Goal: Task Accomplishment & Management: Manage account settings

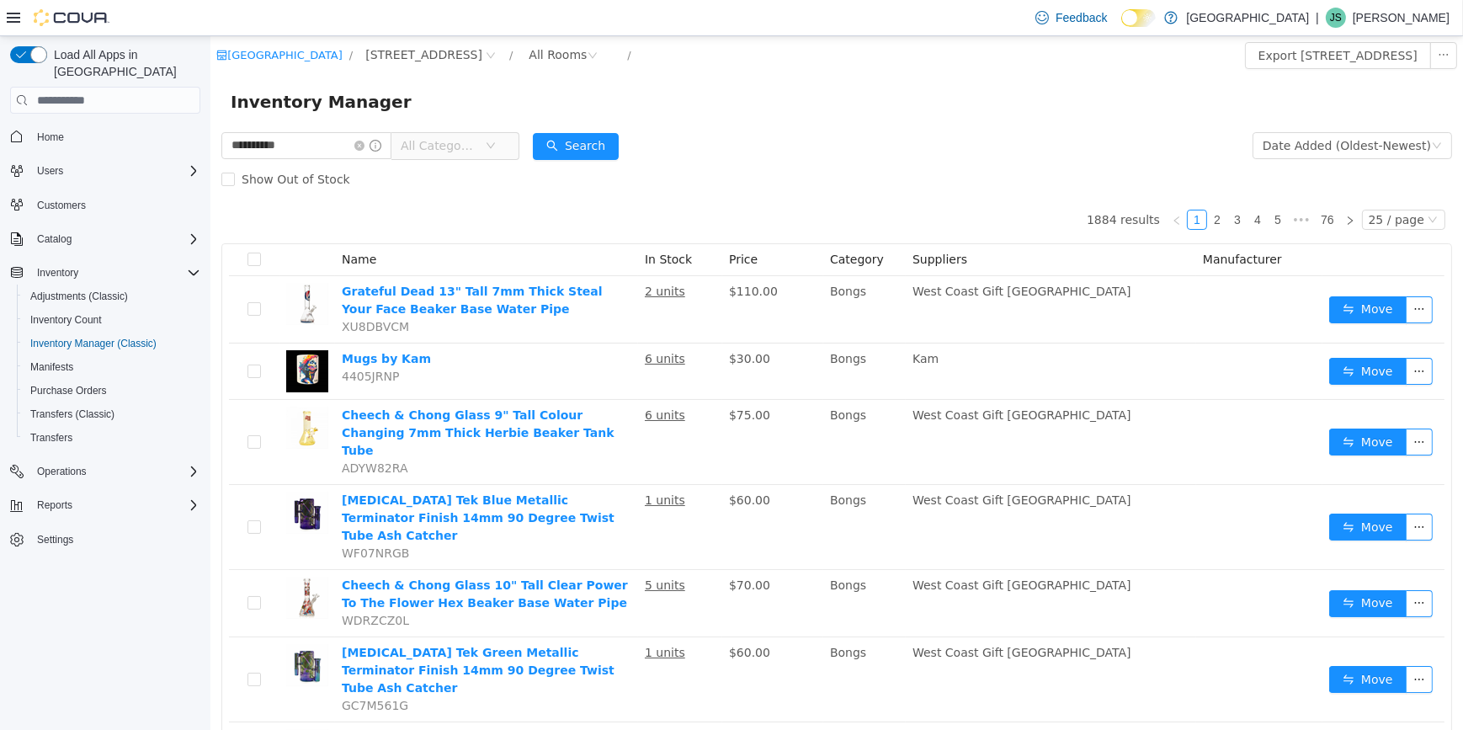
type input "**********"
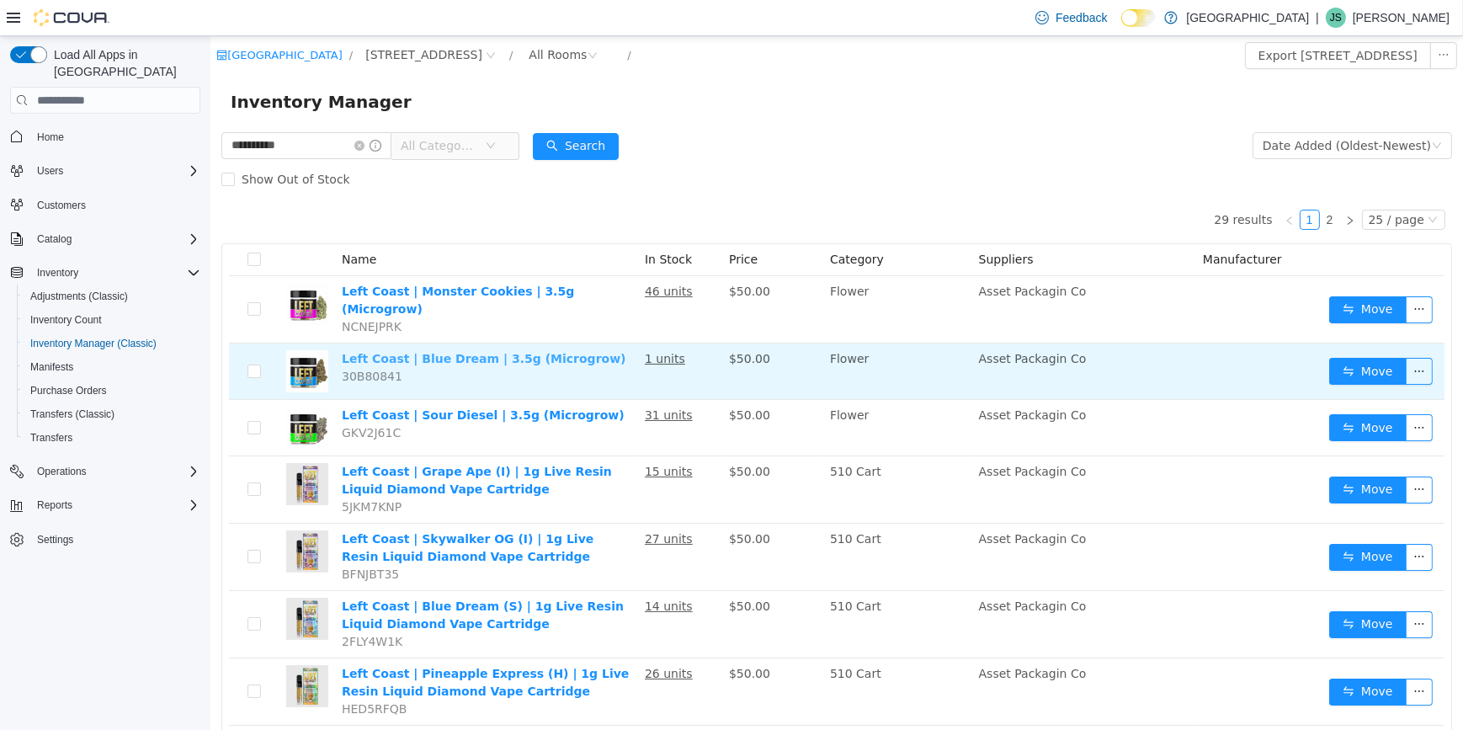
click at [465, 352] on link "Left Coast | Blue Dream | 3.5g (Microgrow)" at bounding box center [483, 358] width 284 height 13
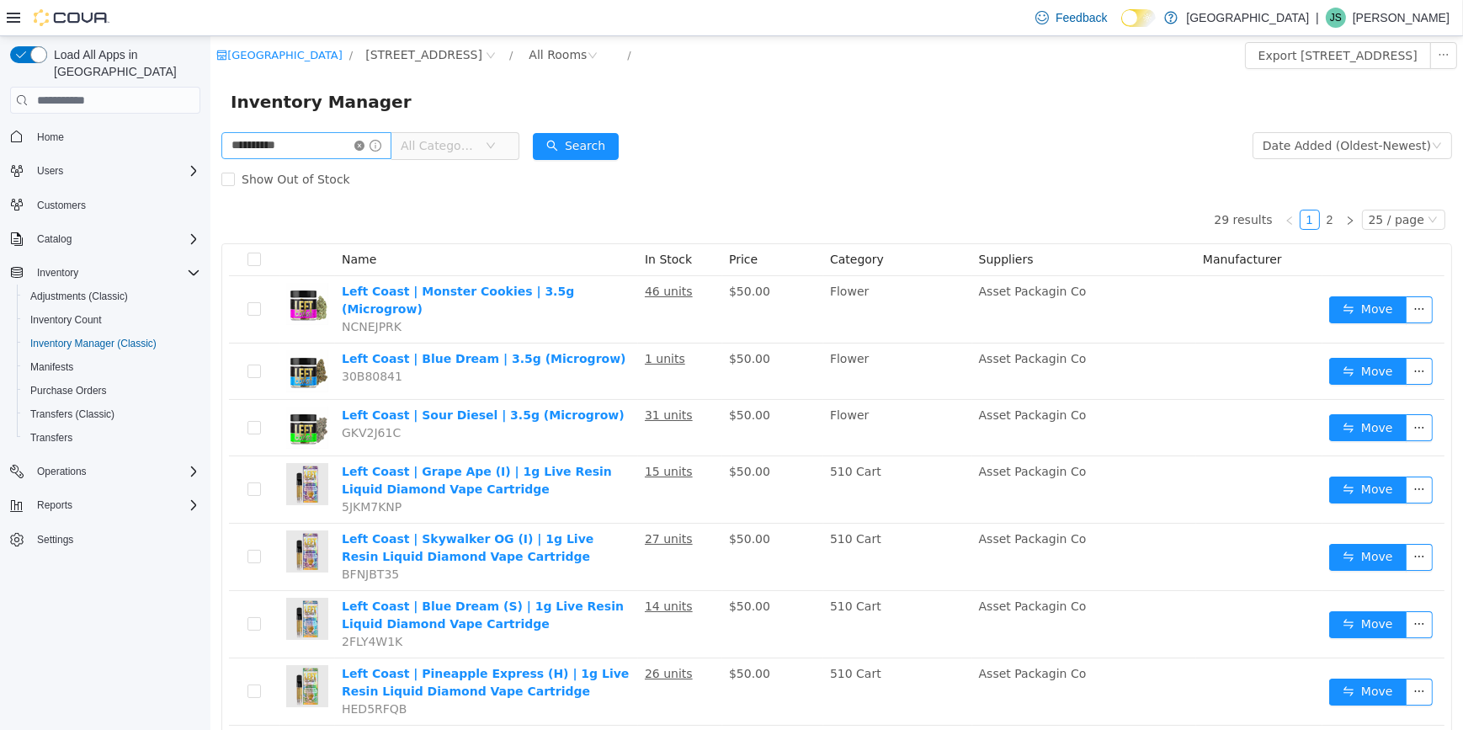
click at [364, 148] on icon "icon: close-circle" at bounding box center [358, 146] width 10 height 10
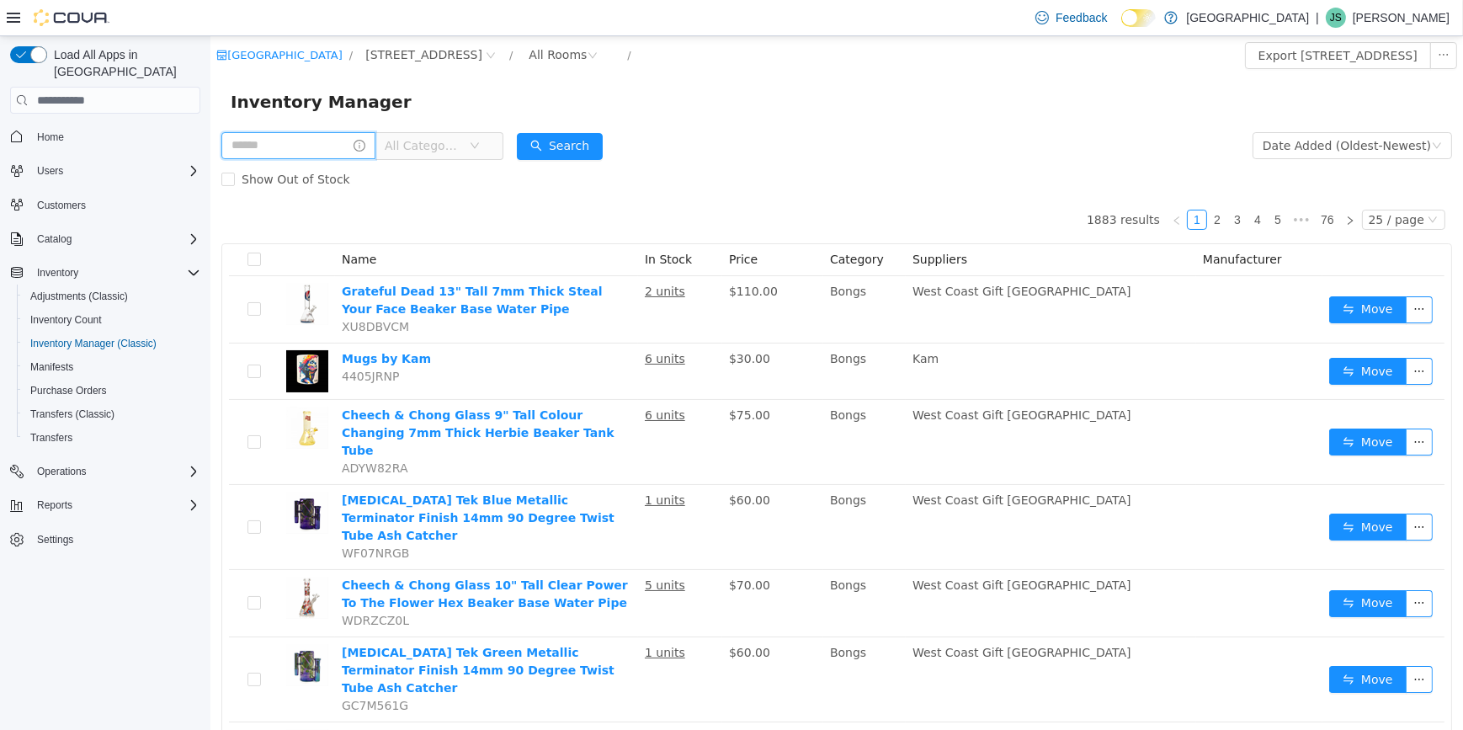
click at [352, 152] on input "text" at bounding box center [298, 145] width 154 height 27
type input "*"
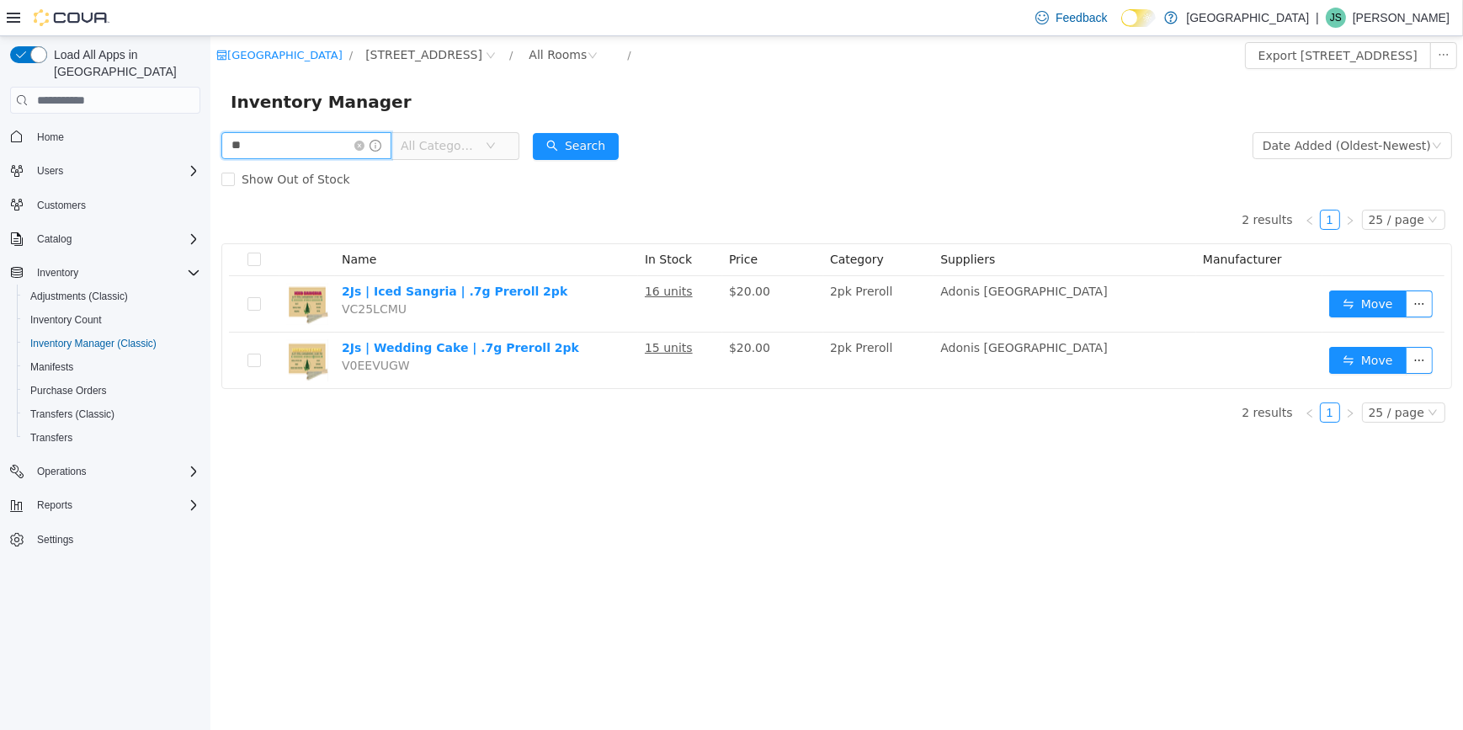
type input "*"
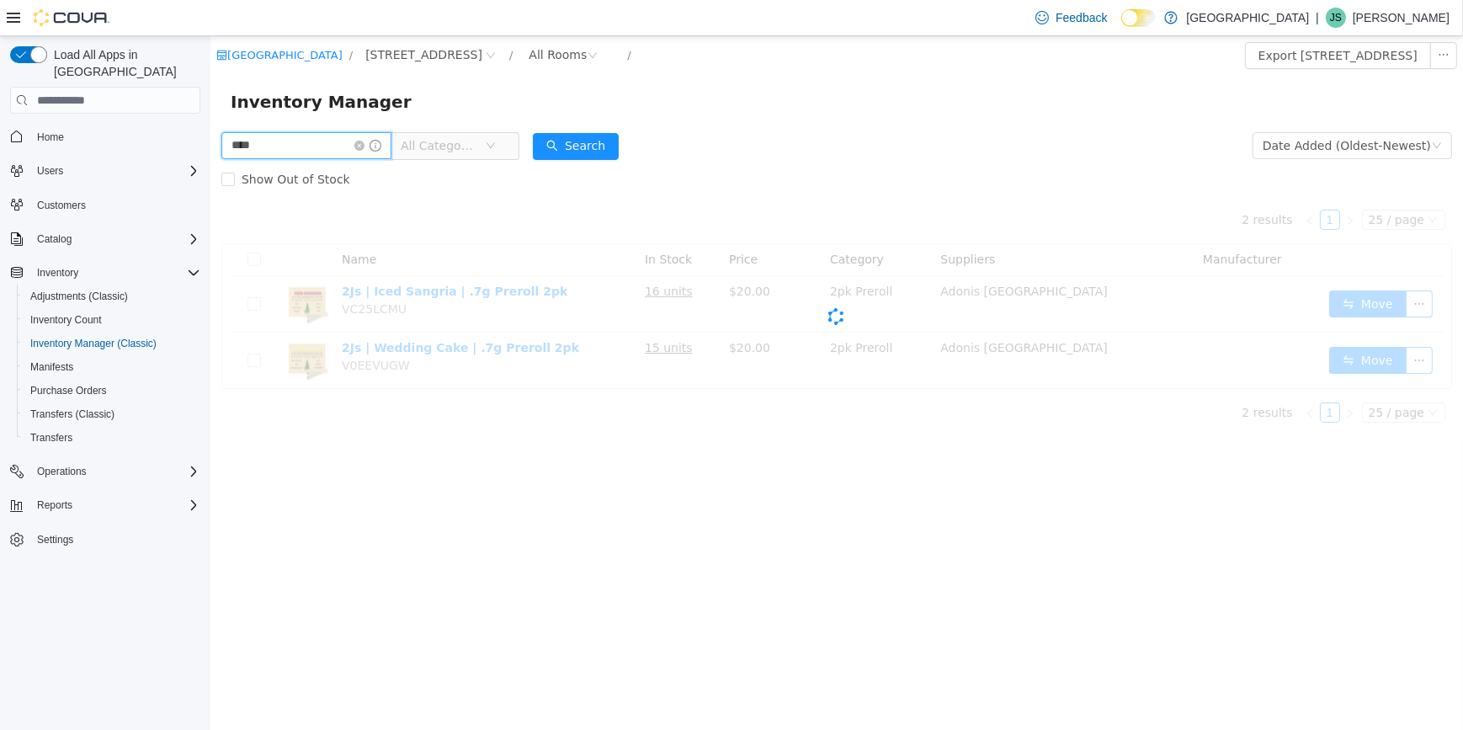
type input "****"
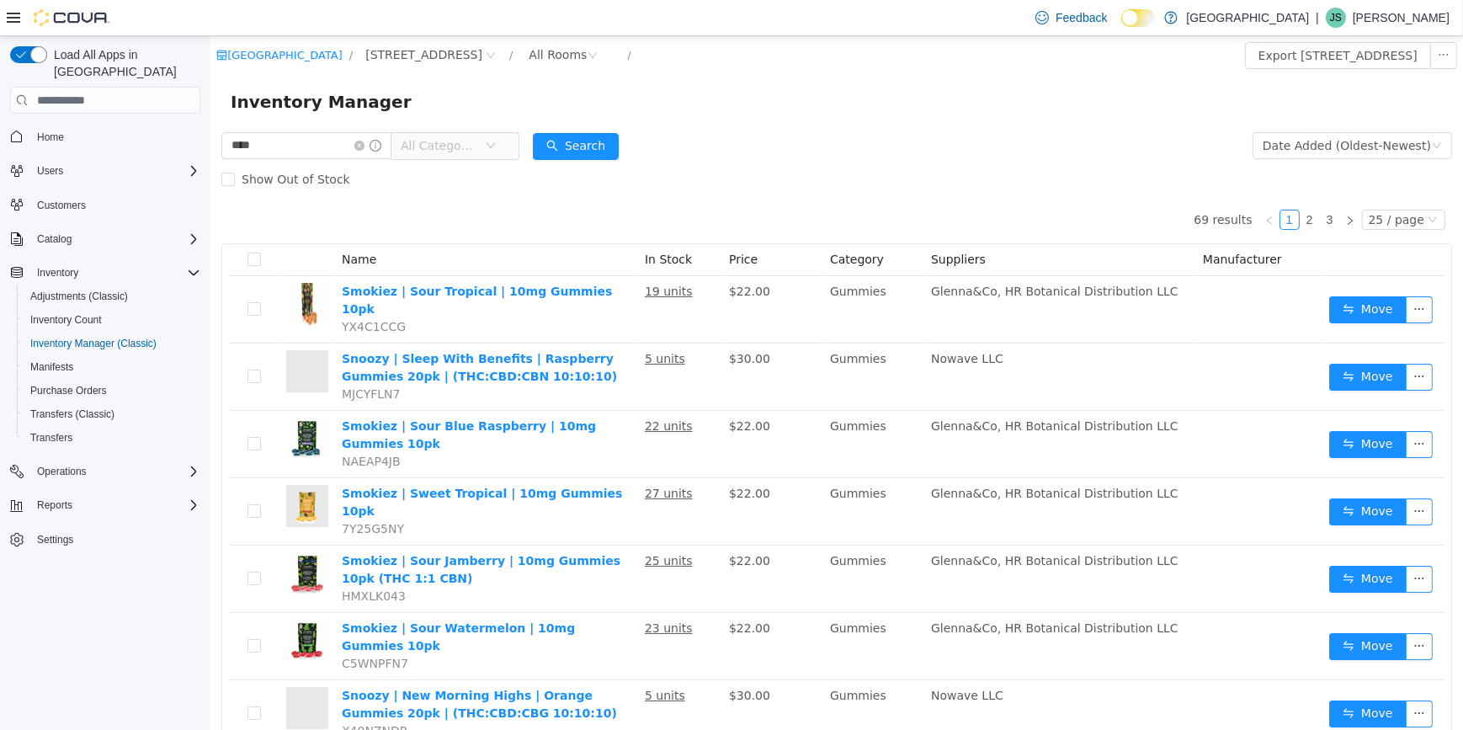
click at [484, 144] on span "All Categories" at bounding box center [442, 145] width 84 height 25
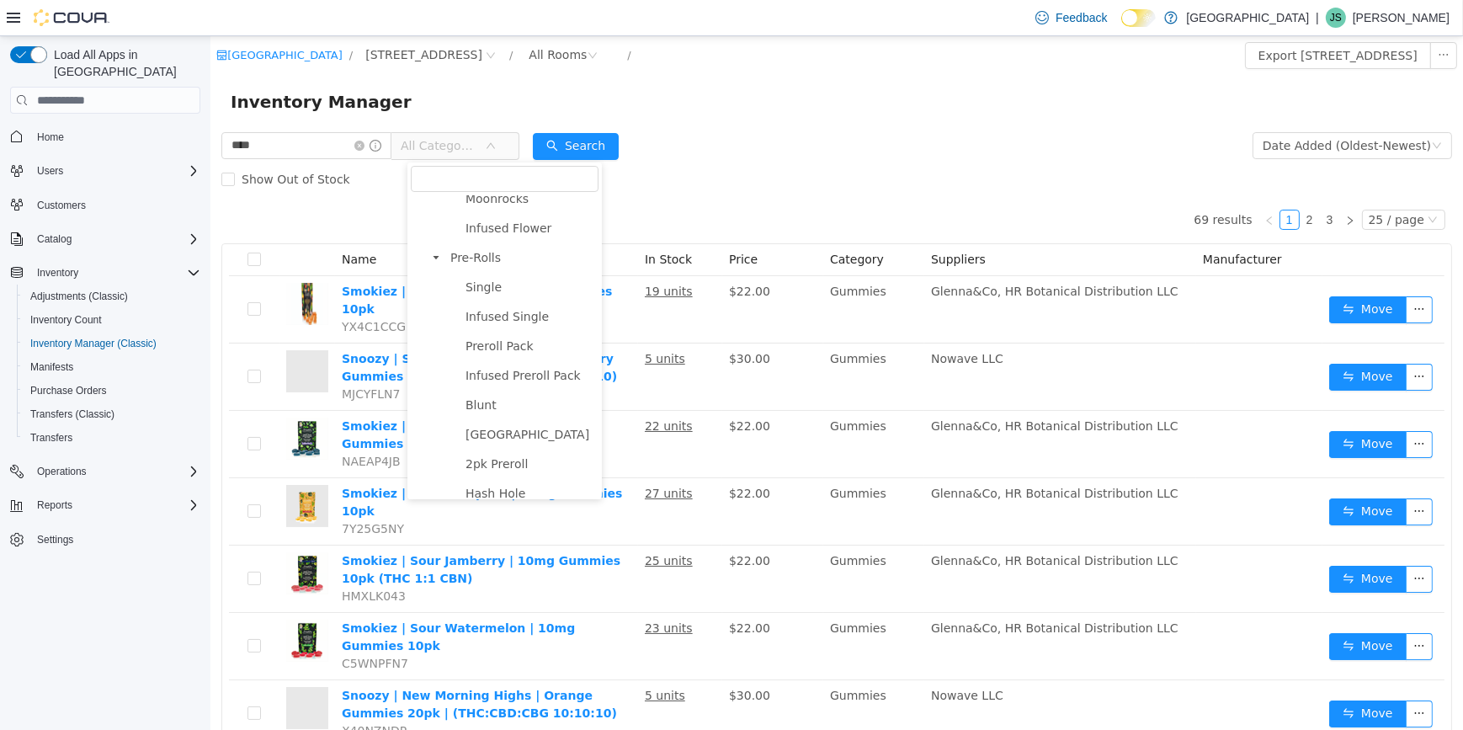
scroll to position [76, 0]
click at [481, 347] on span "Pre-Rolls" at bounding box center [474, 339] width 50 height 13
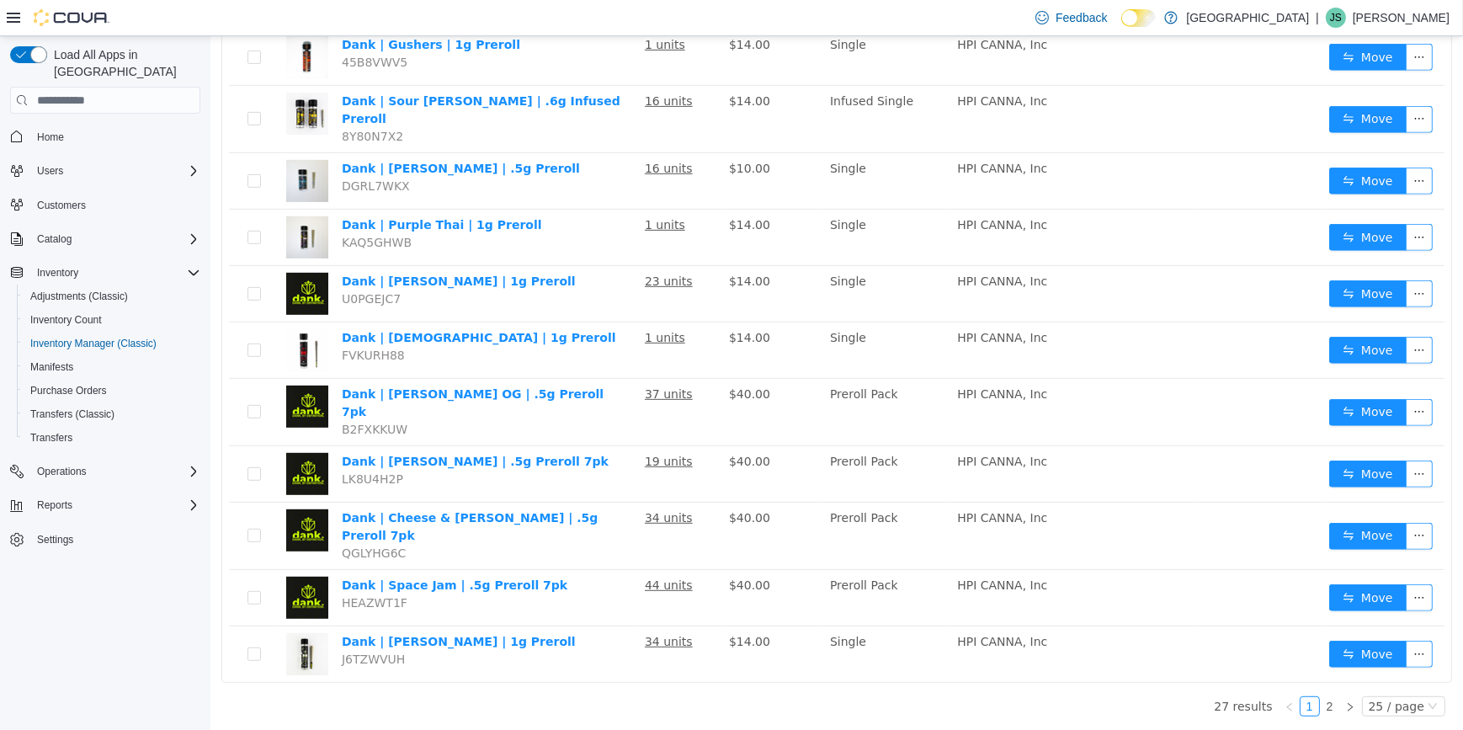
scroll to position [1202, 0]
click at [1321, 699] on link "2" at bounding box center [1329, 706] width 19 height 19
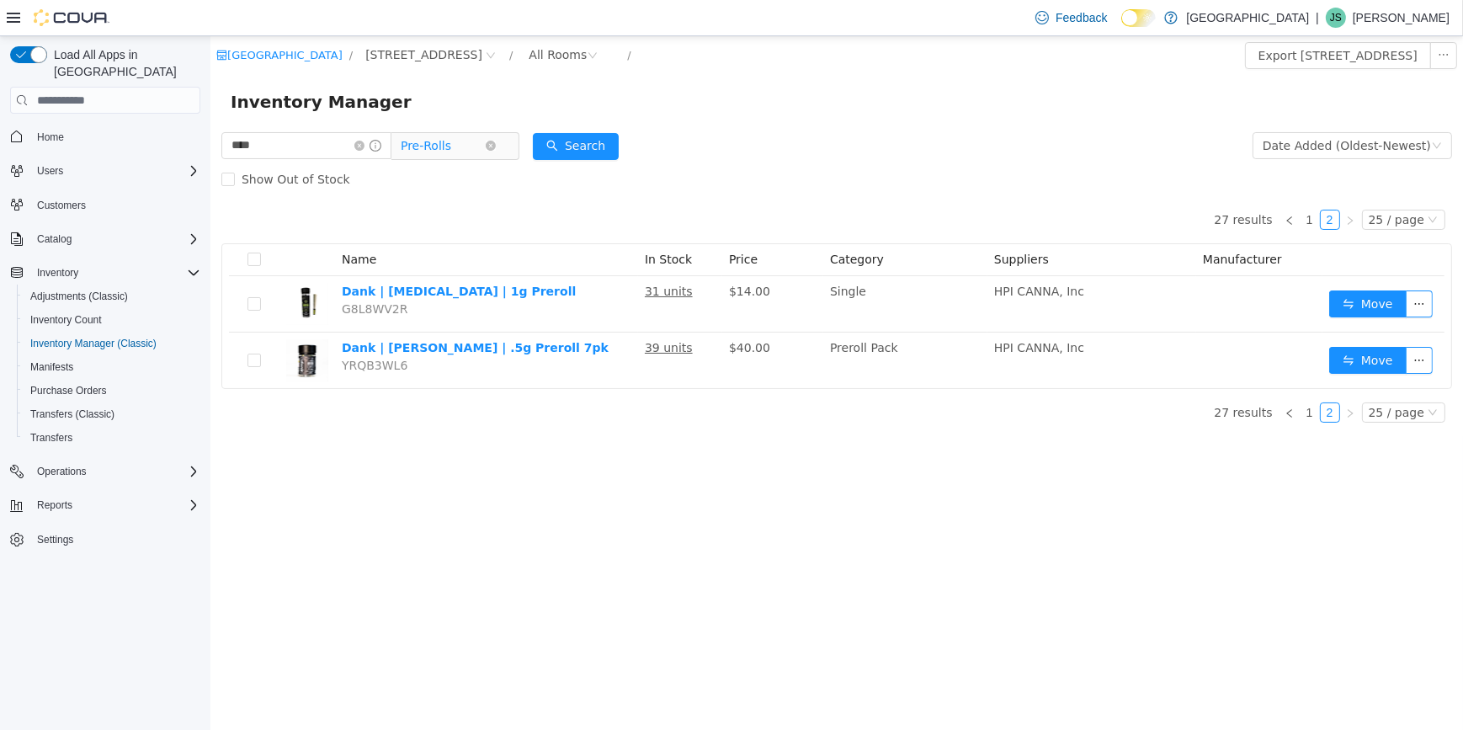
click at [484, 146] on span "Pre-Rolls" at bounding box center [442, 145] width 84 height 25
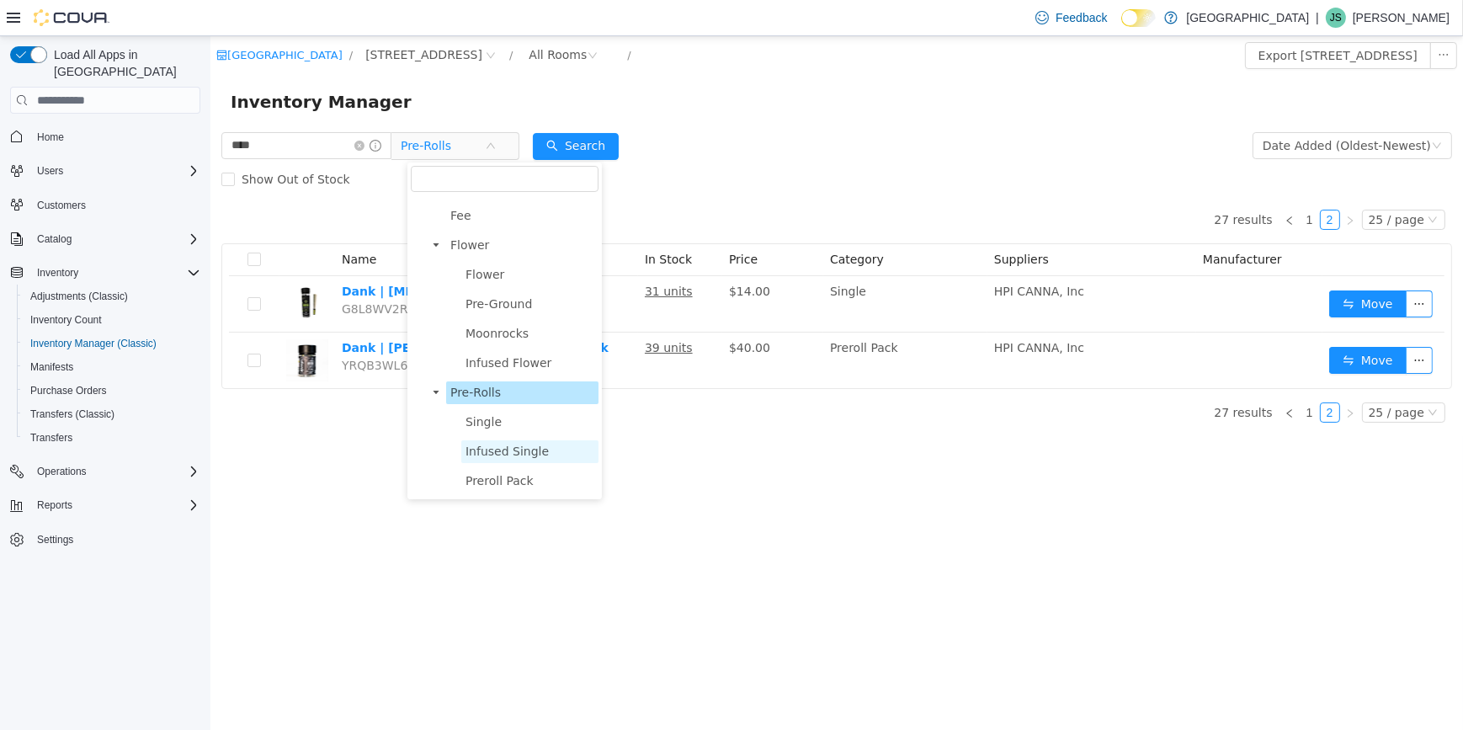
scroll to position [23, 0]
click at [483, 248] on span "Flower" at bounding box center [468, 245] width 39 height 13
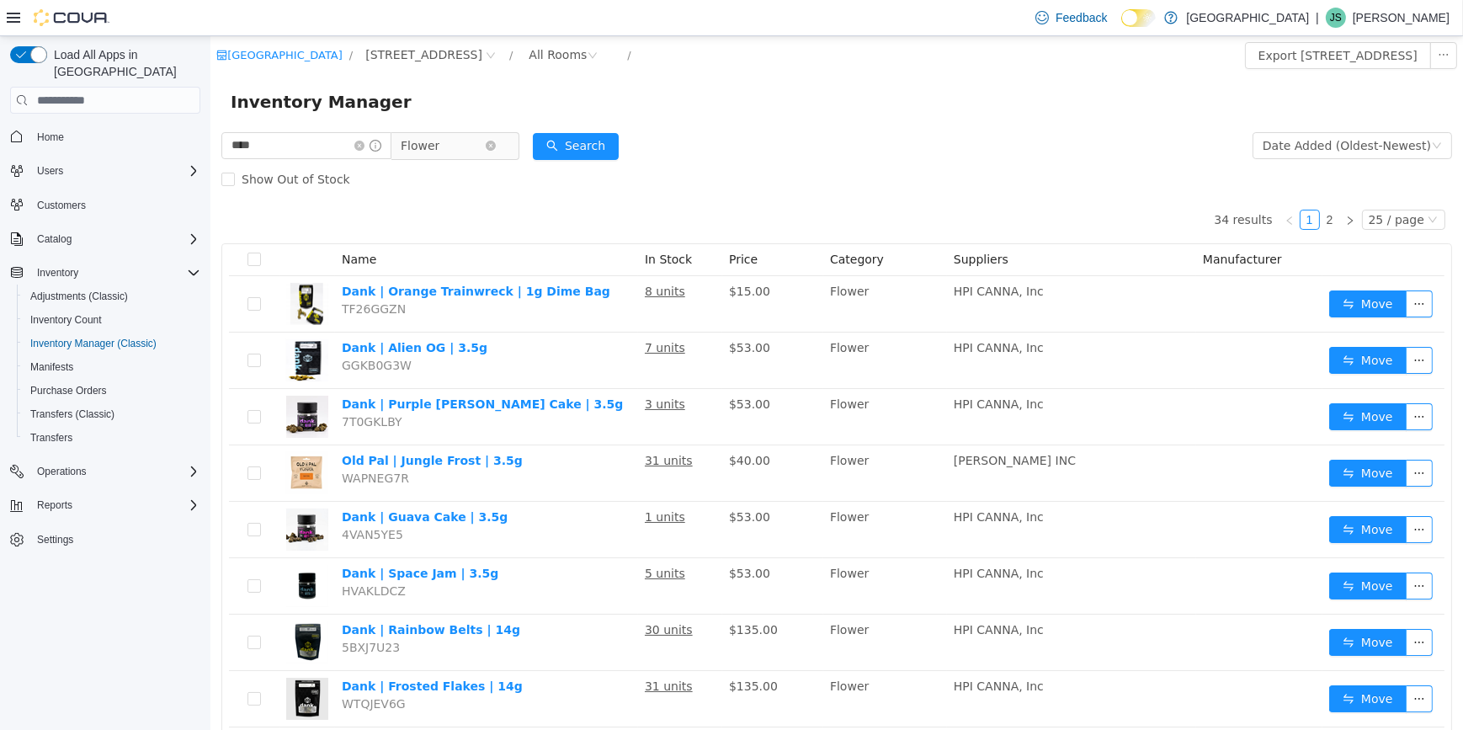
click at [426, 150] on span "Flower" at bounding box center [419, 145] width 39 height 25
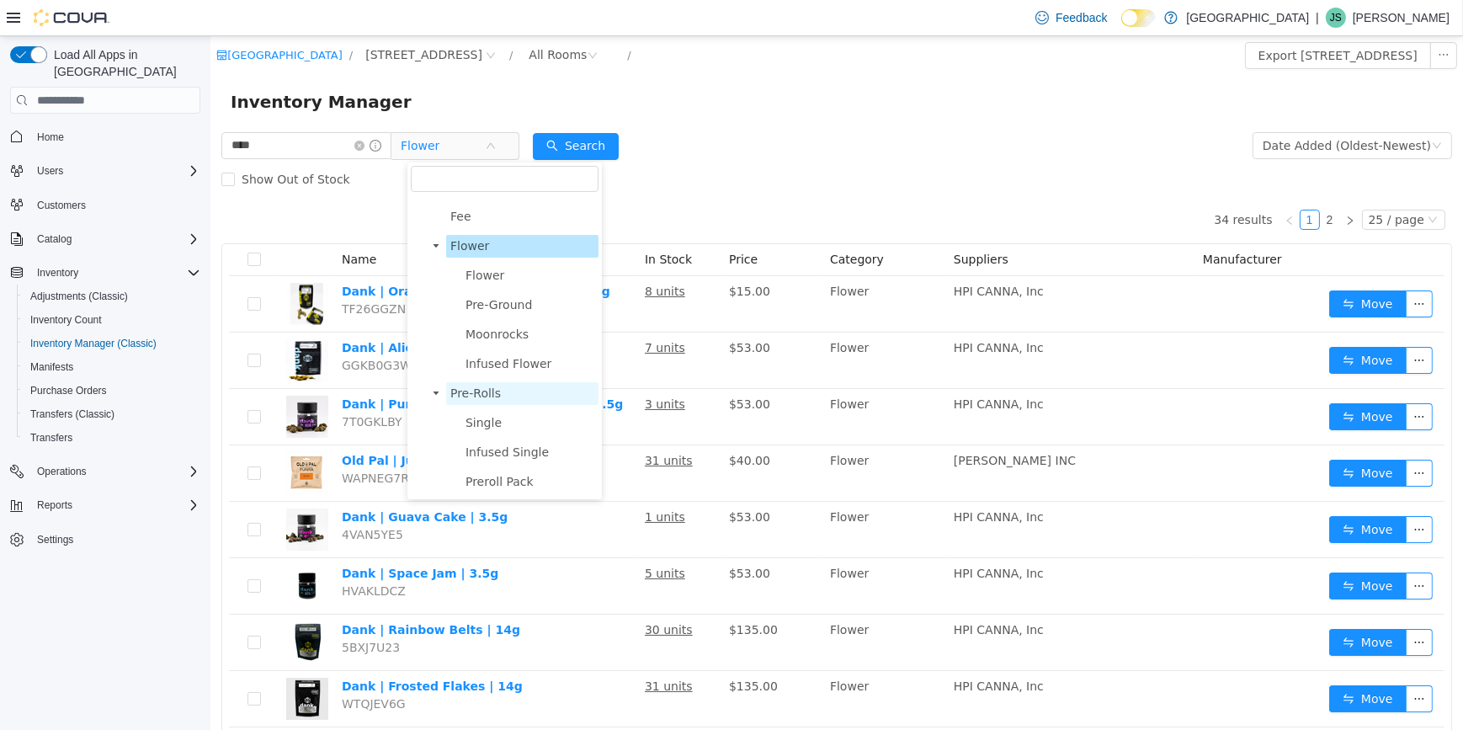
click at [497, 401] on span "Pre-Rolls" at bounding box center [521, 393] width 152 height 23
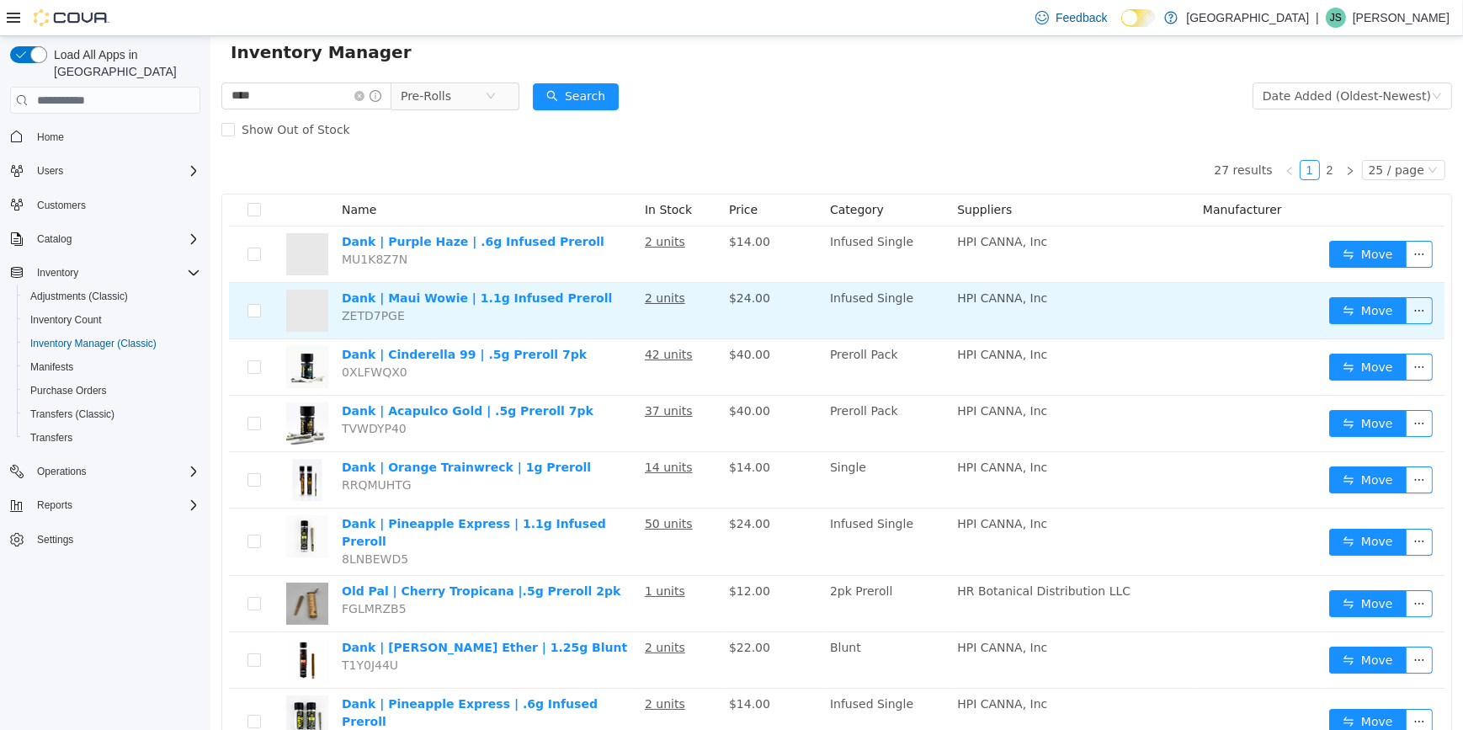
scroll to position [76, 0]
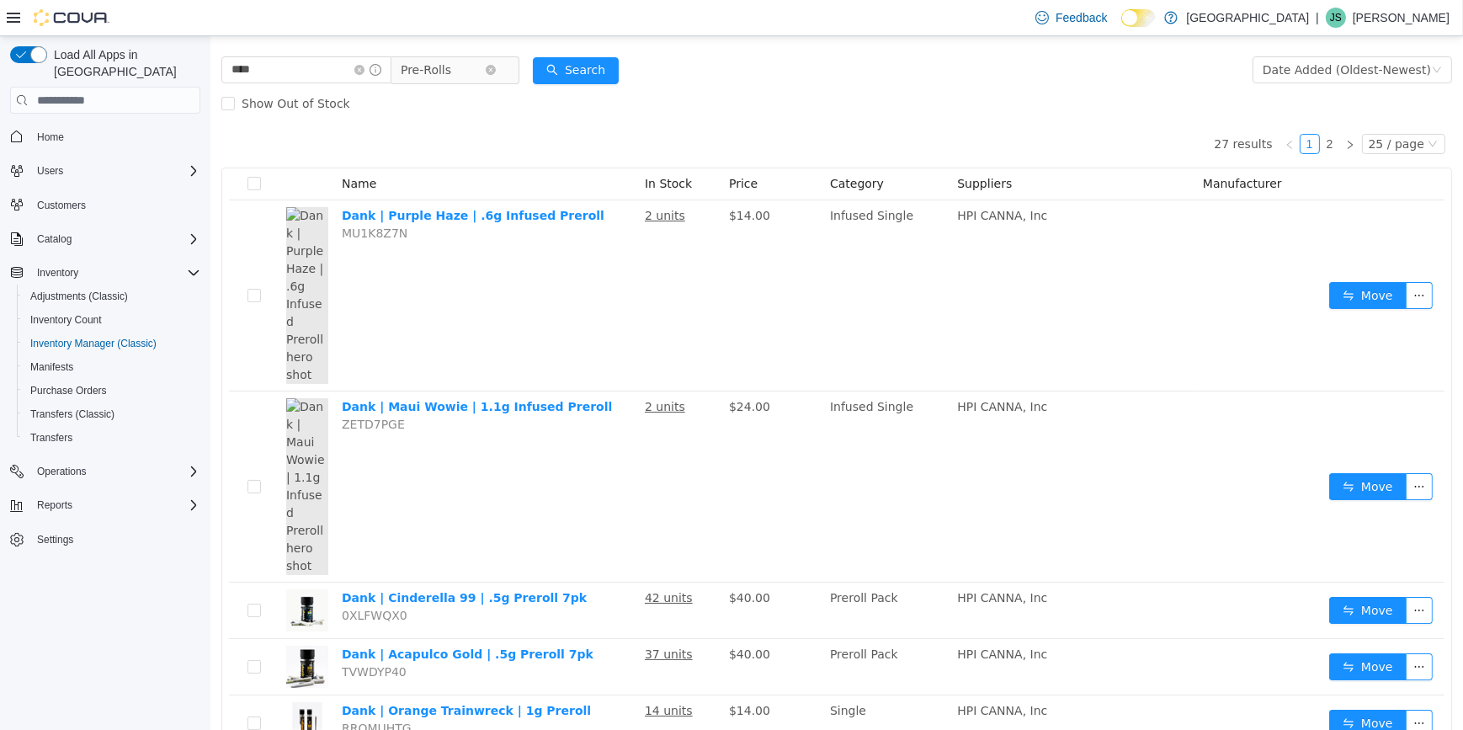
click at [450, 67] on span "Pre-Rolls" at bounding box center [425, 69] width 50 height 25
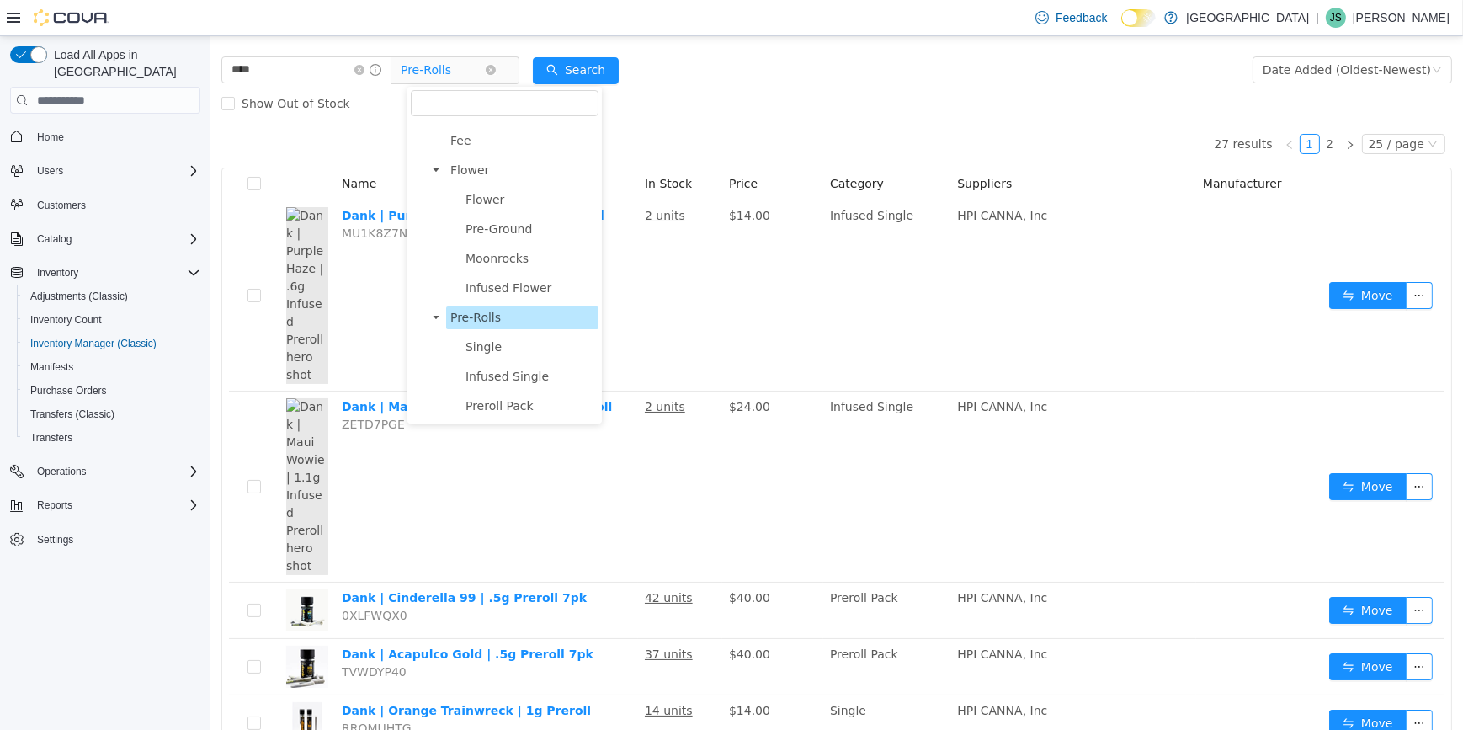
scroll to position [176, 0]
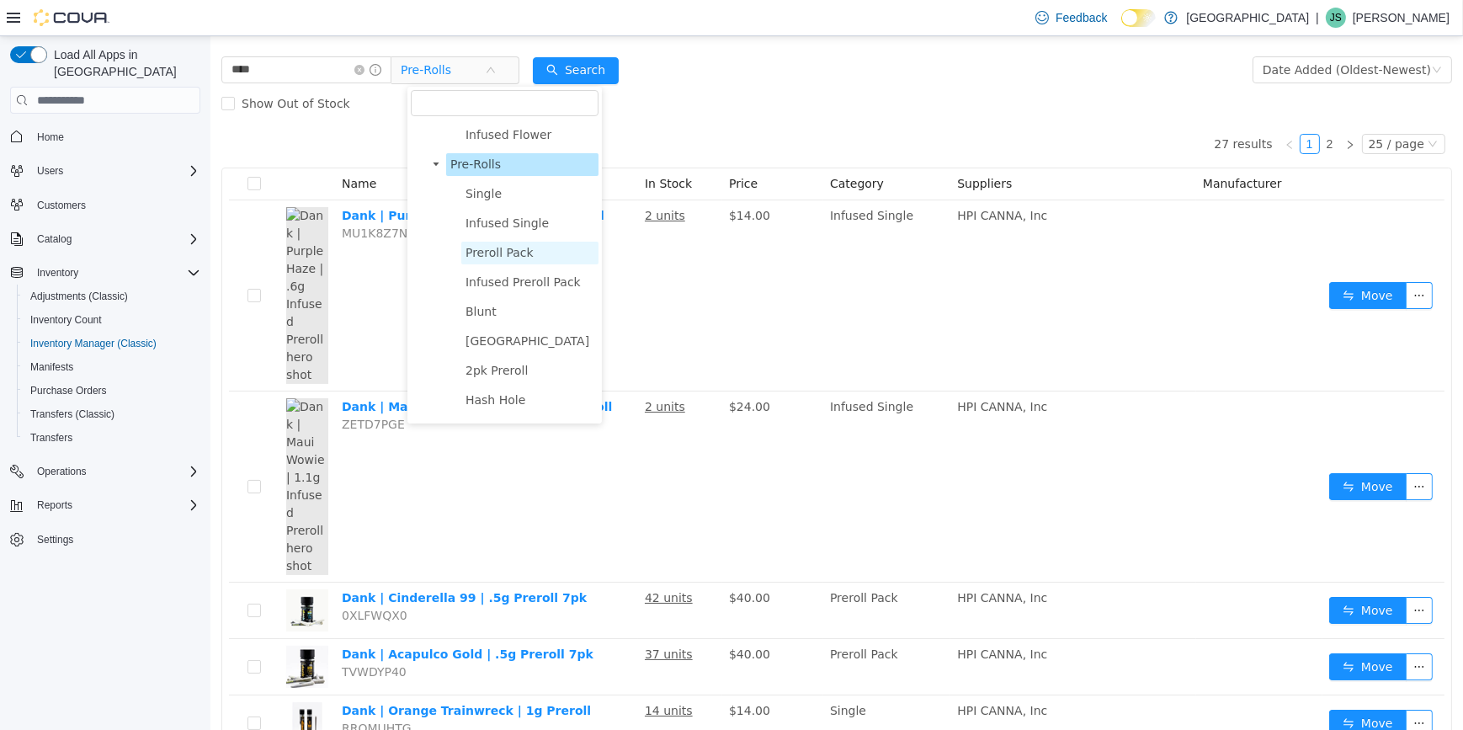
click at [512, 264] on span "Preroll Pack" at bounding box center [528, 253] width 137 height 23
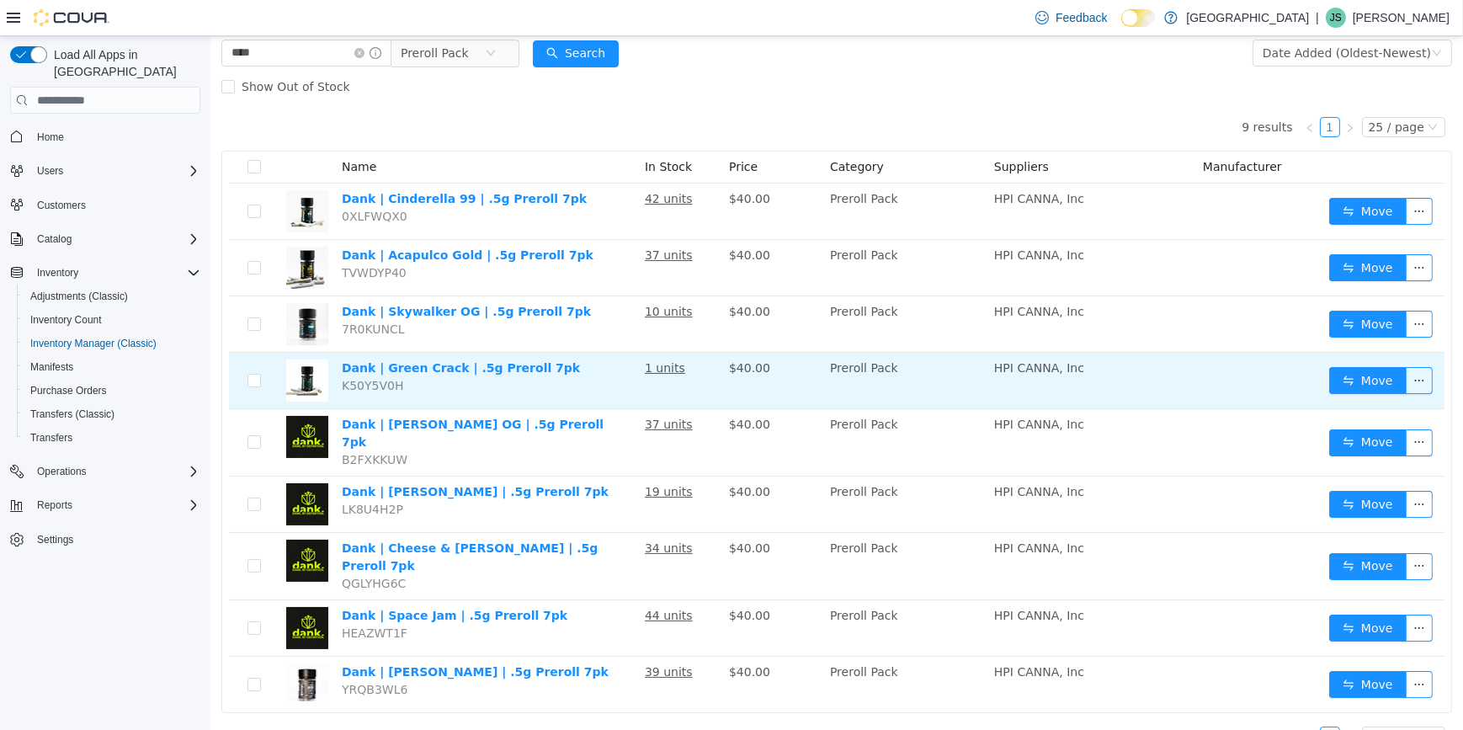
scroll to position [101, 0]
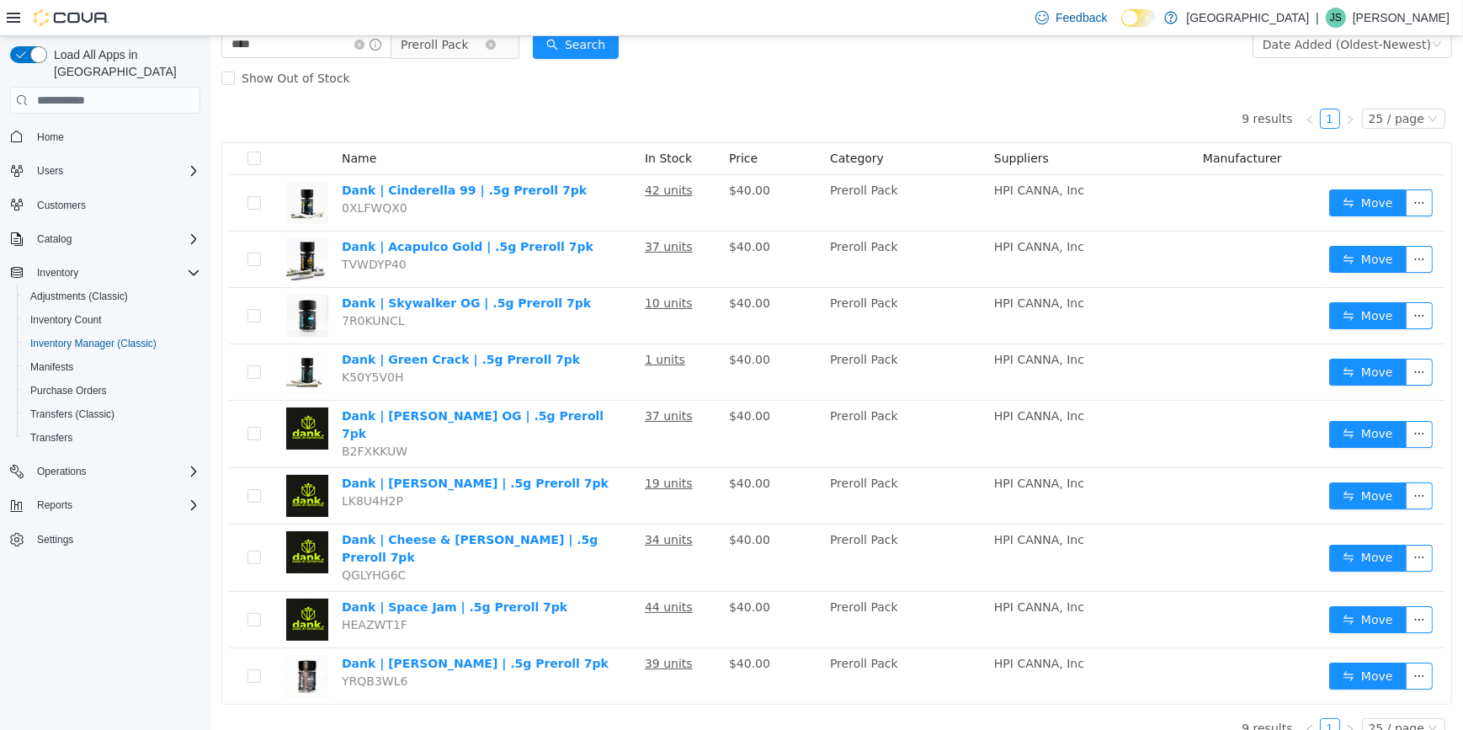
click at [484, 45] on span "Preroll Pack" at bounding box center [442, 44] width 84 height 25
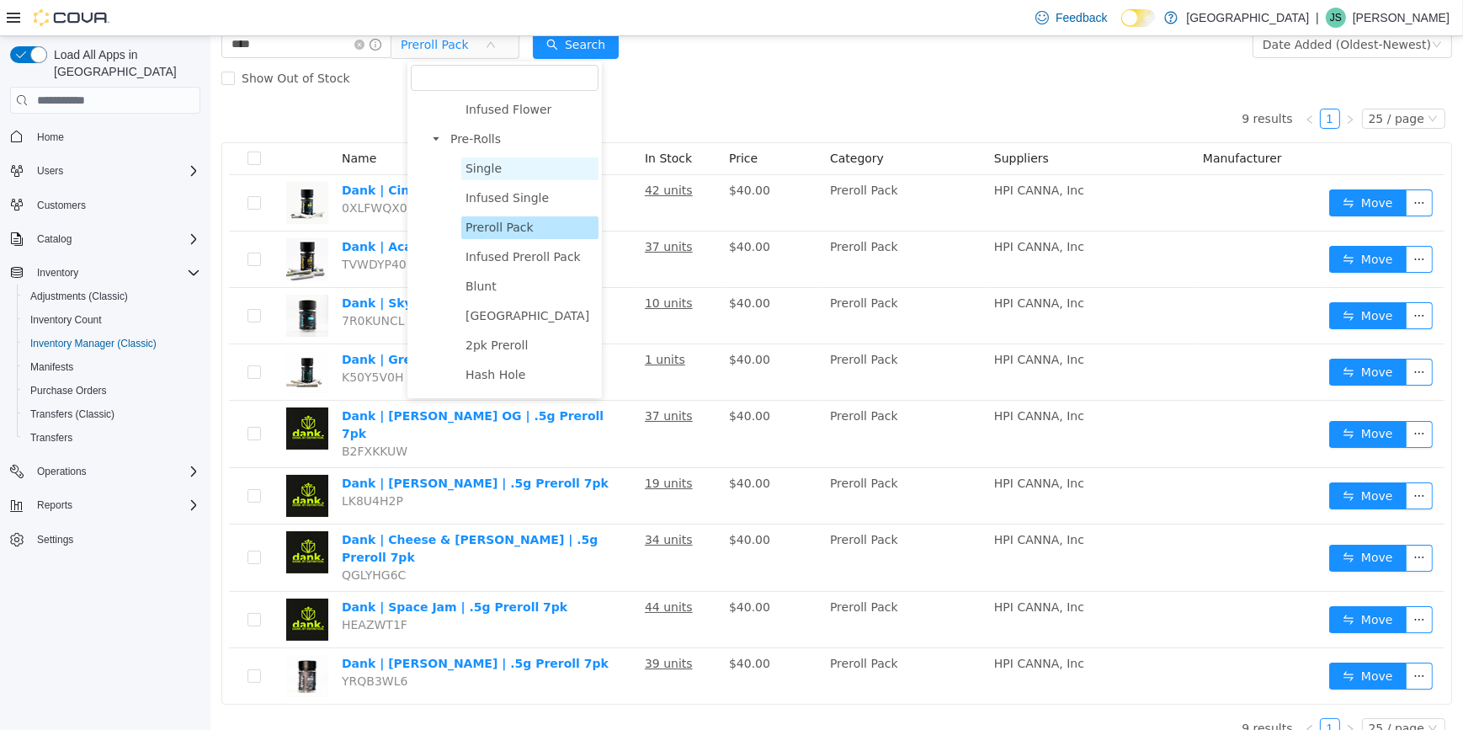
click at [498, 176] on span "Single" at bounding box center [528, 168] width 137 height 23
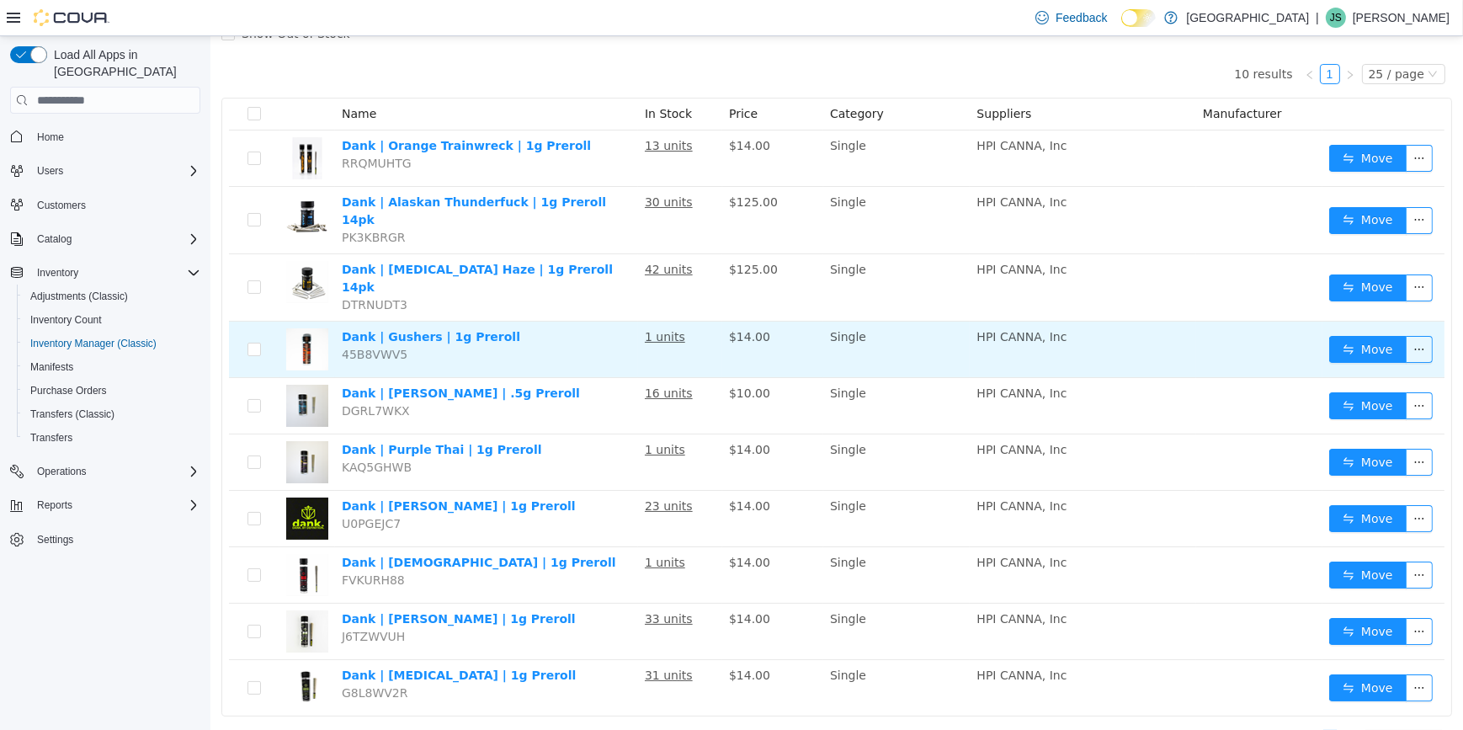
scroll to position [158, 0]
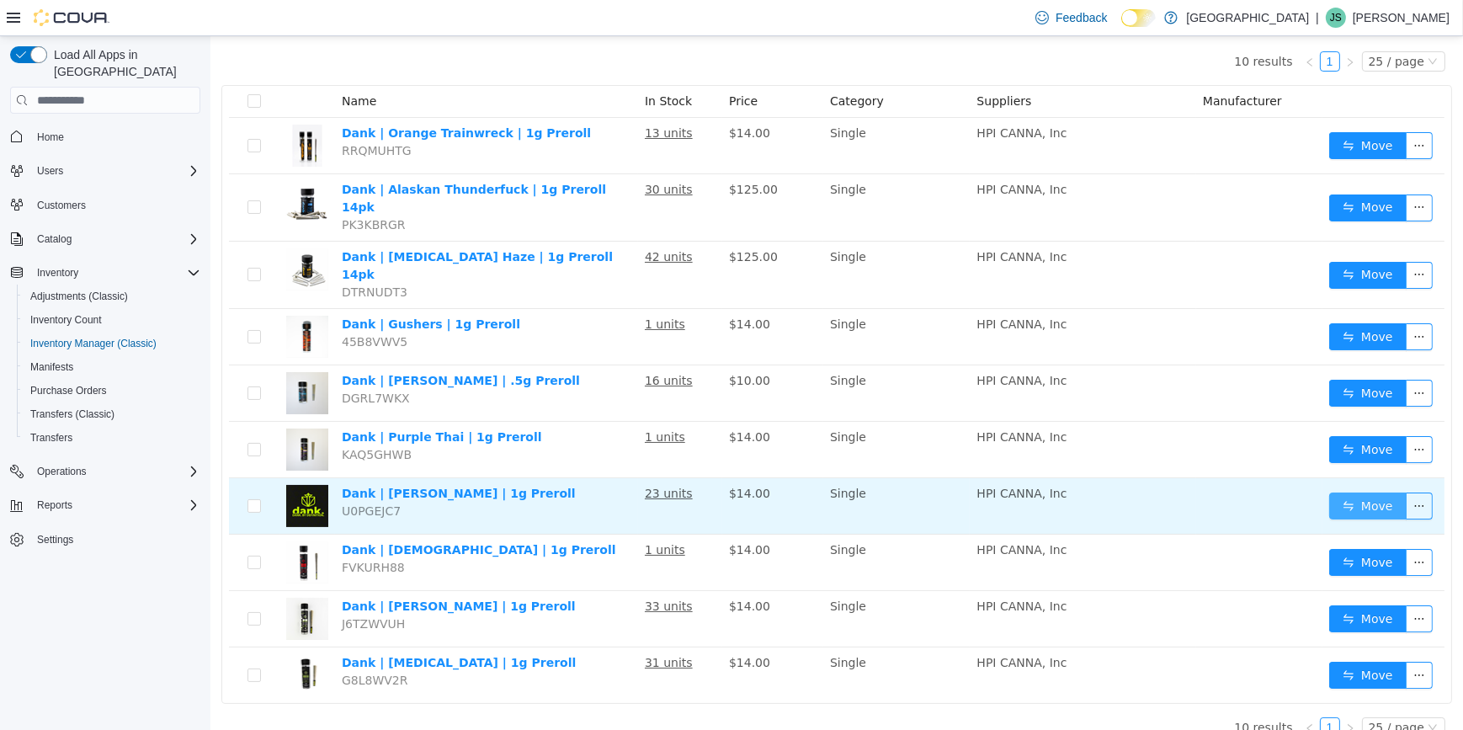
click at [1382, 492] on button "Move" at bounding box center [1366, 505] width 77 height 27
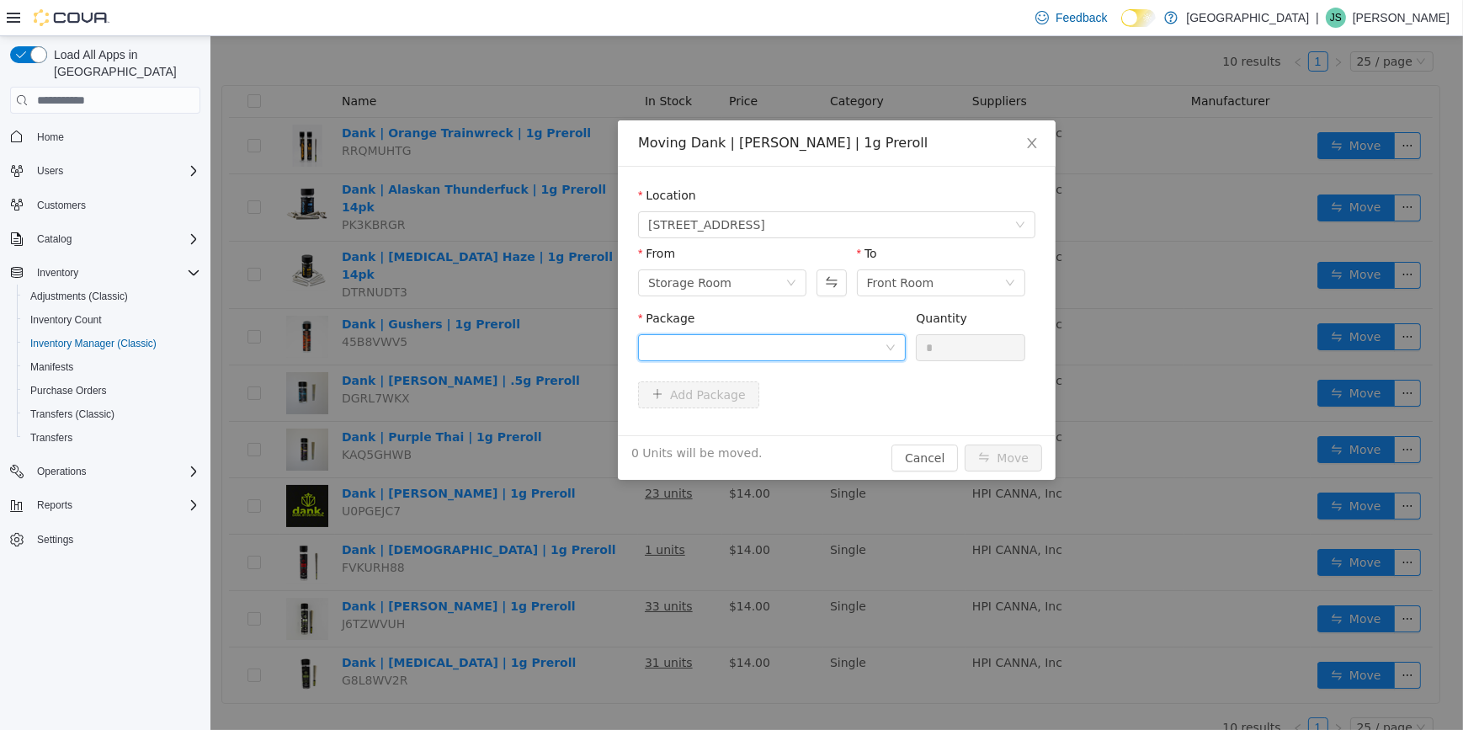
click at [768, 343] on div at bounding box center [765, 347] width 236 height 25
click at [756, 412] on li "DNK-20525-AI Quantity : 18 Units" at bounding box center [771, 417] width 268 height 45
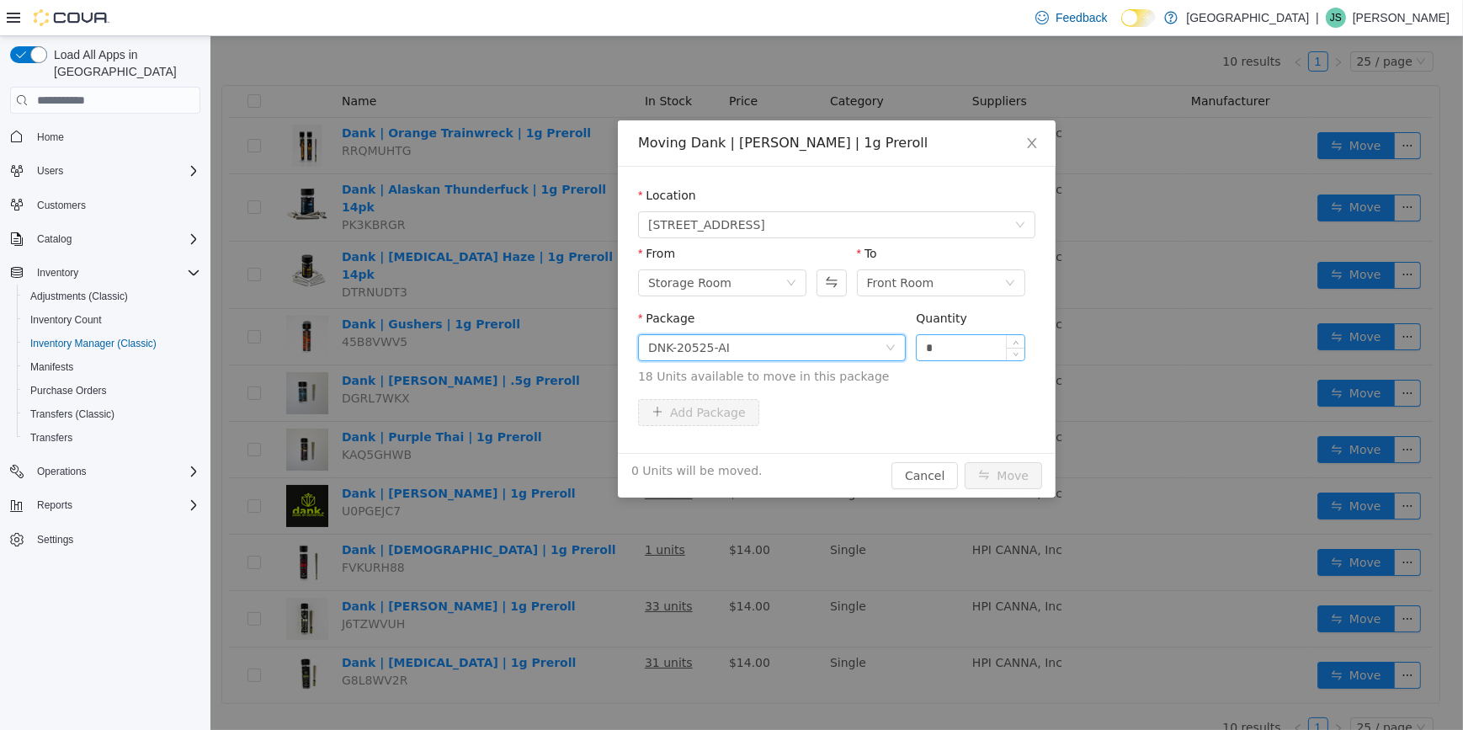
click at [949, 349] on input "*" at bounding box center [970, 347] width 108 height 25
type input "**"
click at [964, 462] on button "Move" at bounding box center [1002, 475] width 77 height 27
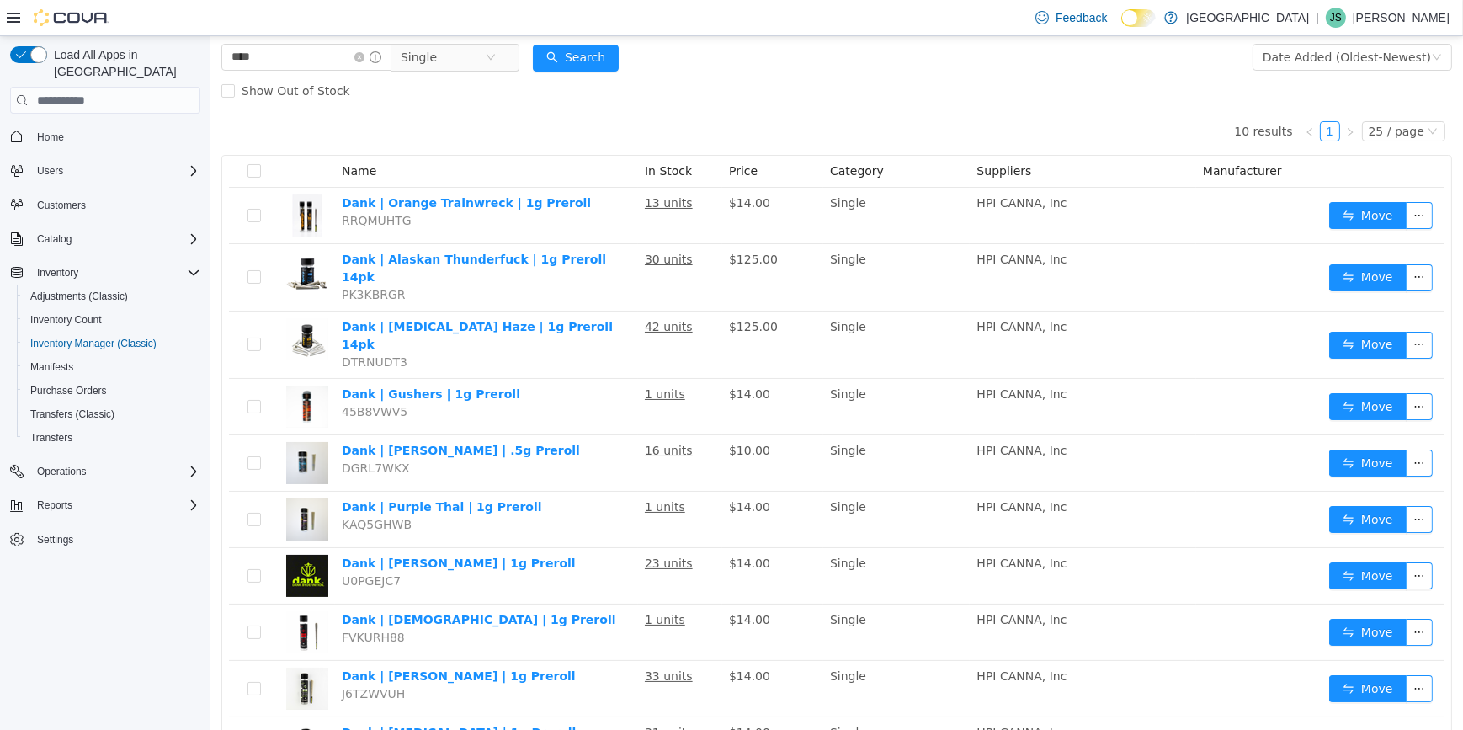
scroll to position [0, 0]
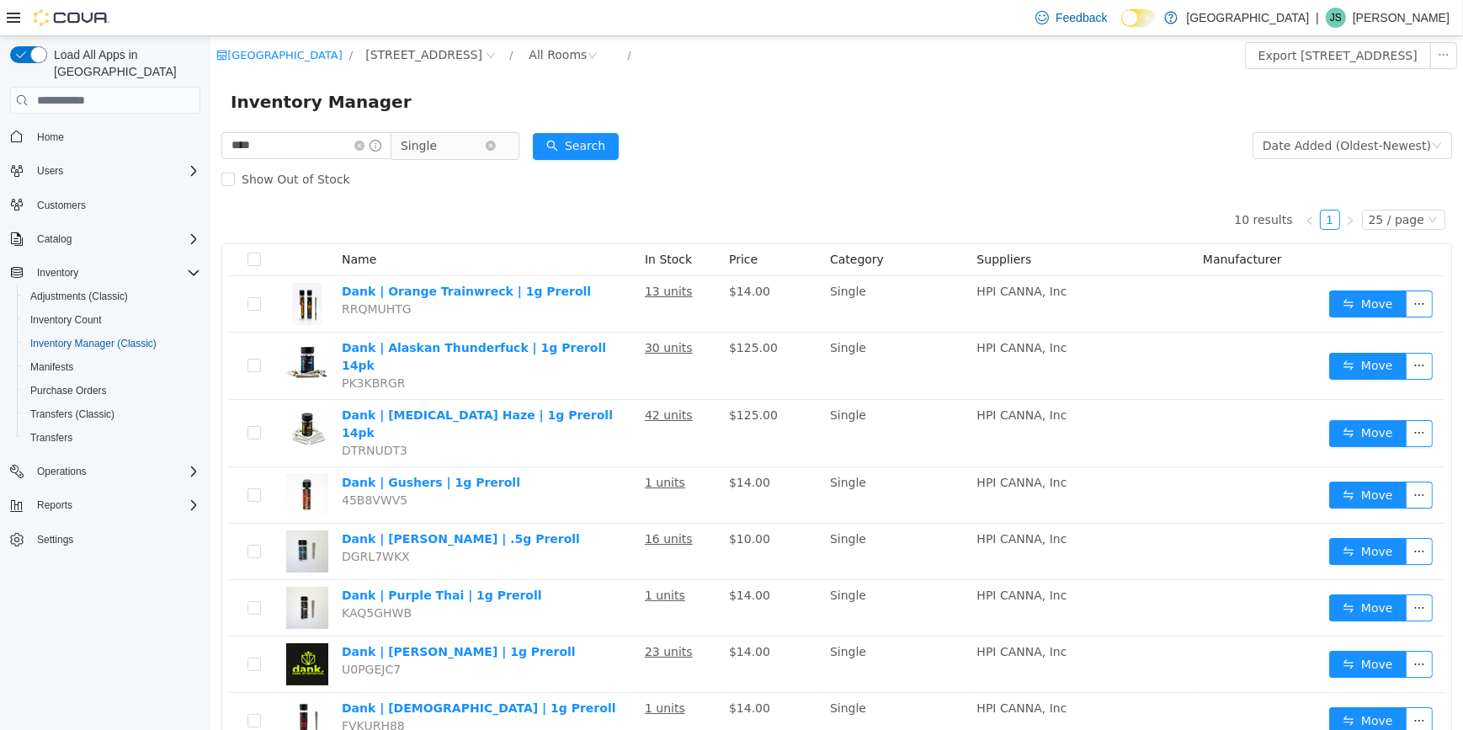
click at [465, 150] on span "Single" at bounding box center [442, 145] width 84 height 25
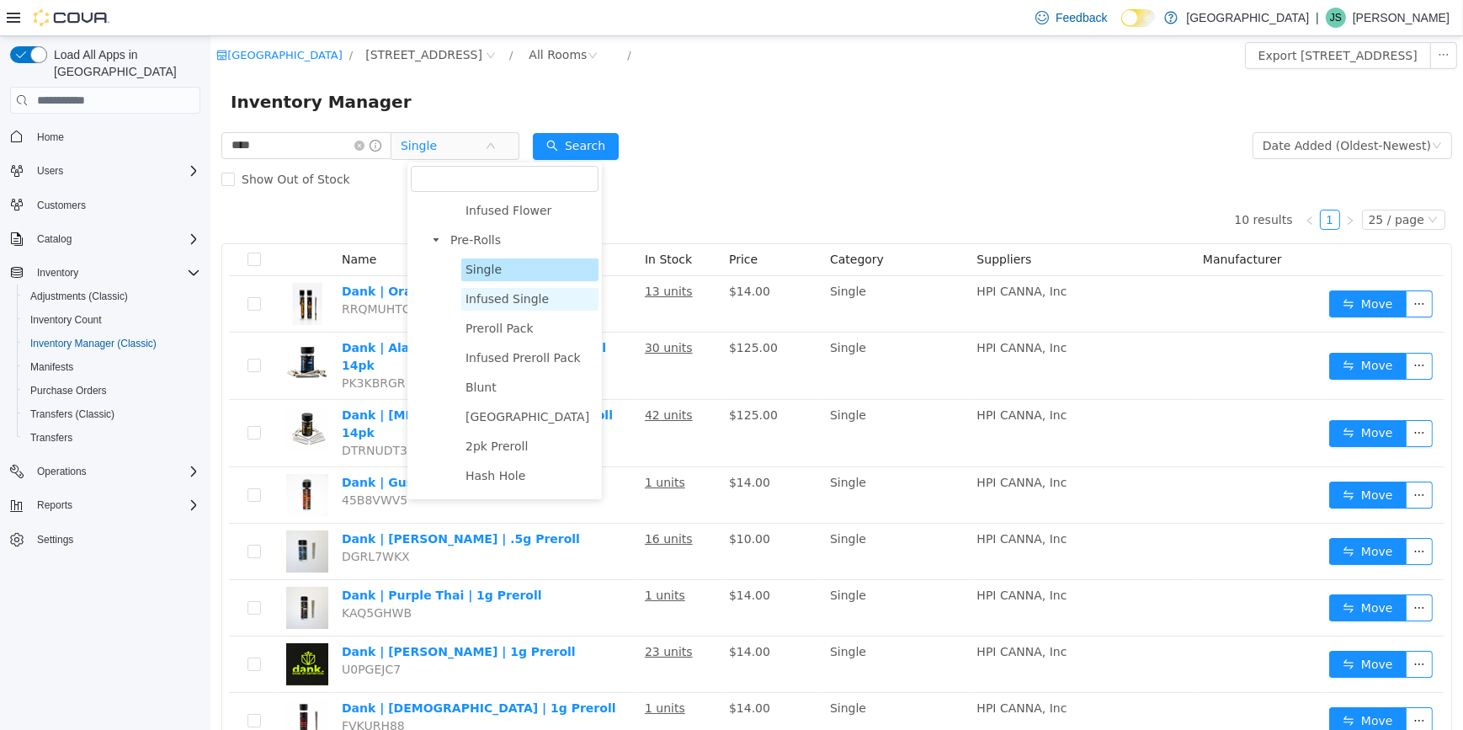
click at [481, 300] on span "Infused Single" at bounding box center [506, 298] width 83 height 13
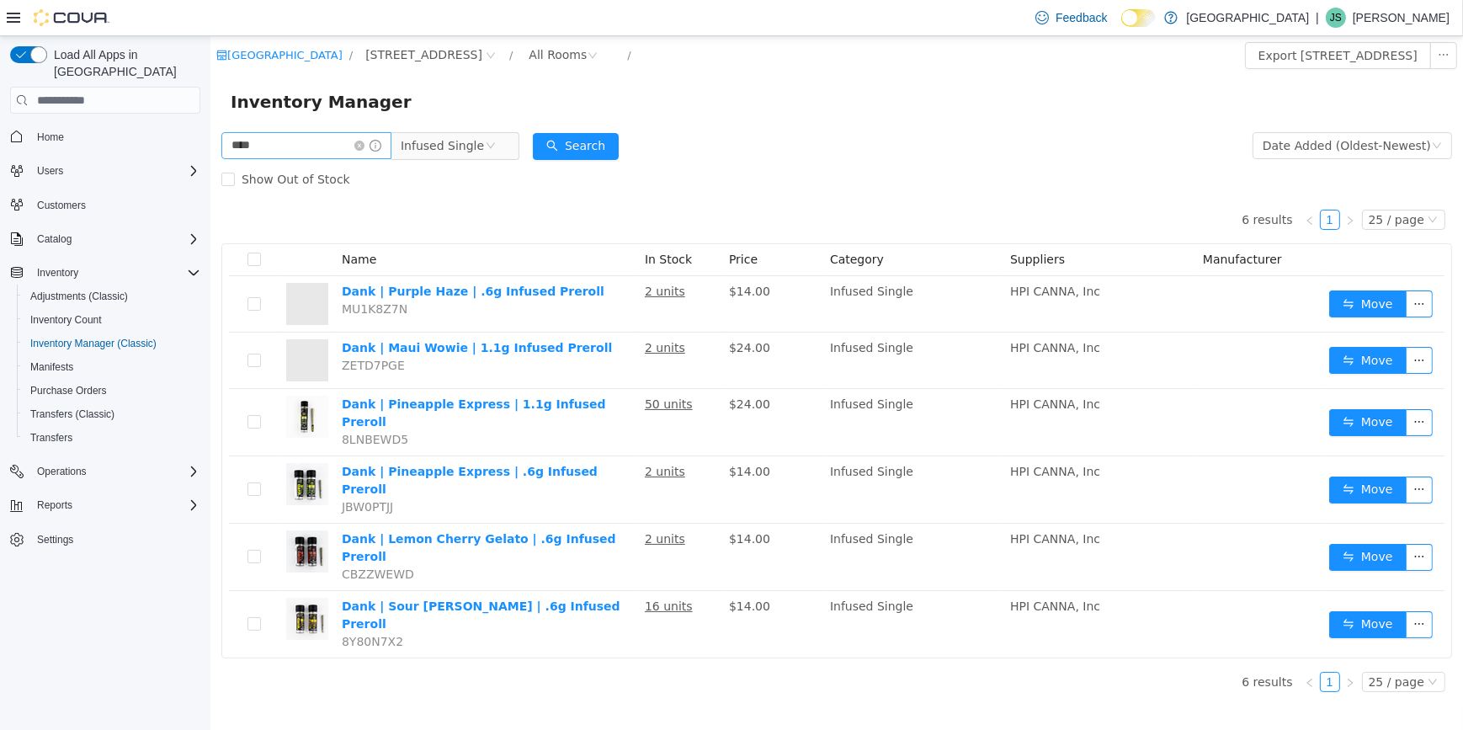
drag, startPoint x: 375, startPoint y: 146, endPoint x: 359, endPoint y: 150, distance: 16.3
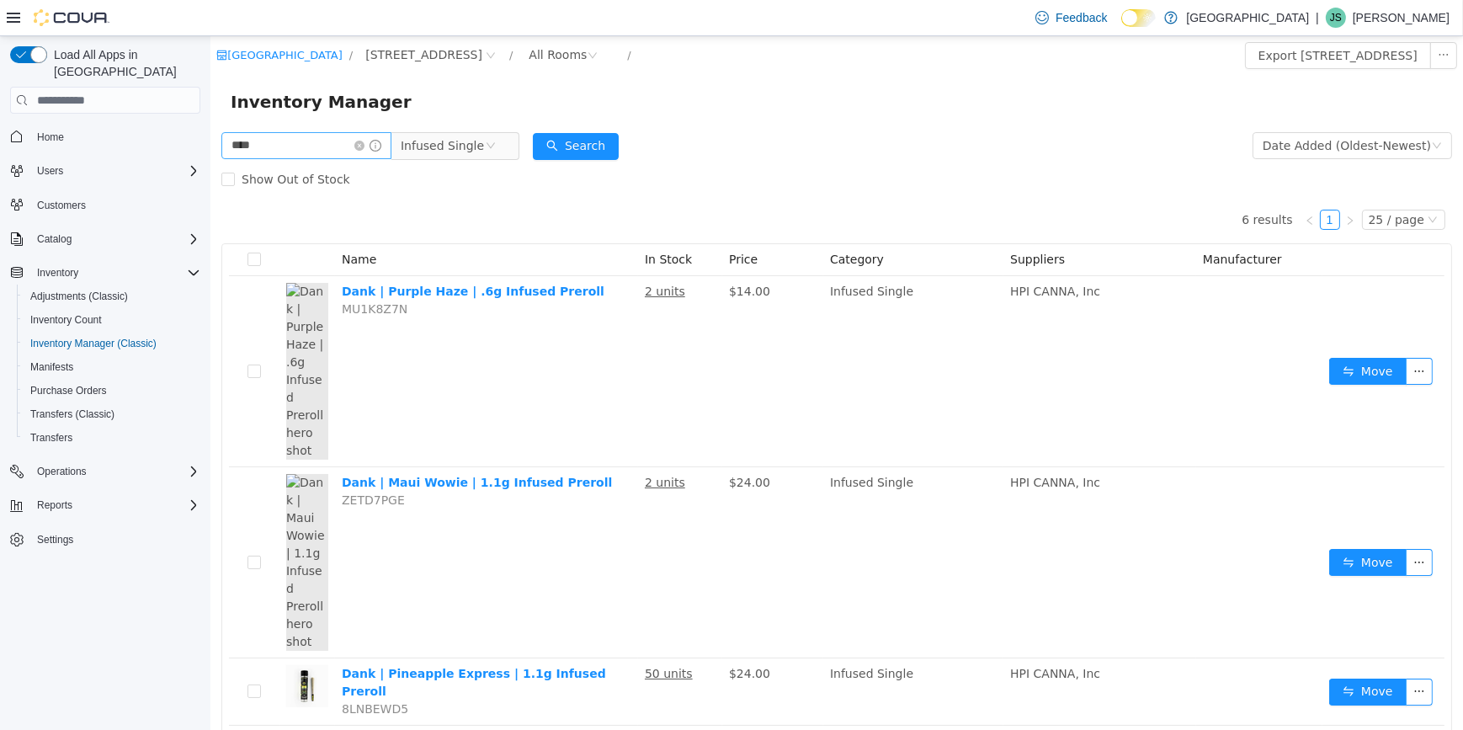
click at [364, 147] on icon "icon: close-circle" at bounding box center [358, 146] width 10 height 10
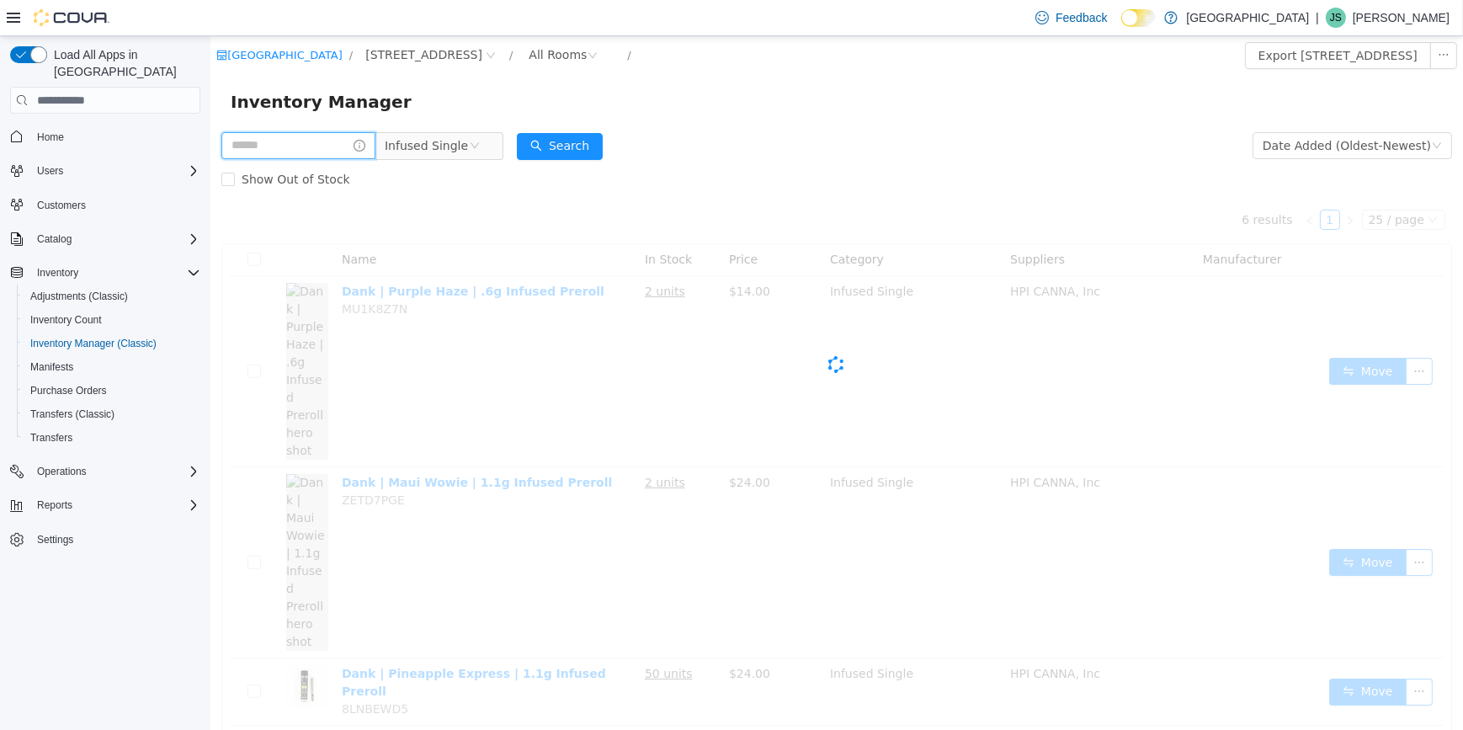
click at [347, 153] on input "text" at bounding box center [298, 145] width 154 height 27
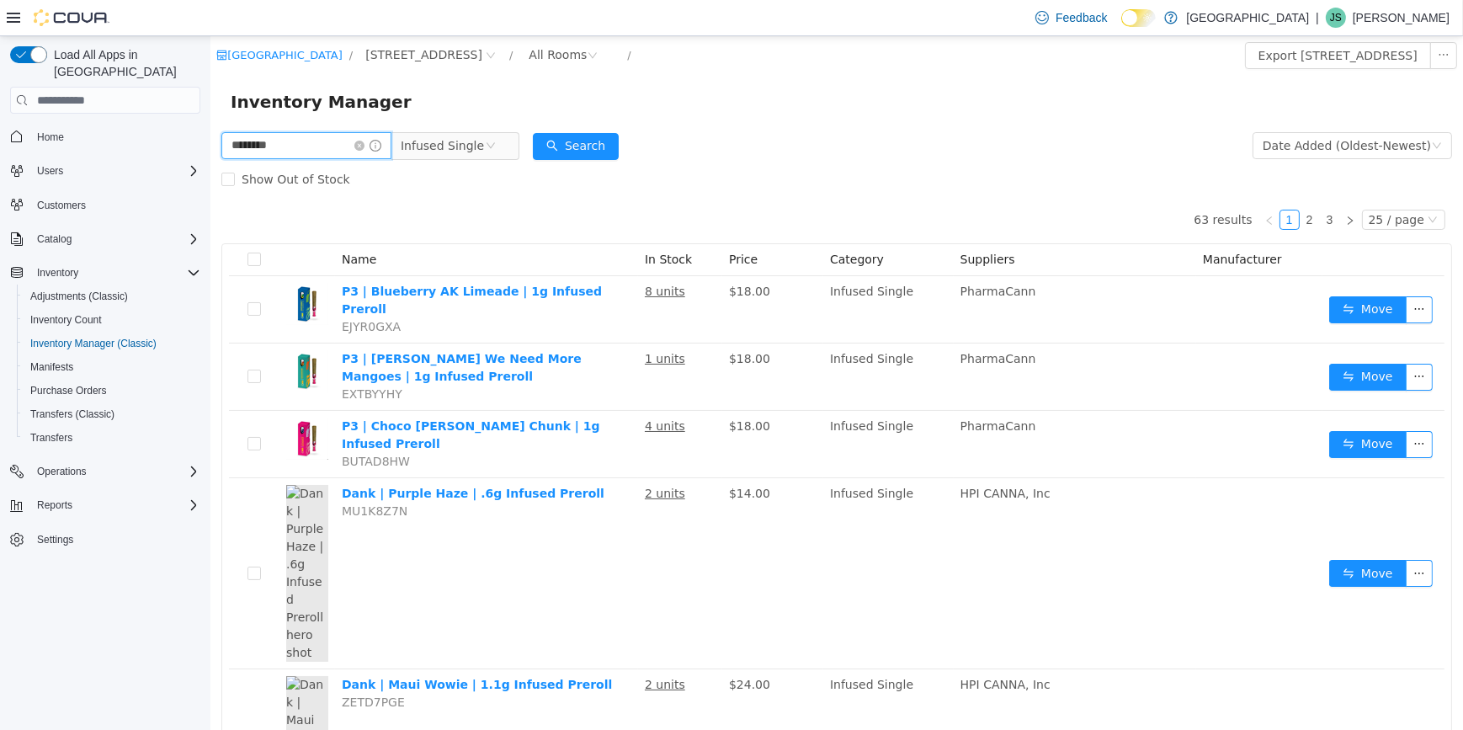
type input "*******"
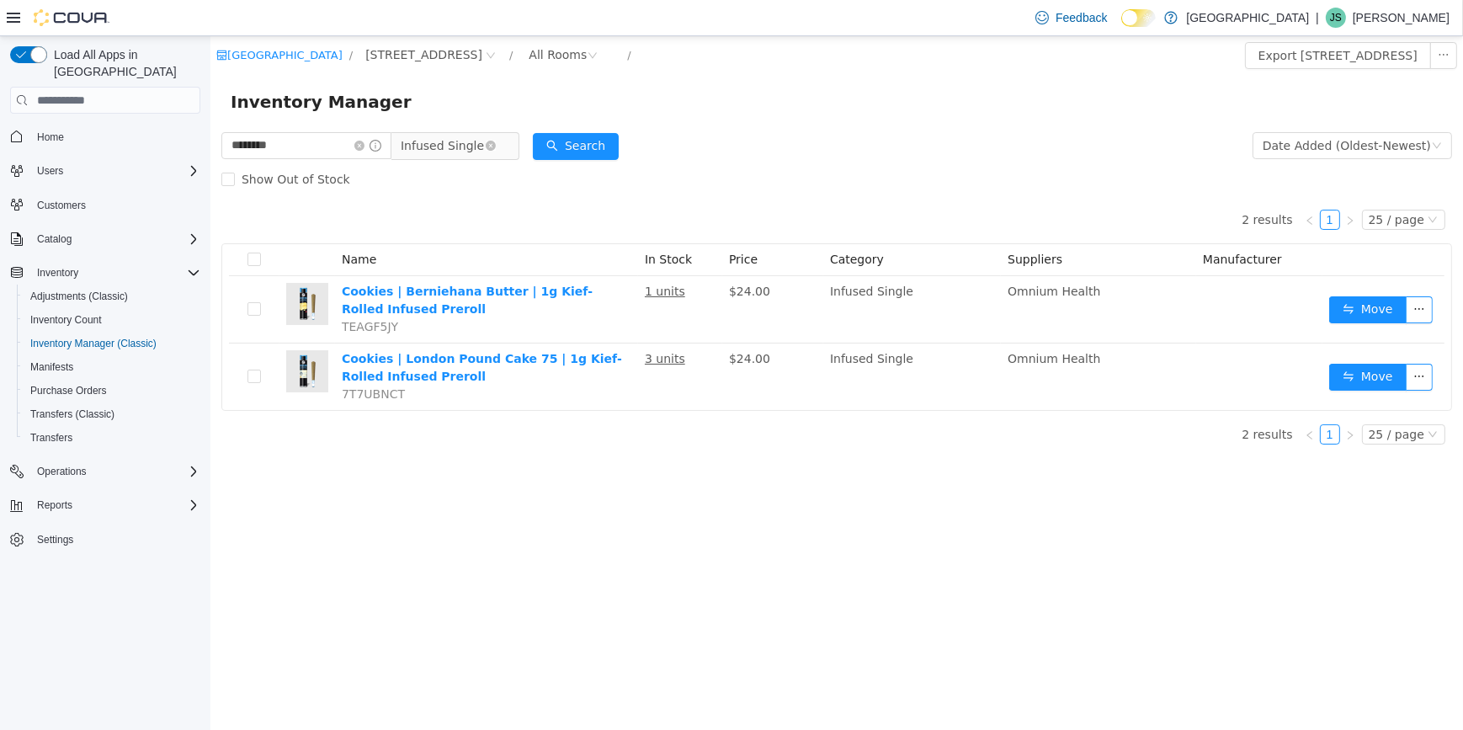
click at [473, 155] on span "Infused Single" at bounding box center [441, 145] width 83 height 25
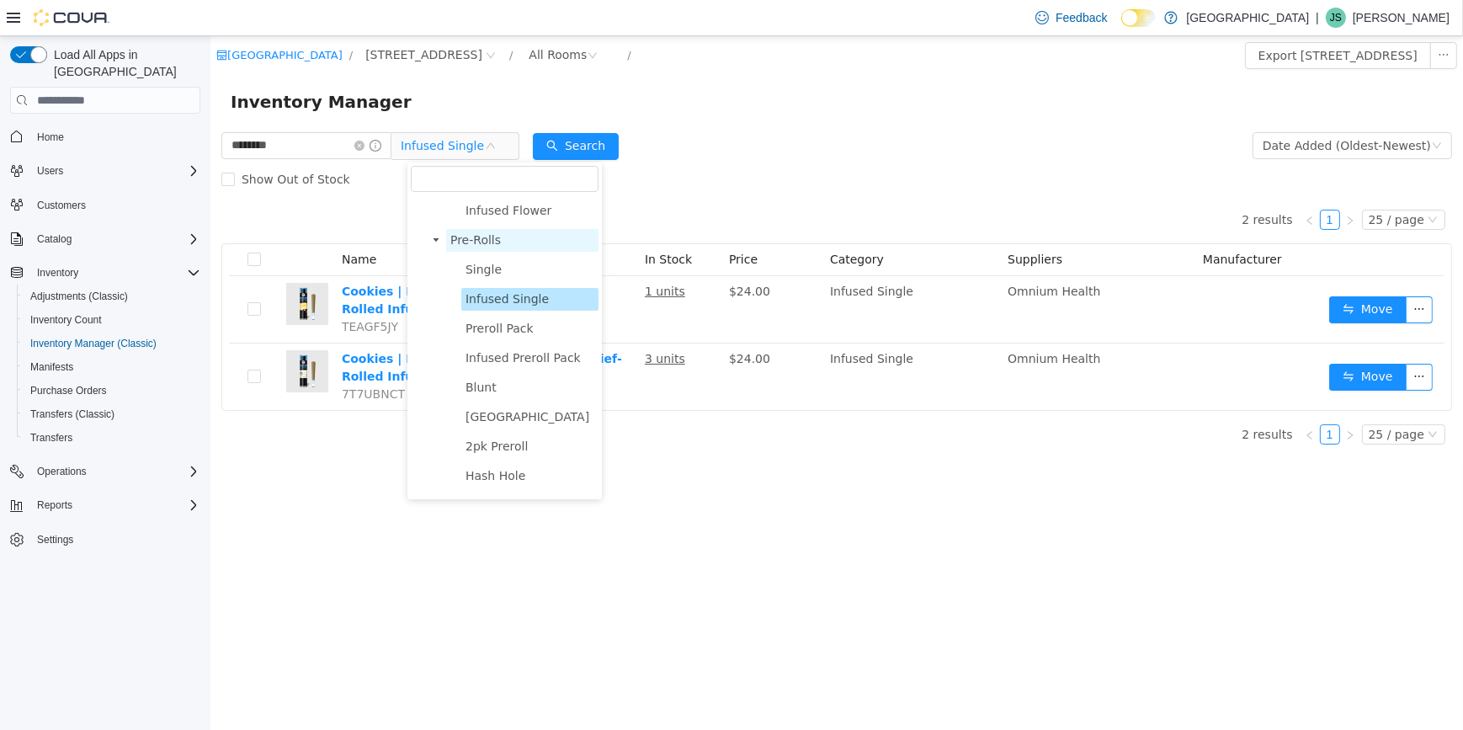
click at [480, 247] on span "Pre-Rolls" at bounding box center [474, 239] width 50 height 13
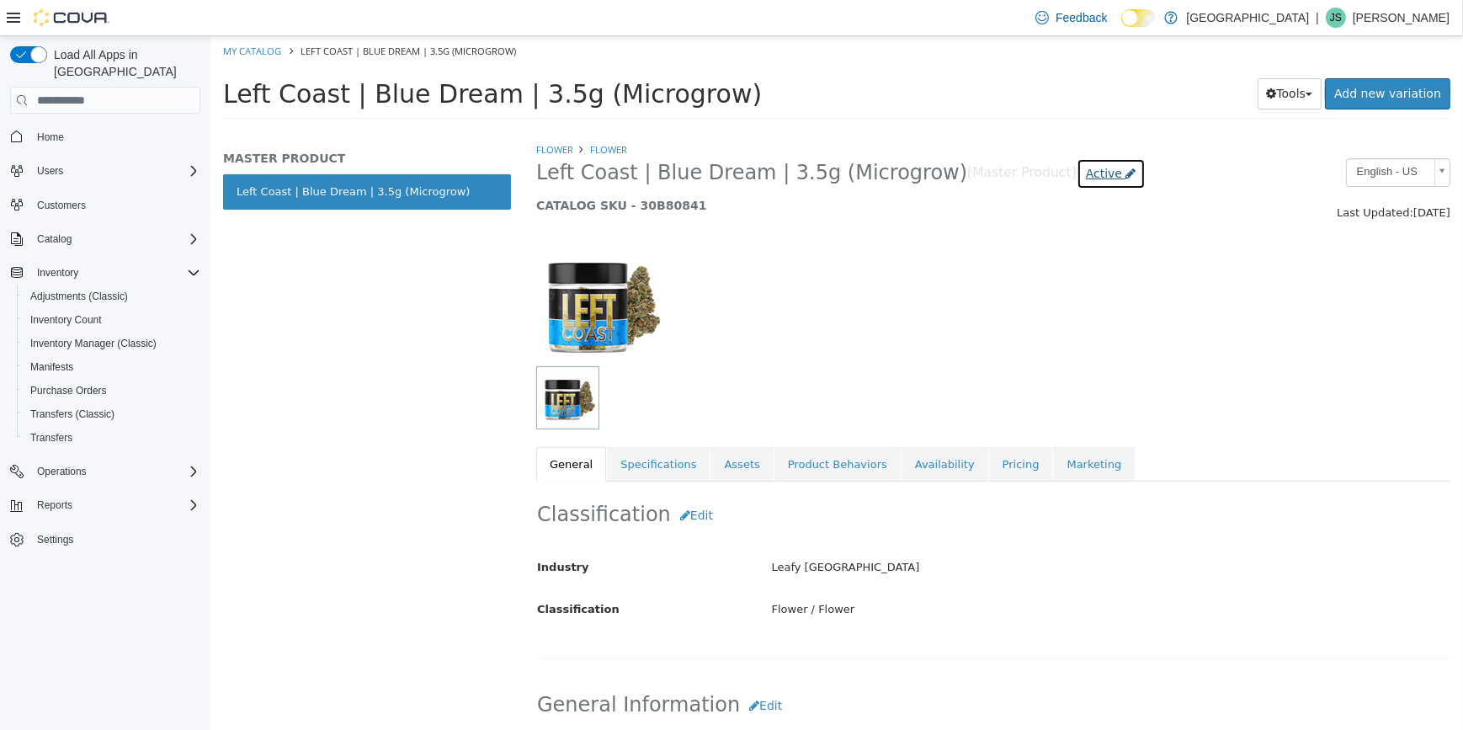
click at [1085, 175] on span "Active" at bounding box center [1103, 173] width 36 height 13
click at [1051, 263] on label "Inactive" at bounding box center [1039, 267] width 44 height 18
click at [151, 337] on span "Inventory Manager (Classic)" at bounding box center [93, 343] width 126 height 13
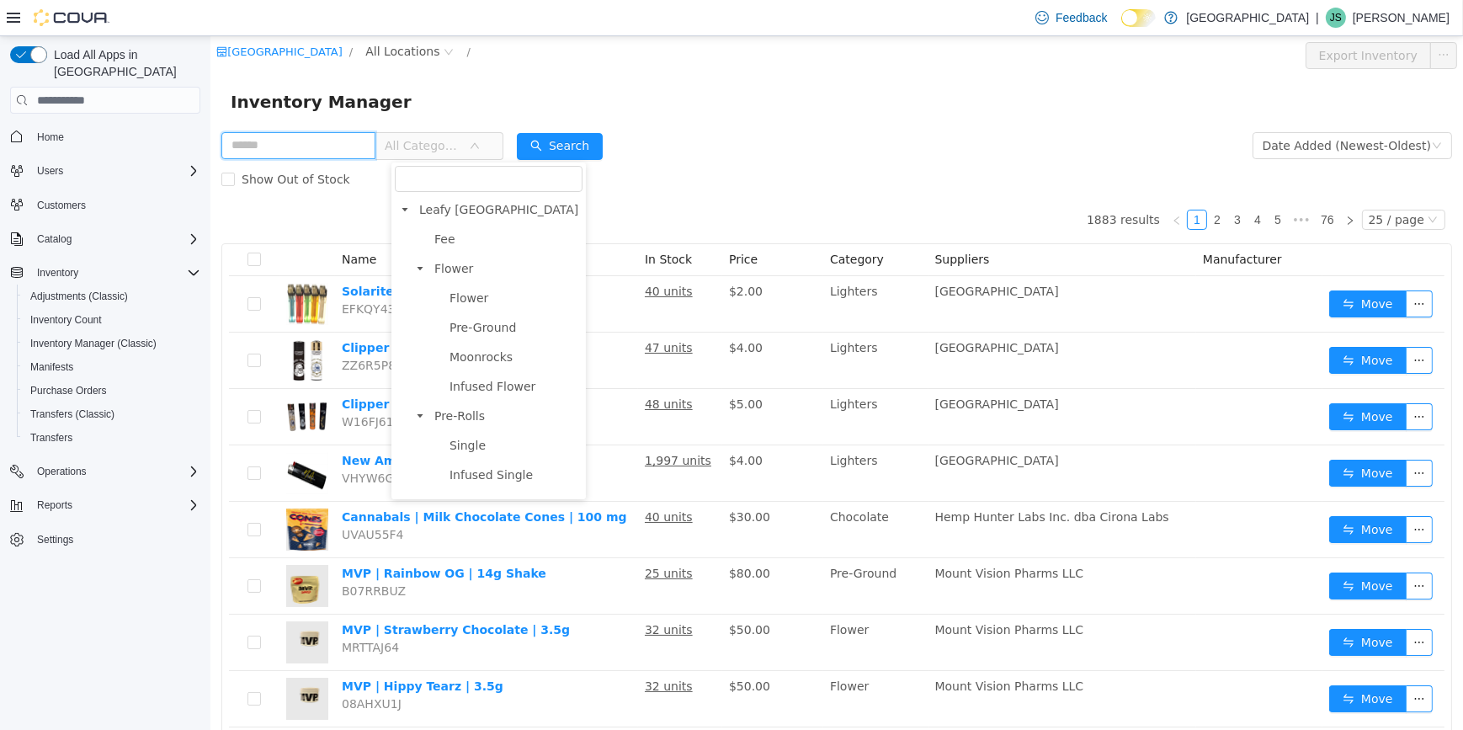
click at [348, 148] on input "text" at bounding box center [298, 145] width 154 height 27
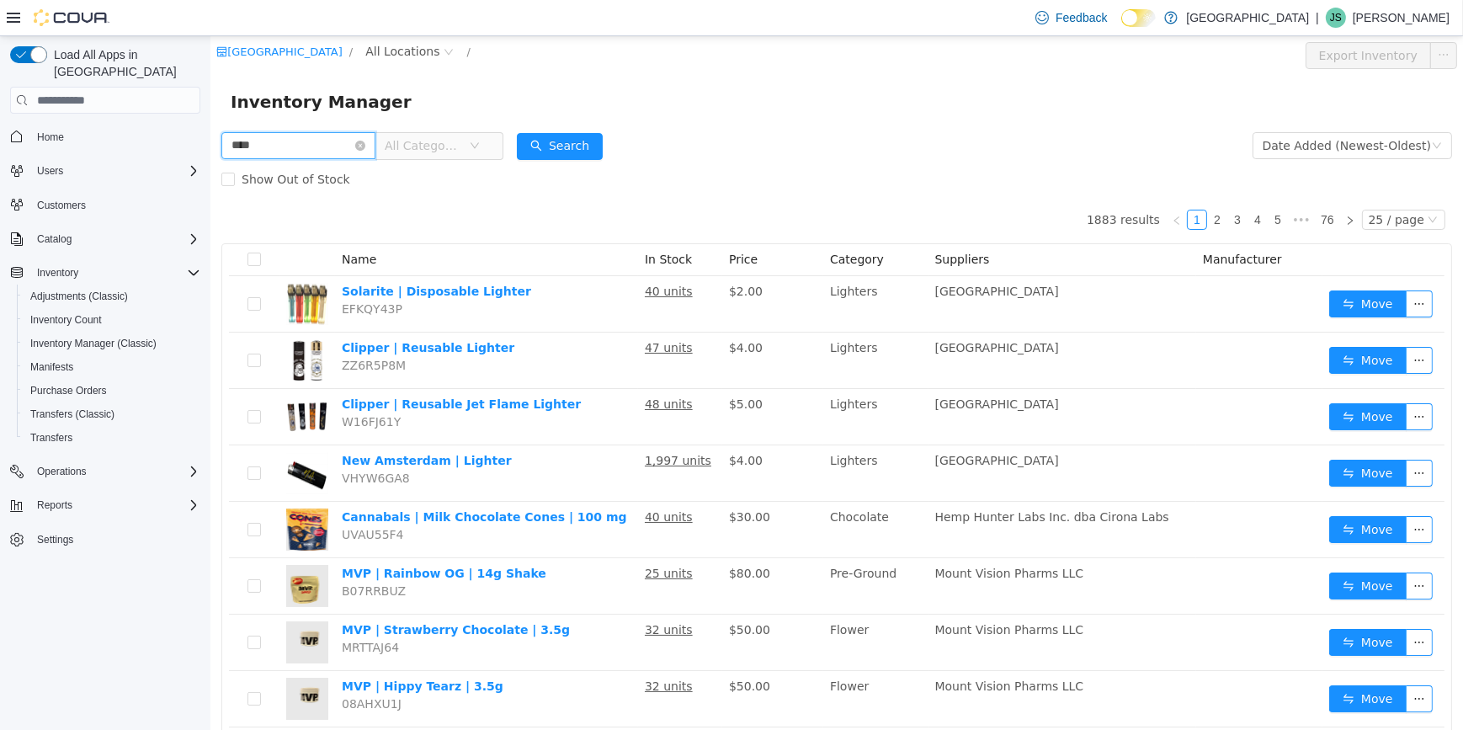
type input "****"
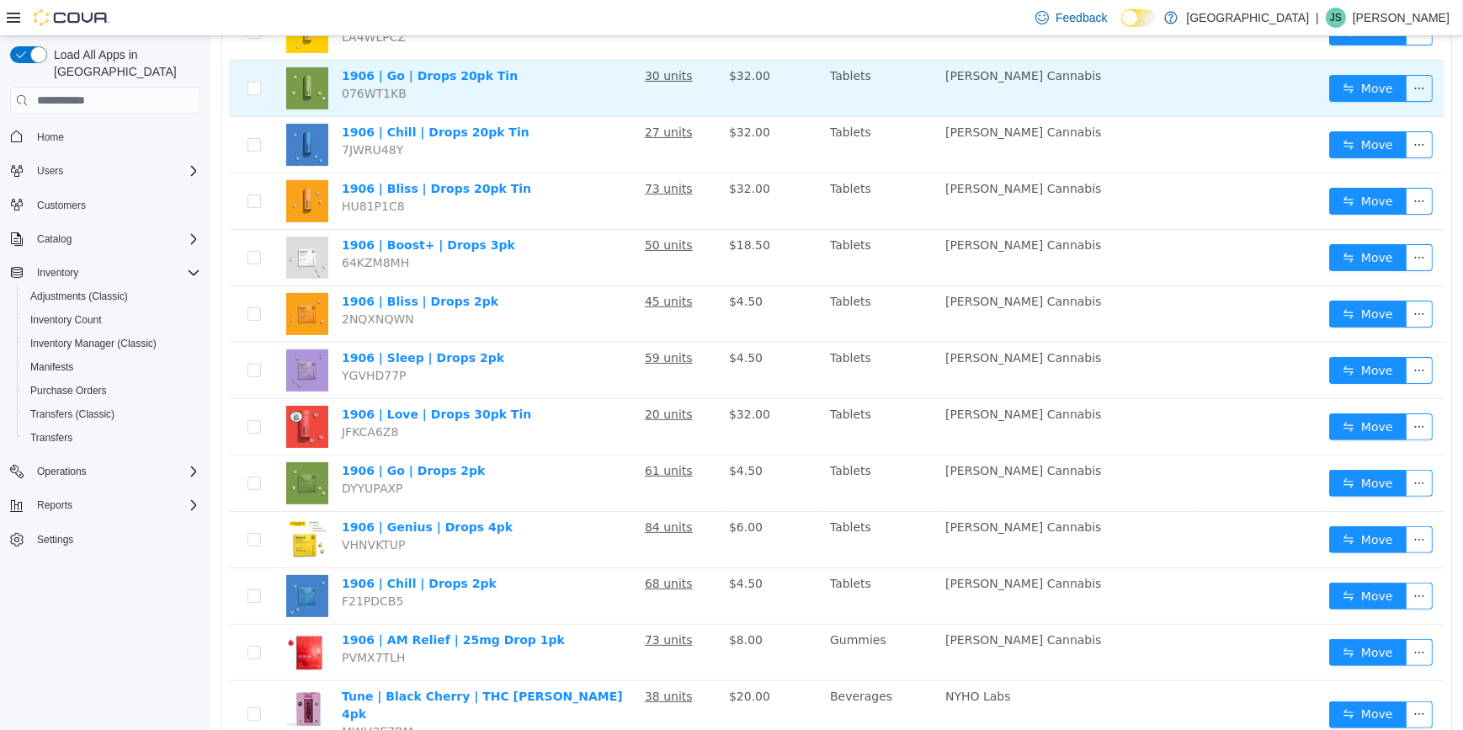
scroll to position [612, 0]
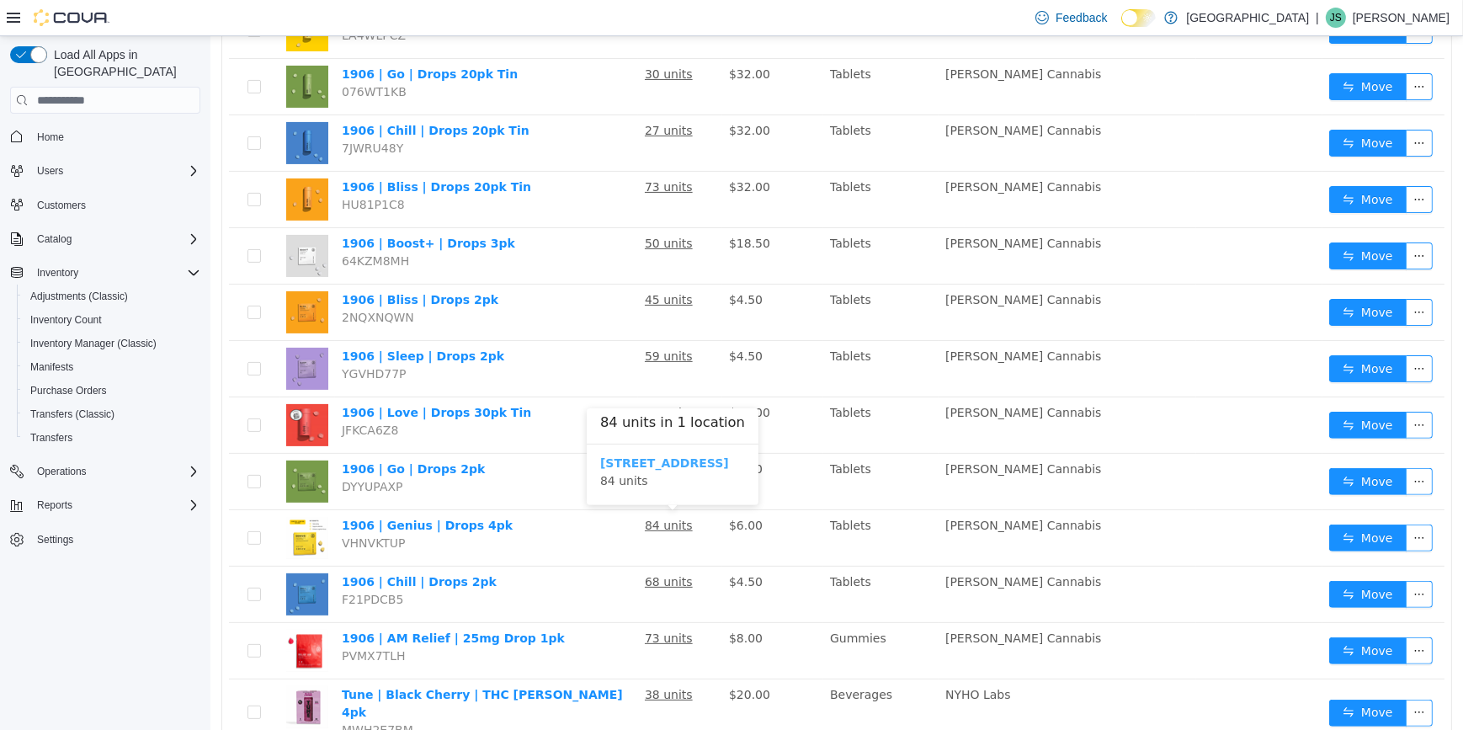
click at [671, 462] on b "[STREET_ADDRESS]" at bounding box center [663, 462] width 129 height 13
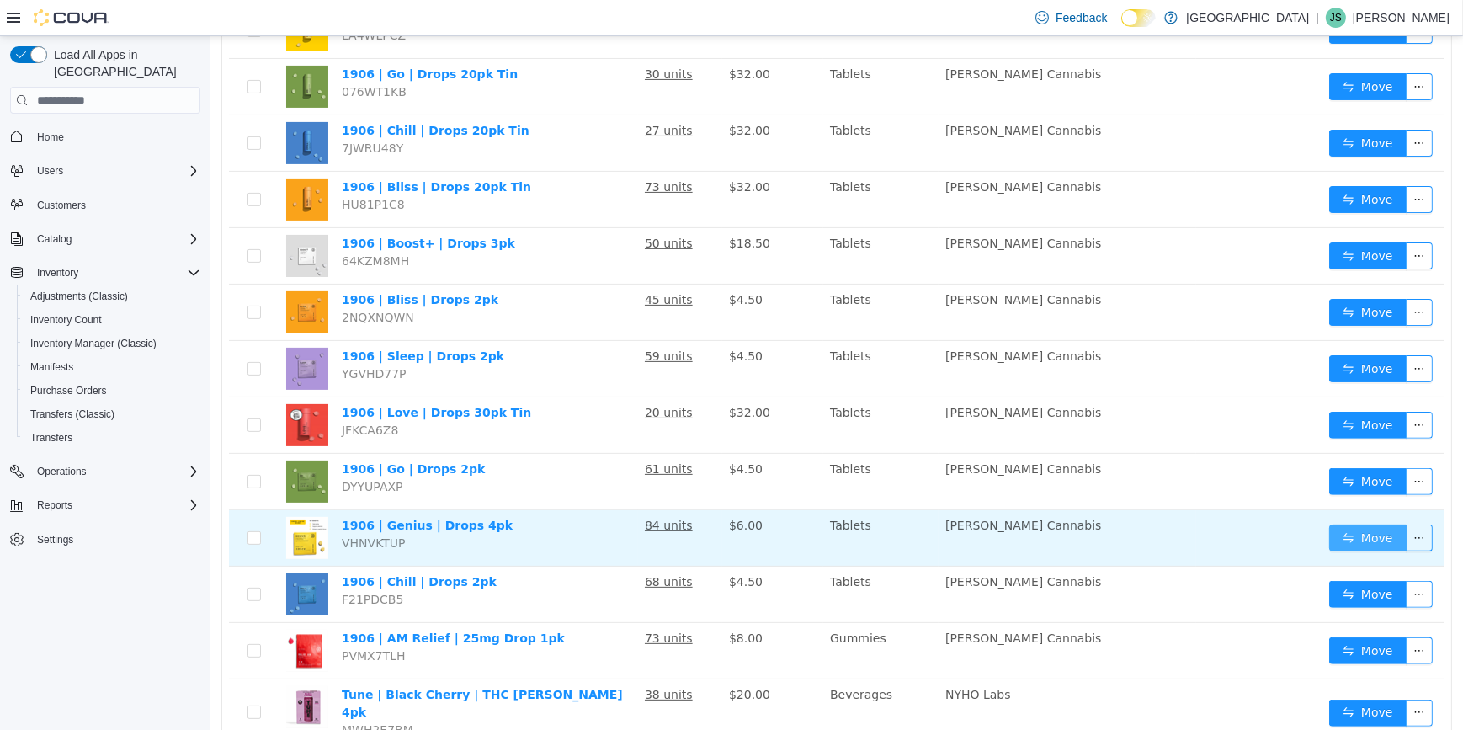
click at [1357, 548] on button "Move" at bounding box center [1366, 537] width 77 height 27
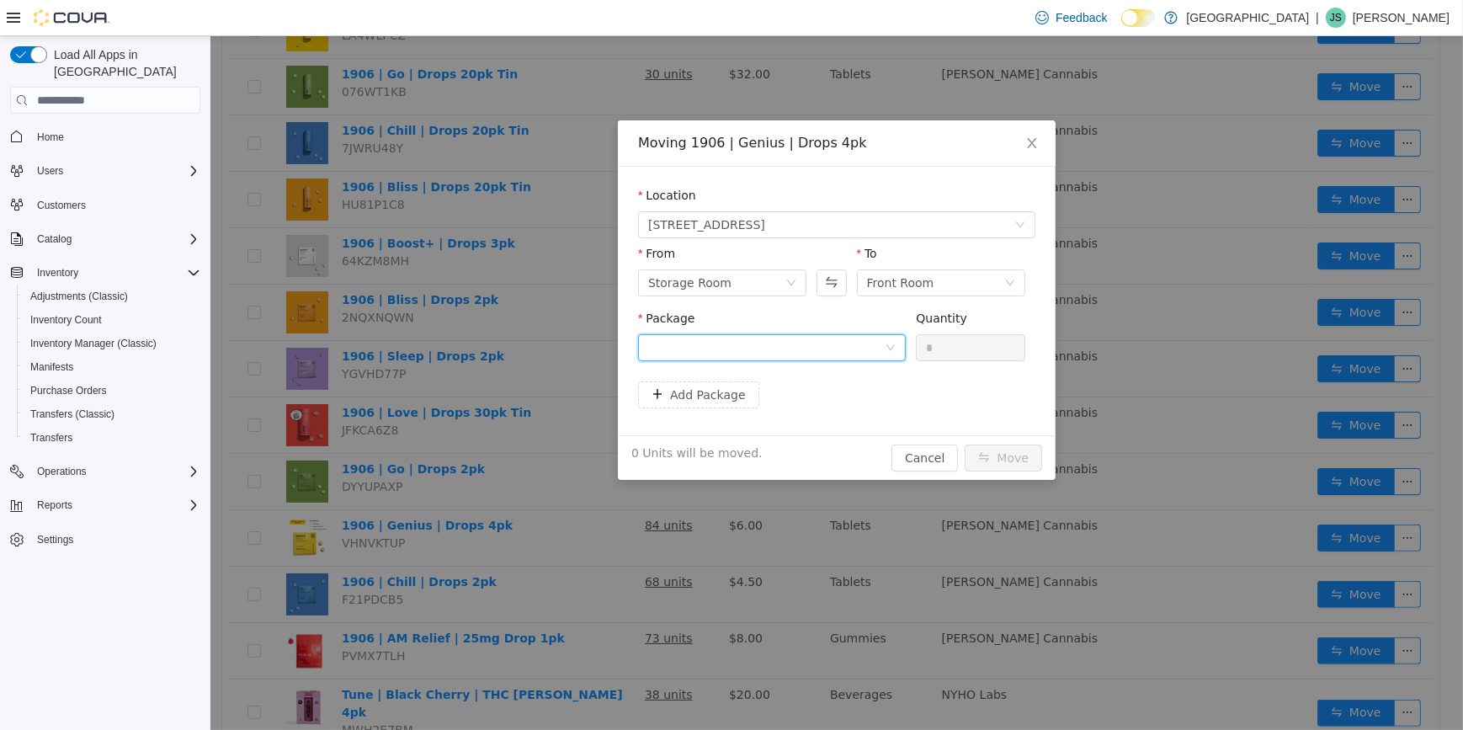
click at [847, 355] on div at bounding box center [765, 347] width 236 height 25
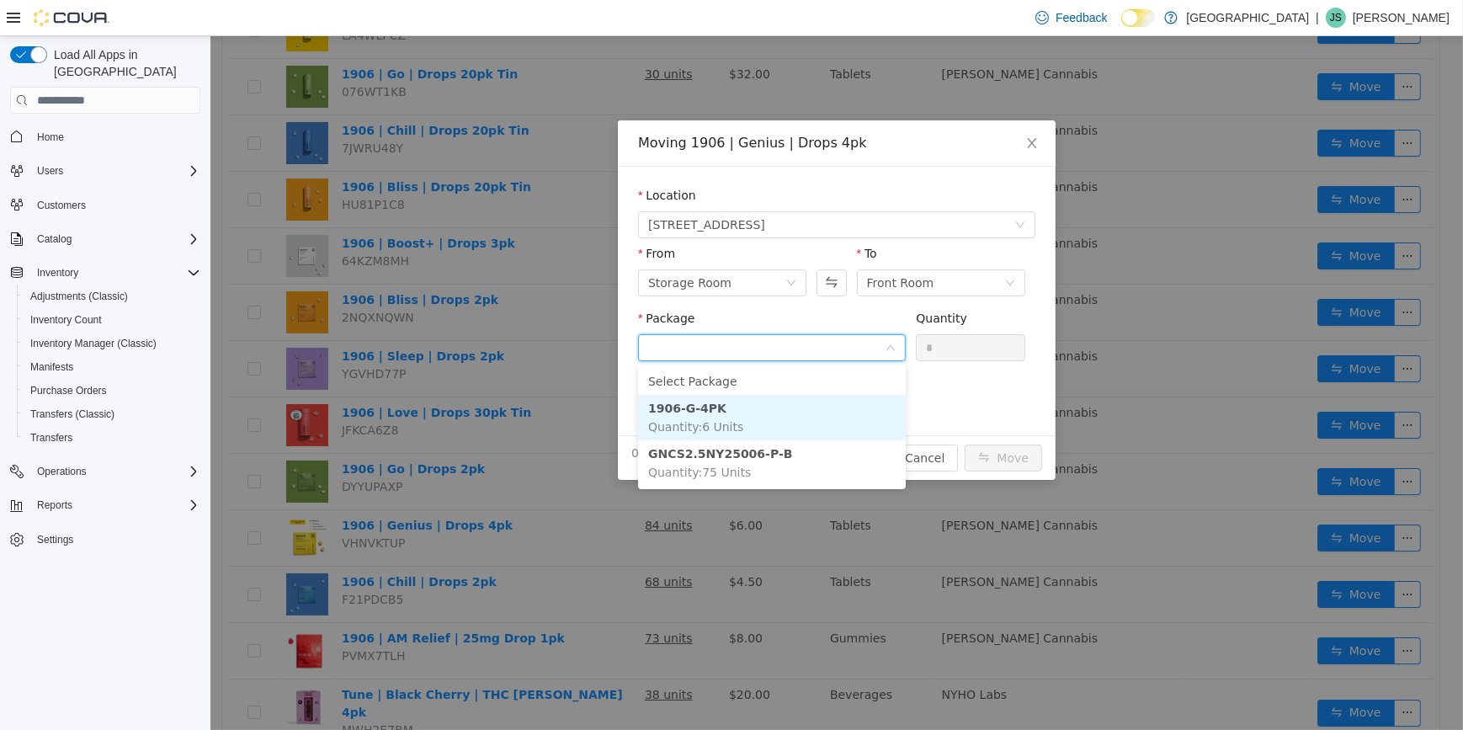
click at [826, 411] on li "1906-G-4PK Quantity : 6 Units" at bounding box center [771, 417] width 268 height 45
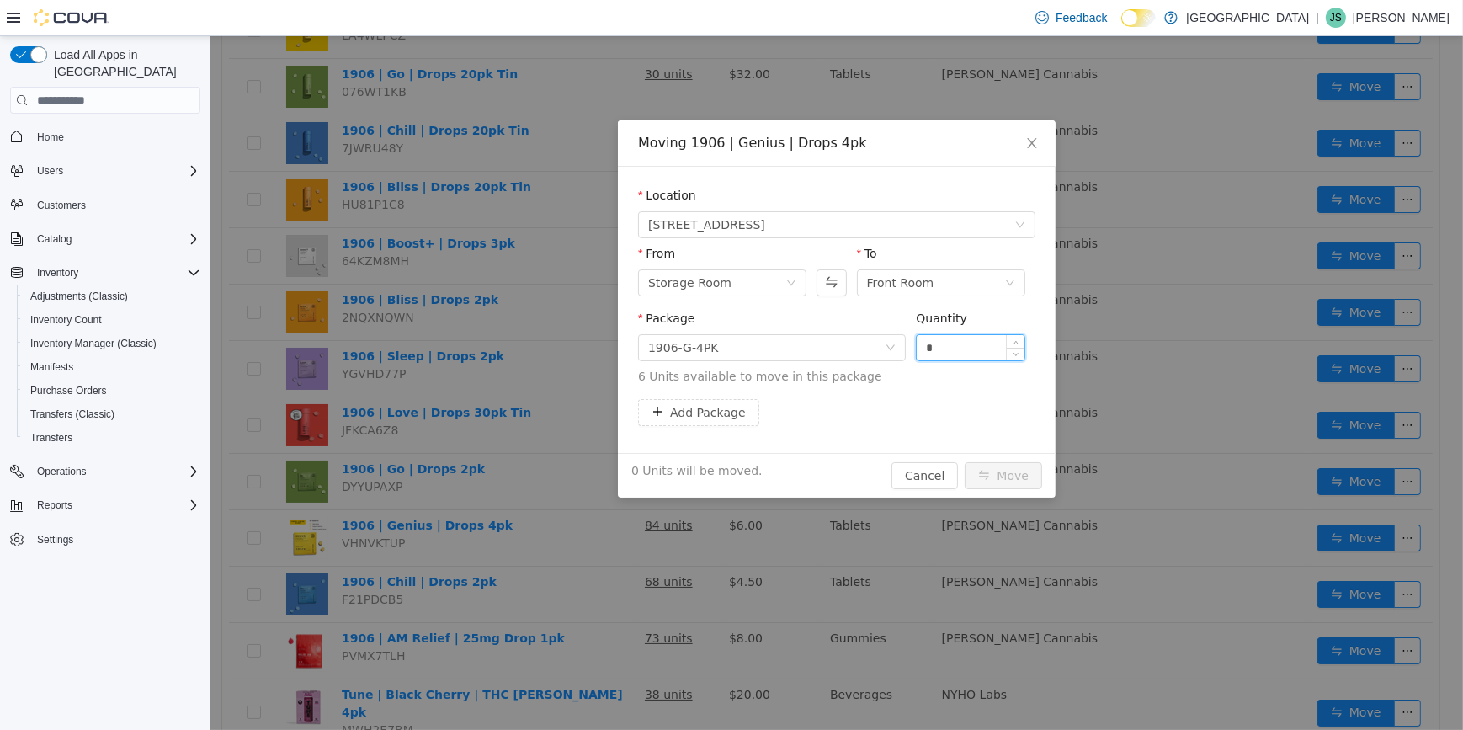
click at [935, 351] on input "*" at bounding box center [970, 347] width 108 height 25
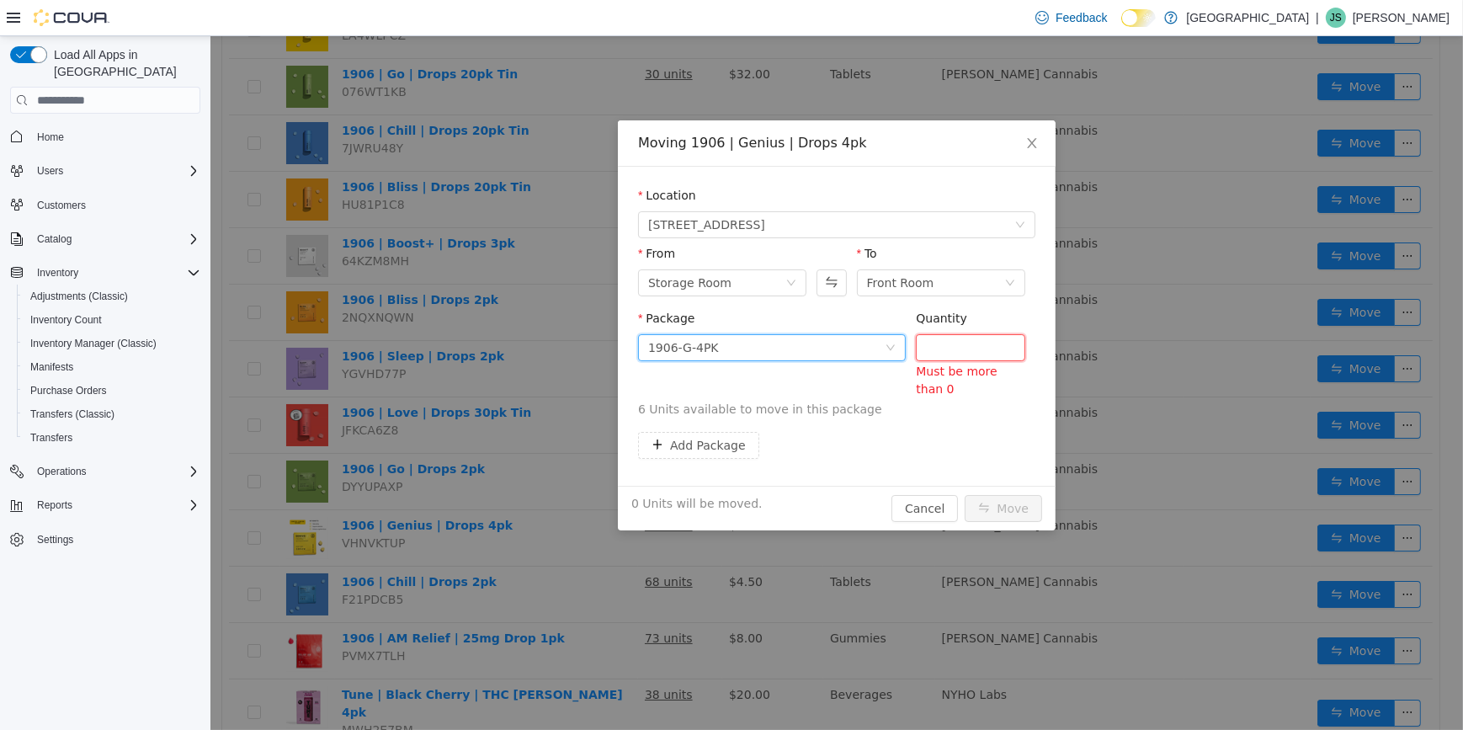
click at [870, 356] on div "1906-G-4PK" at bounding box center [765, 347] width 236 height 25
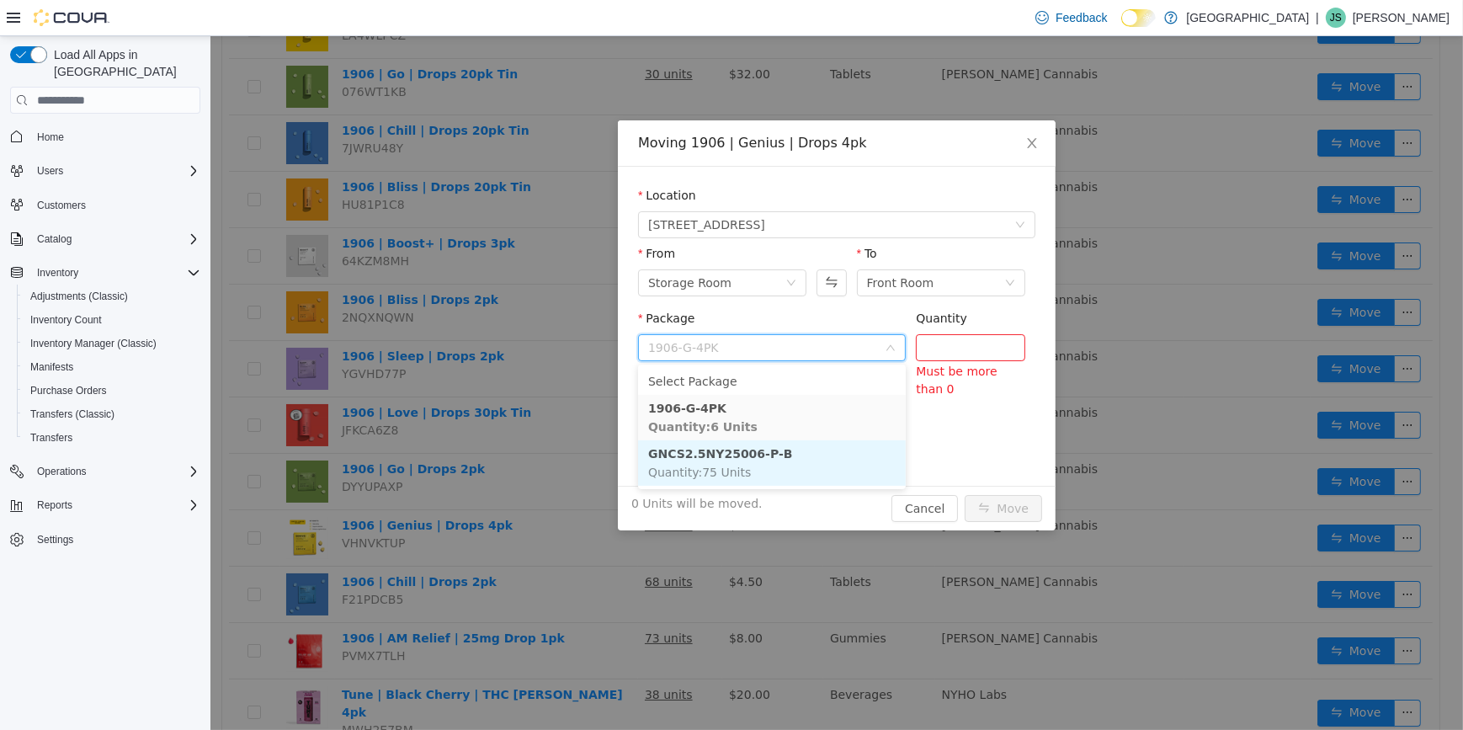
click at [841, 441] on li "GNCS2.5NY25006-P-B Quantity : 75 Units" at bounding box center [771, 462] width 268 height 45
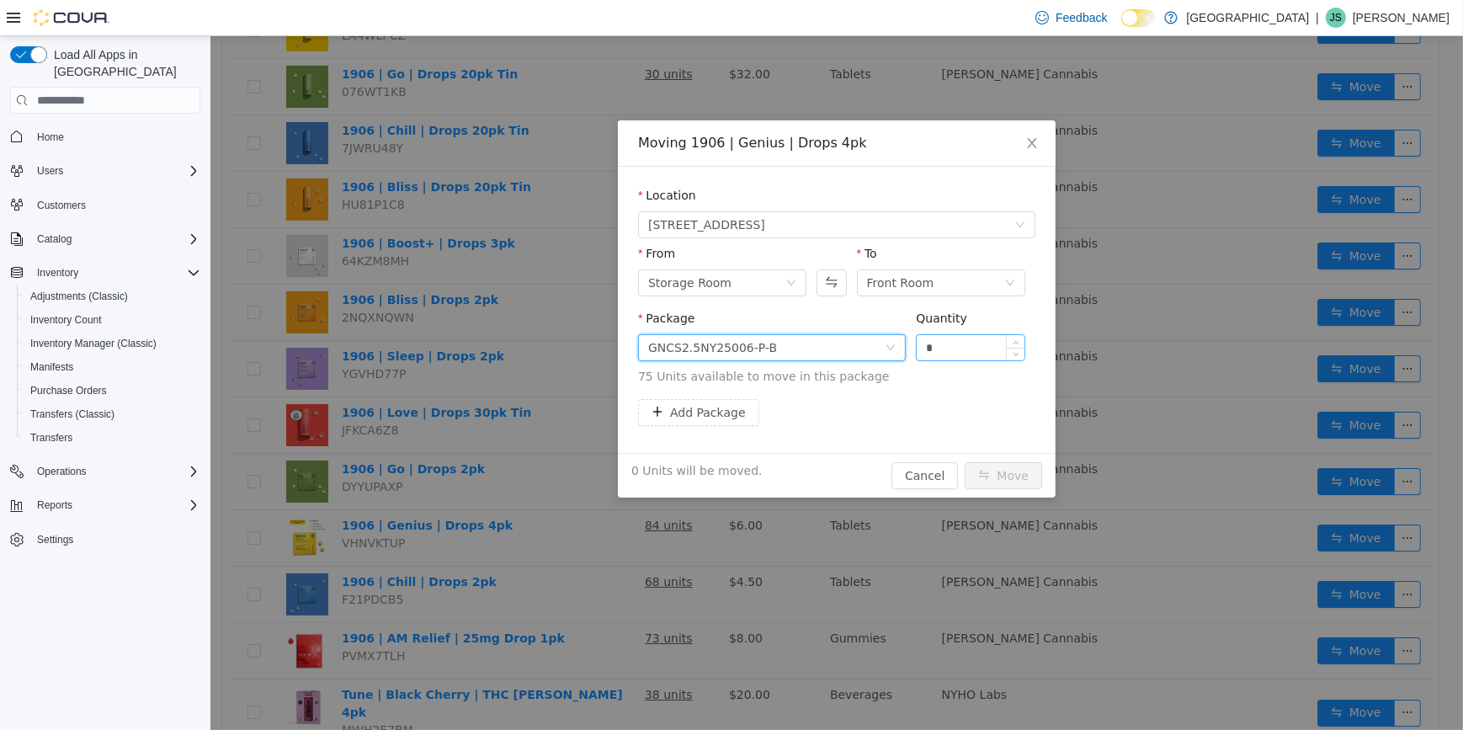
click at [967, 348] on input "*" at bounding box center [970, 347] width 108 height 25
type input "**"
click at [964, 462] on button "Move" at bounding box center [1002, 475] width 77 height 27
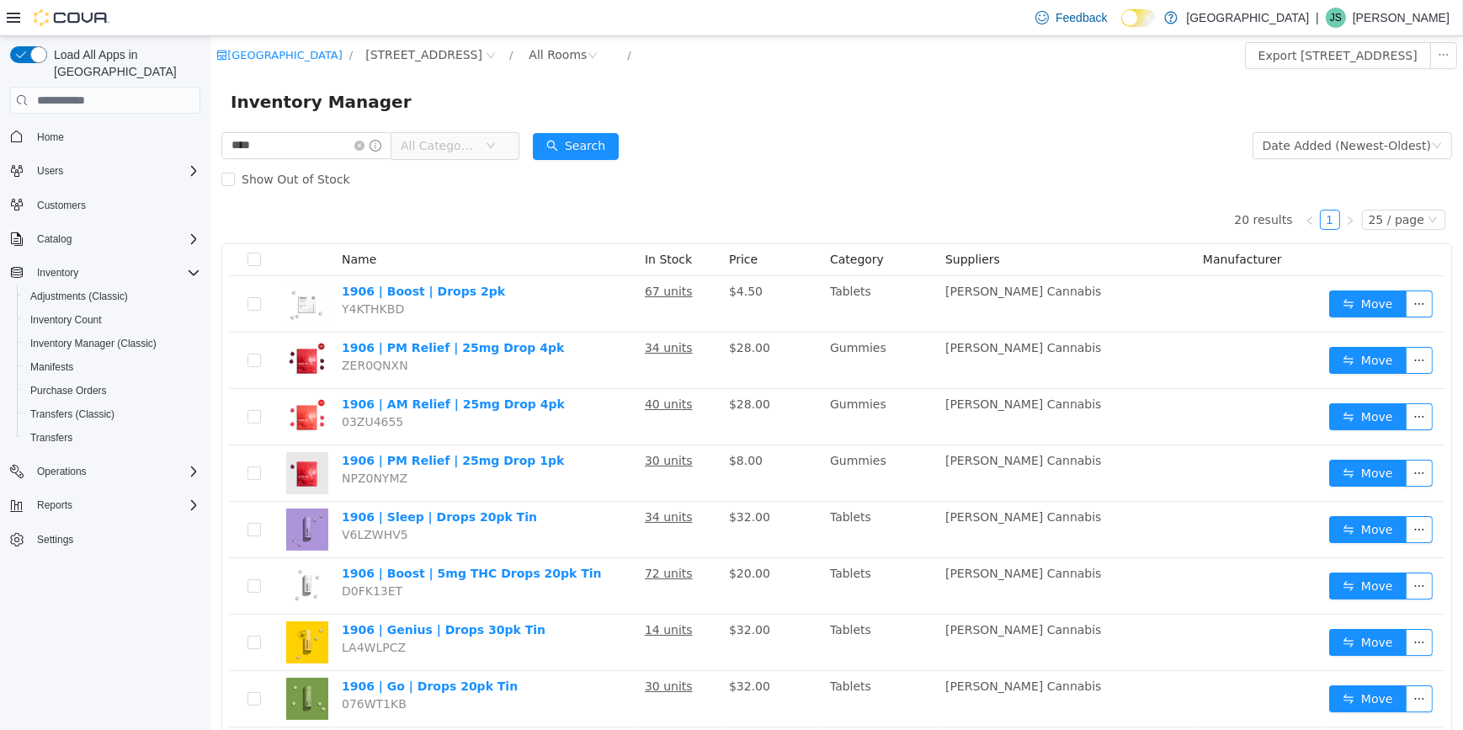
click at [364, 141] on icon "icon: close-circle" at bounding box center [358, 146] width 10 height 10
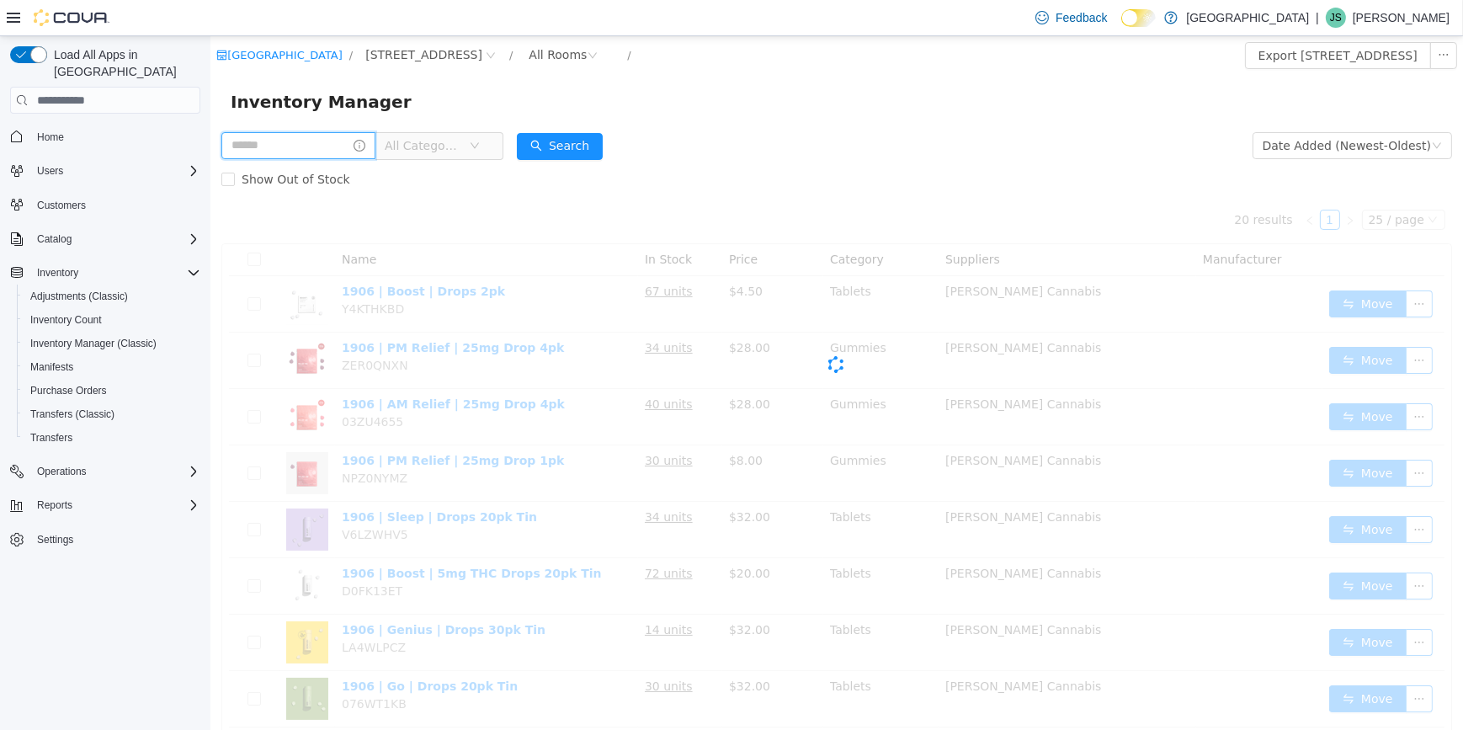
click at [336, 148] on input "text" at bounding box center [298, 145] width 154 height 27
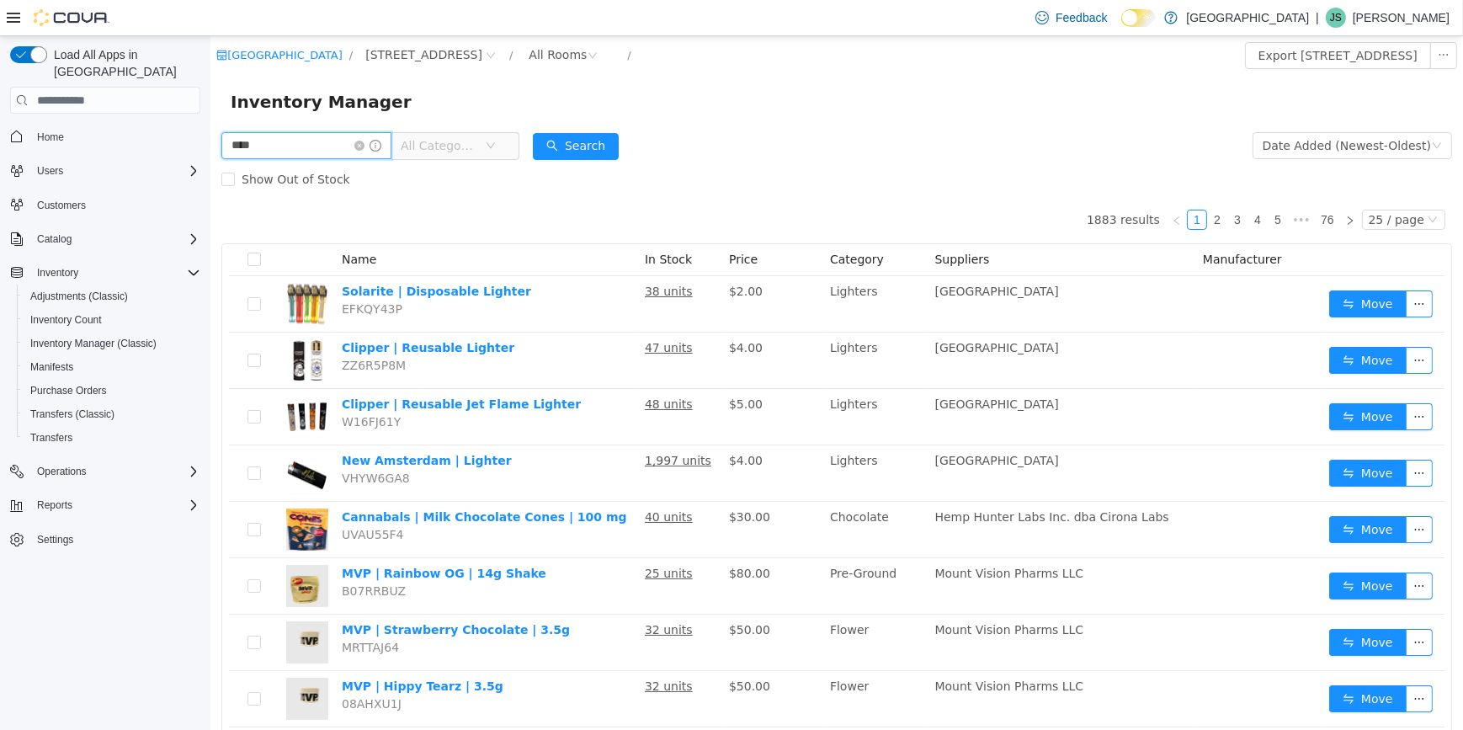
type input "****"
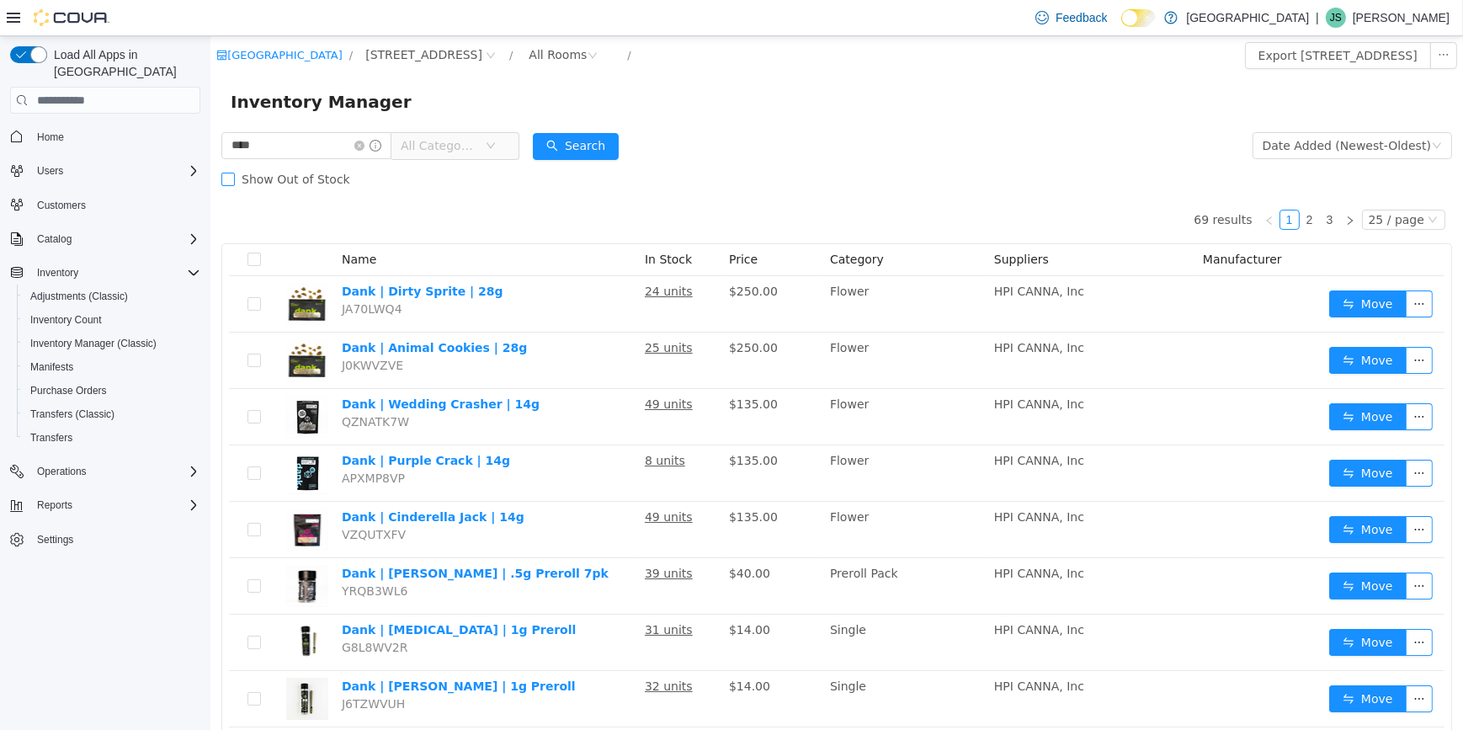
click at [313, 183] on span "Show Out of Stock" at bounding box center [295, 179] width 122 height 13
click at [476, 154] on span "All Categories" at bounding box center [438, 145] width 77 height 17
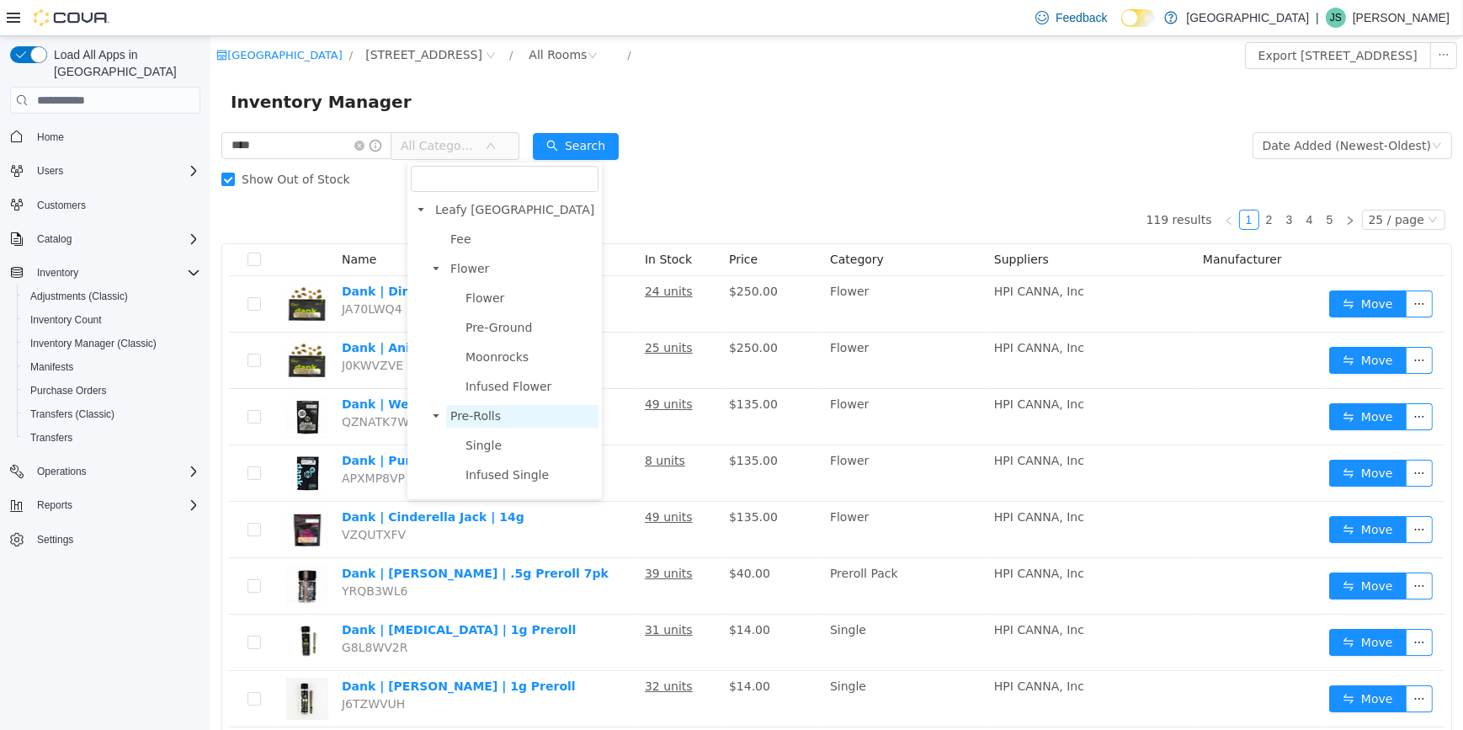
click at [513, 417] on span "Pre-Rolls" at bounding box center [521, 416] width 152 height 23
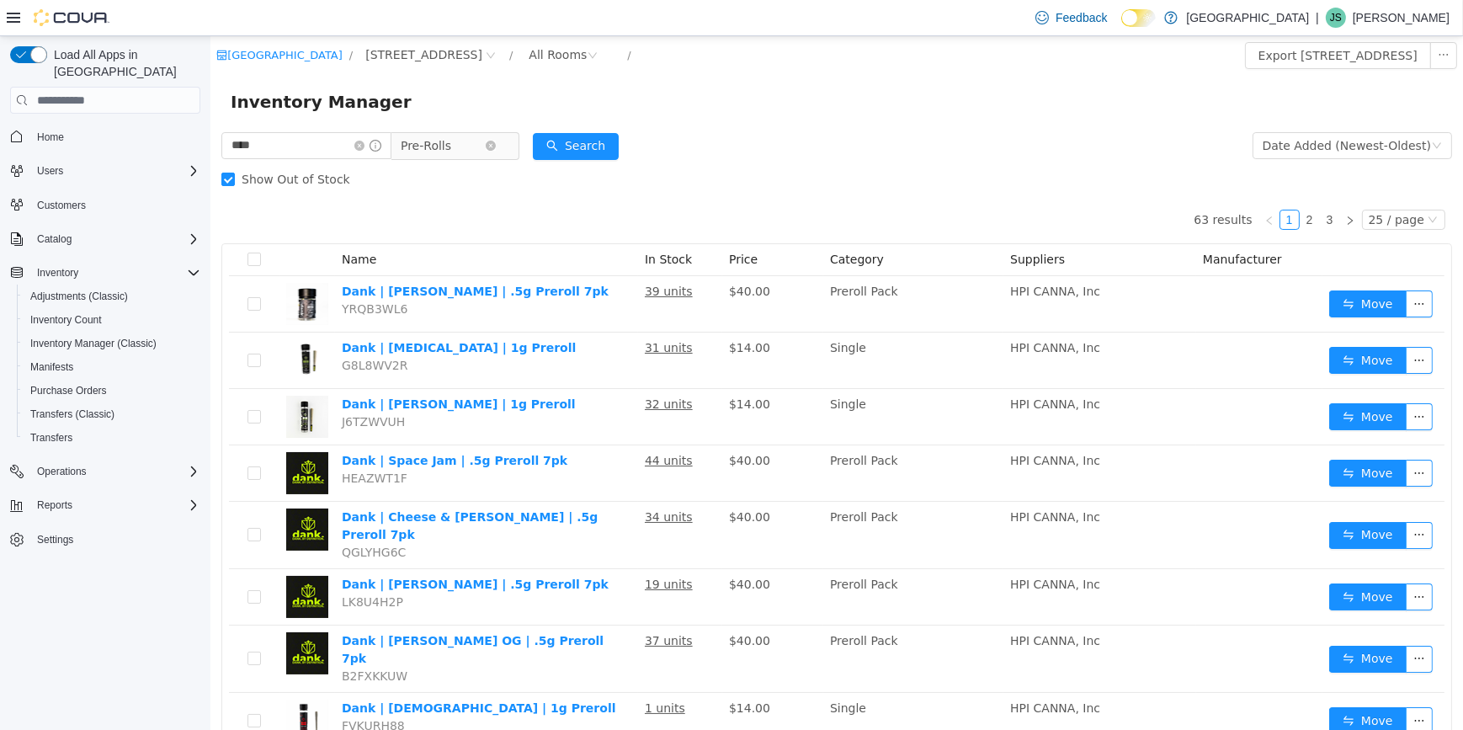
click at [462, 157] on span "Pre-Rolls" at bounding box center [442, 145] width 84 height 25
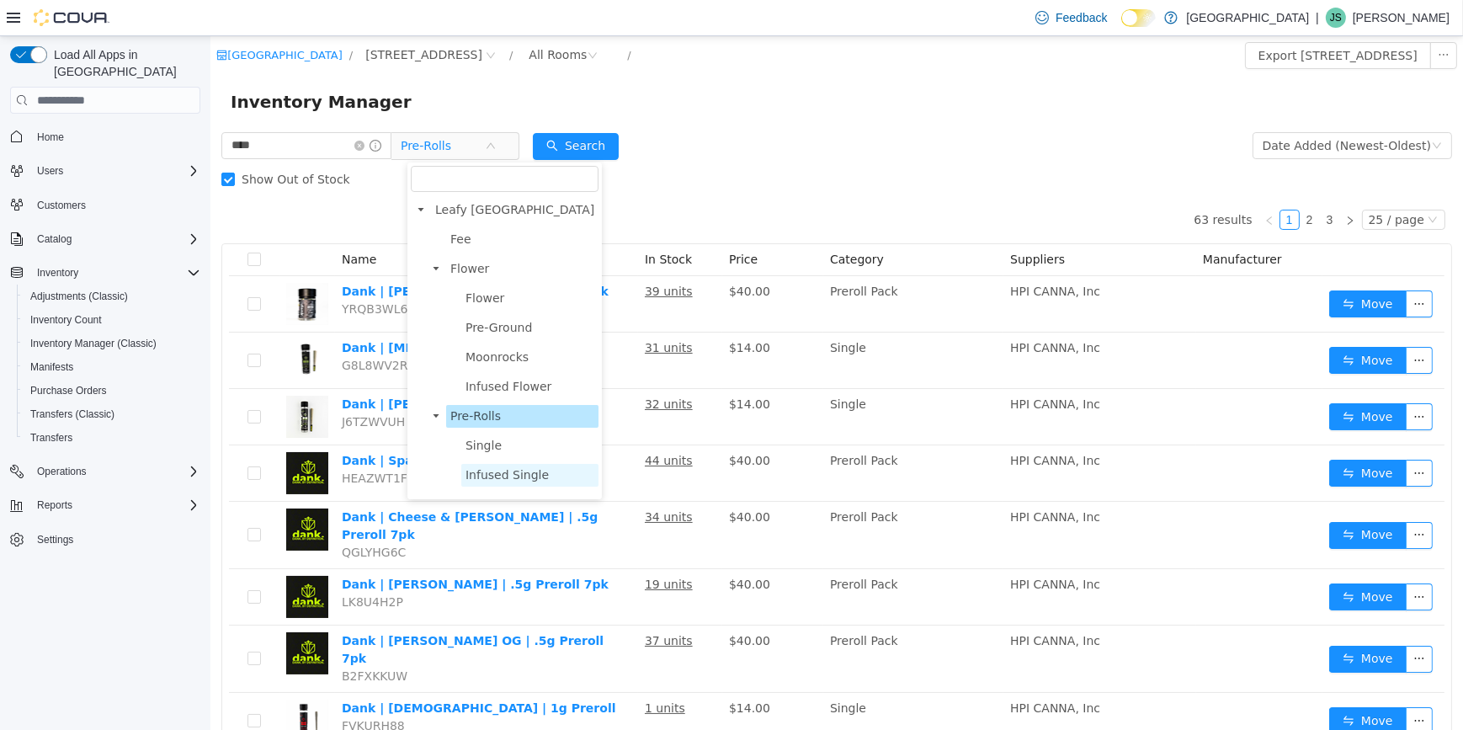
scroll to position [176, 0]
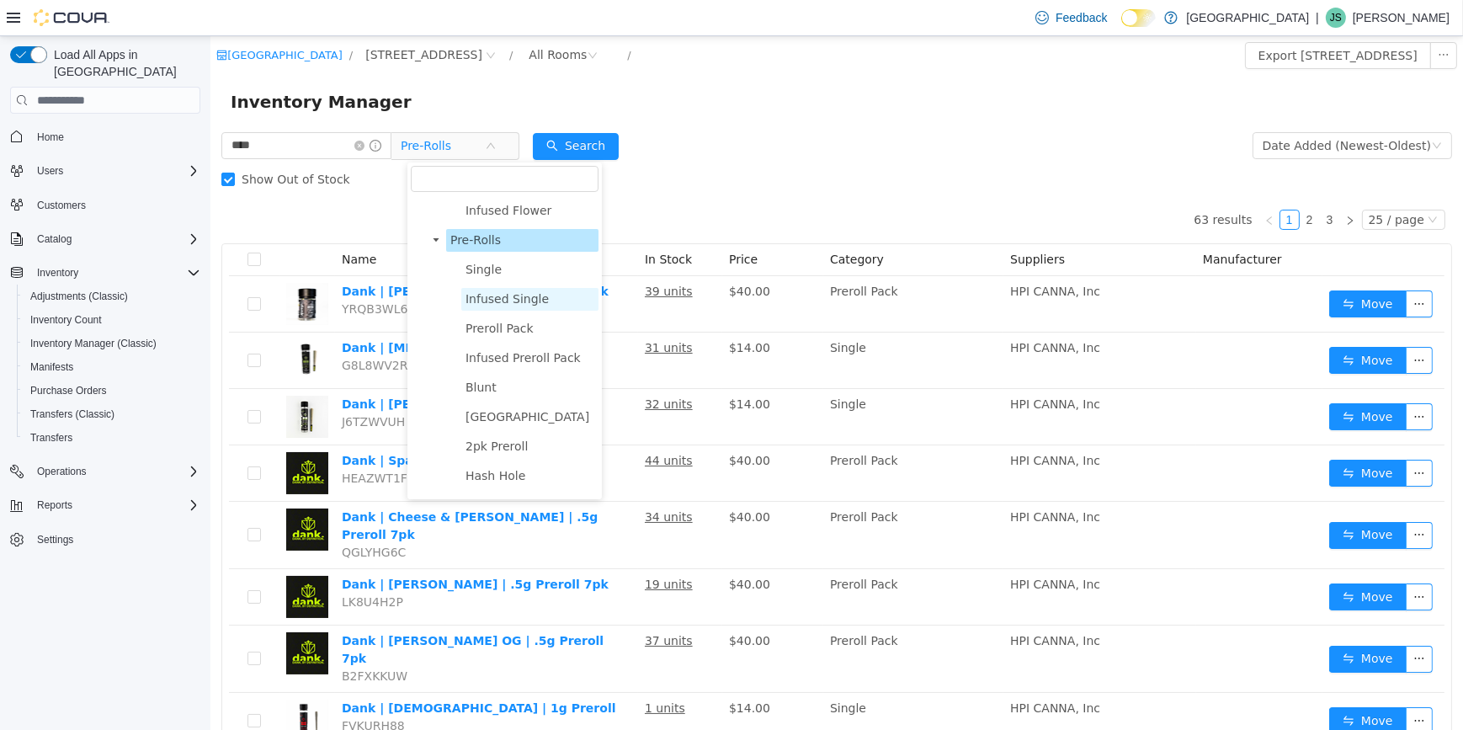
click at [497, 302] on span "Infused Single" at bounding box center [506, 298] width 83 height 13
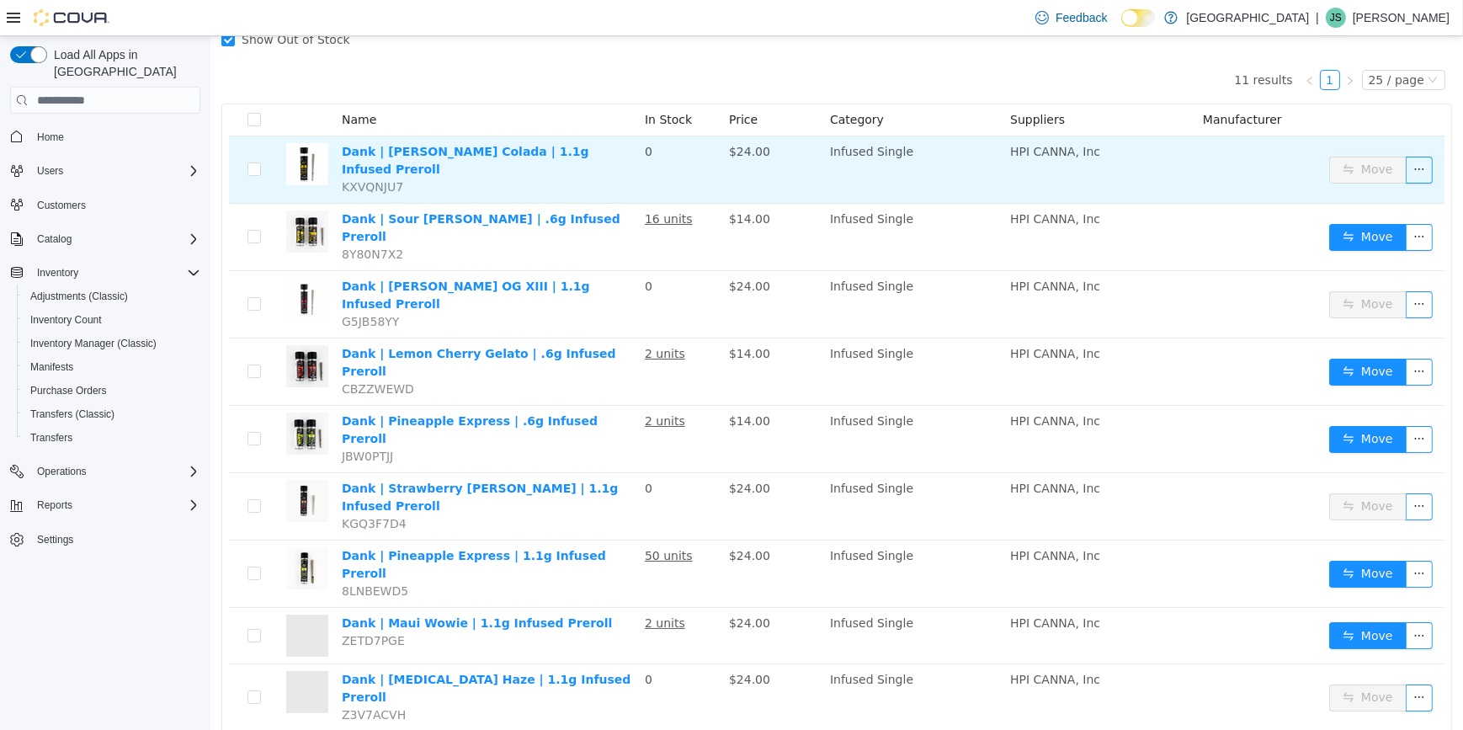
scroll to position [152, 0]
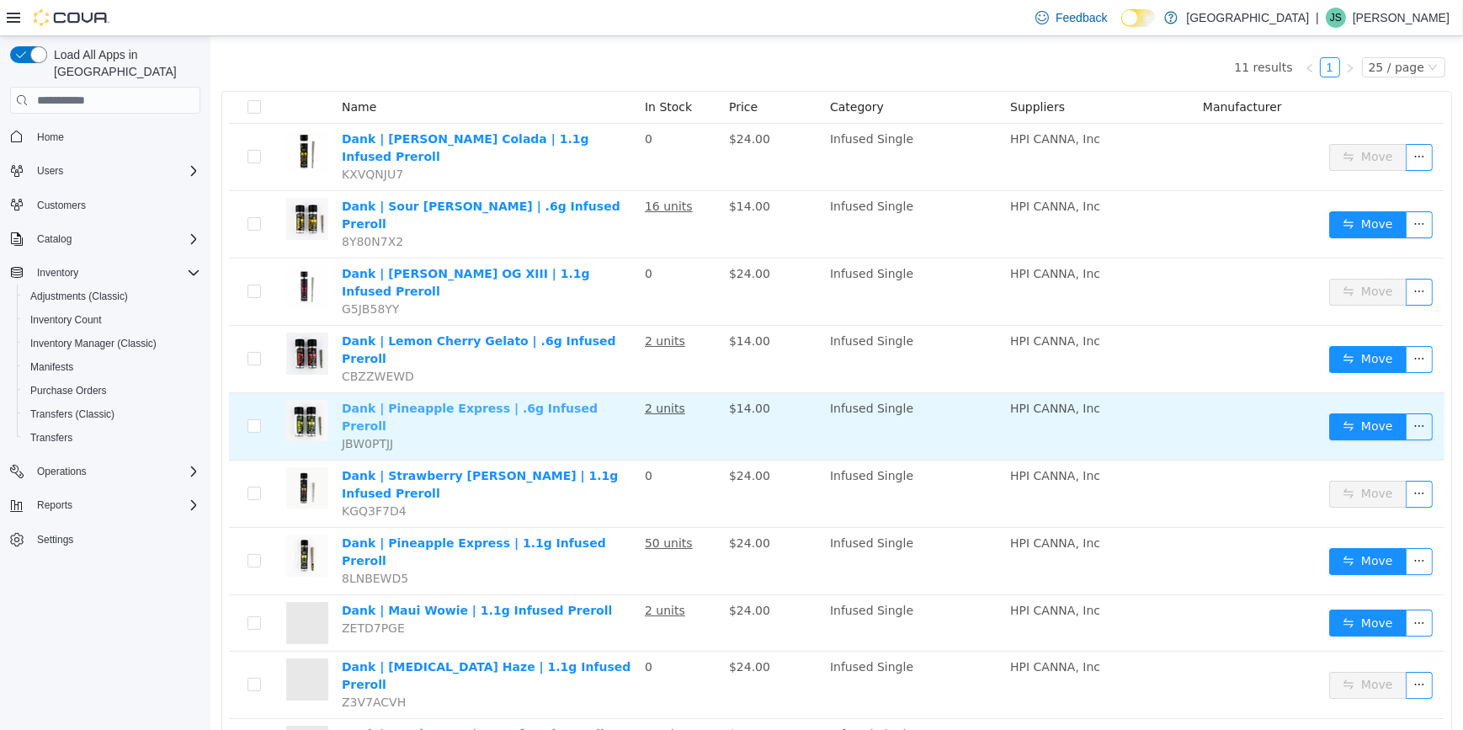
click at [534, 401] on link "Dank | Pineapple Express | .6g Infused Preroll" at bounding box center [469, 416] width 256 height 31
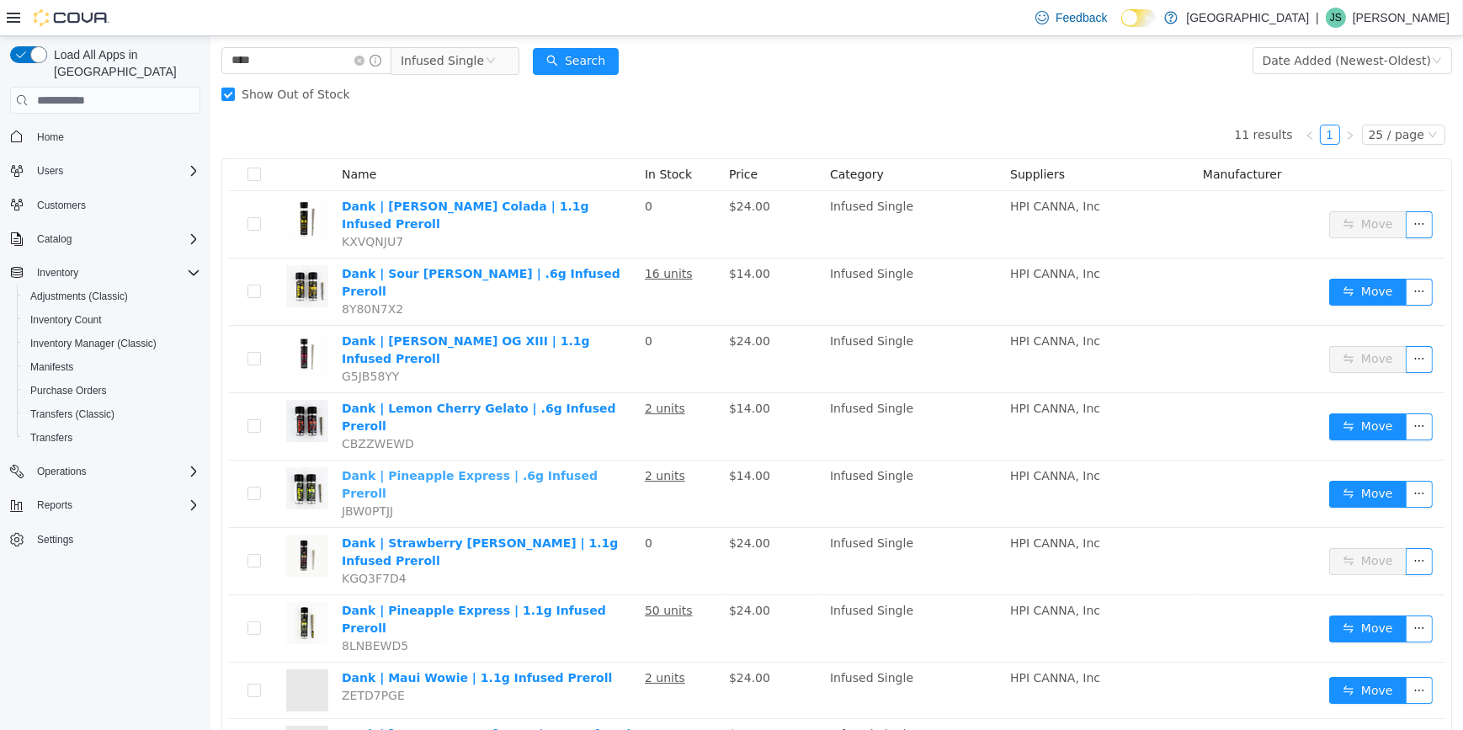
scroll to position [76, 0]
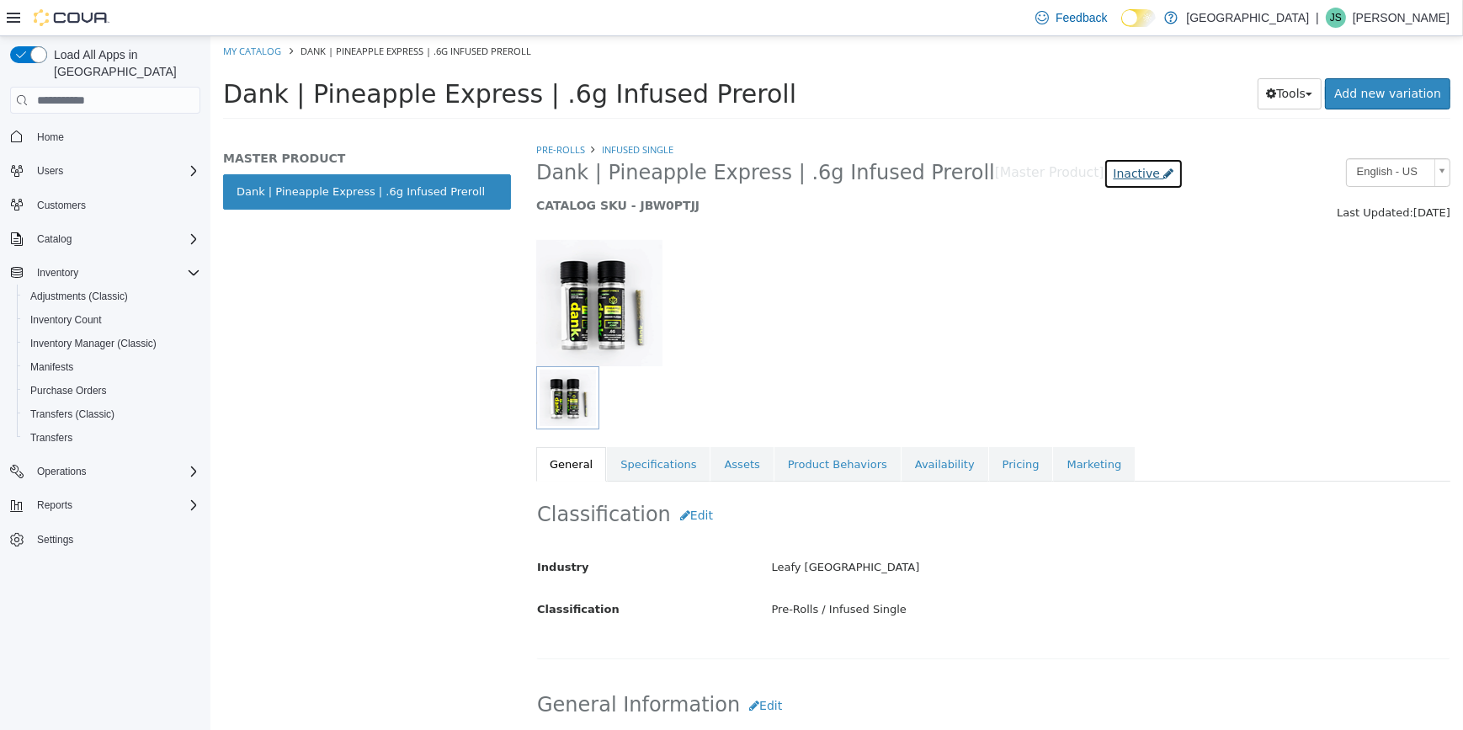
drag, startPoint x: 1073, startPoint y: 159, endPoint x: 1063, endPoint y: 165, distance: 11.7
click at [1103, 159] on link "Inactive" at bounding box center [1142, 173] width 79 height 31
click at [1112, 167] on span "Inactive" at bounding box center [1135, 173] width 47 height 13
click at [1057, 221] on label "Active" at bounding box center [1060, 224] width 35 height 18
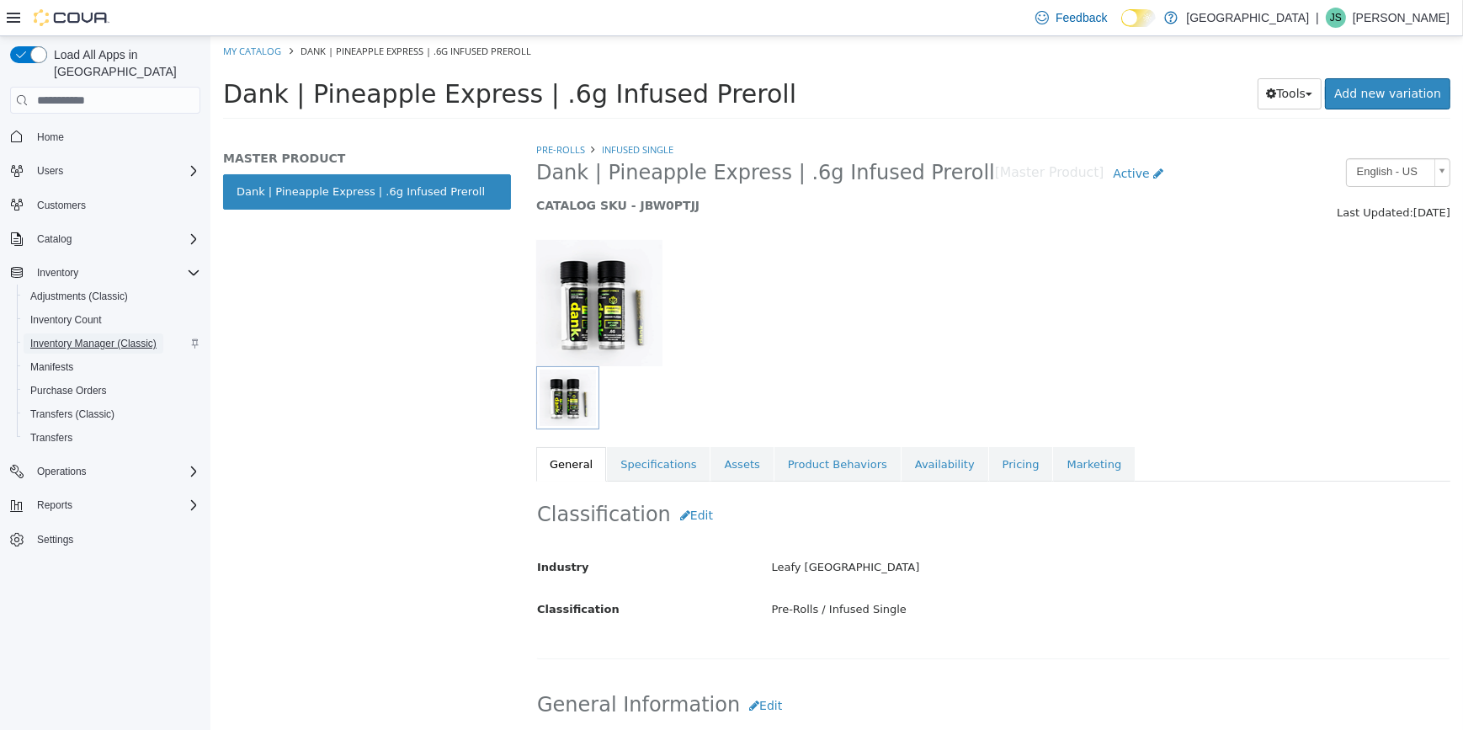
click at [142, 333] on span "Inventory Manager (Classic)" at bounding box center [93, 343] width 126 height 20
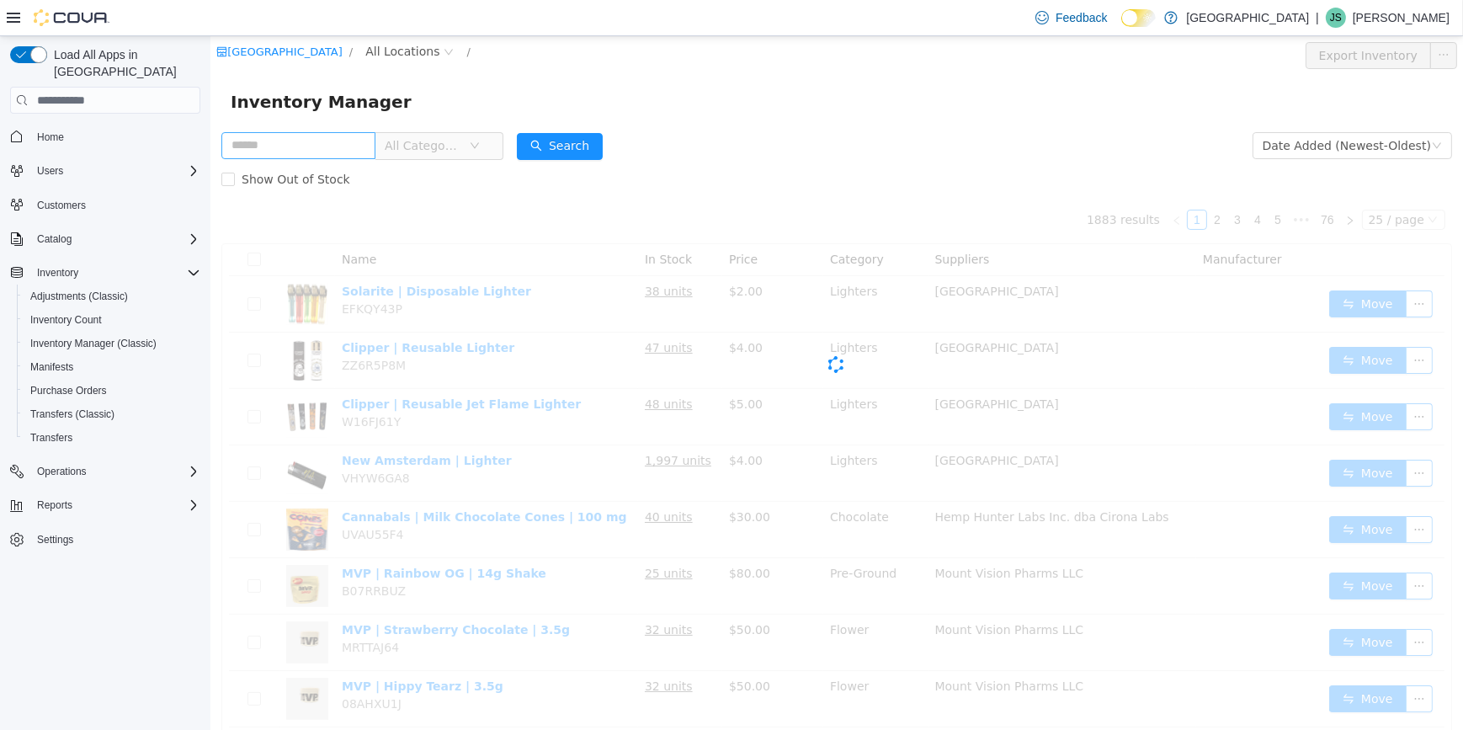
click at [276, 138] on input "text" at bounding box center [298, 145] width 154 height 27
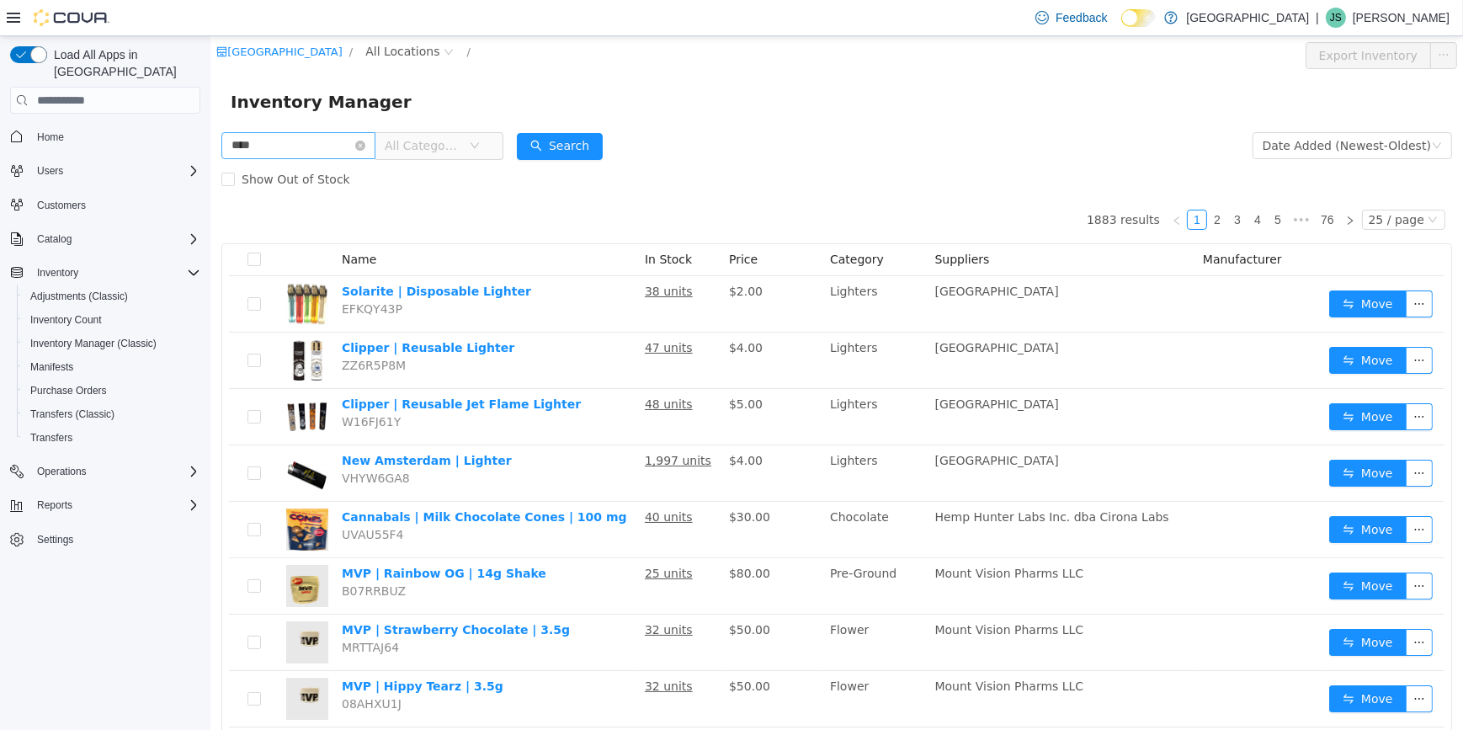
type input "****"
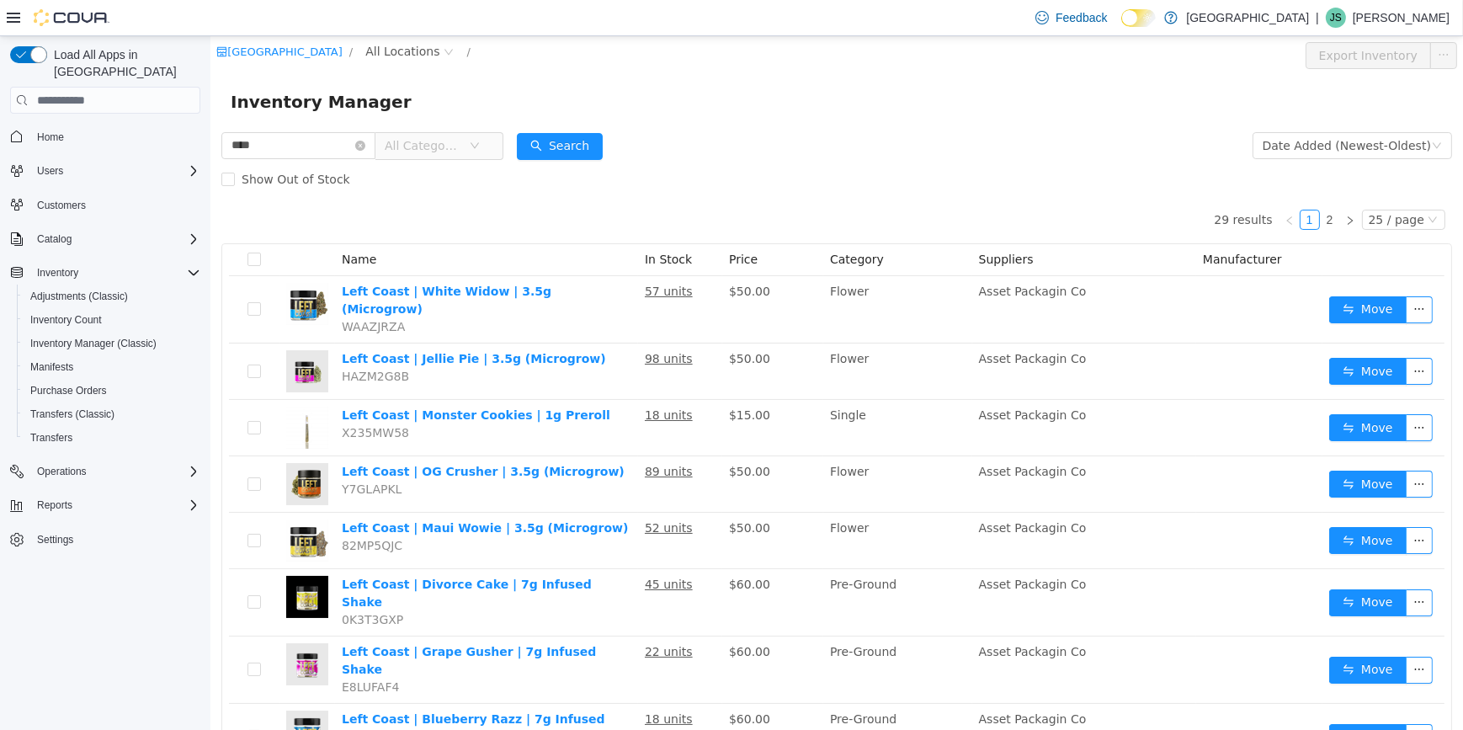
click at [460, 146] on span "All Categories" at bounding box center [422, 145] width 77 height 17
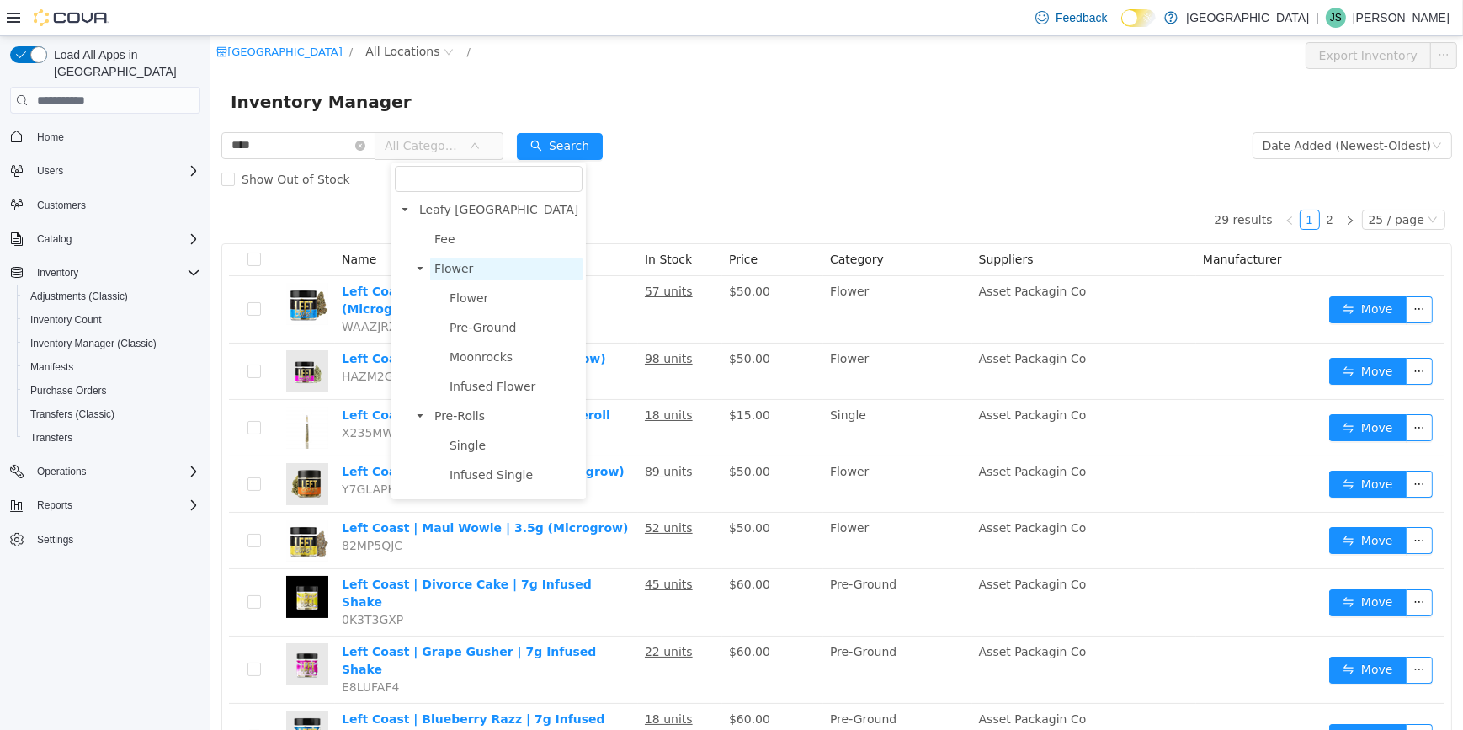
click at [496, 268] on span "Flower" at bounding box center [505, 269] width 152 height 23
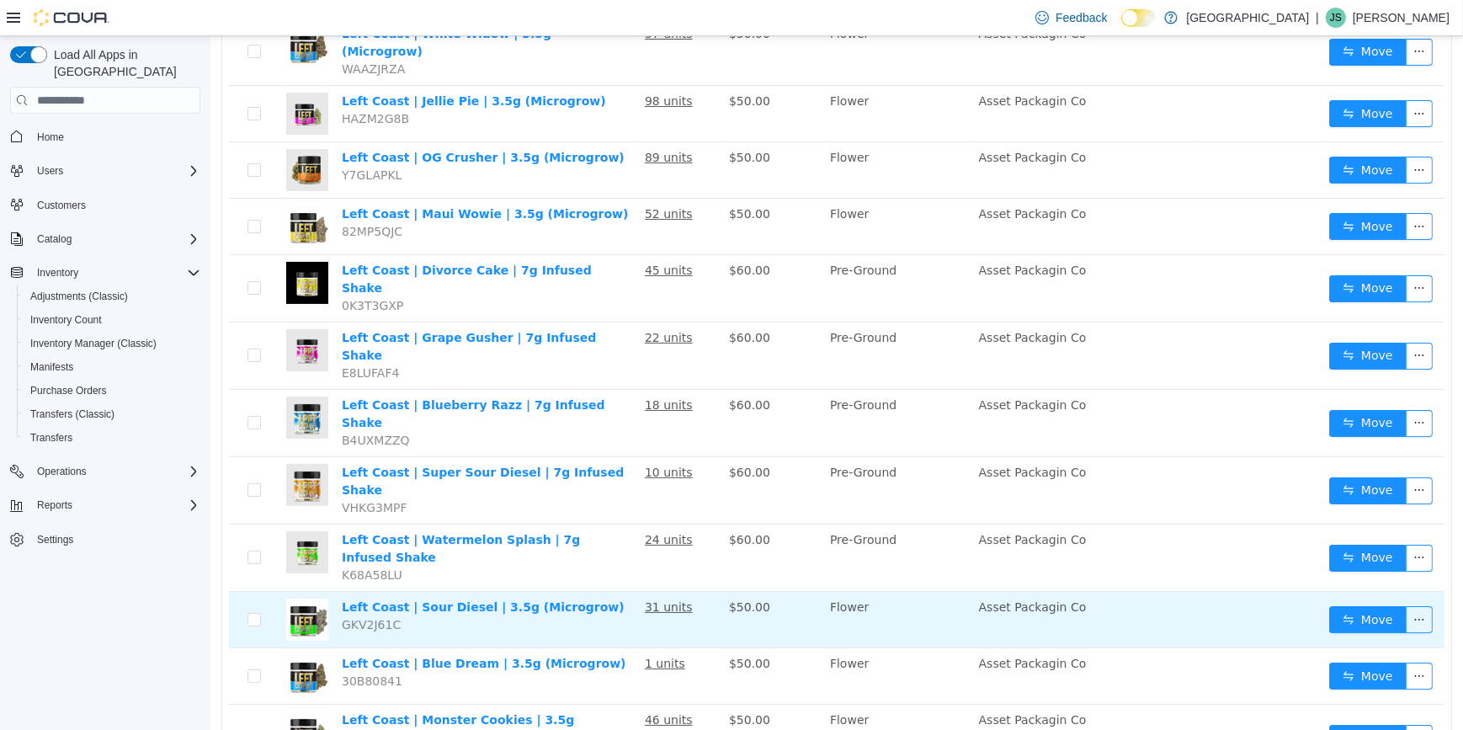
scroll to position [270, 0]
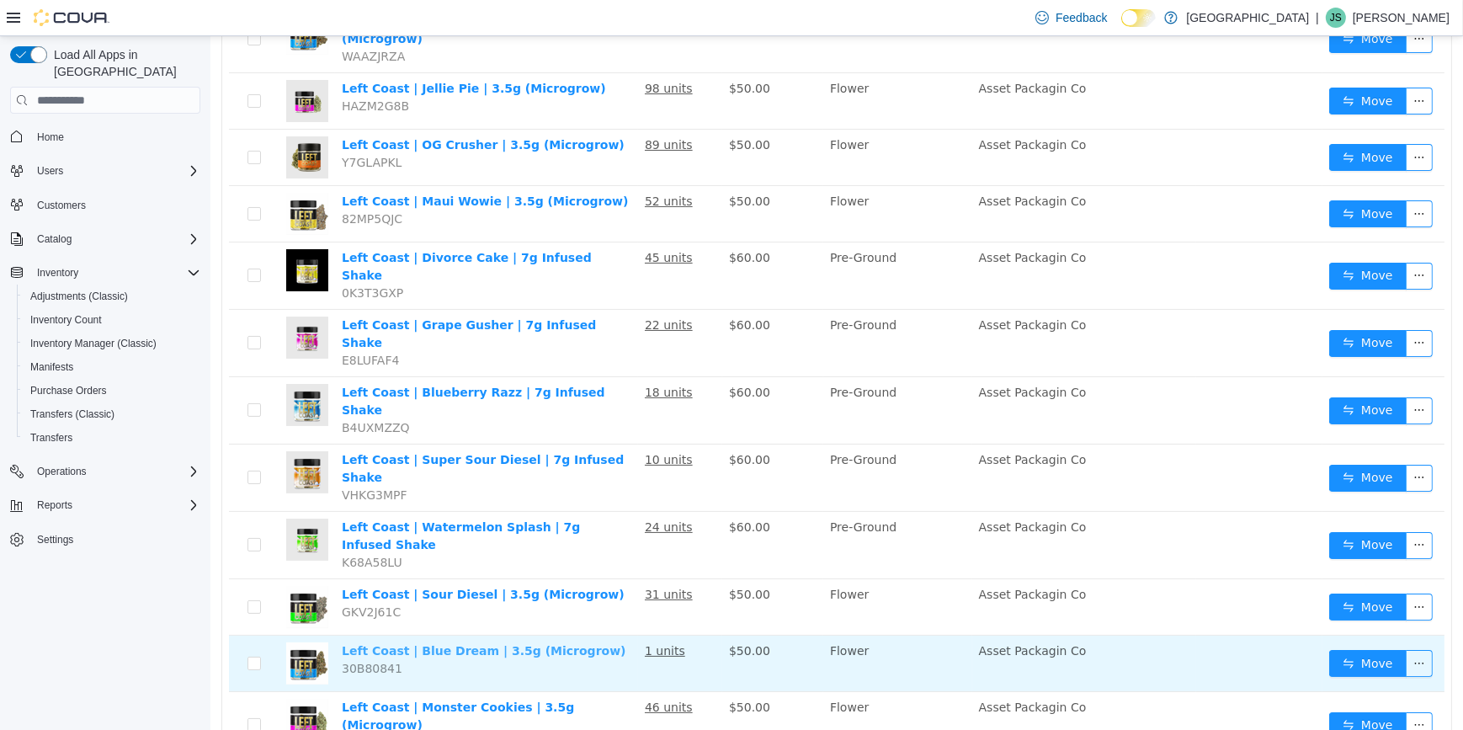
click at [508, 644] on link "Left Coast | Blue Dream | 3.5g (Microgrow)" at bounding box center [483, 650] width 284 height 13
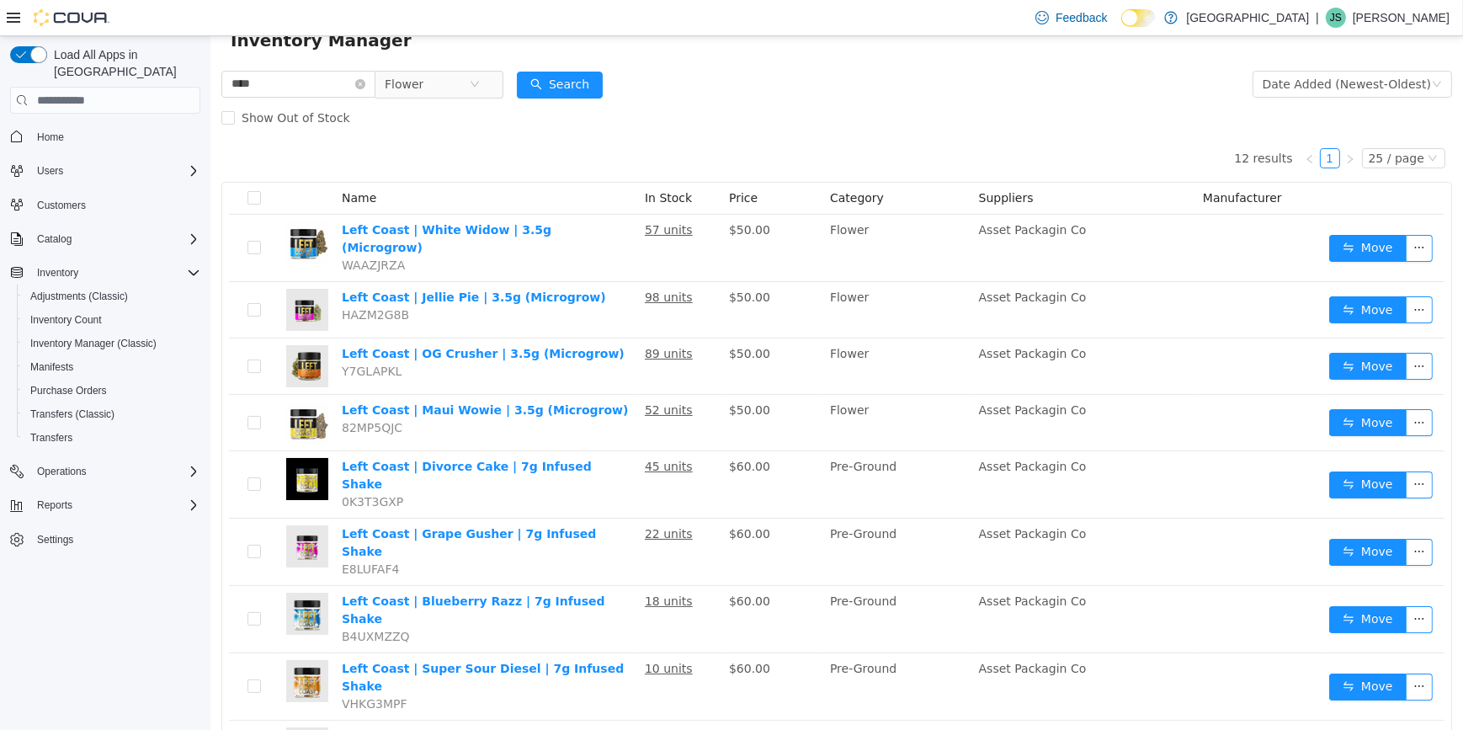
scroll to position [0, 0]
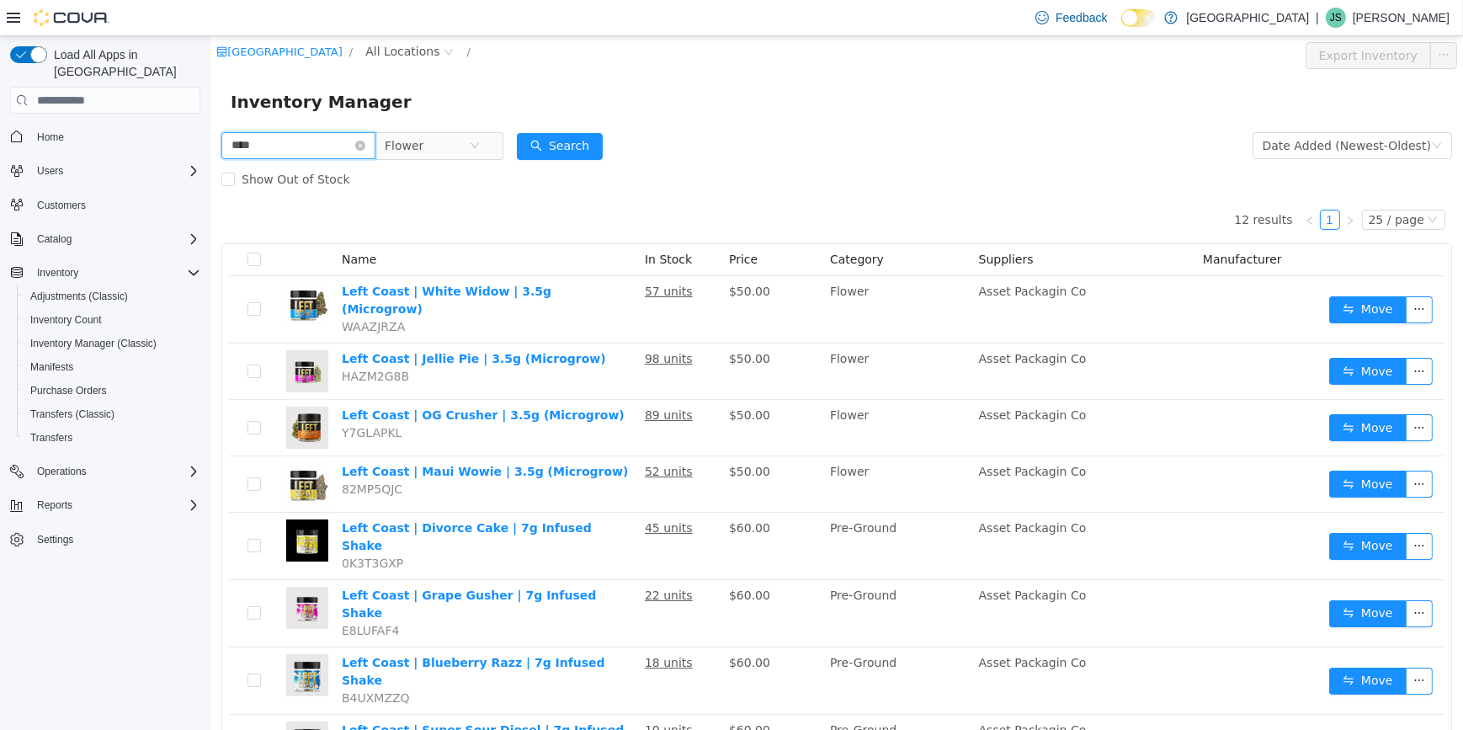
click at [369, 141] on input "****" at bounding box center [298, 145] width 154 height 27
click at [364, 145] on icon "icon: close-circle" at bounding box center [359, 146] width 10 height 10
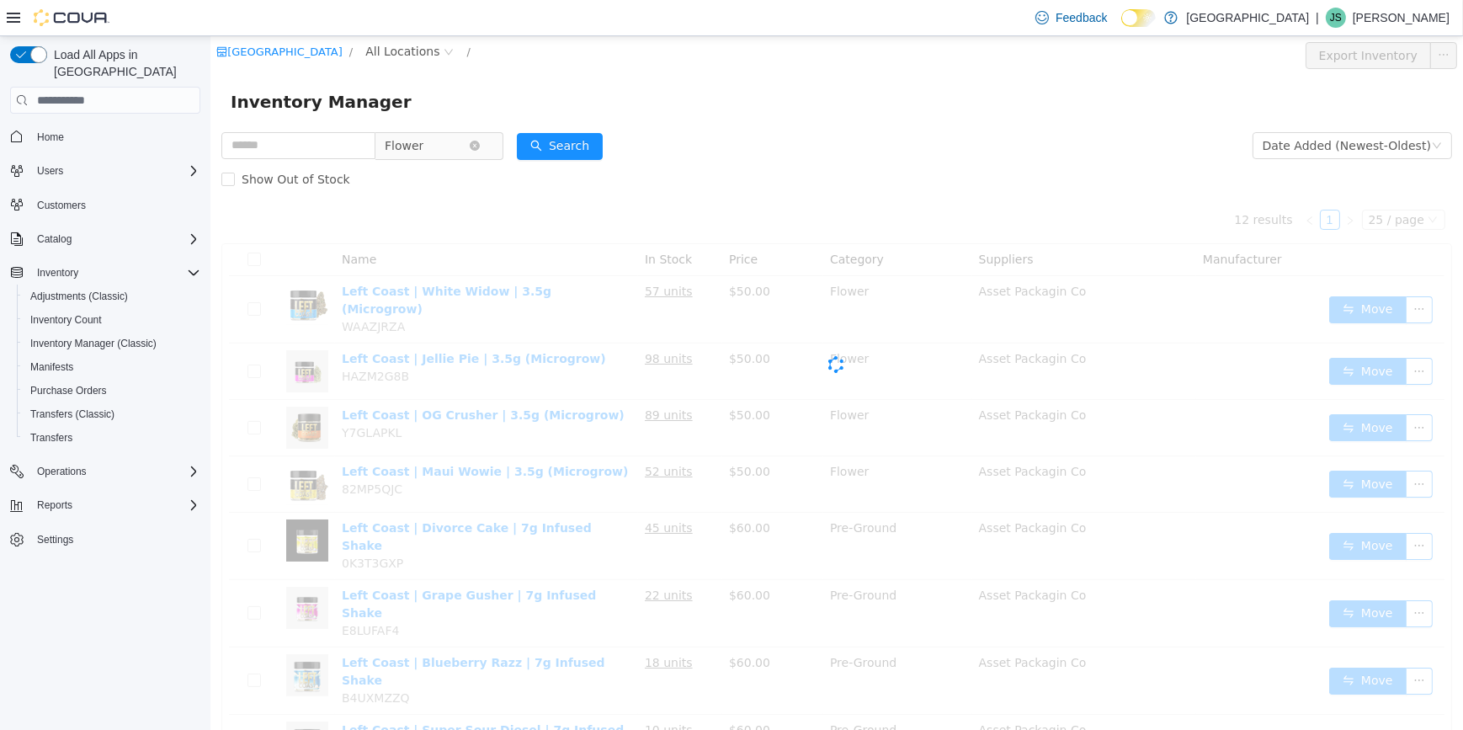
click at [431, 158] on span "Flower" at bounding box center [431, 145] width 115 height 27
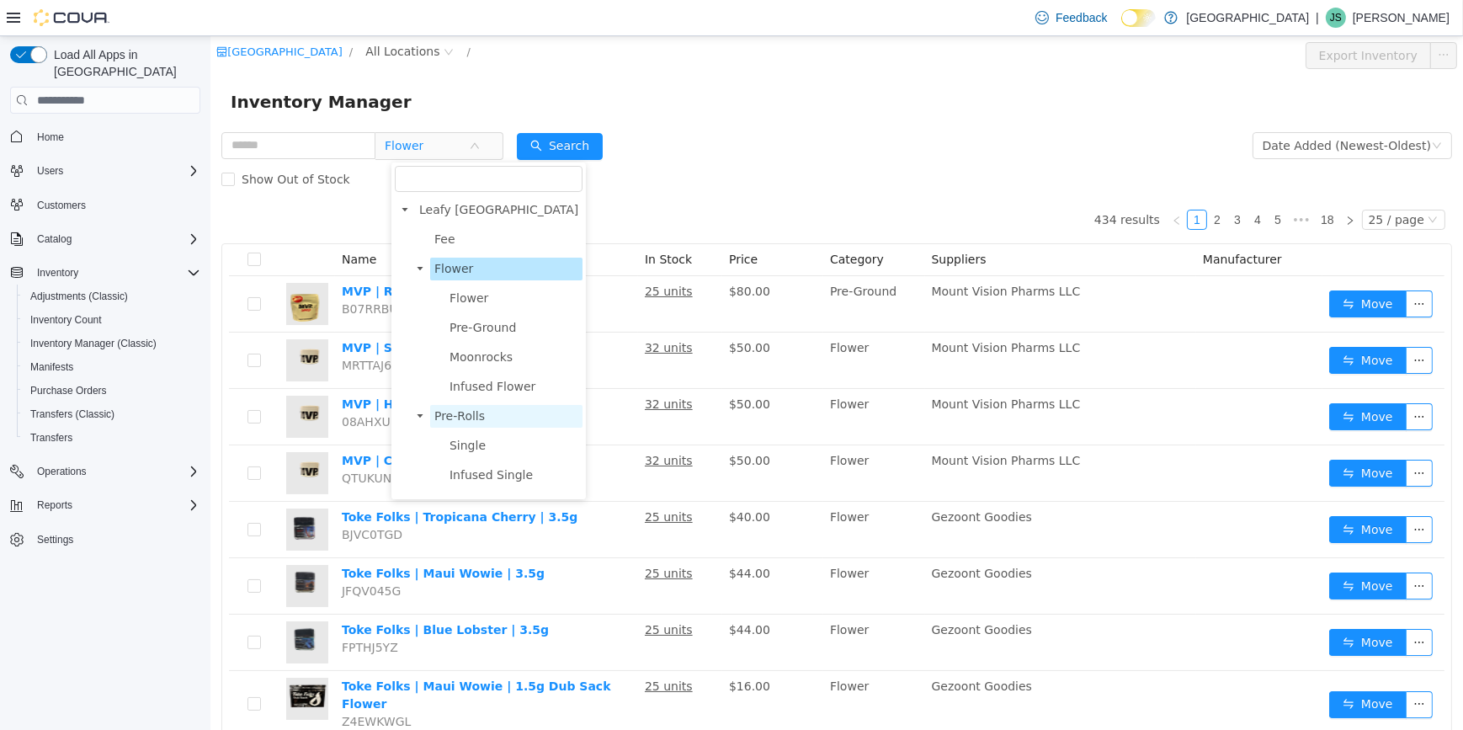
click at [479, 422] on span "Pre-Rolls" at bounding box center [458, 415] width 50 height 13
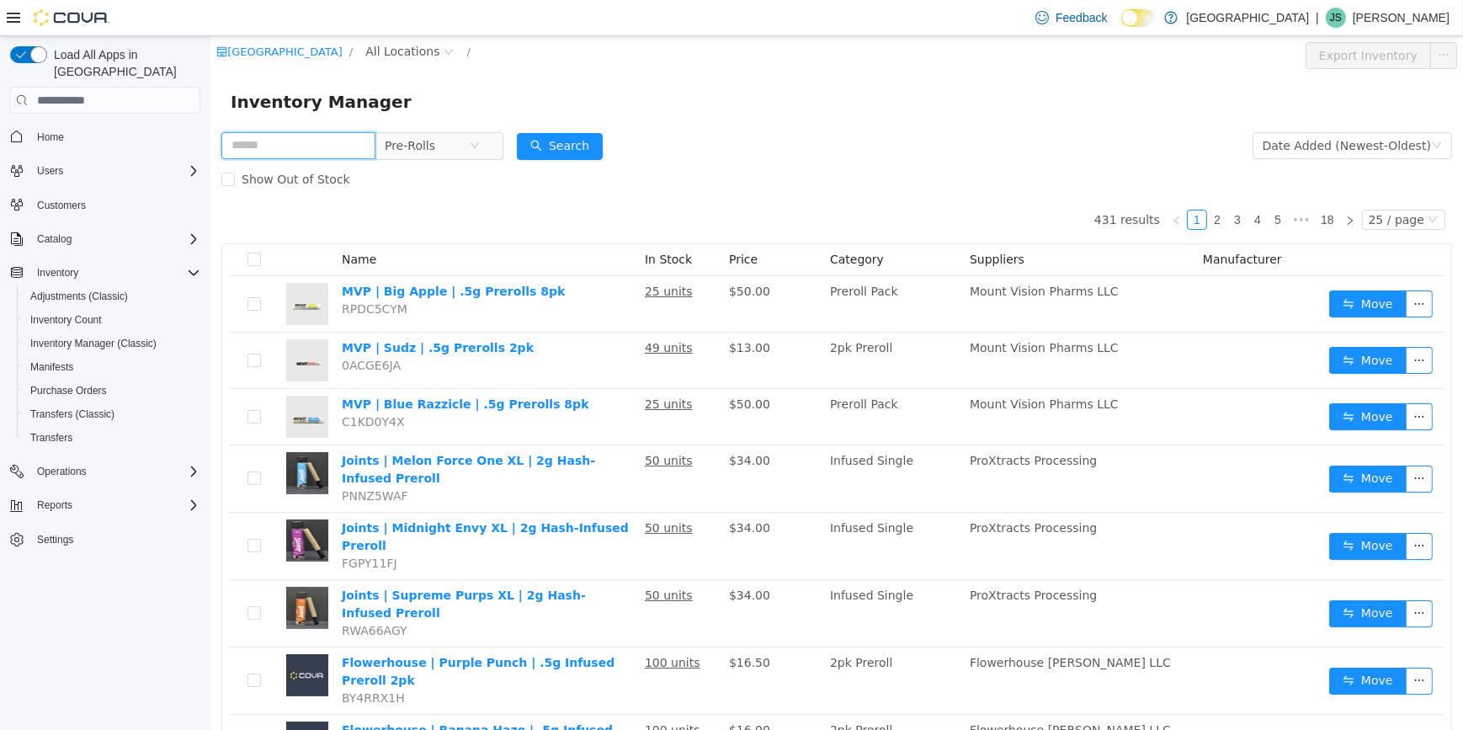
click at [311, 140] on input "text" at bounding box center [298, 145] width 154 height 27
type input "*******"
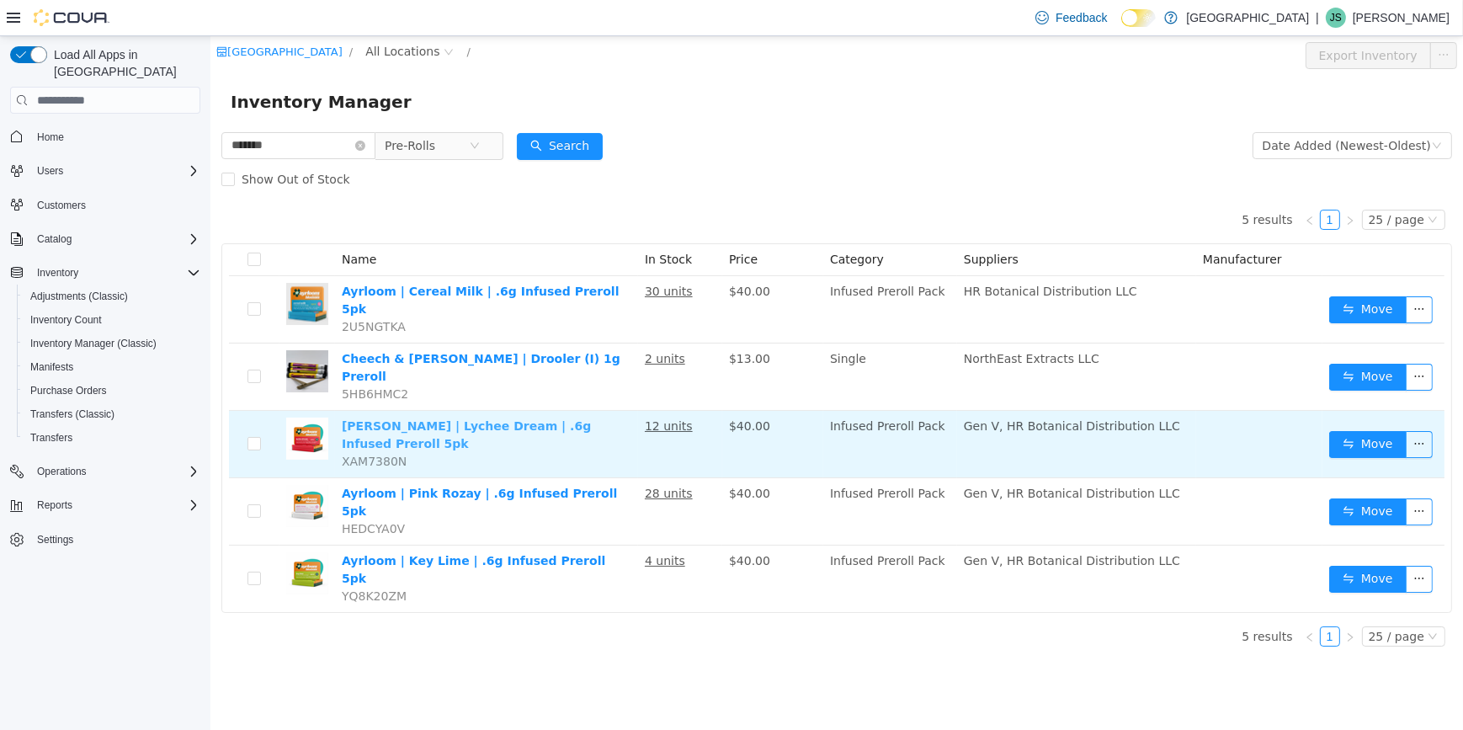
click at [548, 419] on link "Ayrloom | Lychee Dream | .6g Infused Preroll 5pk" at bounding box center [465, 434] width 249 height 31
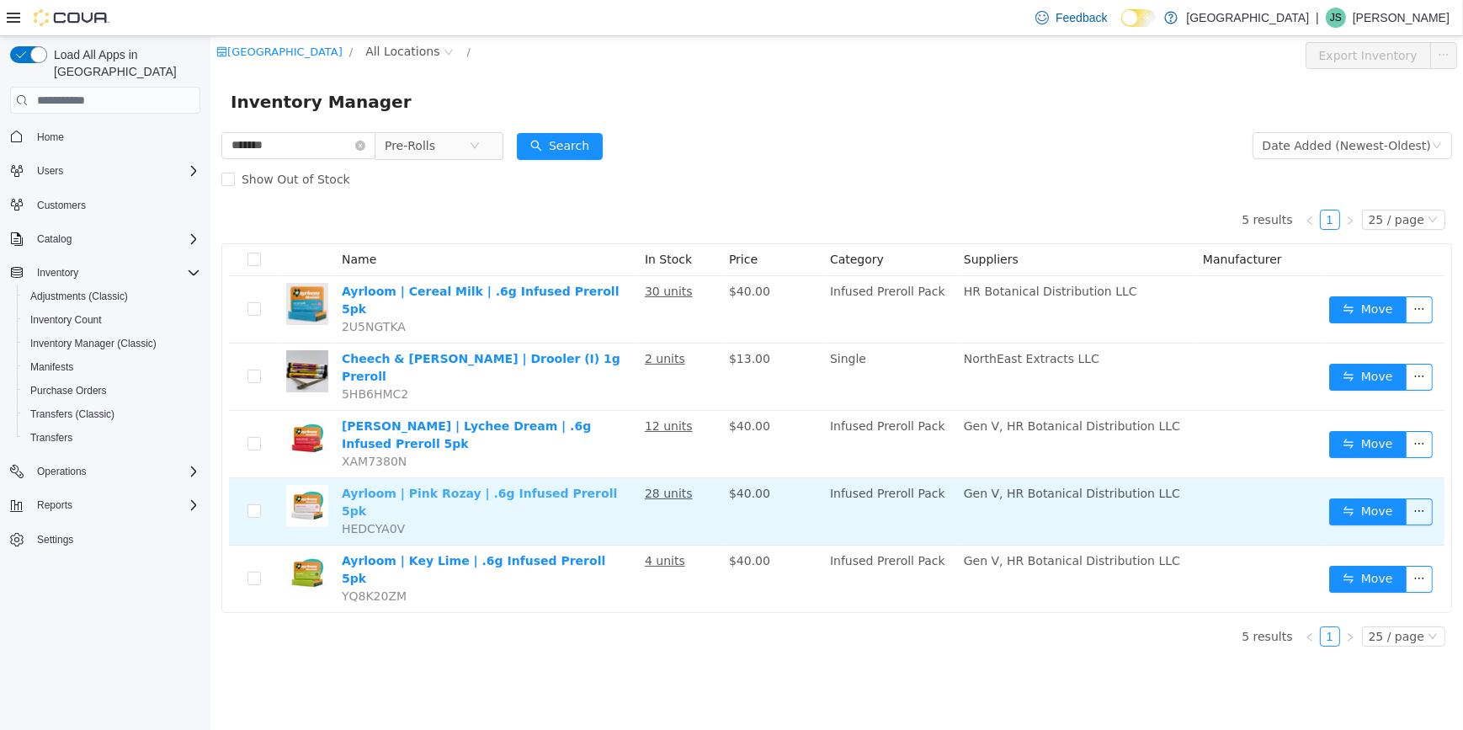
click at [444, 486] on link "Ayrloom | Pink Rozay | .6g Infused Preroll 5pk" at bounding box center [478, 501] width 275 height 31
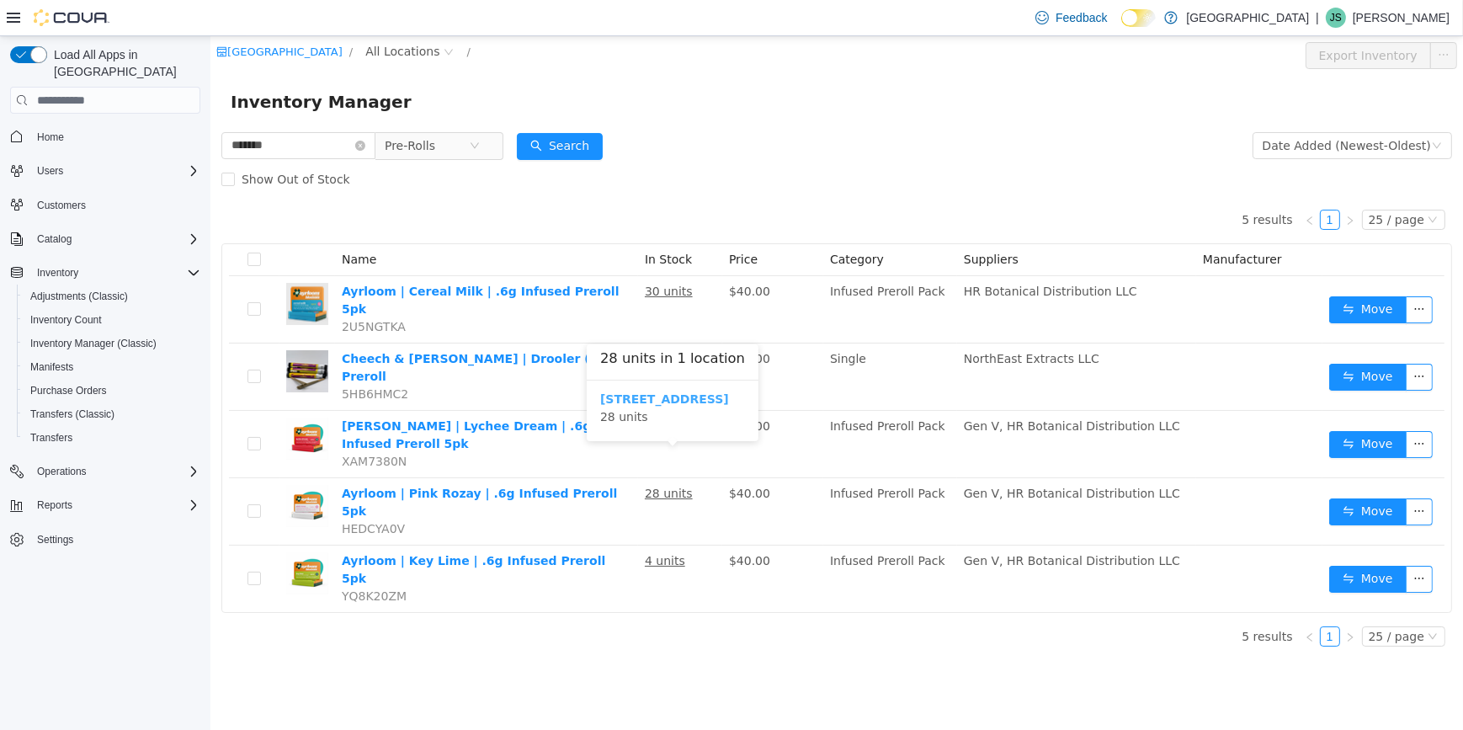
click at [649, 394] on b "245 W 14th St." at bounding box center [663, 398] width 129 height 13
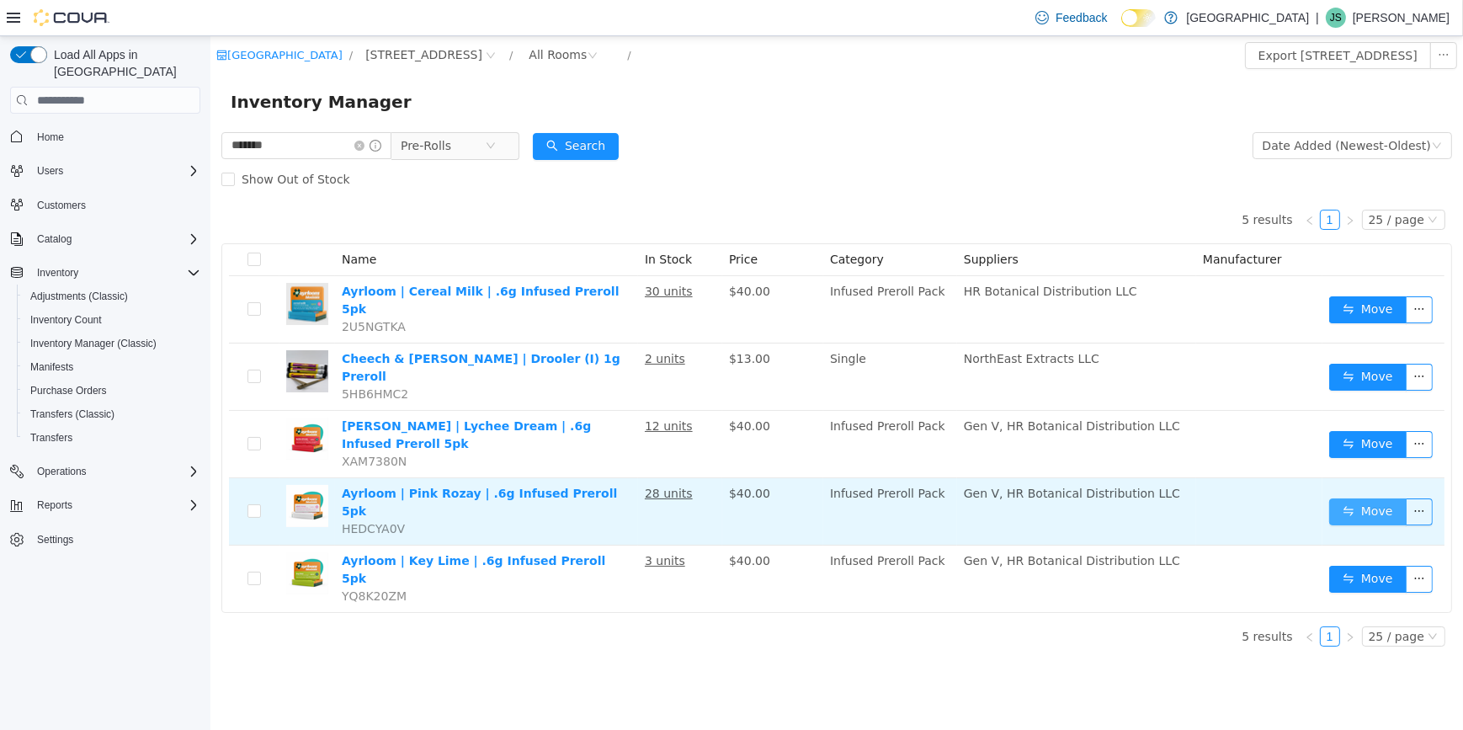
click at [1352, 498] on button "Move" at bounding box center [1366, 511] width 77 height 27
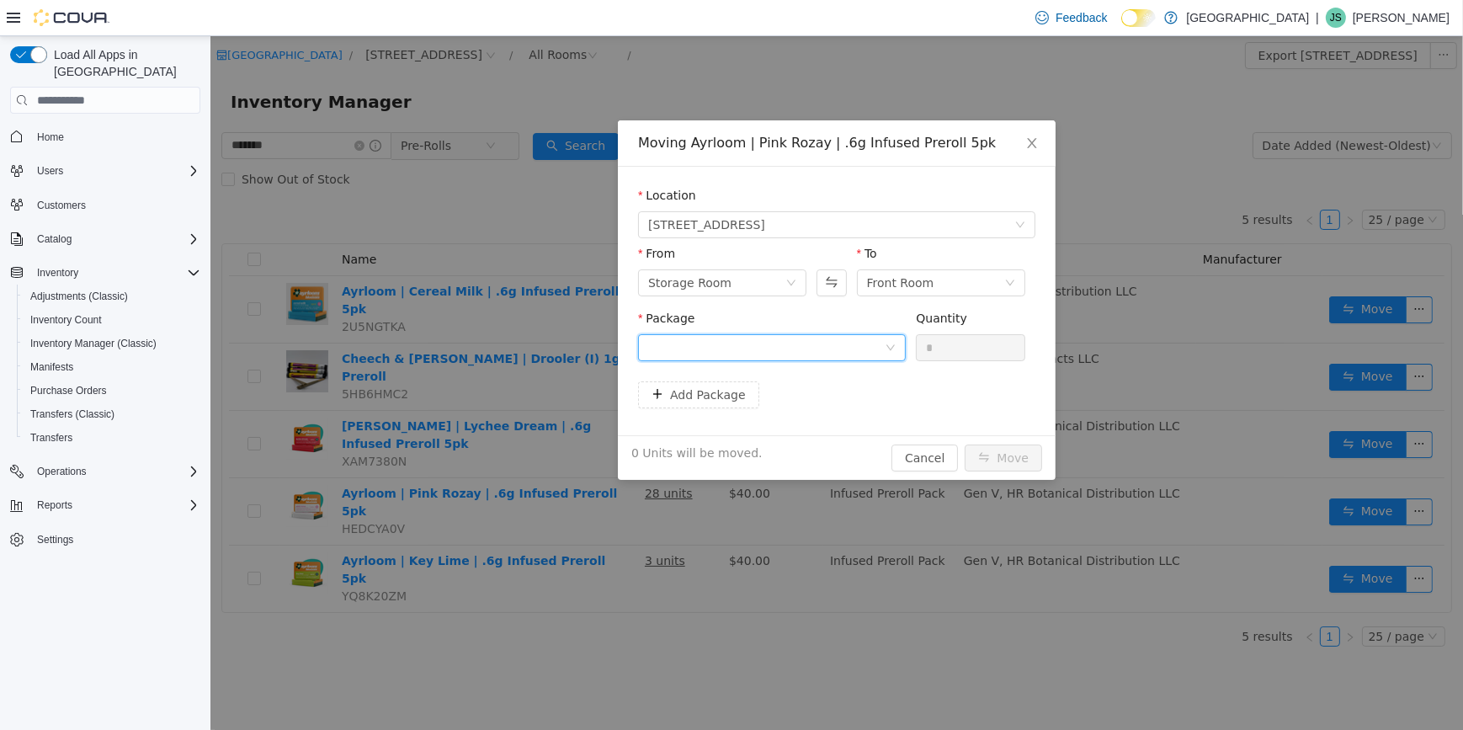
click at [848, 347] on div at bounding box center [765, 347] width 236 height 25
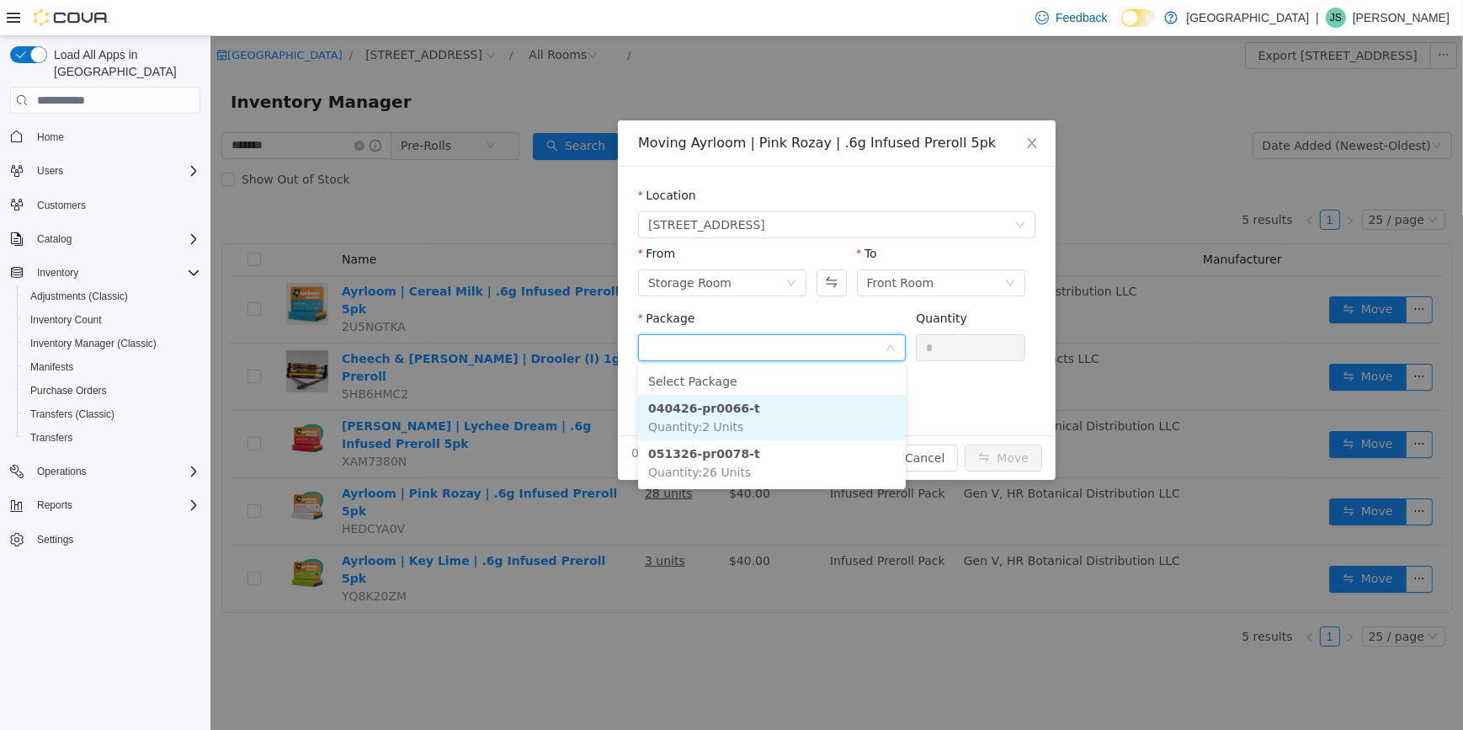
click at [835, 422] on li "040426-pr0066-t Quantity : 2 Units" at bounding box center [771, 417] width 268 height 45
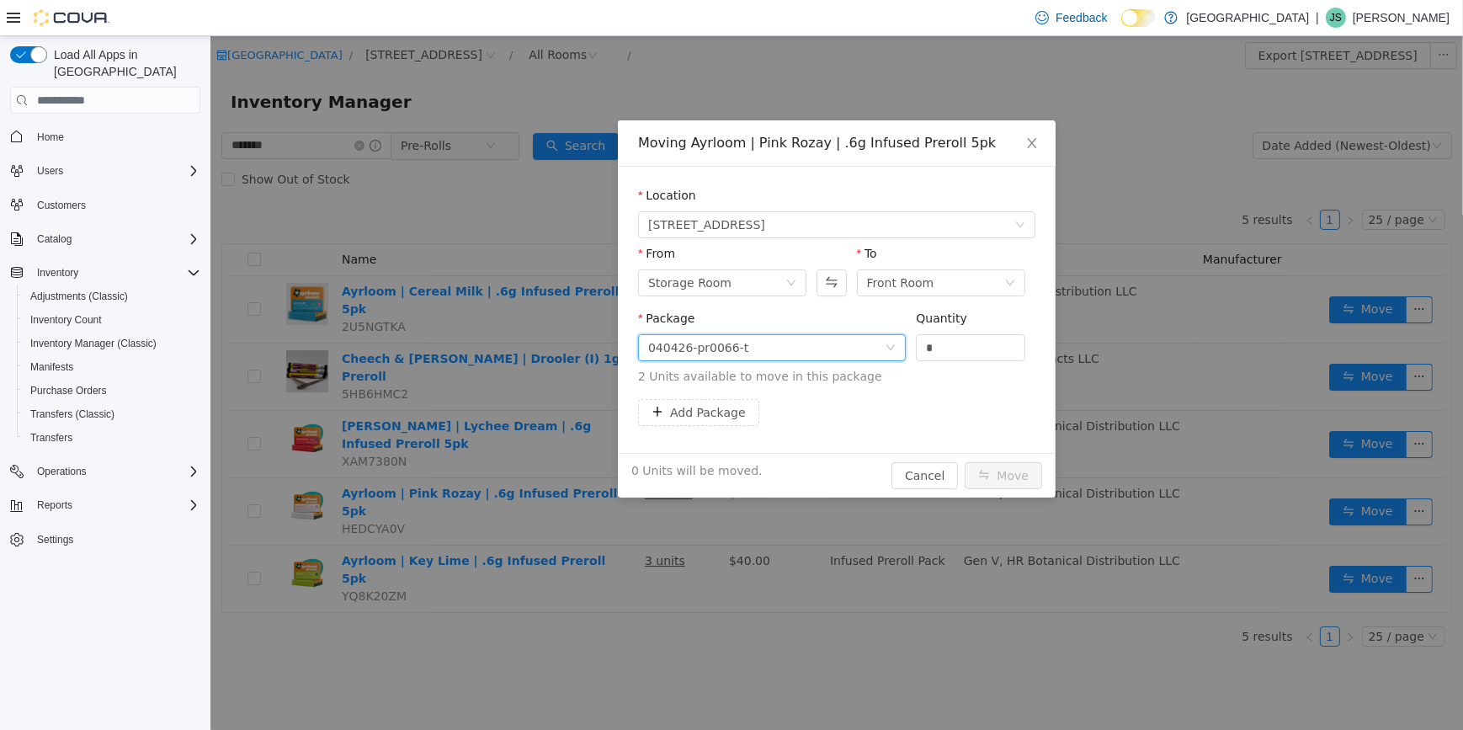
click at [866, 345] on div "040426-pr0066-t" at bounding box center [765, 347] width 236 height 25
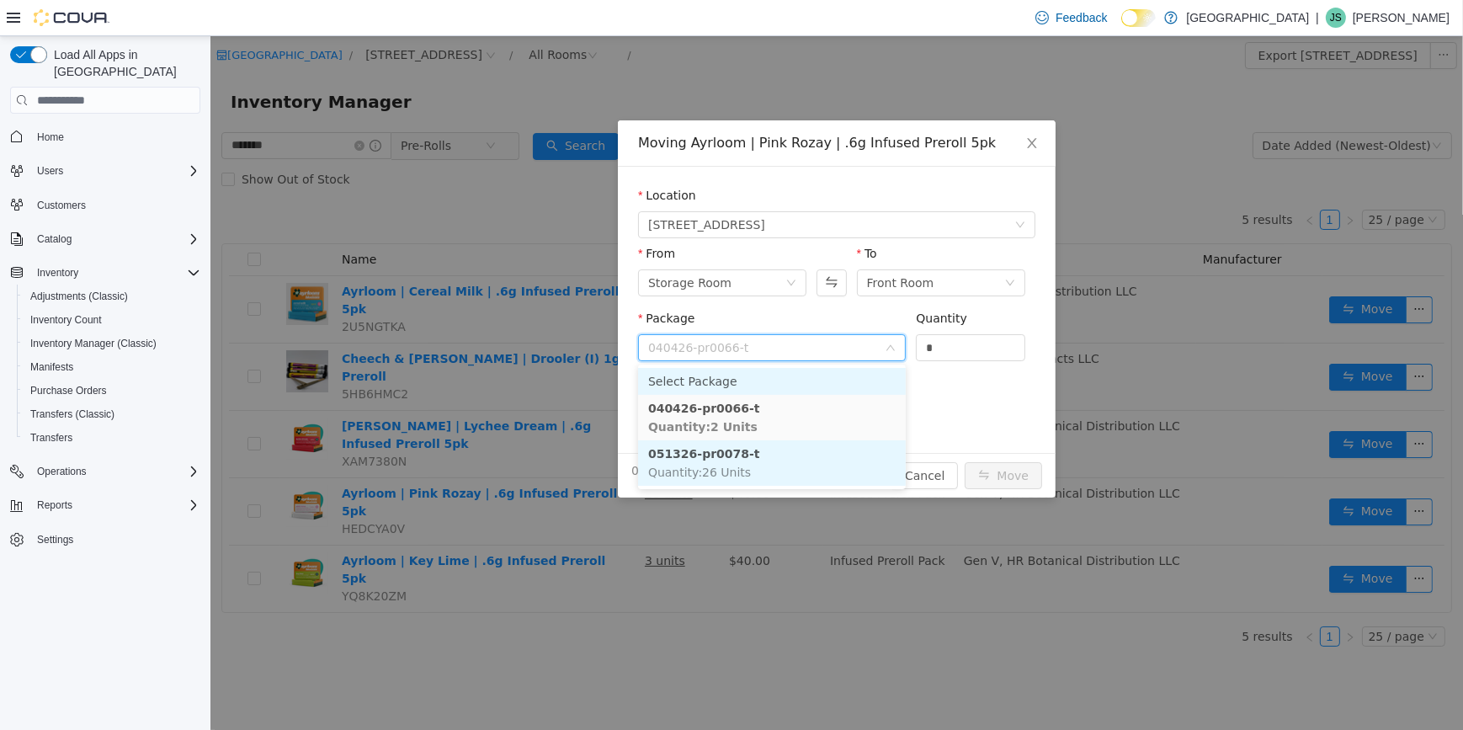
drag, startPoint x: 833, startPoint y: 465, endPoint x: 902, endPoint y: 386, distance: 104.4
click at [851, 428] on ul "Select Package 040426-pr0066-t Quantity : 2 Units 051326-pr0078-t Quantity : 26…" at bounding box center [771, 426] width 268 height 125
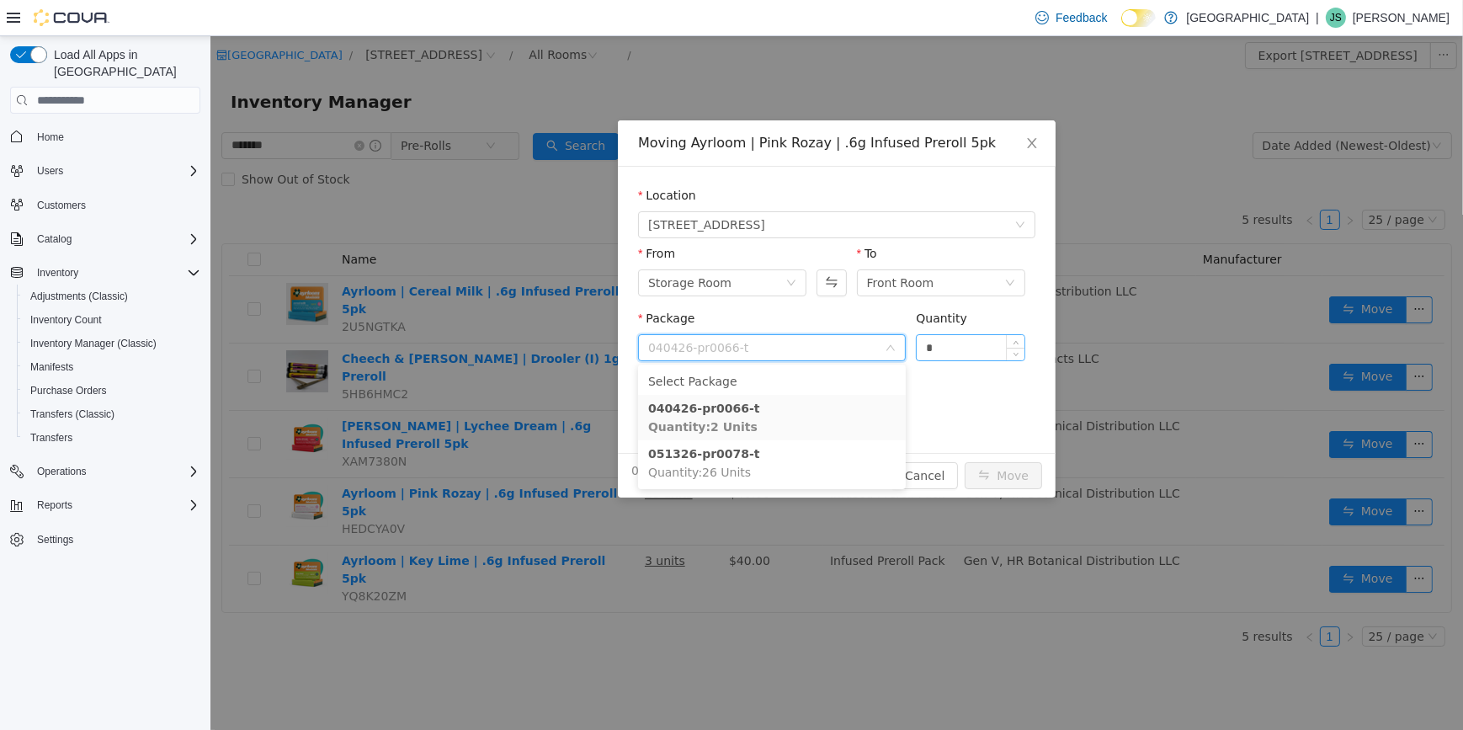
click at [944, 350] on input "*" at bounding box center [970, 347] width 108 height 25
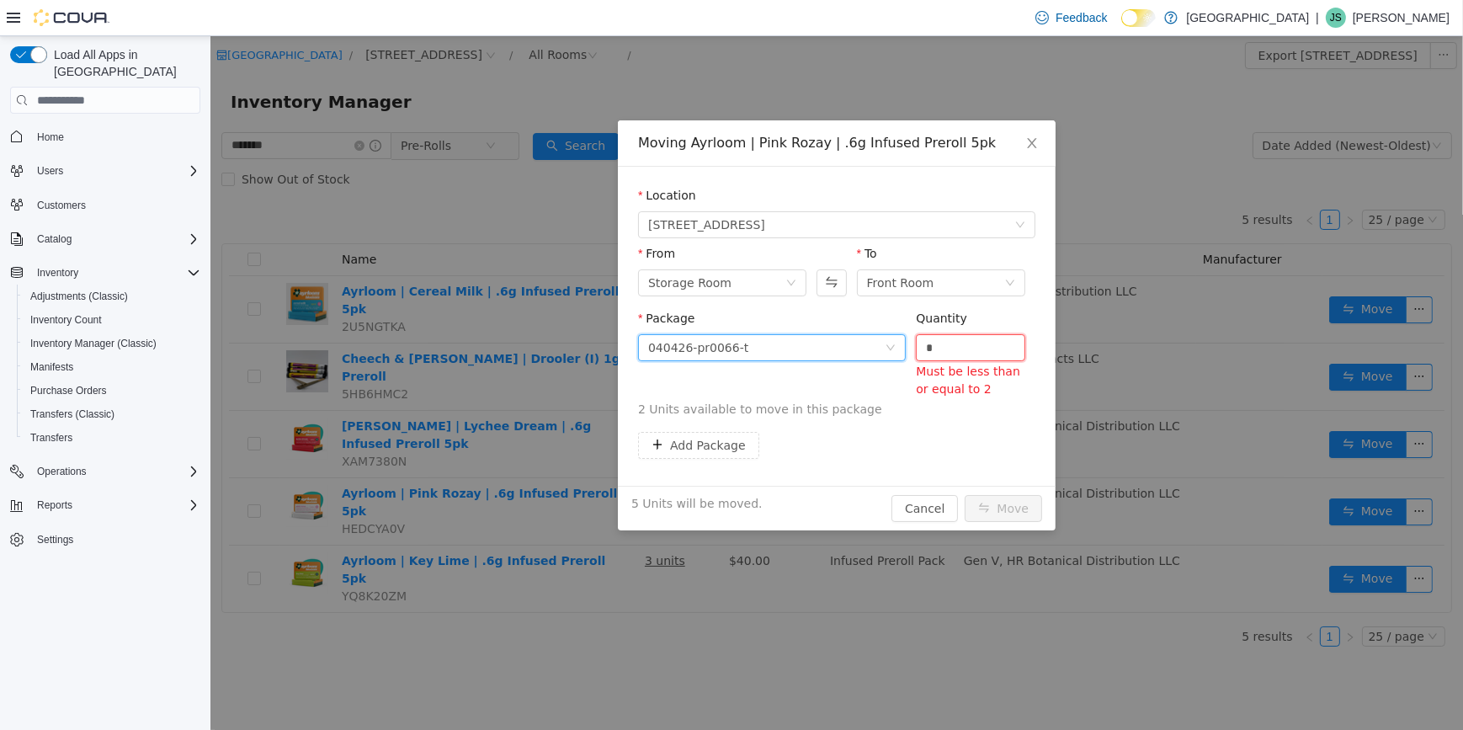
click at [849, 351] on div "040426-pr0066-t" at bounding box center [765, 347] width 236 height 25
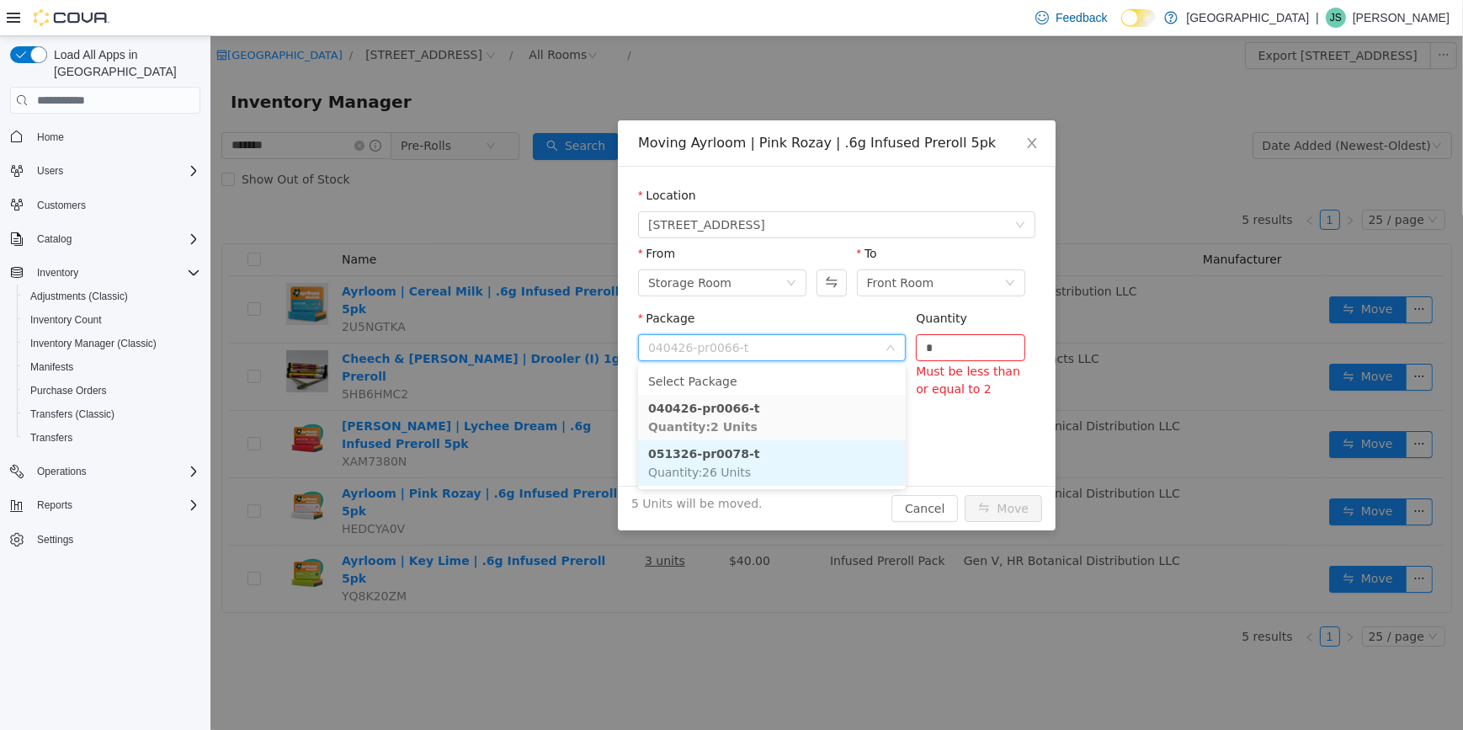
click at [783, 481] on li "051326-pr0078-t Quantity : 26 Units" at bounding box center [771, 462] width 268 height 45
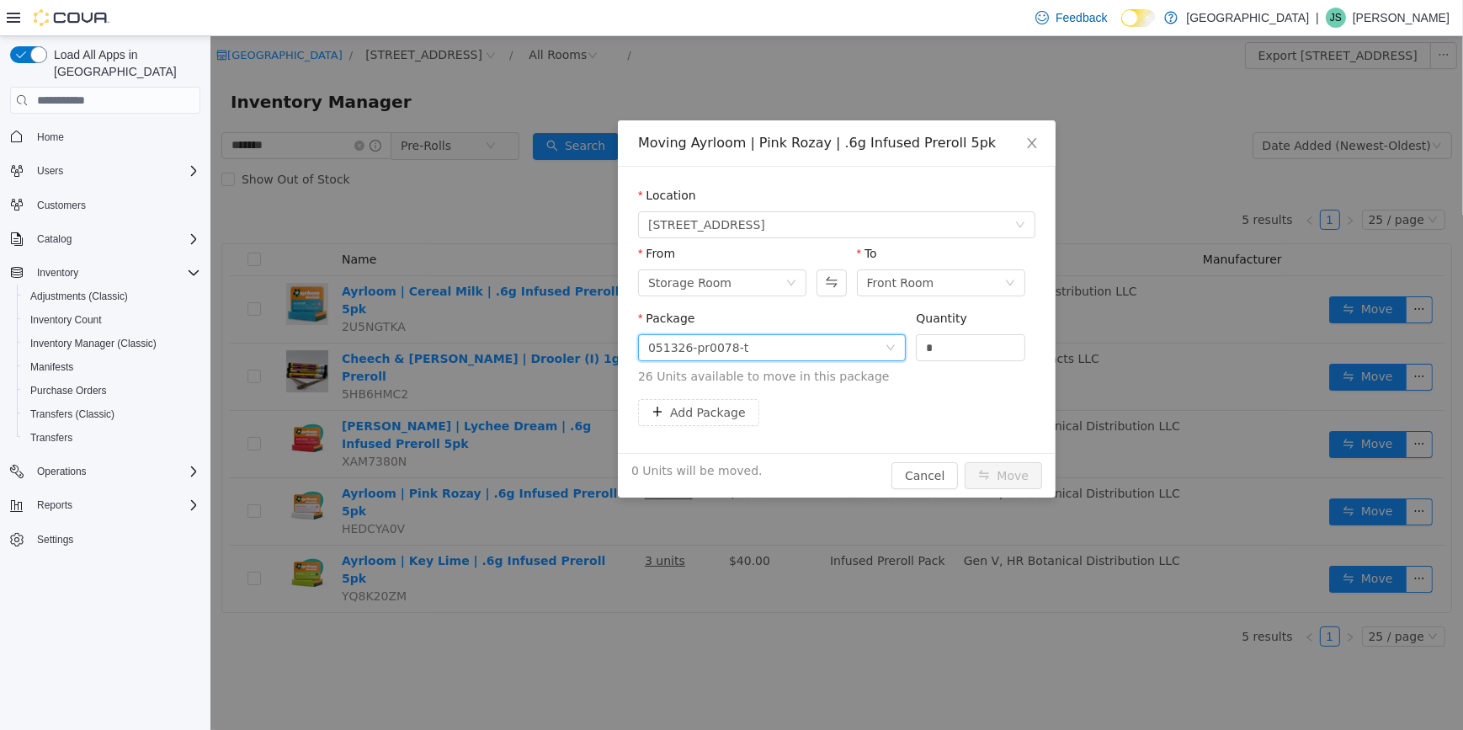
click at [834, 335] on div "051326-pr0078-t" at bounding box center [765, 347] width 236 height 25
click at [941, 348] on input "*" at bounding box center [970, 347] width 108 height 25
type input "**"
click at [964, 462] on button "Move" at bounding box center [1002, 475] width 77 height 27
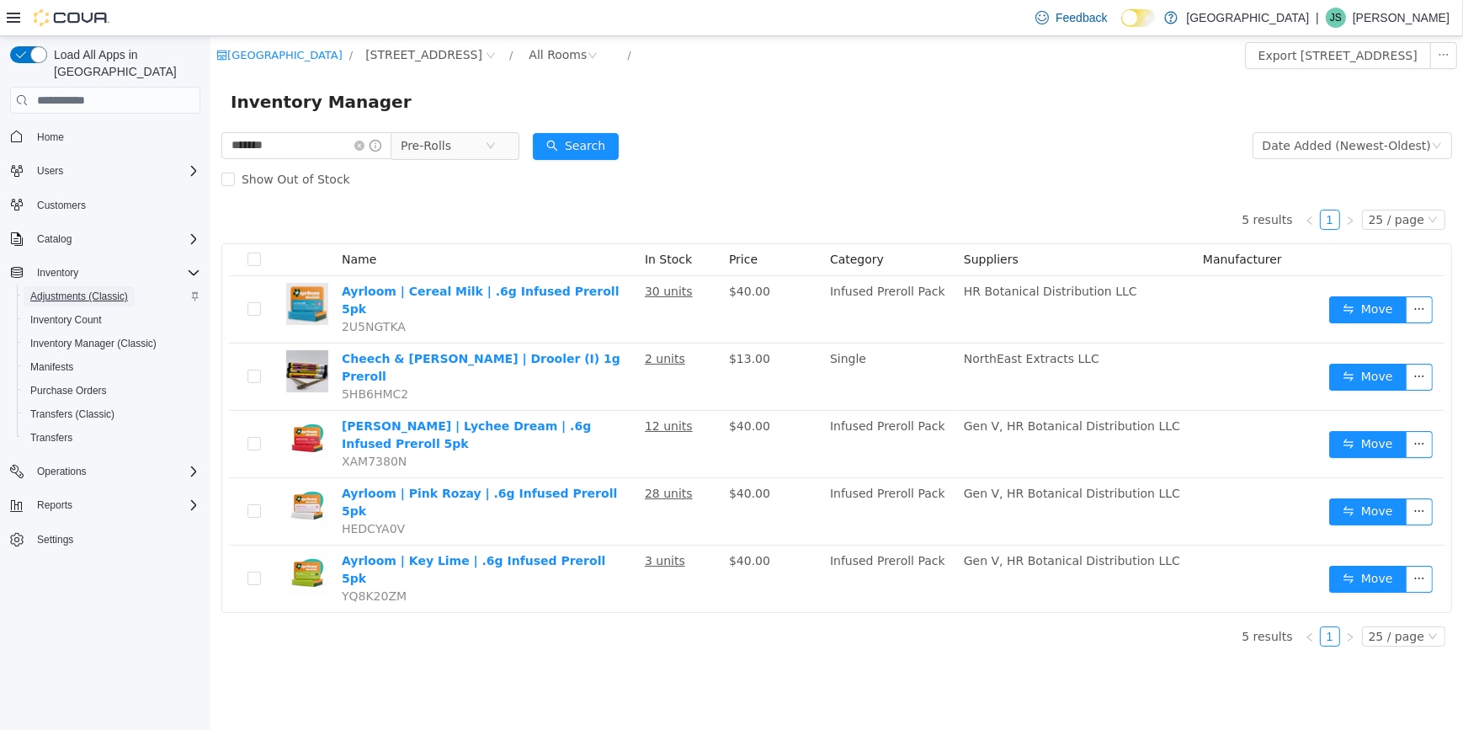
click at [110, 290] on span "Adjustments (Classic)" at bounding box center [79, 296] width 98 height 13
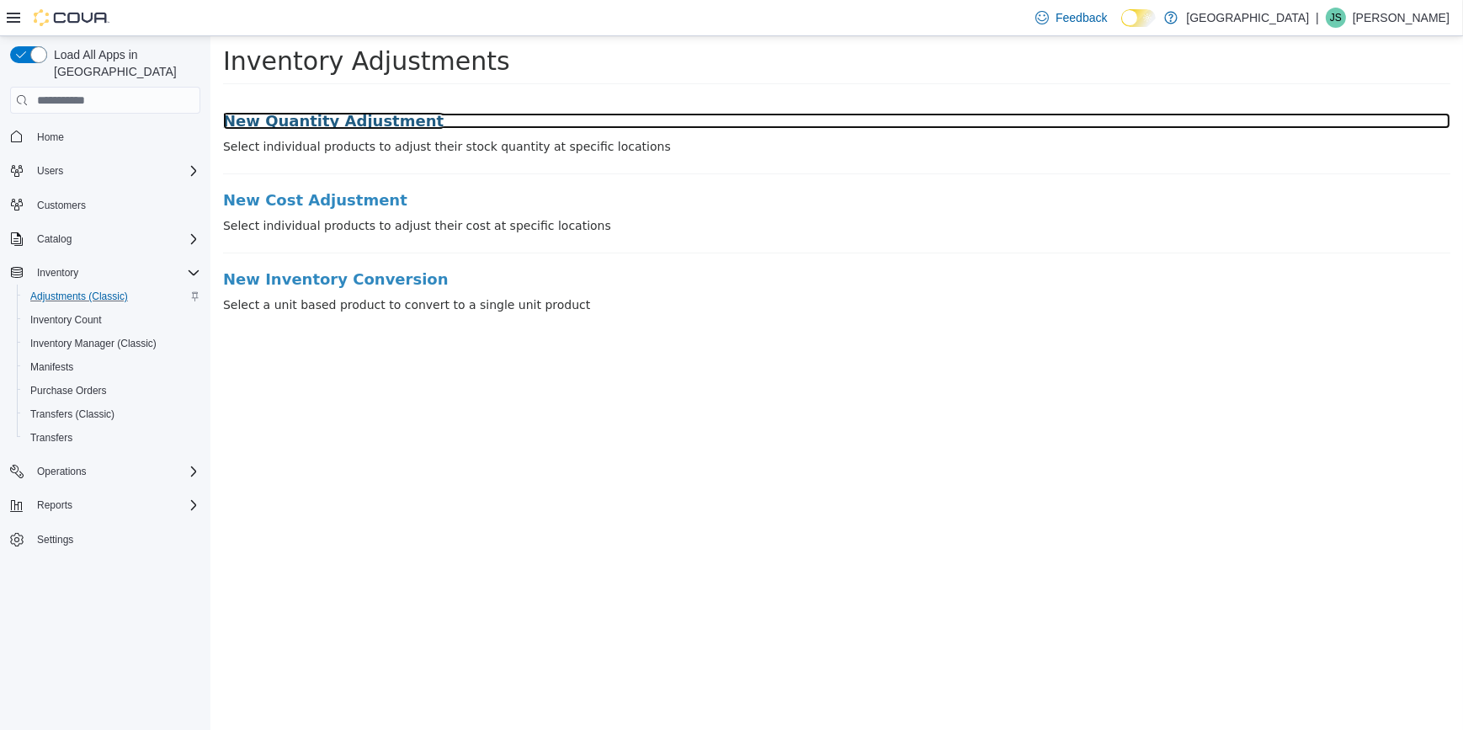
click at [322, 113] on h3 "New Quantity Adjustment" at bounding box center [835, 121] width 1227 height 17
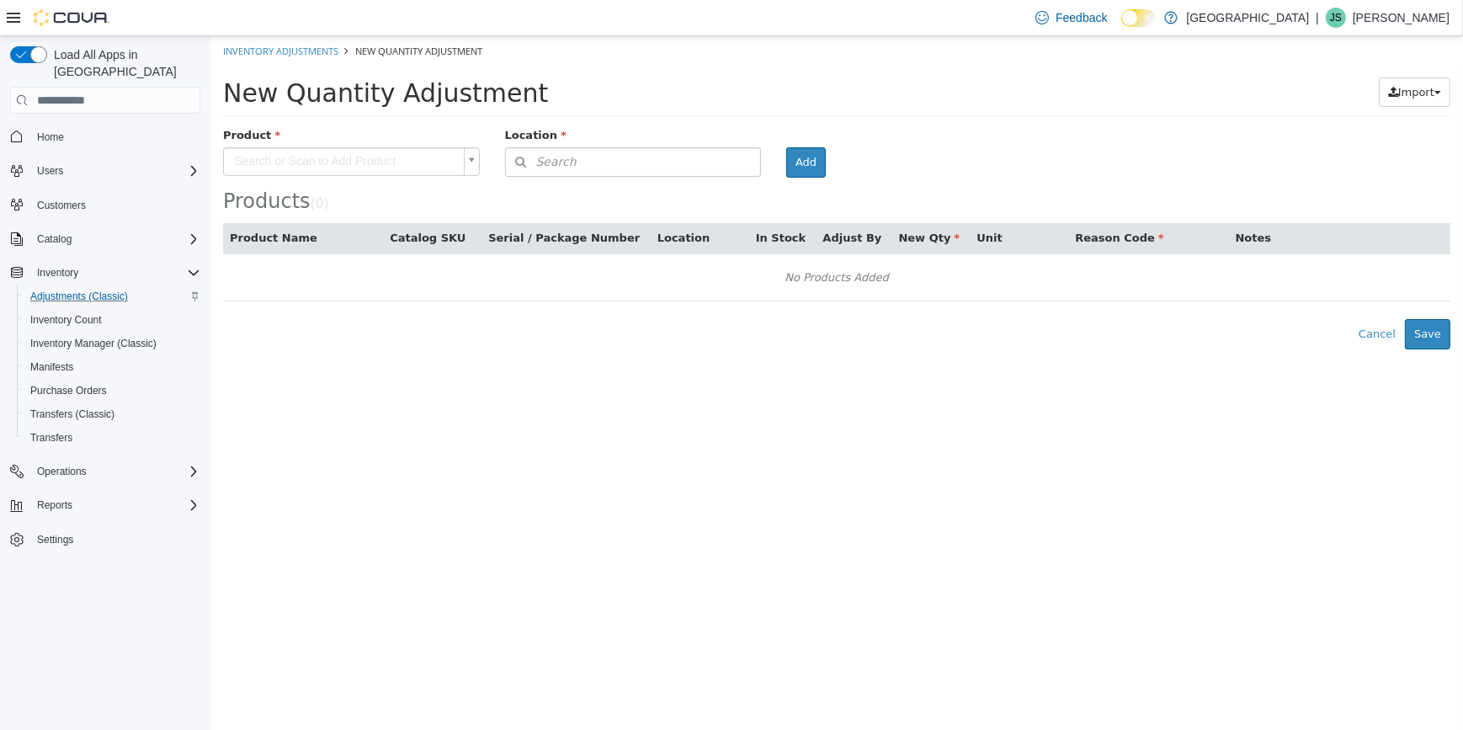
click at [353, 151] on body "× Inventory Adjustments New Quantity Adjustment New Quantity Adjustment Import …" at bounding box center [836, 192] width 1252 height 313
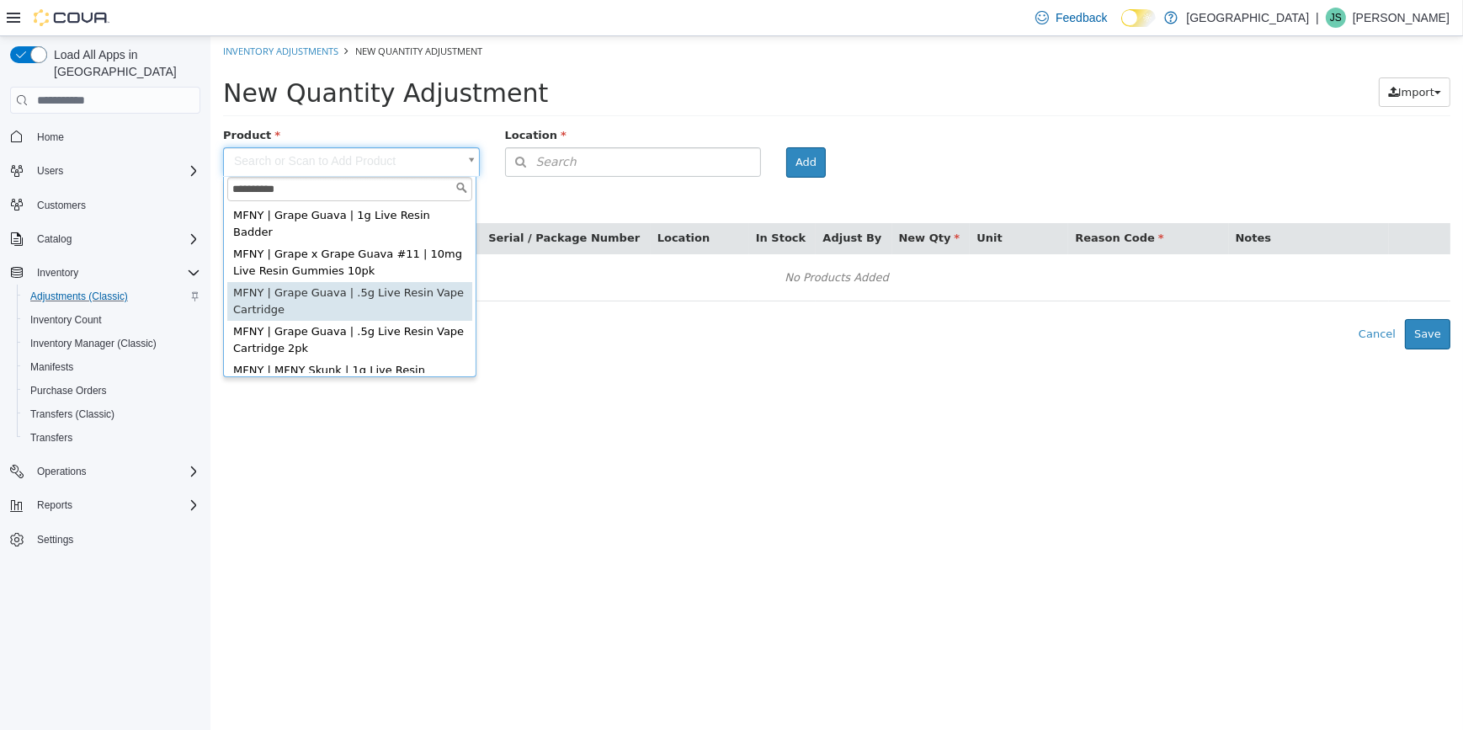
type input "**********"
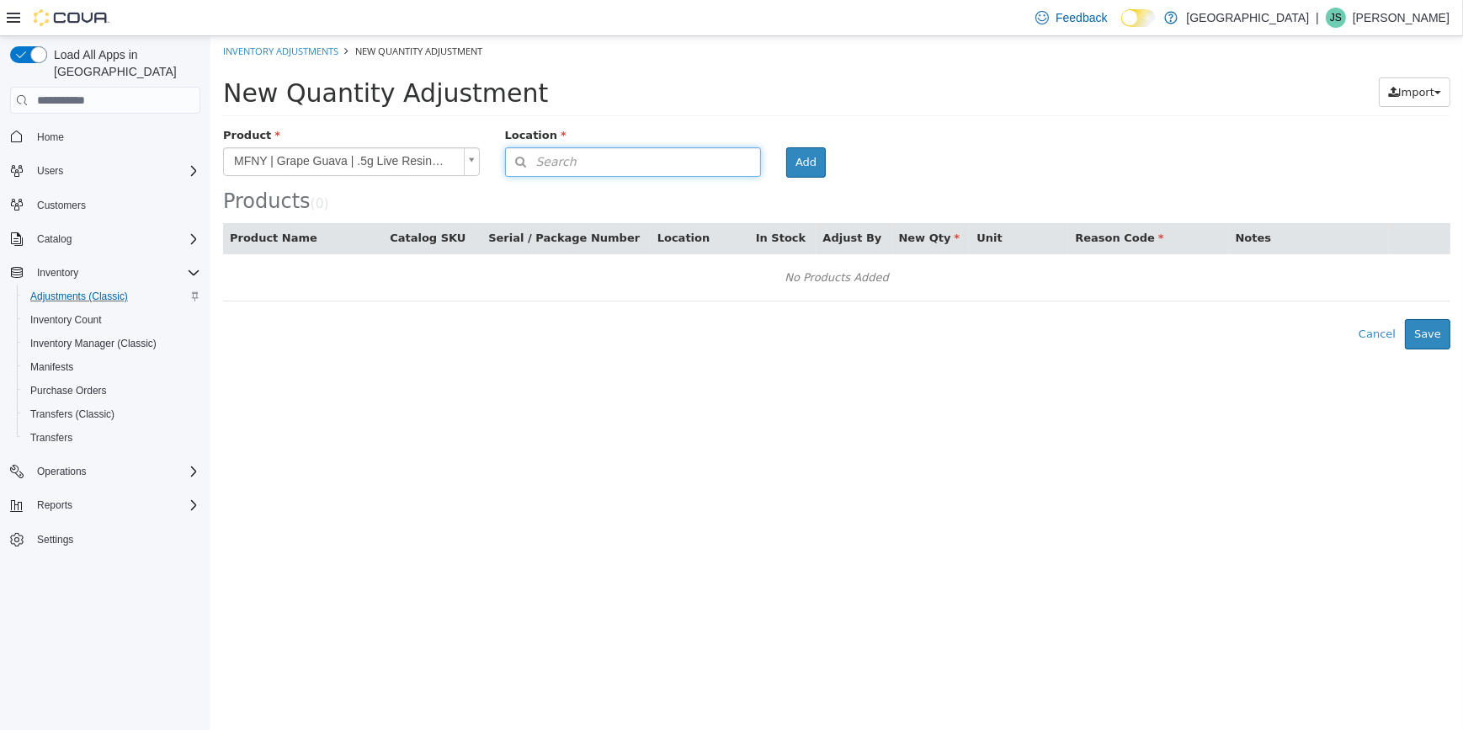
click at [582, 157] on button "Search" at bounding box center [632, 161] width 257 height 29
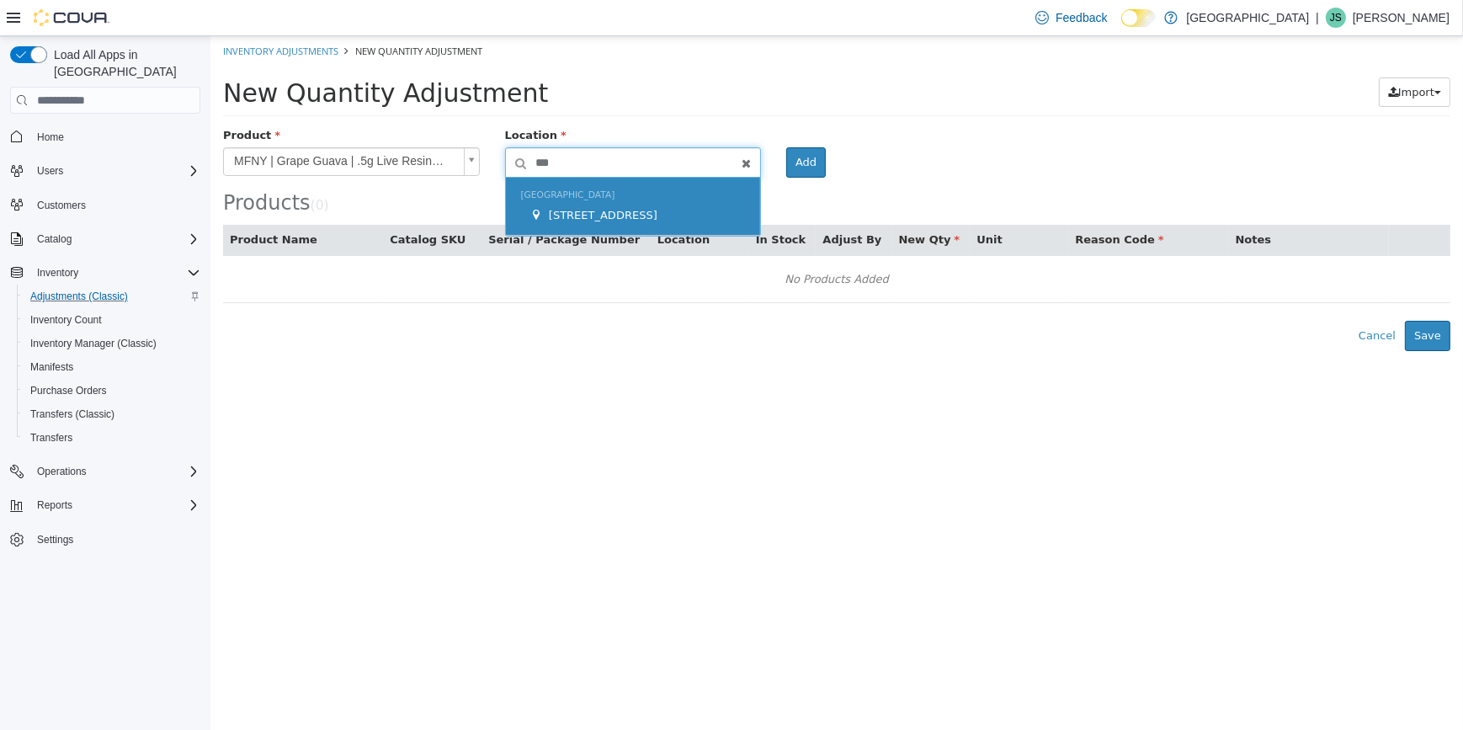
type input "***"
click at [601, 210] on span "245 W 14th St." at bounding box center [602, 215] width 109 height 13
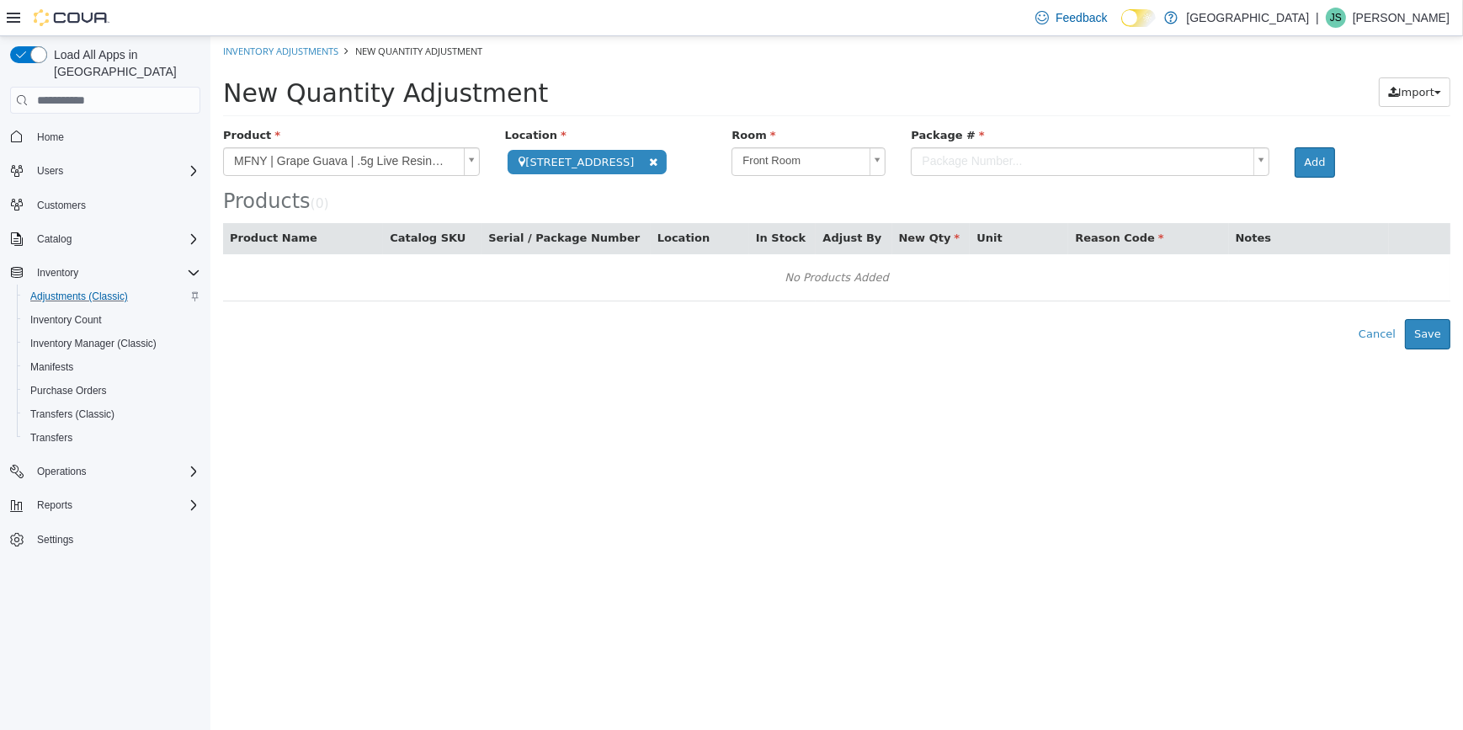
click at [969, 167] on body "**********" at bounding box center [836, 192] width 1252 height 313
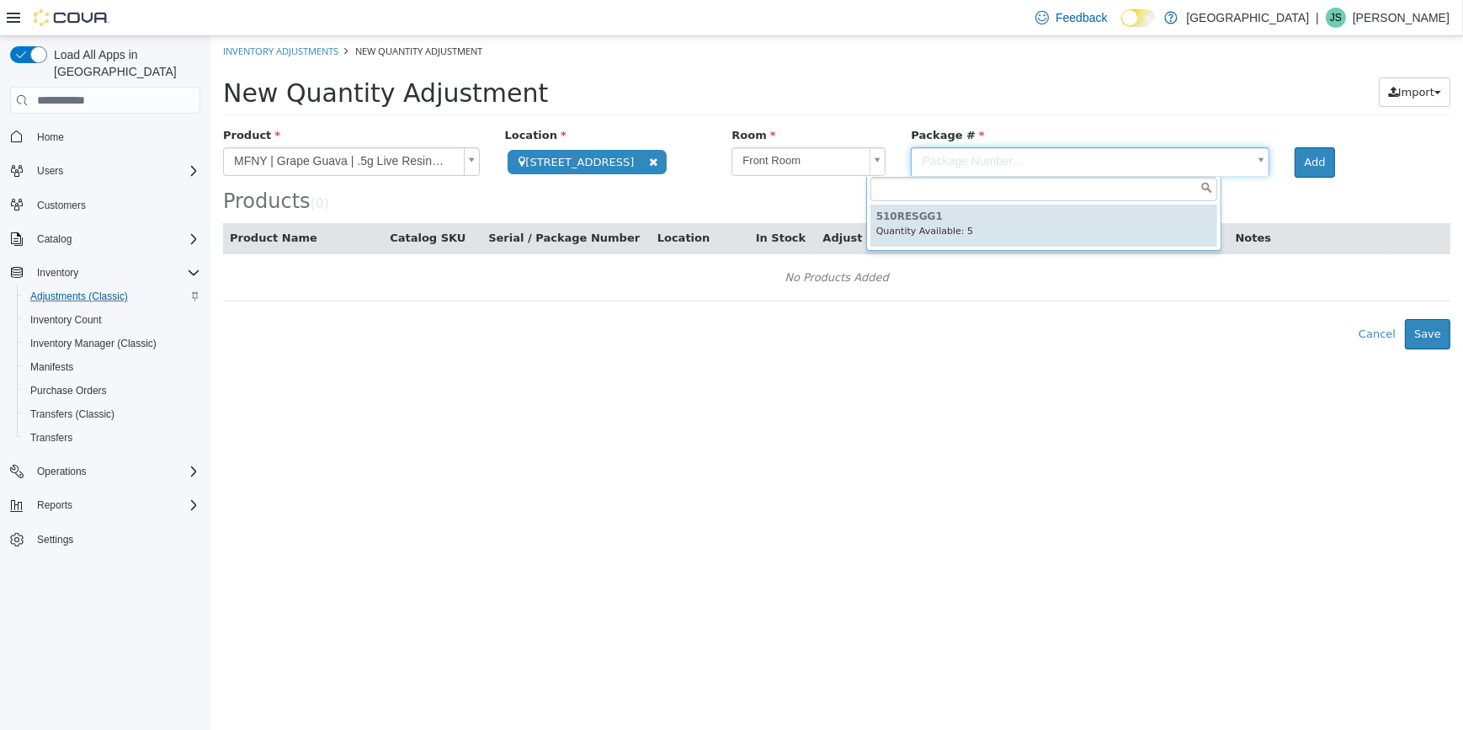
type input "*********"
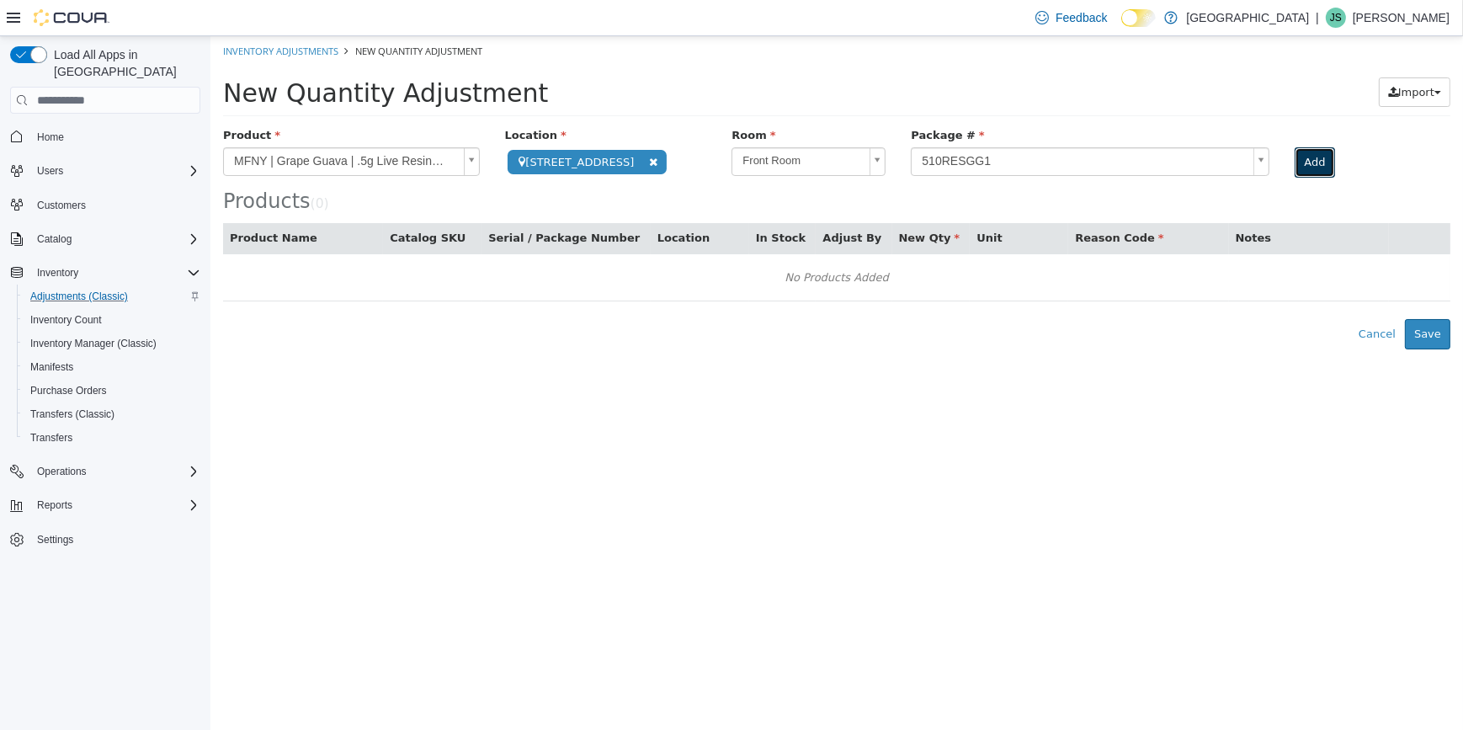
click at [1294, 160] on button "Add" at bounding box center [1314, 162] width 40 height 30
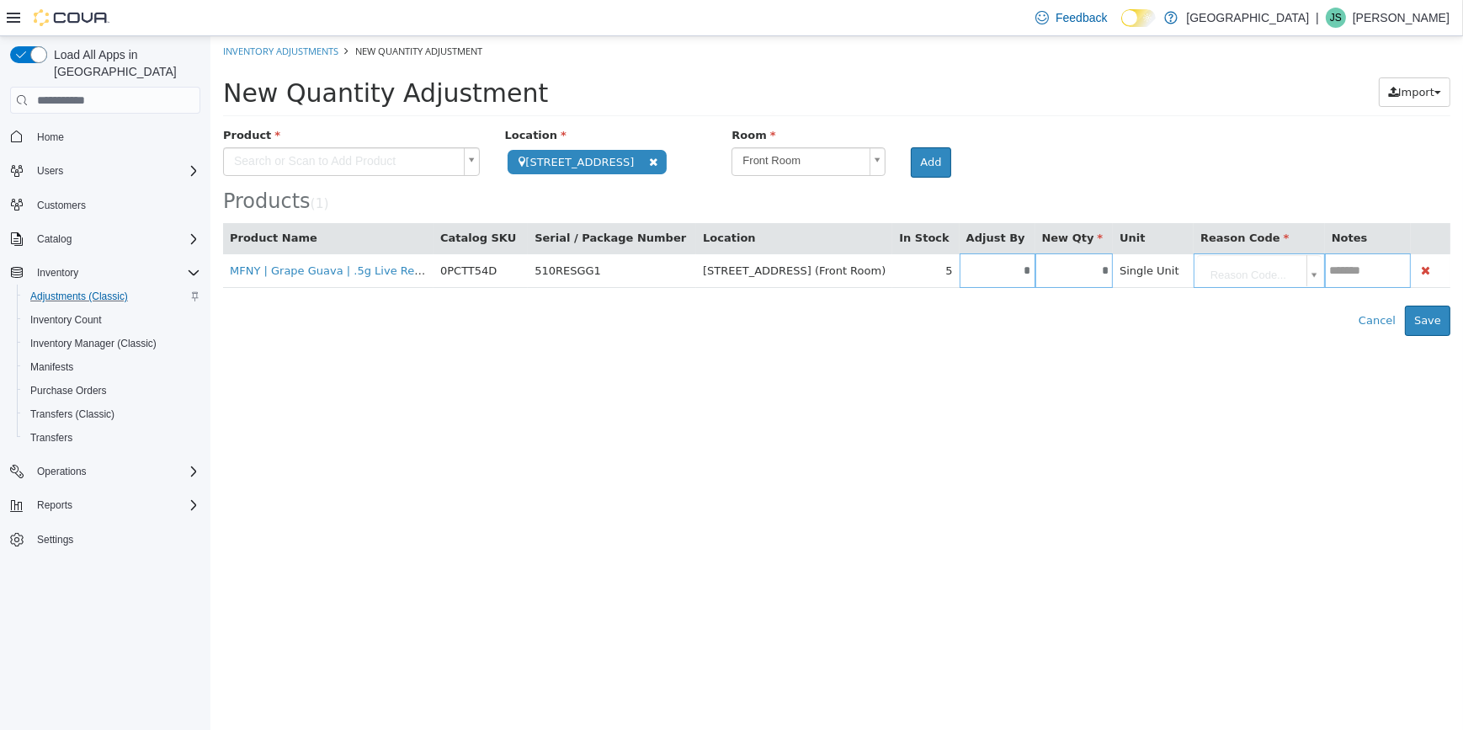
click at [373, 146] on div "Product" at bounding box center [351, 137] width 282 height 21
click at [369, 156] on body "**********" at bounding box center [836, 186] width 1252 height 300
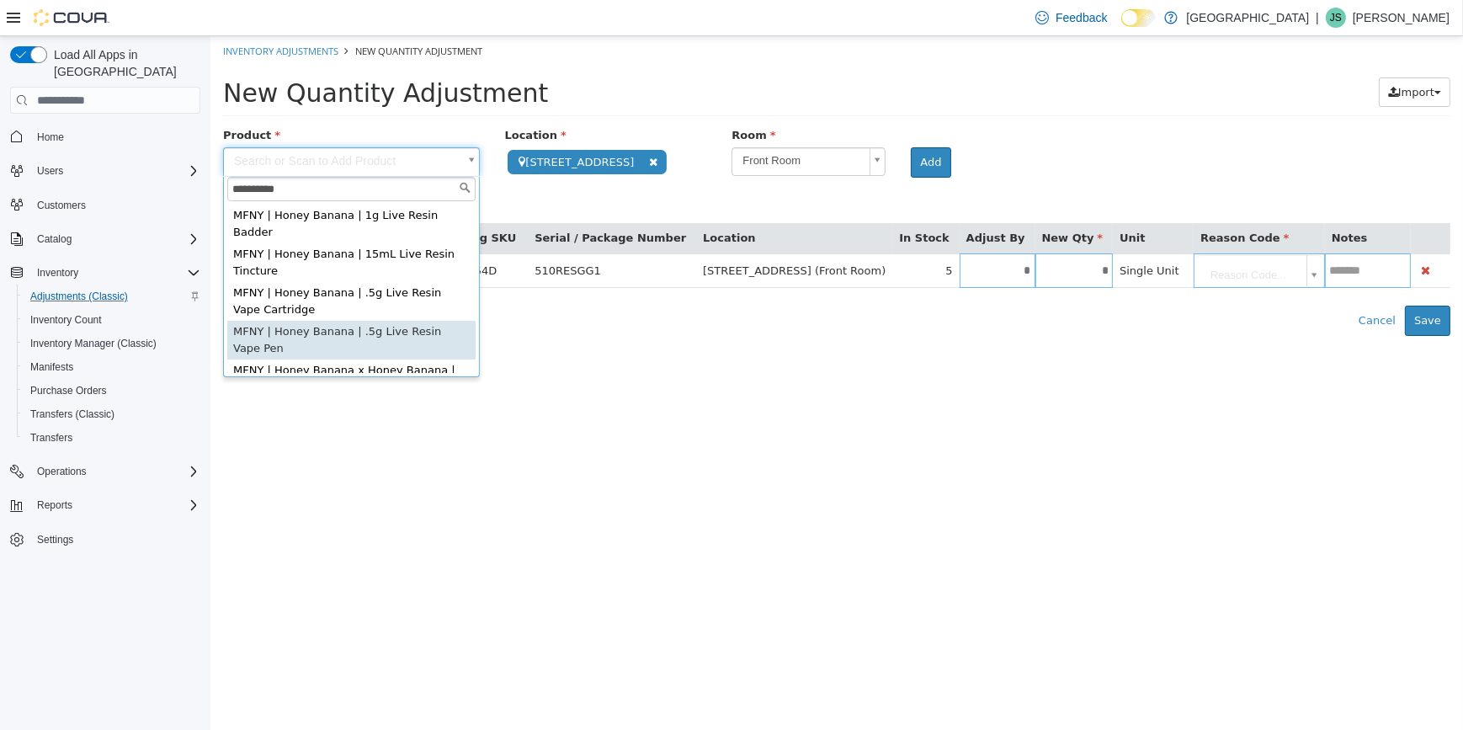
scroll to position [2, 0]
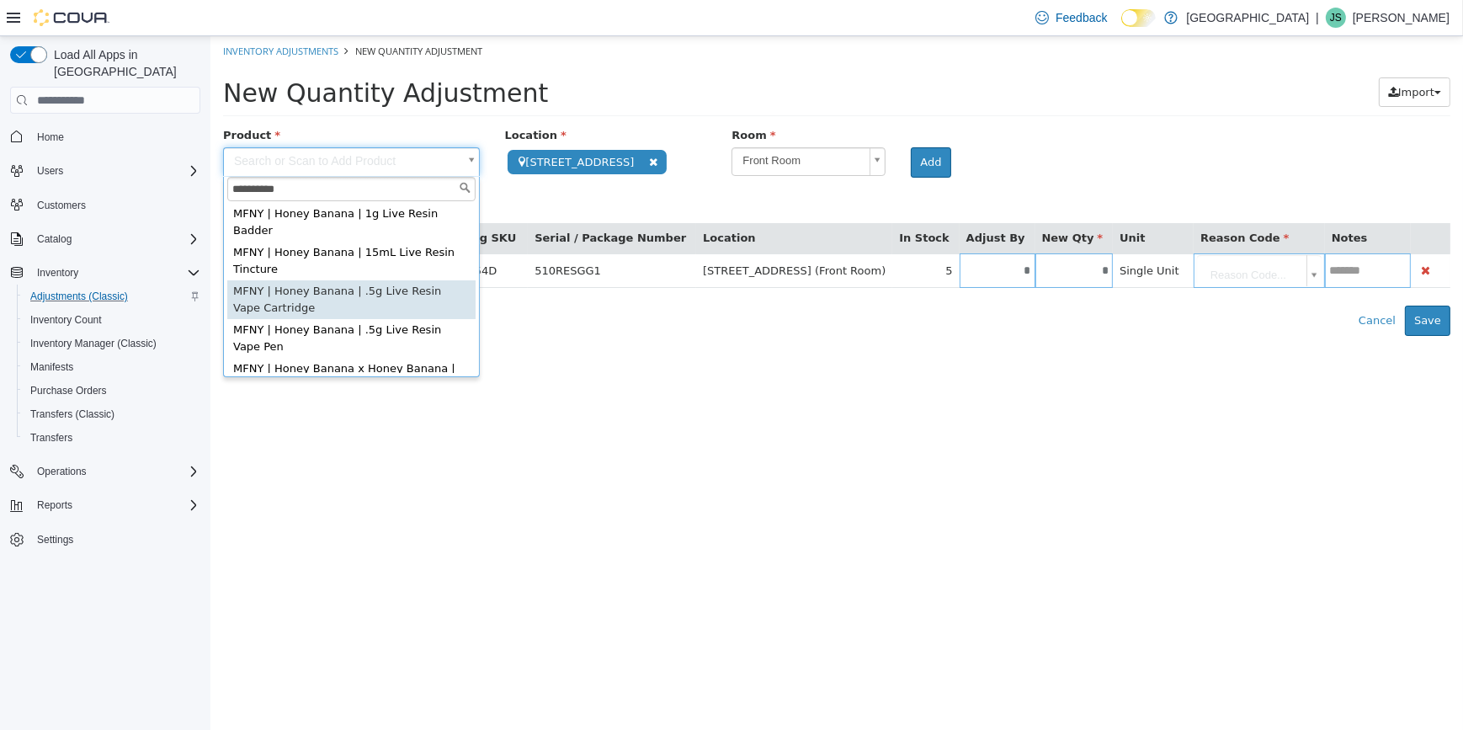
type input "**********"
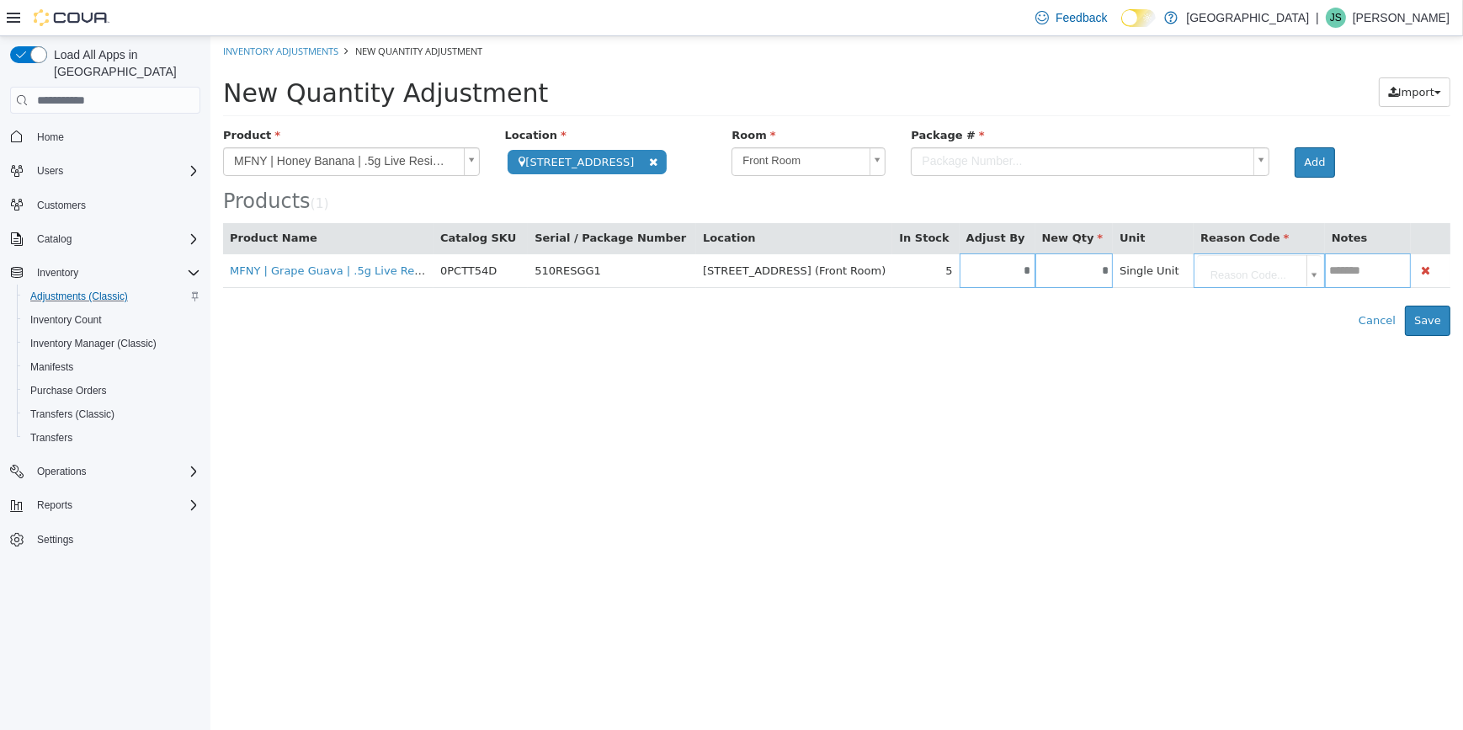
click at [970, 163] on body "**********" at bounding box center [836, 186] width 1252 height 300
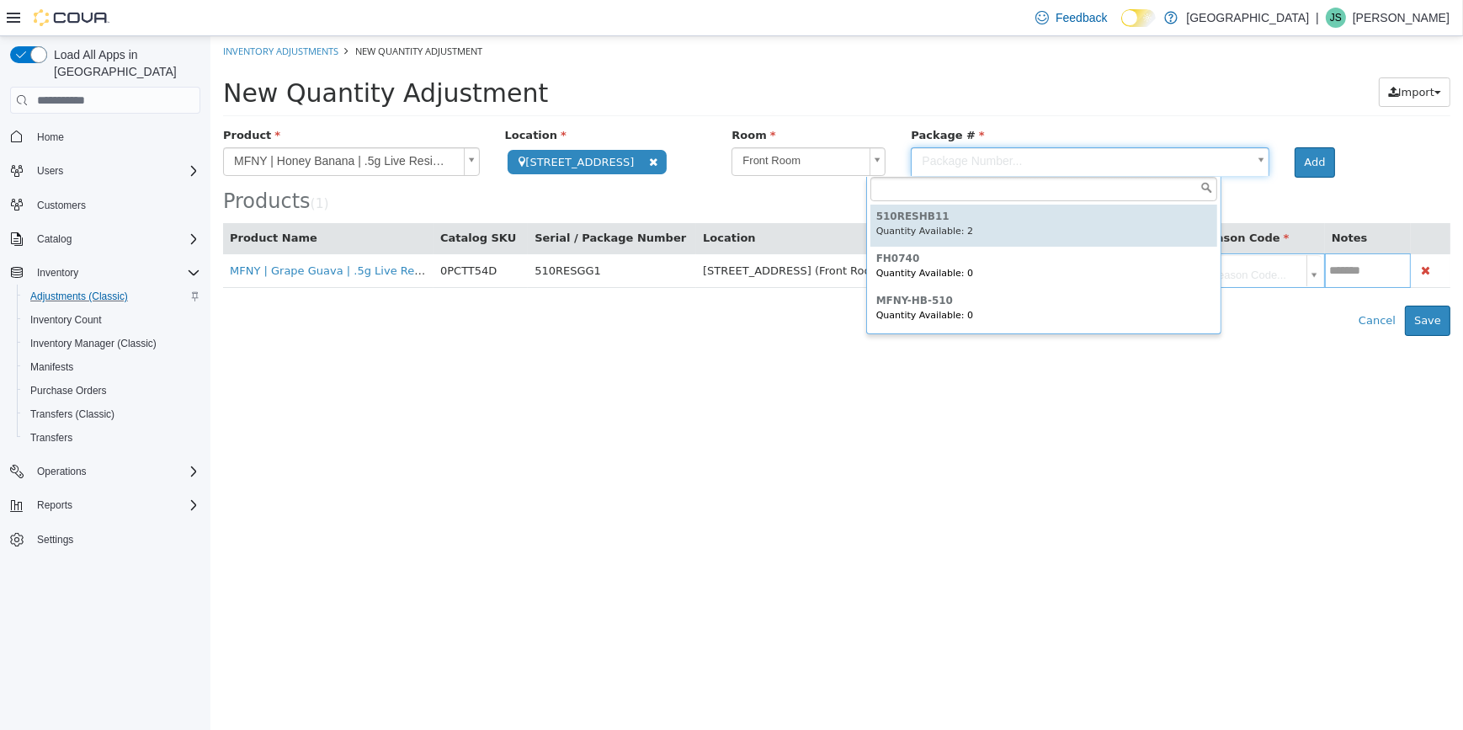
type input "**********"
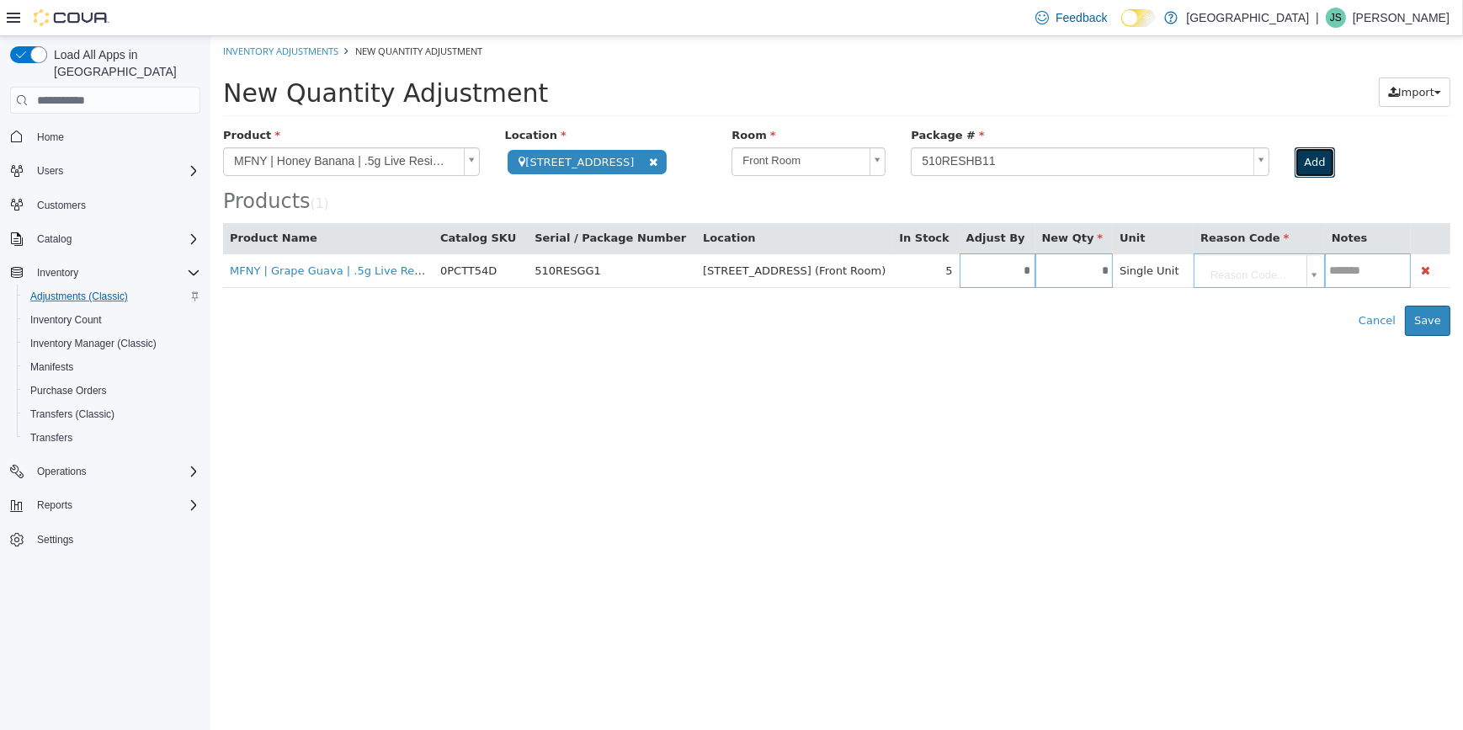
click at [1294, 171] on button "Add" at bounding box center [1314, 162] width 40 height 30
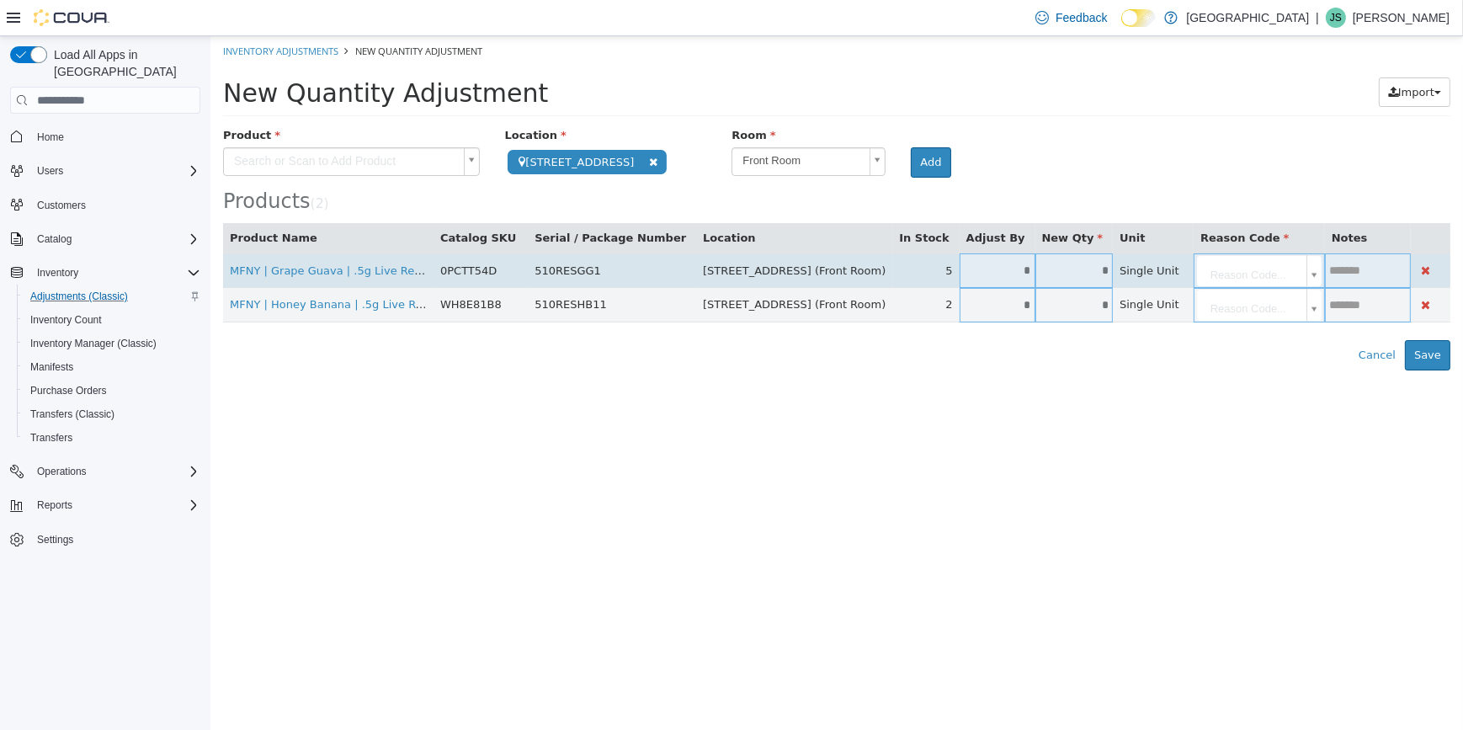
click at [959, 266] on input "*" at bounding box center [997, 270] width 76 height 13
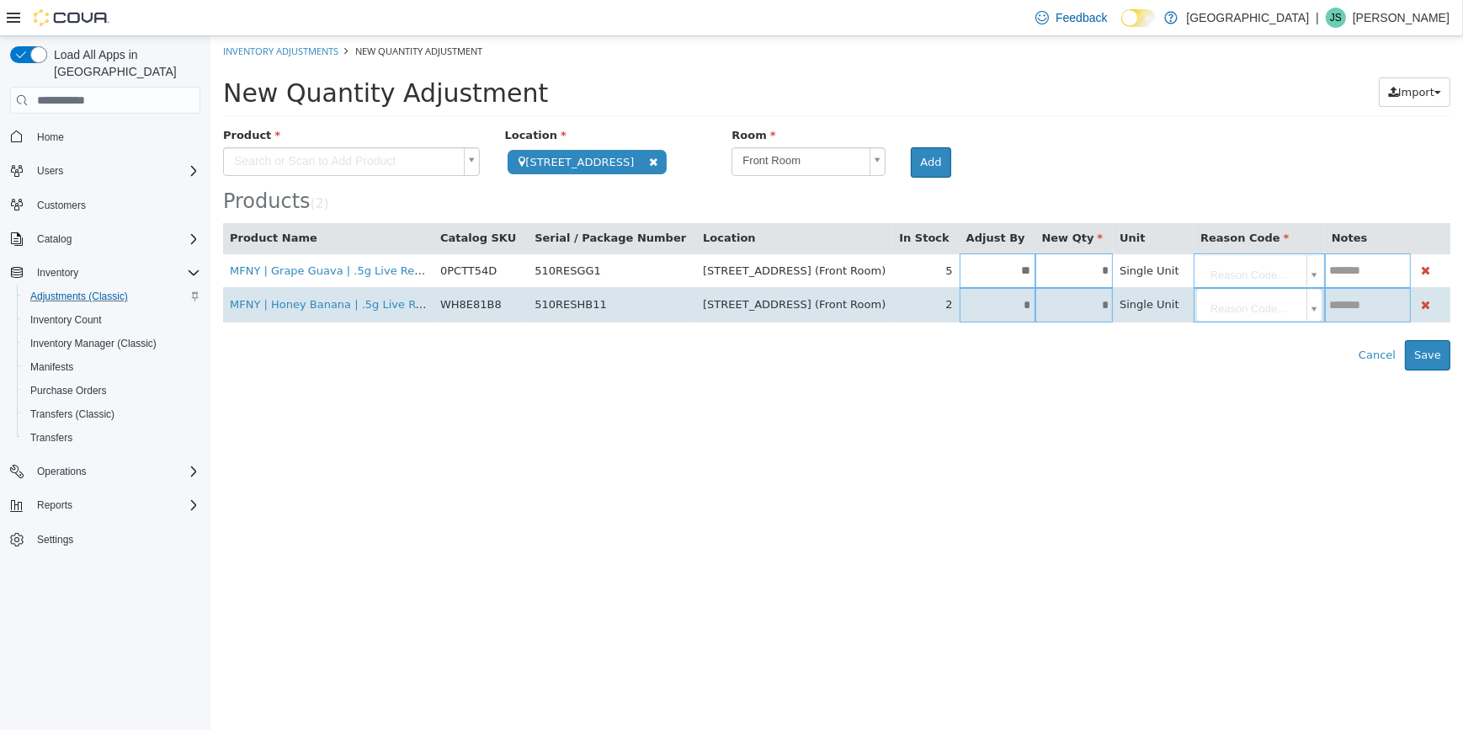
type input "**"
type input "*"
click at [959, 311] on input "*" at bounding box center [997, 305] width 76 height 13
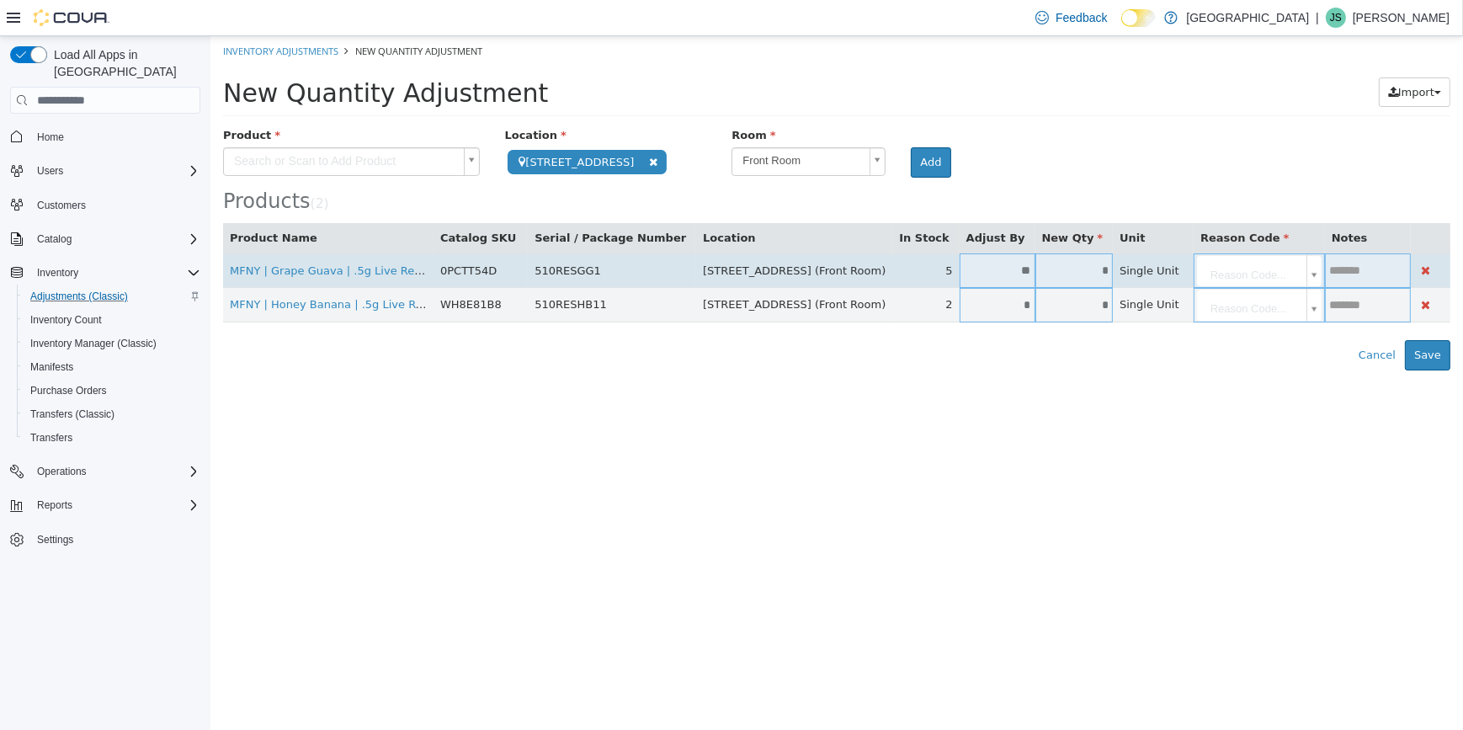
type input "*"
click at [1170, 274] on body "**********" at bounding box center [836, 203] width 1252 height 334
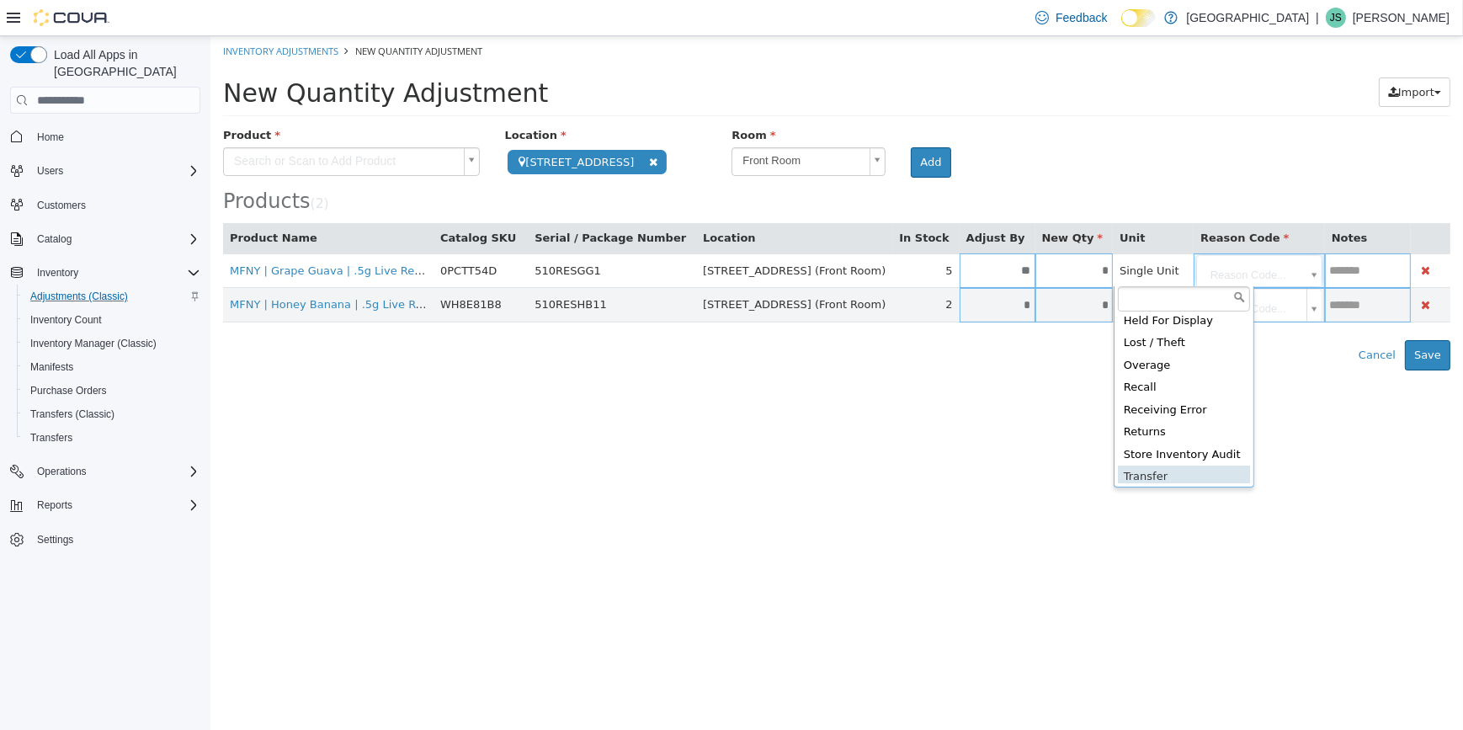
scroll to position [76, 0]
type input "**********"
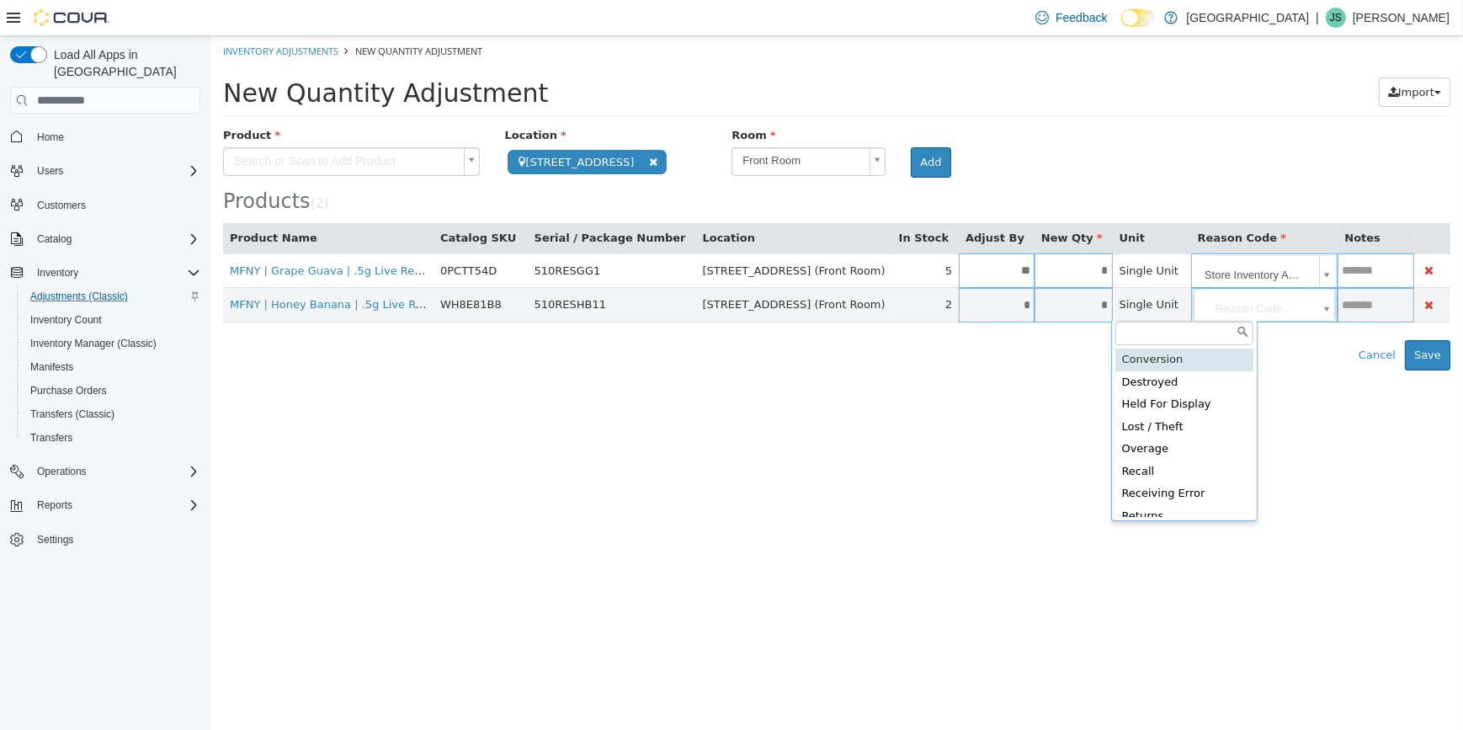
click at [1152, 305] on body "**********" at bounding box center [836, 203] width 1252 height 334
type input "**********"
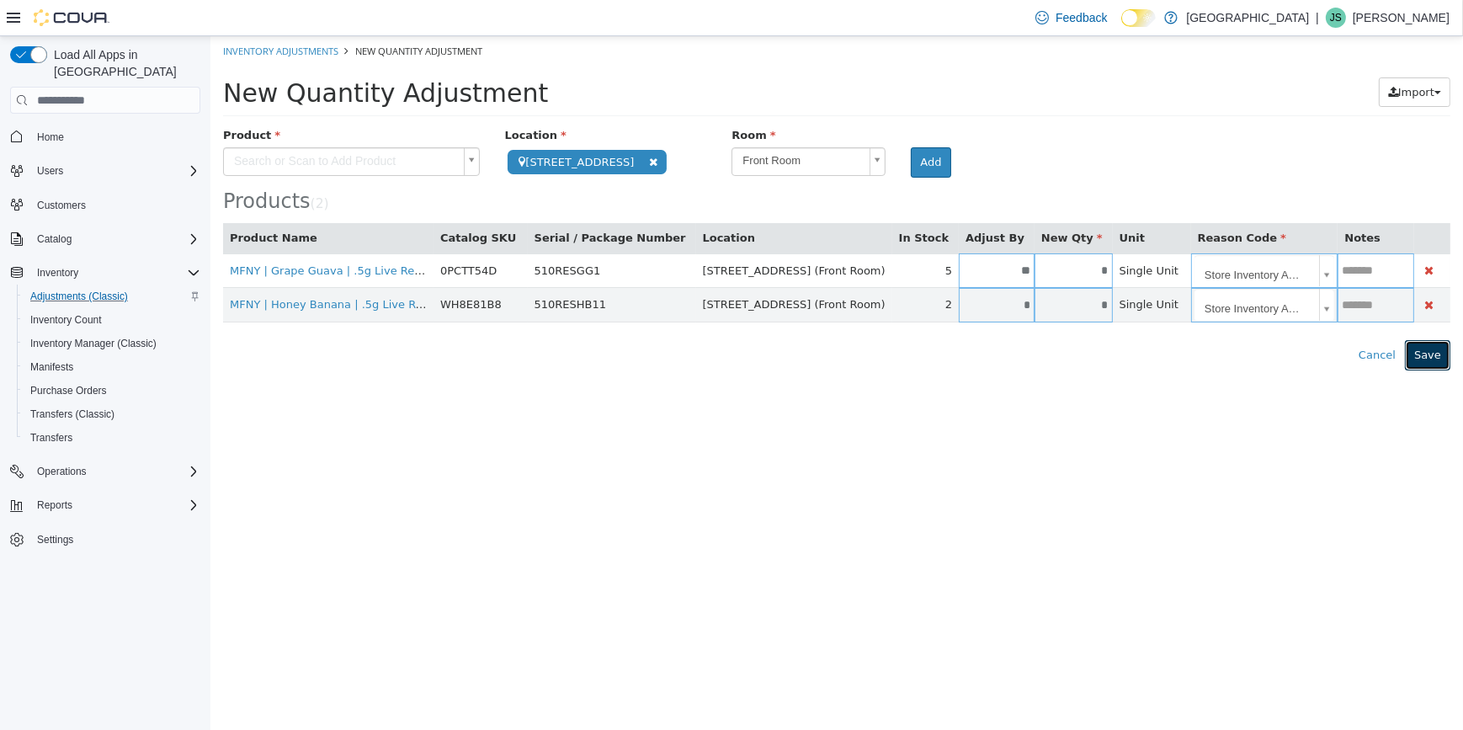
click at [1426, 356] on button "Save" at bounding box center [1426, 355] width 45 height 30
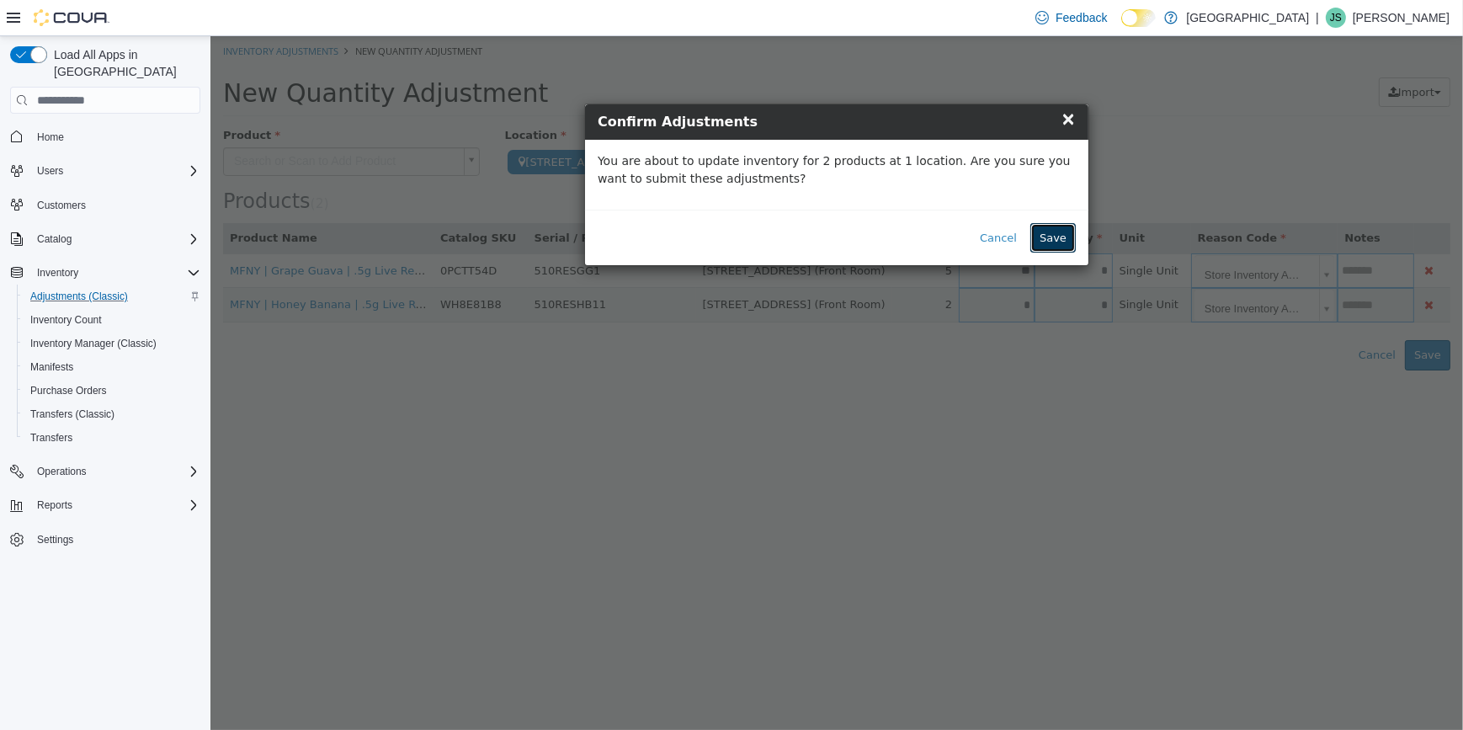
click at [1039, 226] on button "Save" at bounding box center [1051, 238] width 45 height 30
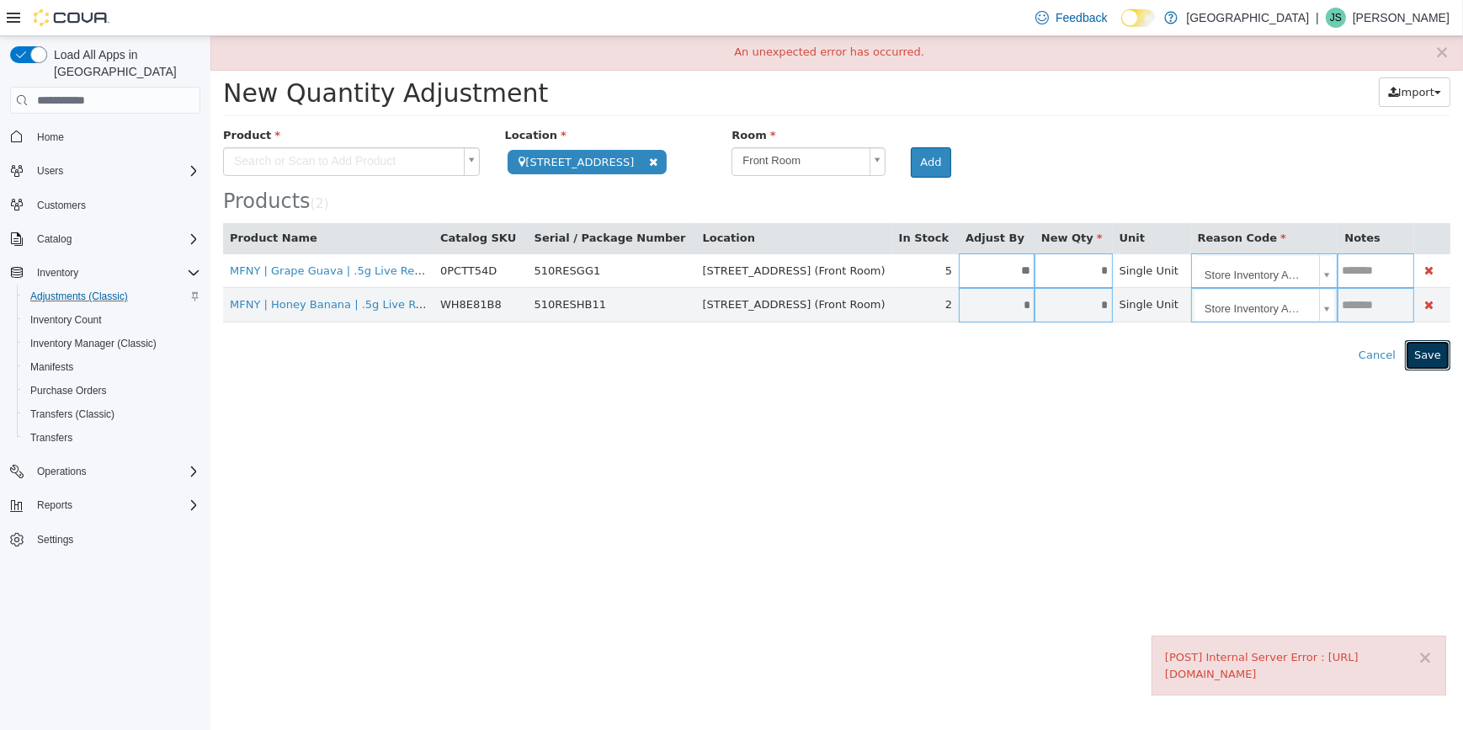
click at [1442, 350] on button "Save" at bounding box center [1426, 355] width 45 height 30
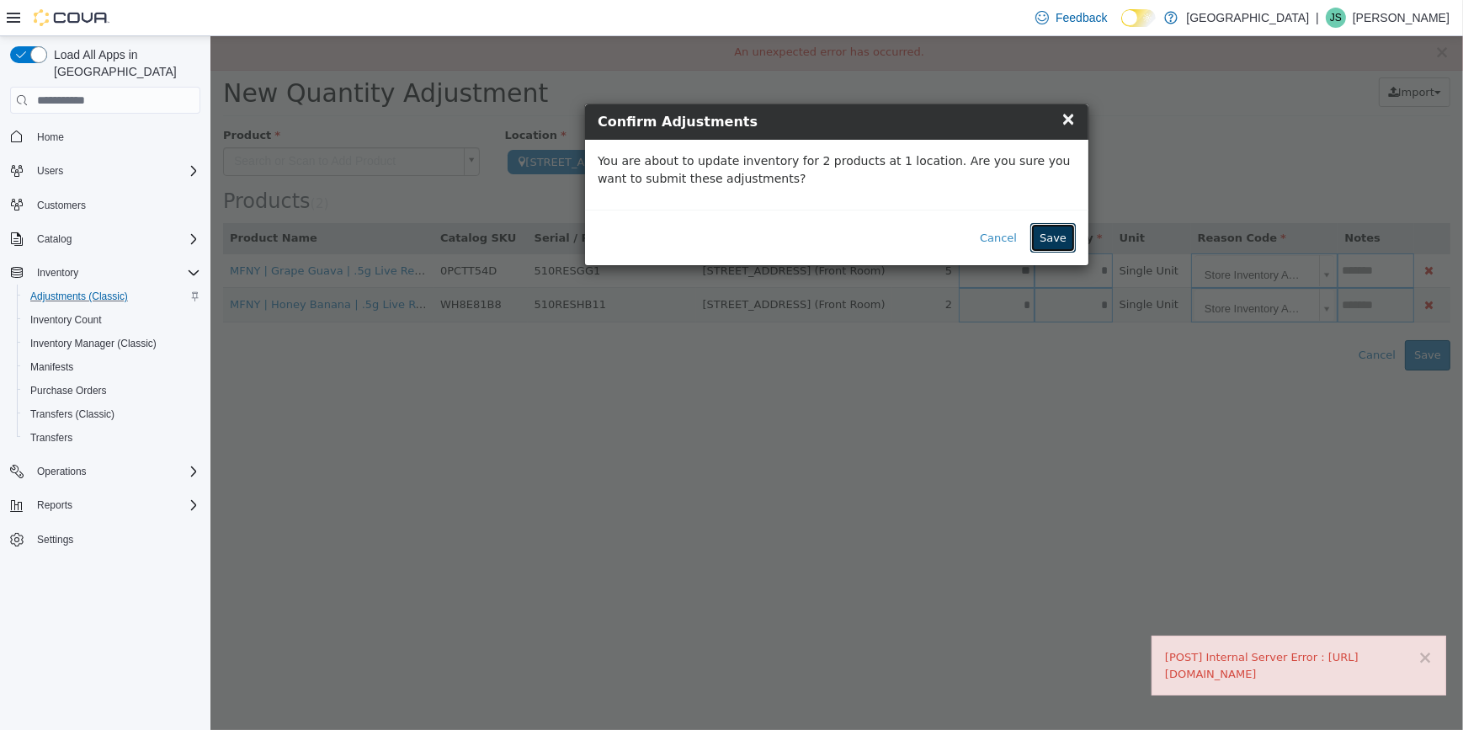
click at [1066, 235] on button "Save" at bounding box center [1051, 238] width 45 height 30
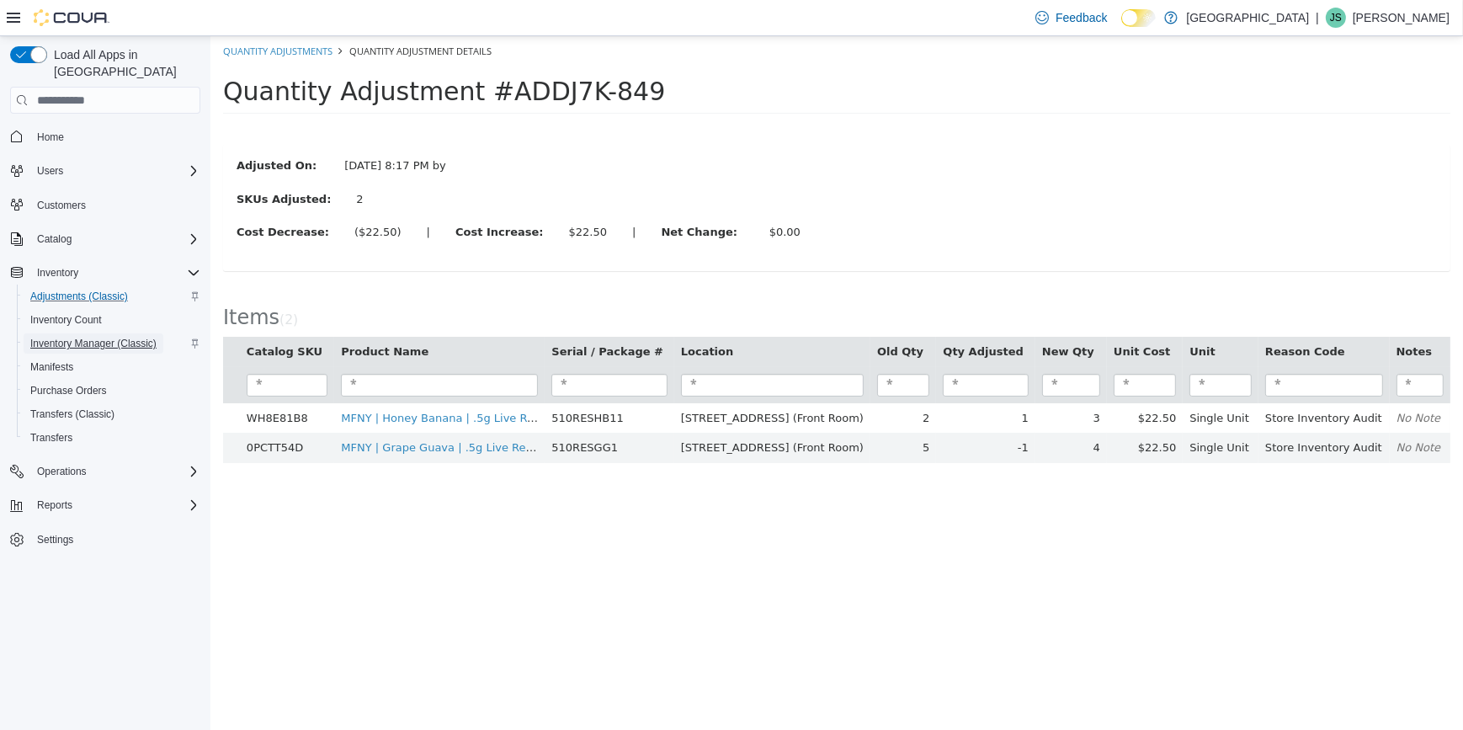
click at [115, 333] on span "Inventory Manager (Classic)" at bounding box center [93, 343] width 126 height 20
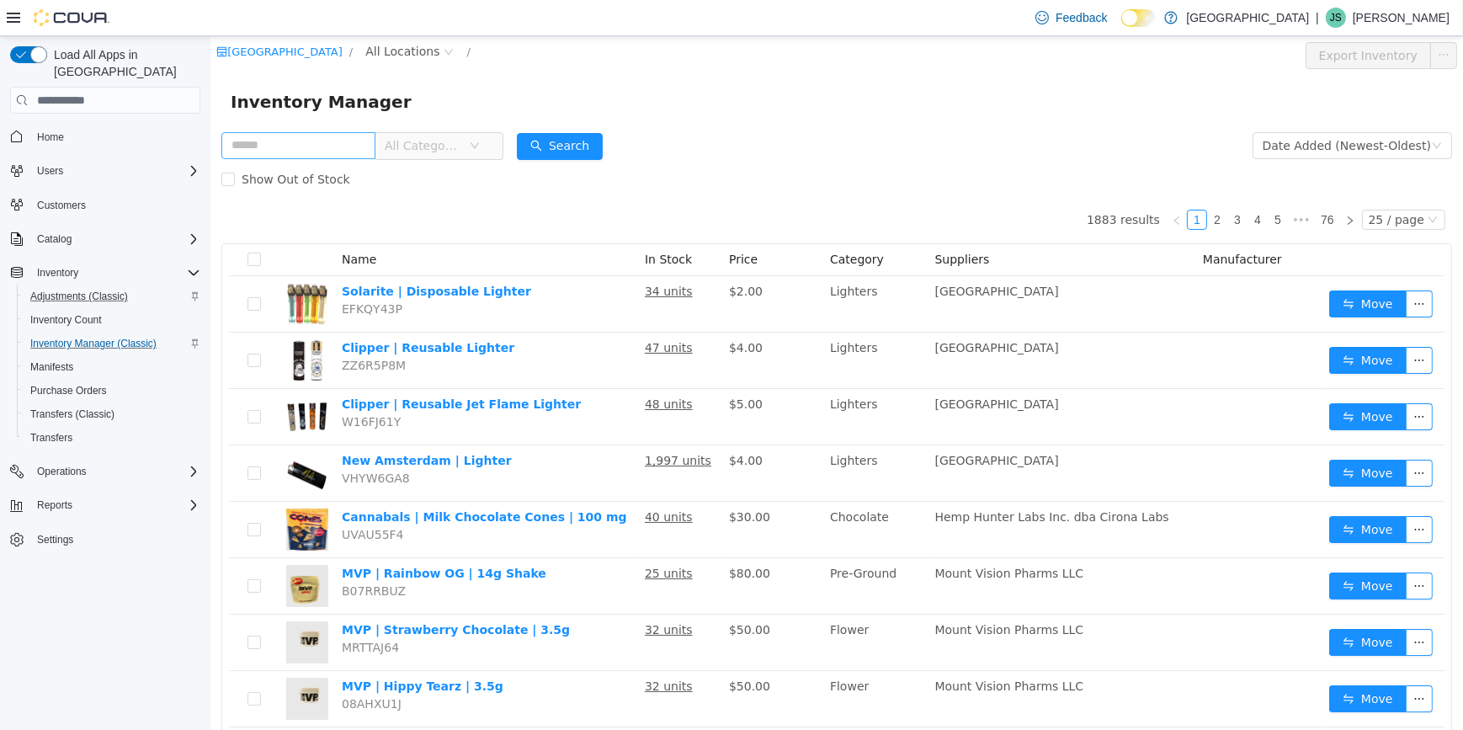
click at [332, 136] on input "text" at bounding box center [298, 145] width 154 height 27
type input "*******"
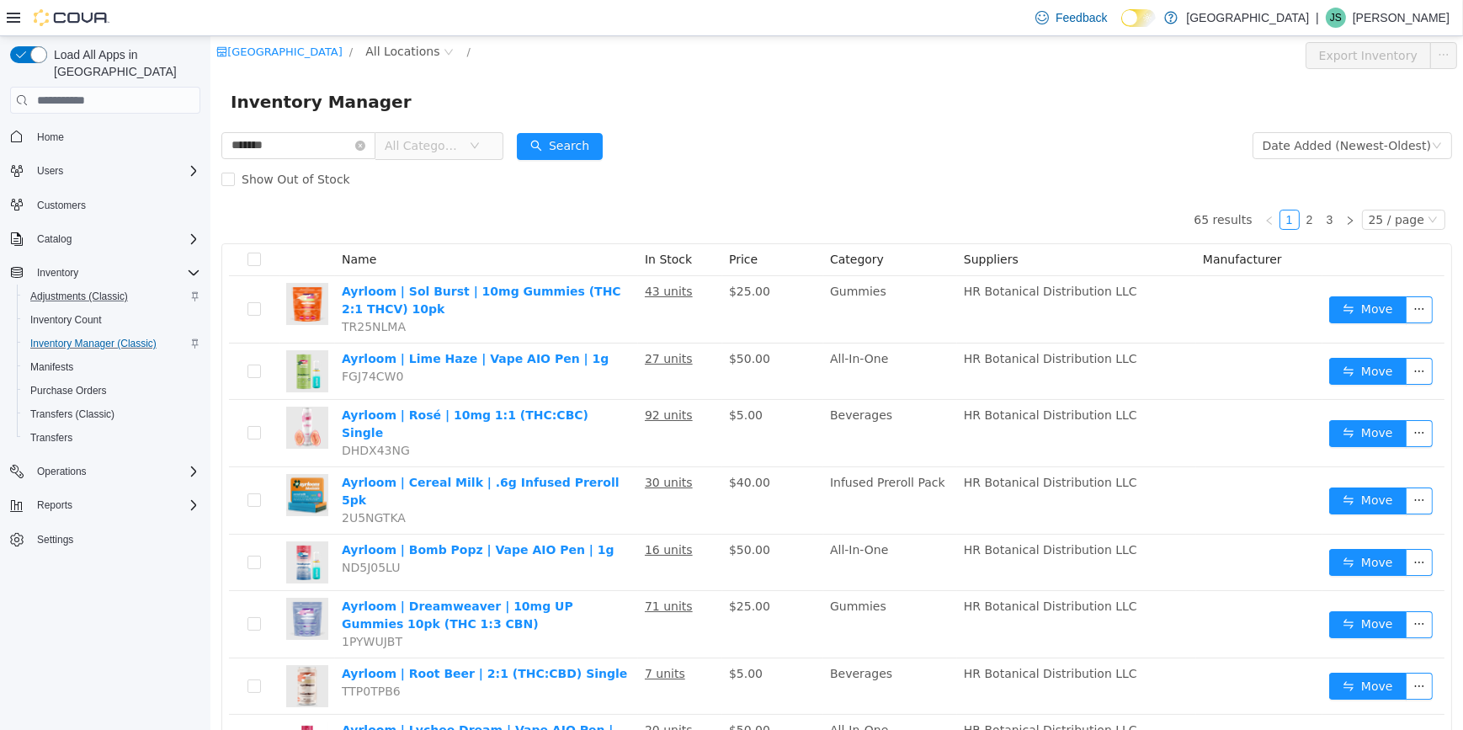
click at [454, 159] on span "All Categories" at bounding box center [431, 145] width 115 height 27
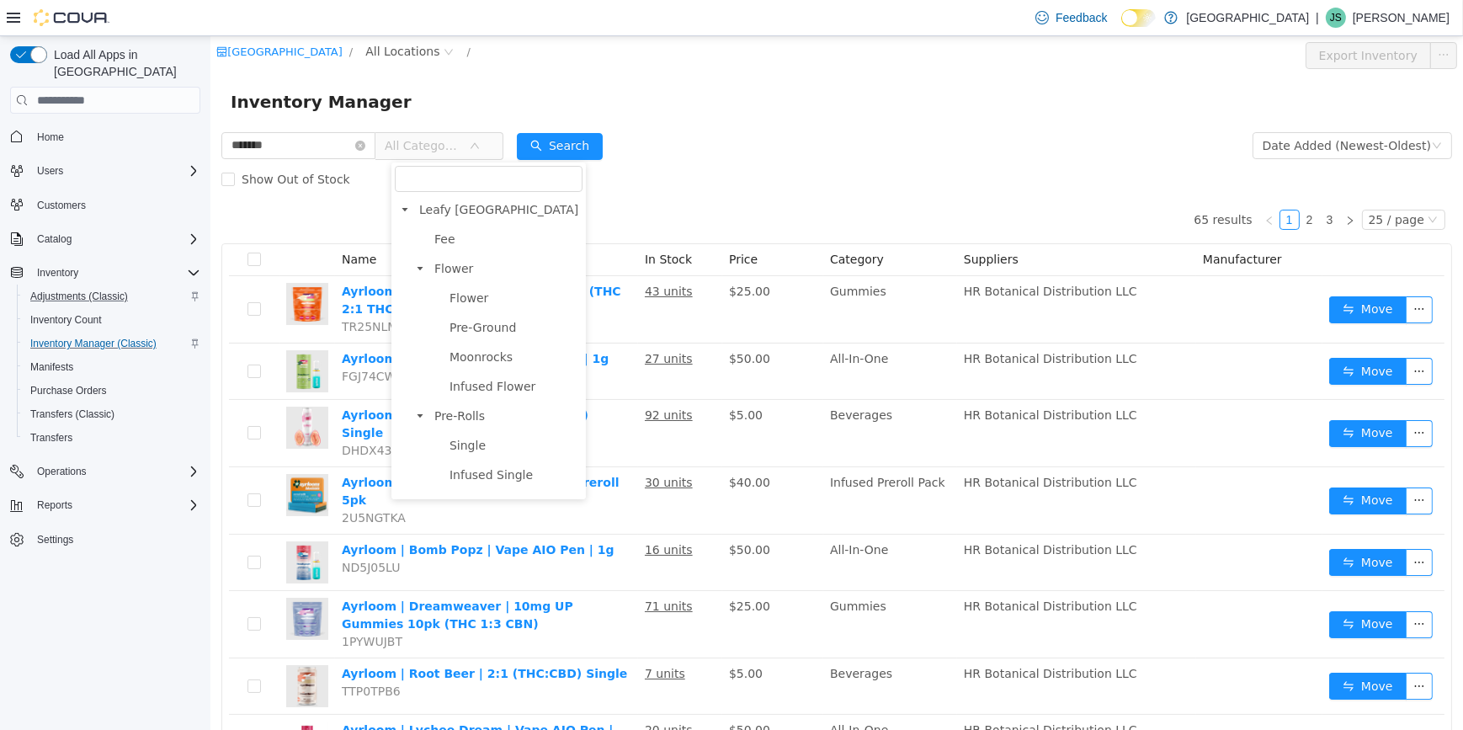
click at [459, 151] on span "All Categories" at bounding box center [422, 145] width 77 height 17
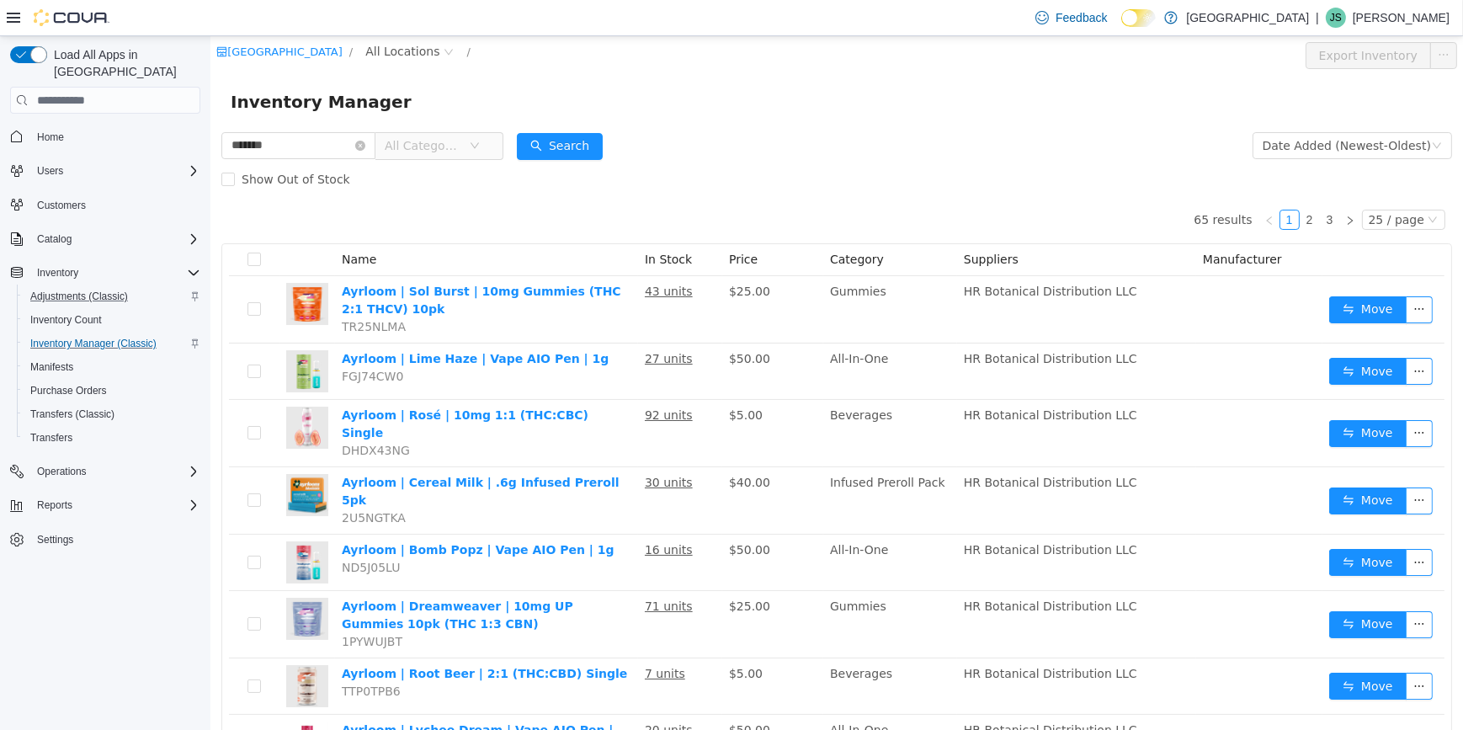
click at [458, 155] on span "All Categories" at bounding box center [426, 145] width 84 height 25
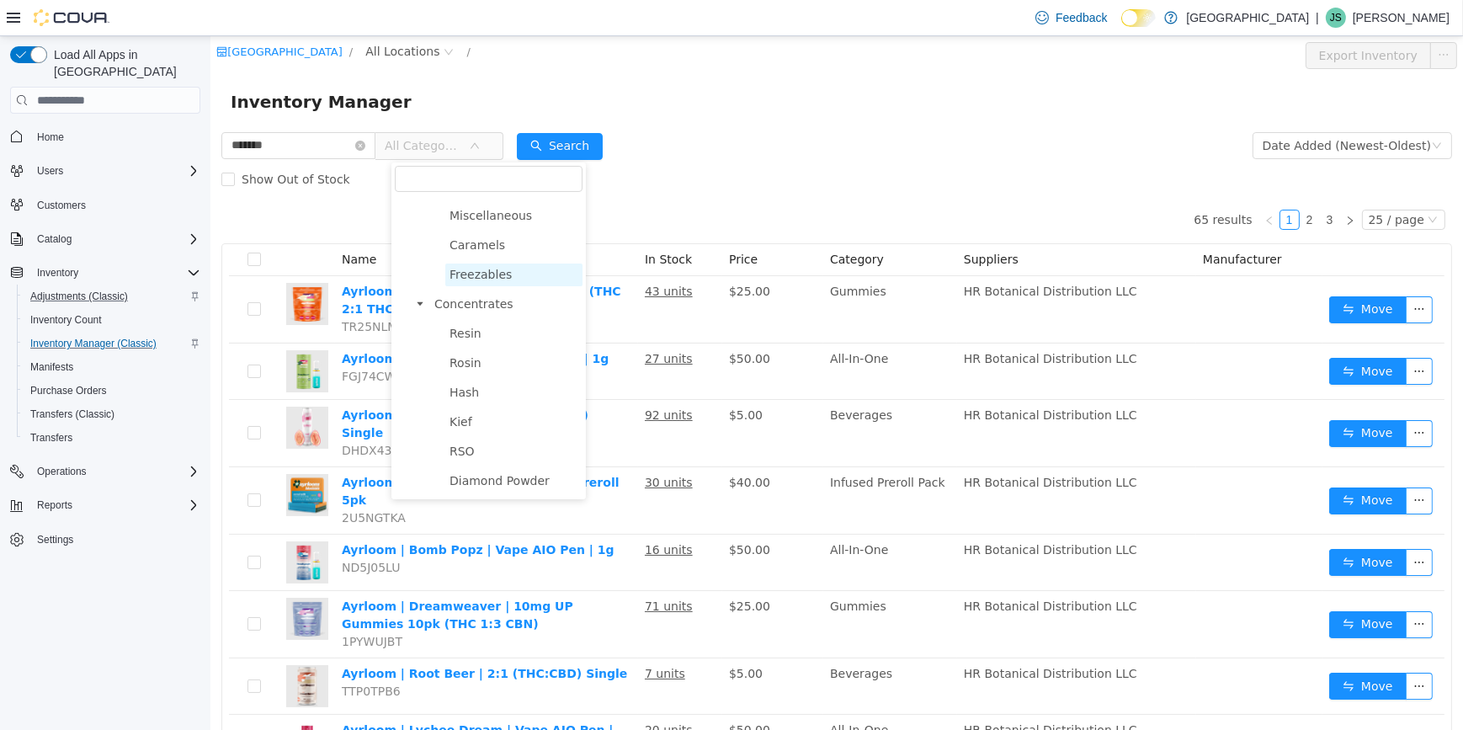
scroll to position [917, 0]
click at [471, 300] on span "Beverages" at bounding box center [464, 293] width 62 height 13
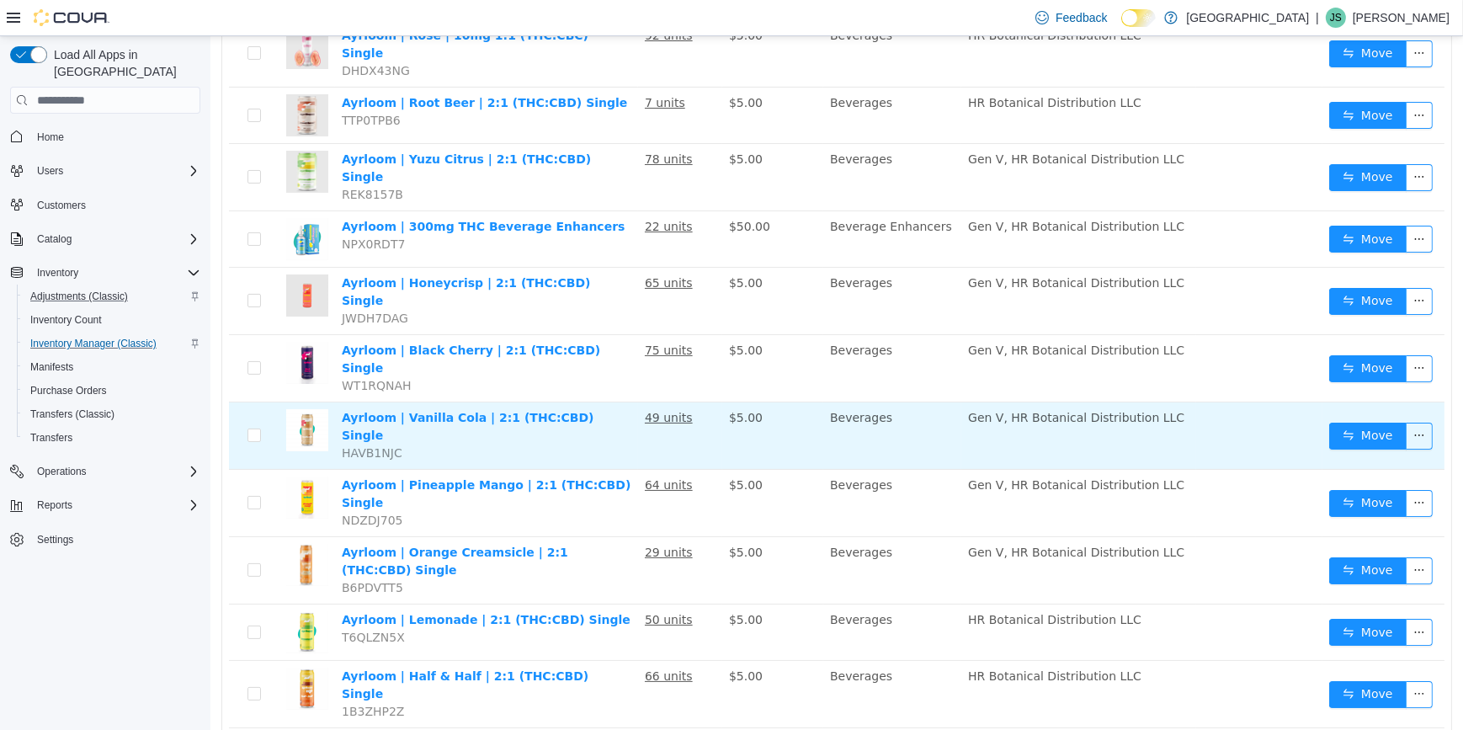
scroll to position [270, 0]
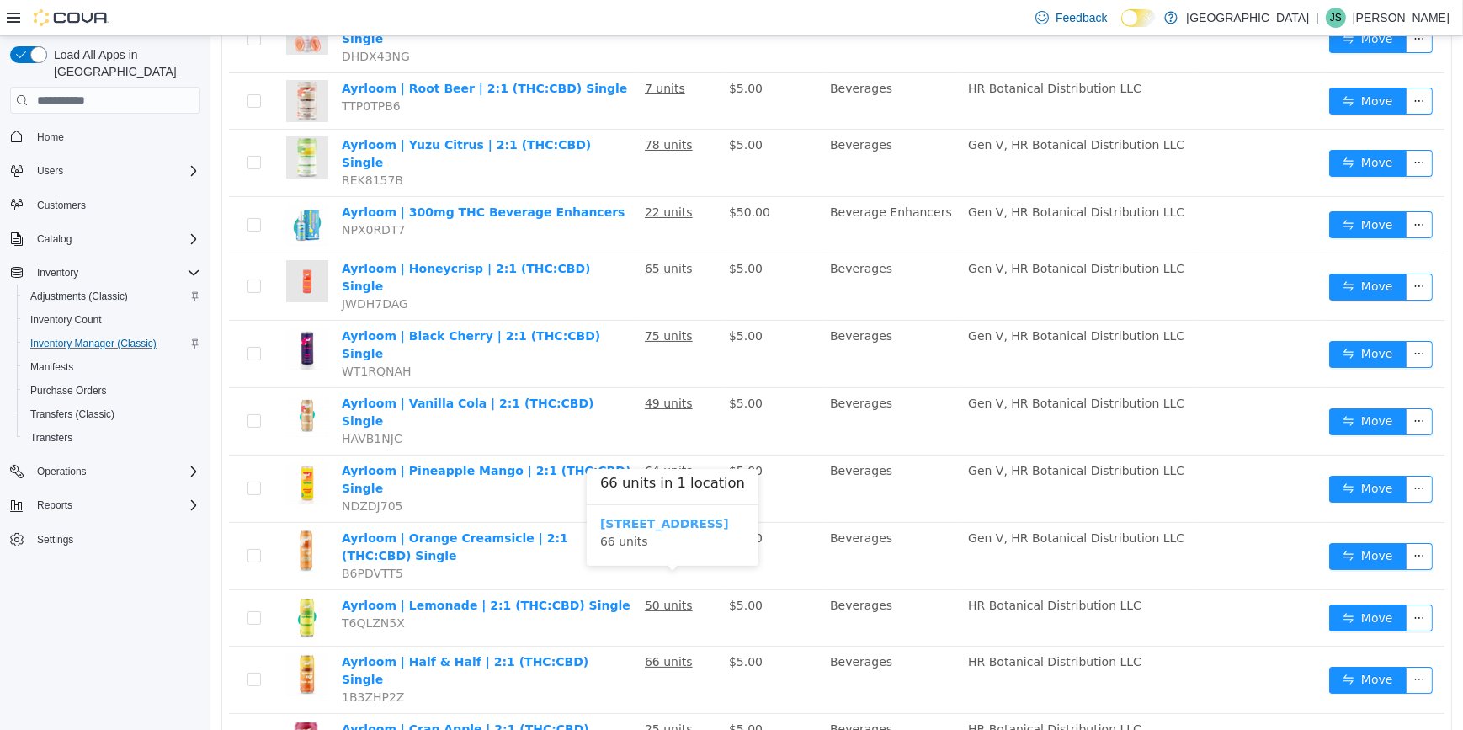
click at [662, 517] on b "245 W 14th St." at bounding box center [663, 523] width 129 height 13
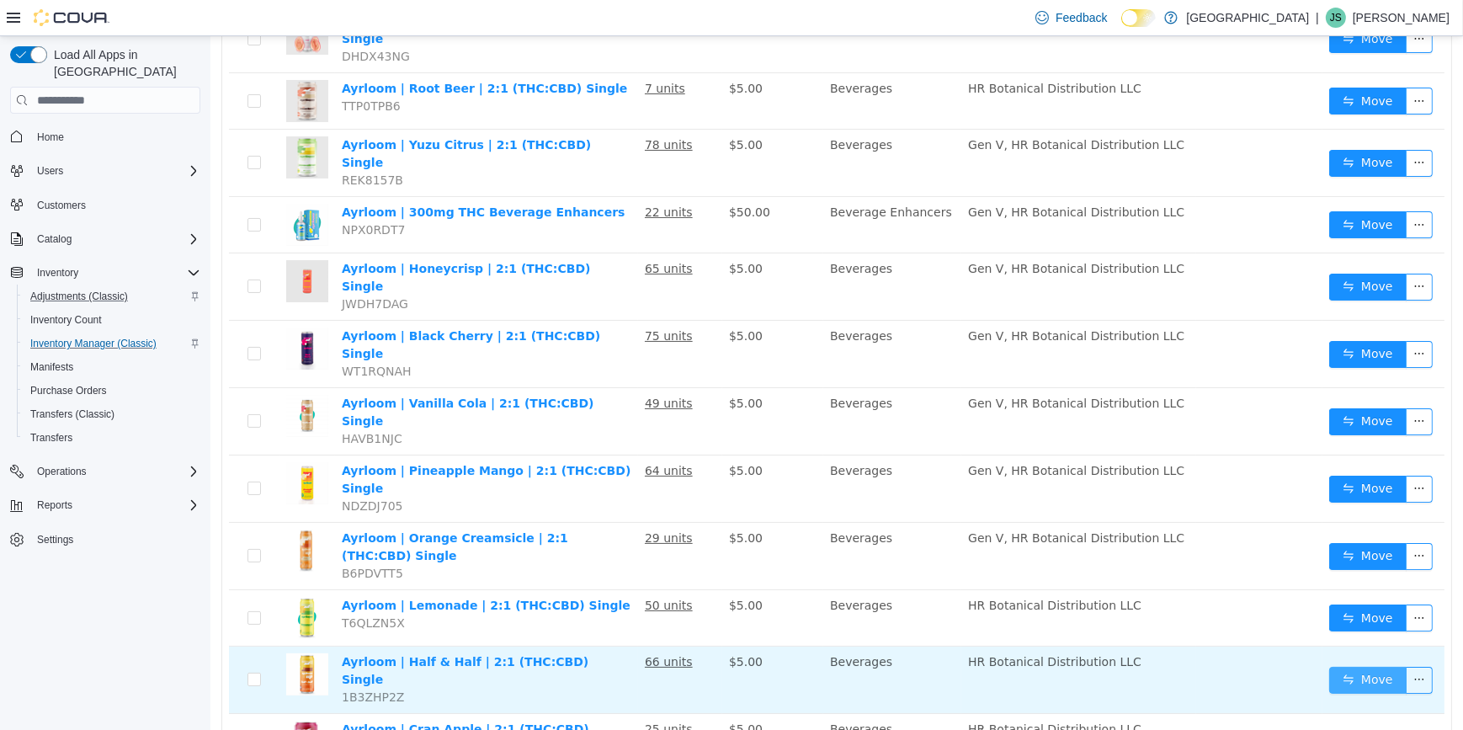
click at [1353, 667] on button "Move" at bounding box center [1366, 680] width 77 height 27
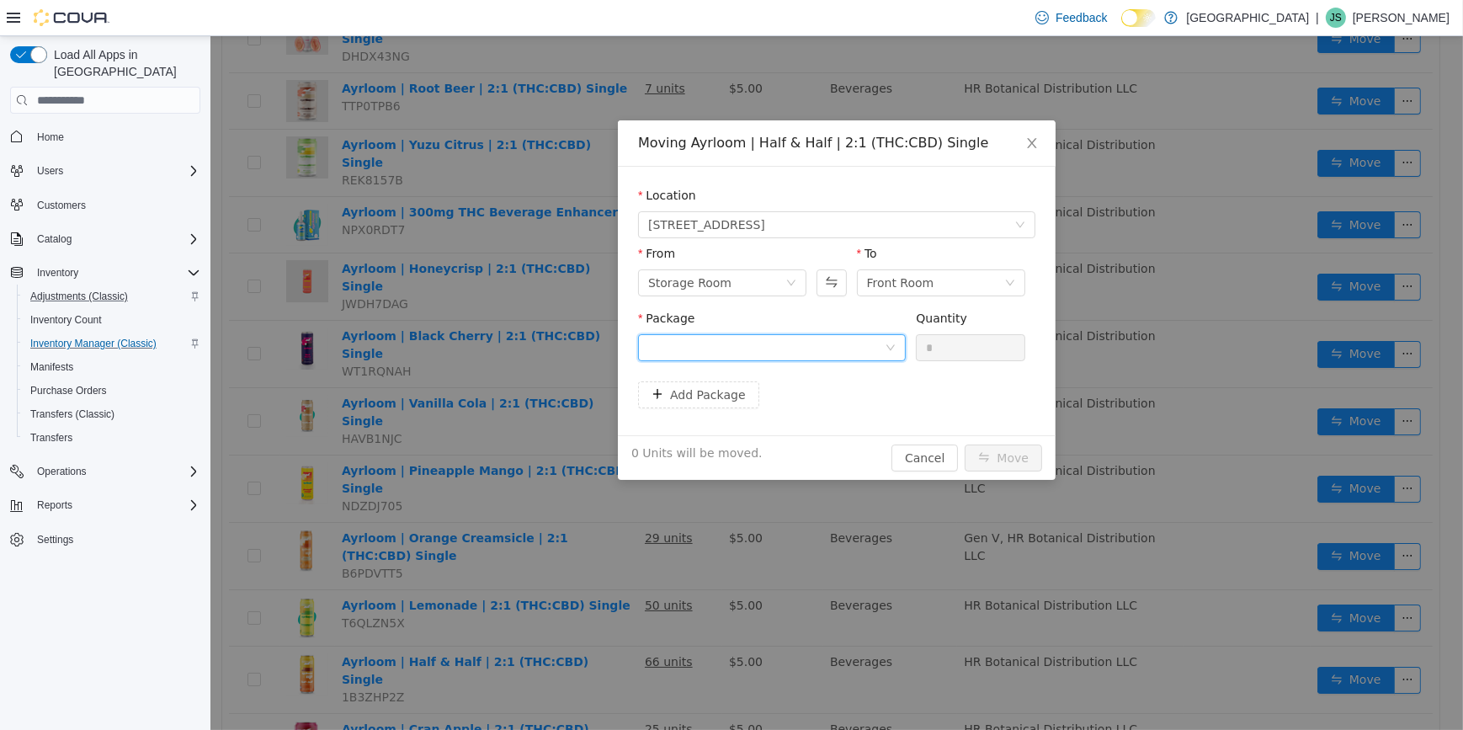
click at [826, 359] on div at bounding box center [765, 347] width 236 height 25
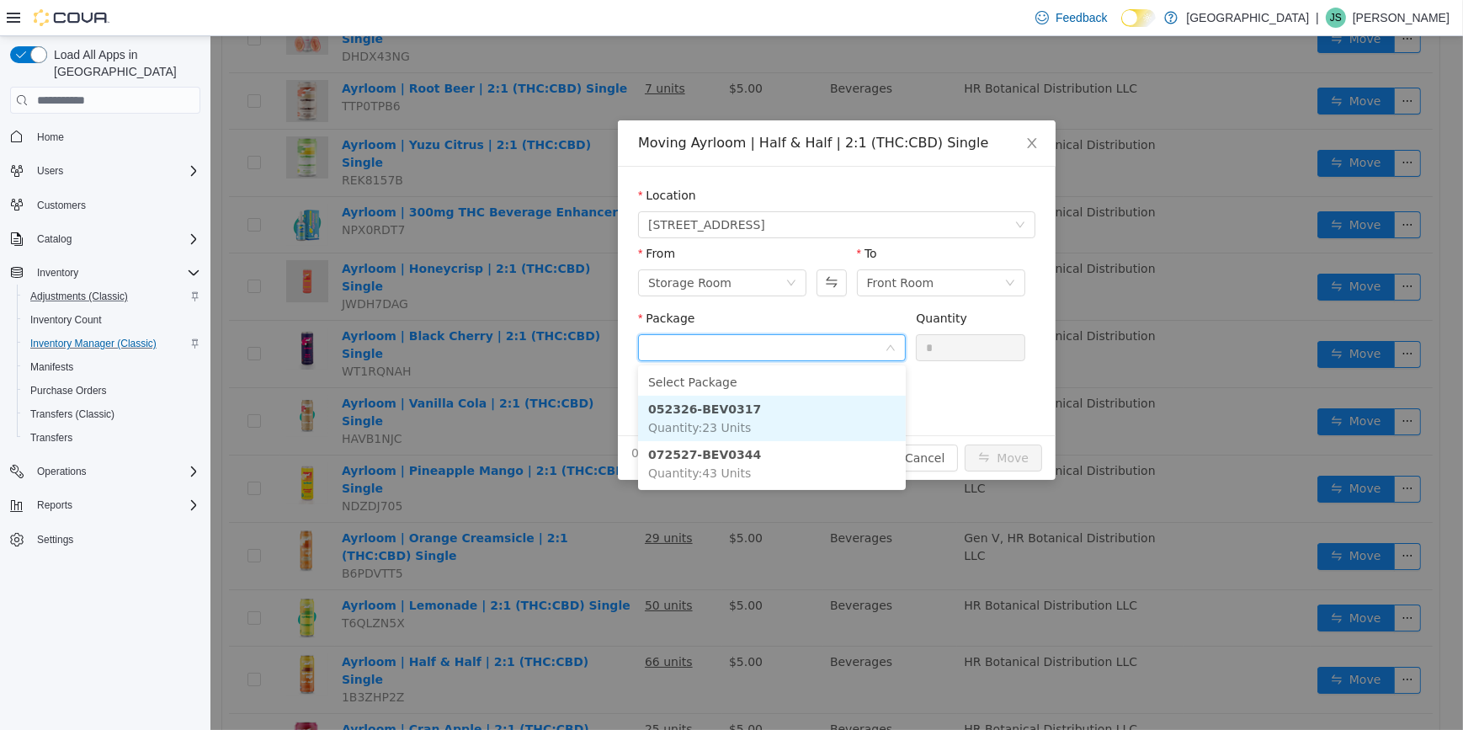
click at [805, 420] on li "052326-BEV0317 Quantity : 23 Units" at bounding box center [771, 418] width 268 height 45
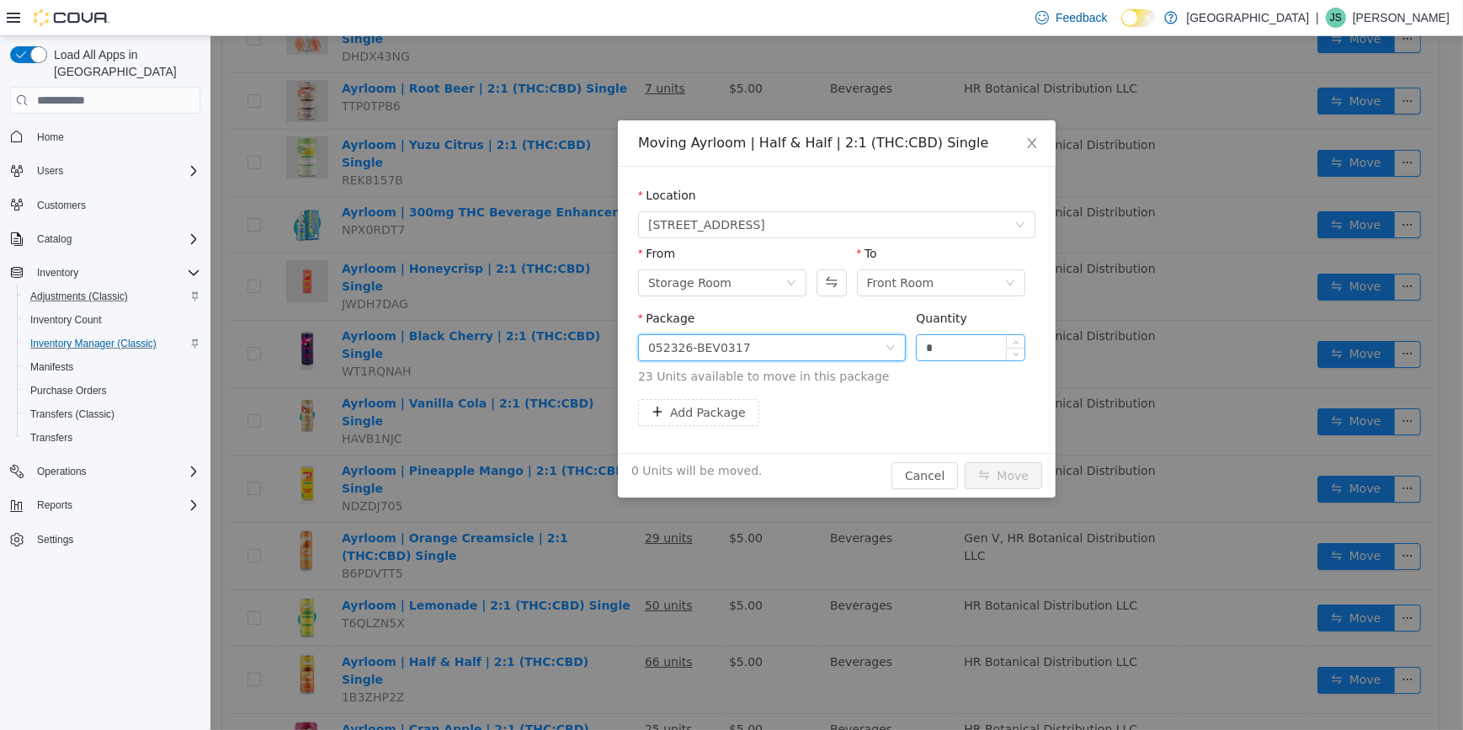
click at [941, 343] on input "*" at bounding box center [970, 347] width 108 height 25
type input "**"
click at [964, 462] on button "Move" at bounding box center [1002, 475] width 77 height 27
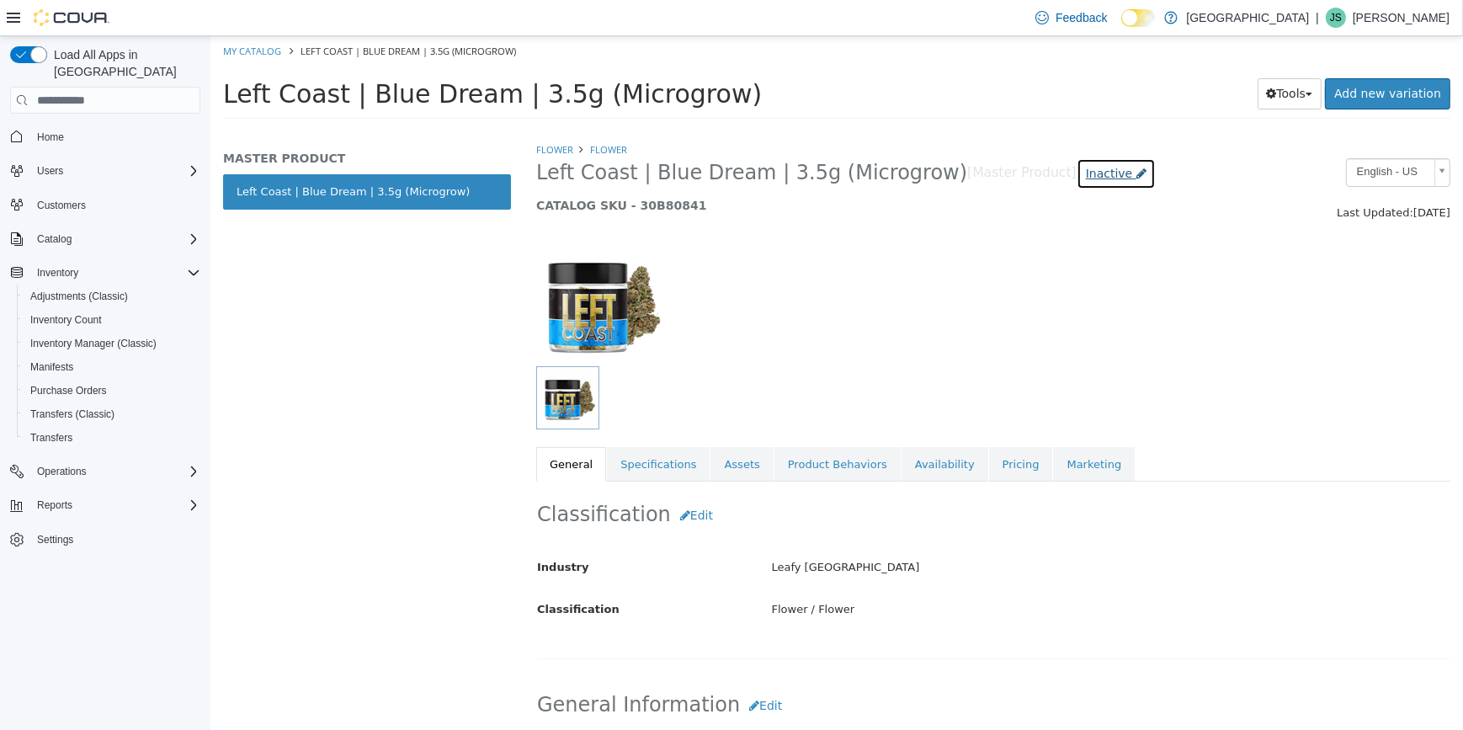
click at [1085, 176] on span "Inactive" at bounding box center [1108, 173] width 47 height 13
click at [1056, 222] on div "Active" at bounding box center [1047, 224] width 88 height 18
click at [1050, 223] on label "Active" at bounding box center [1037, 224] width 35 height 18
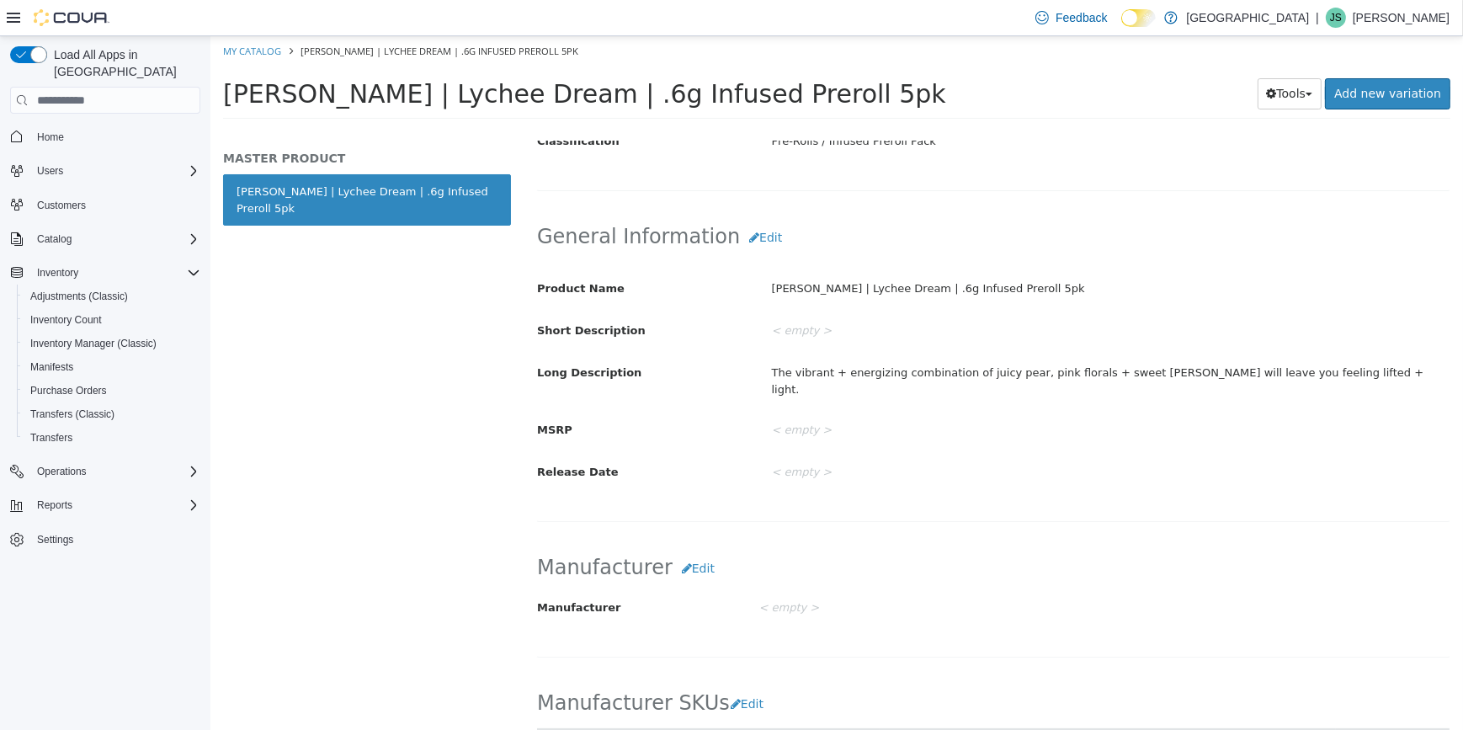
scroll to position [192, 0]
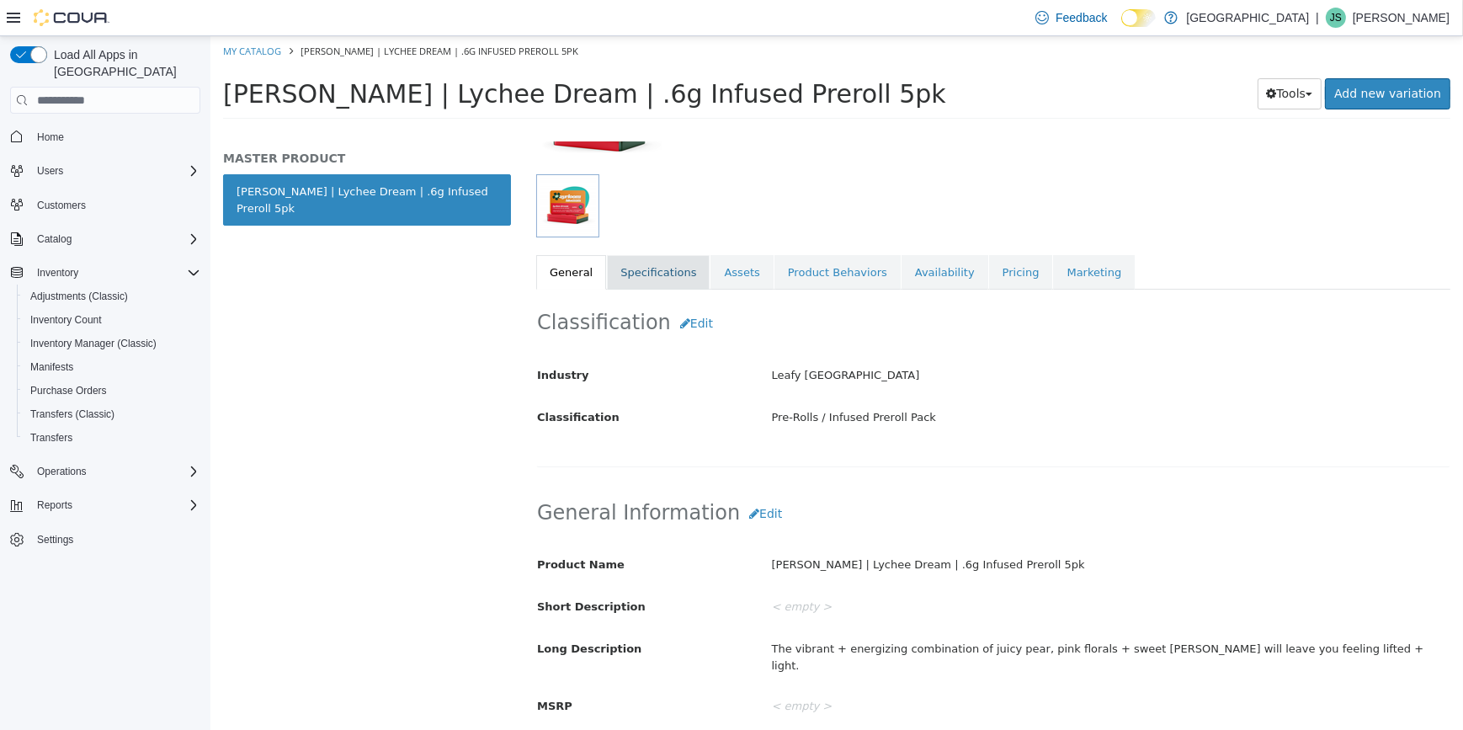
click at [659, 275] on link "Specifications" at bounding box center [657, 272] width 103 height 35
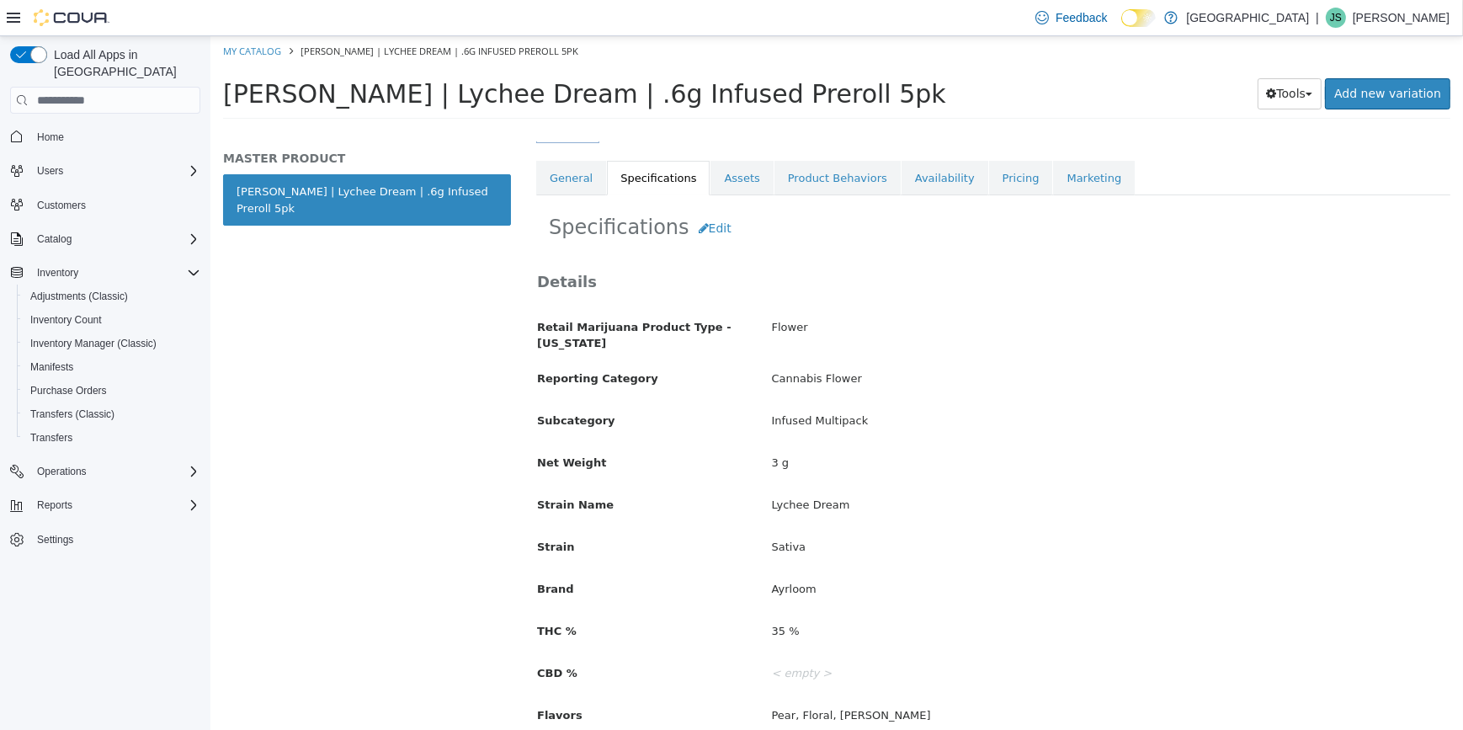
scroll to position [192, 0]
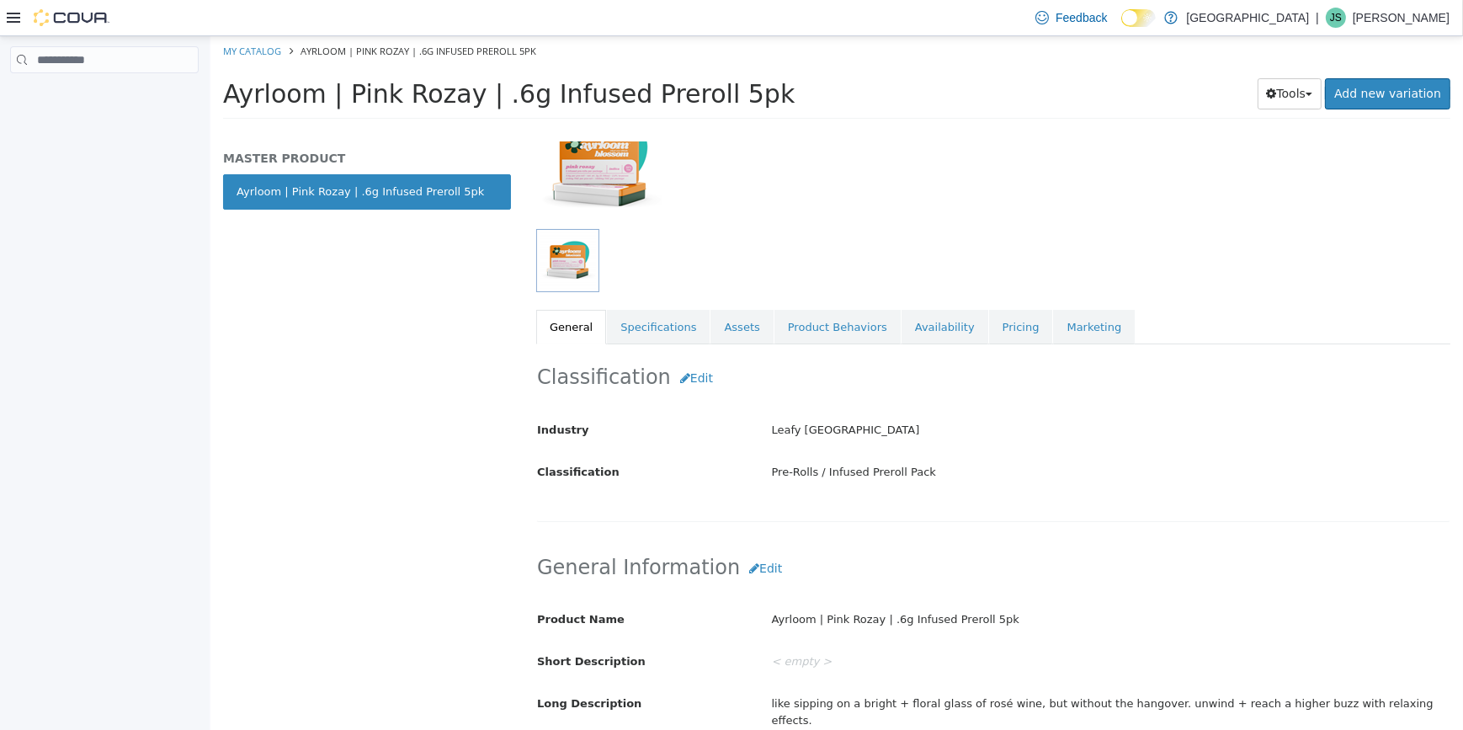
scroll to position [152, 0]
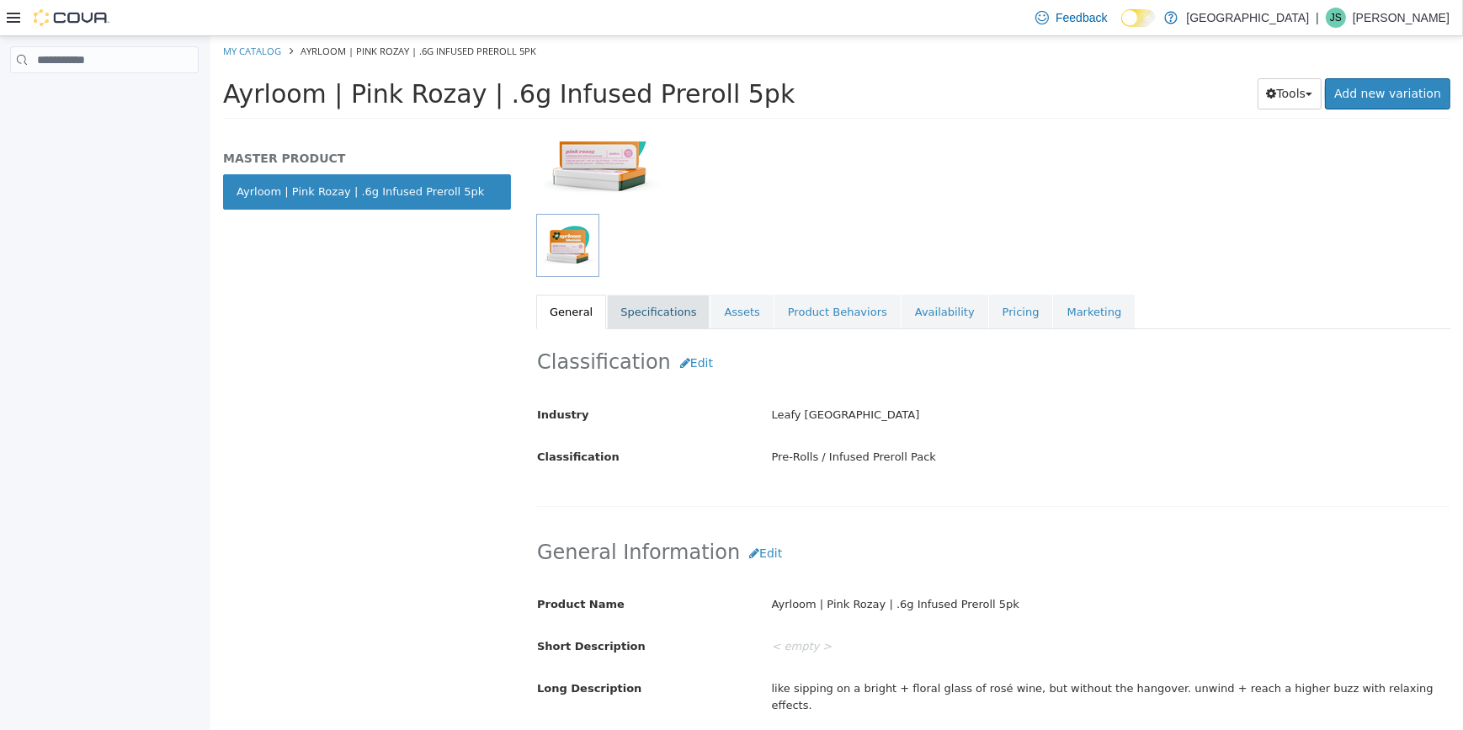
click at [664, 307] on link "Specifications" at bounding box center [657, 312] width 103 height 35
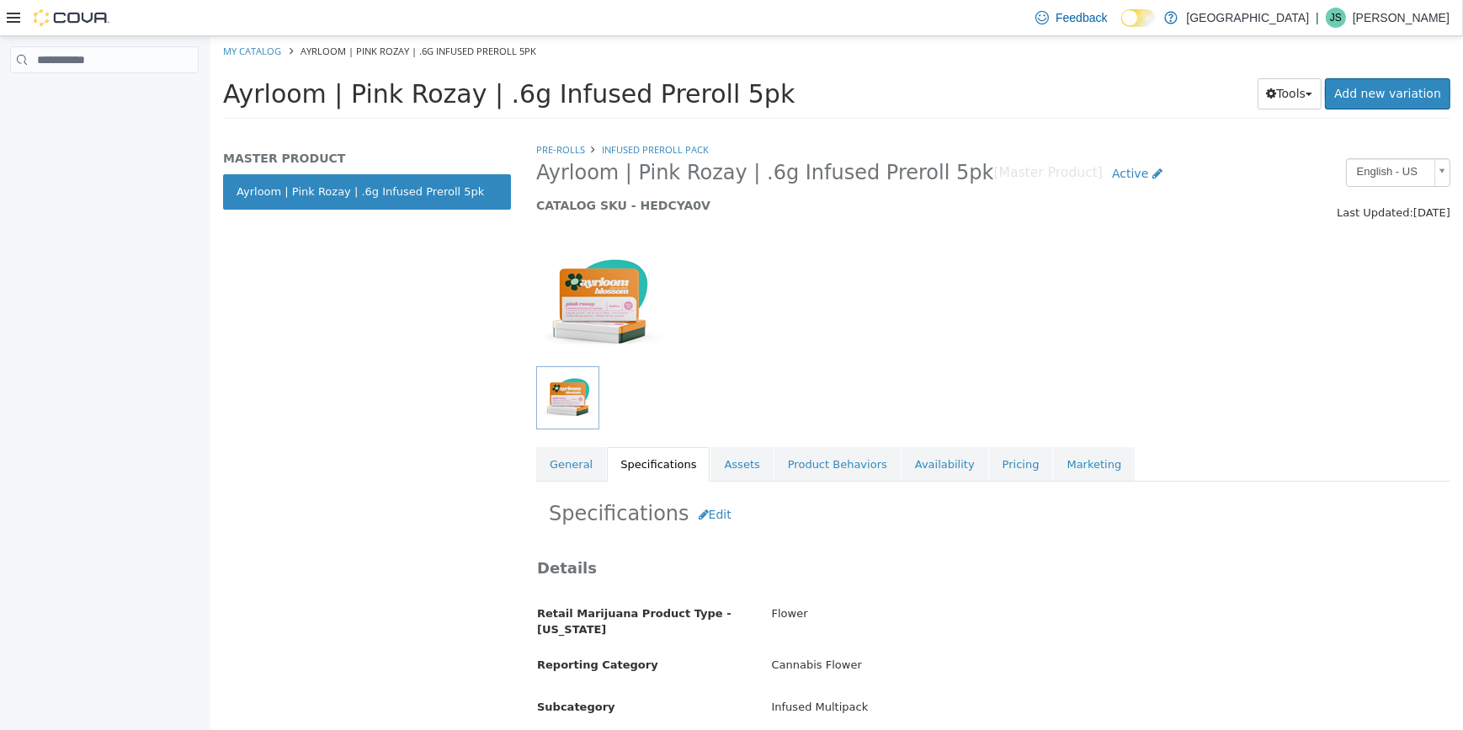
click at [15, 11] on icon at bounding box center [13, 17] width 13 height 13
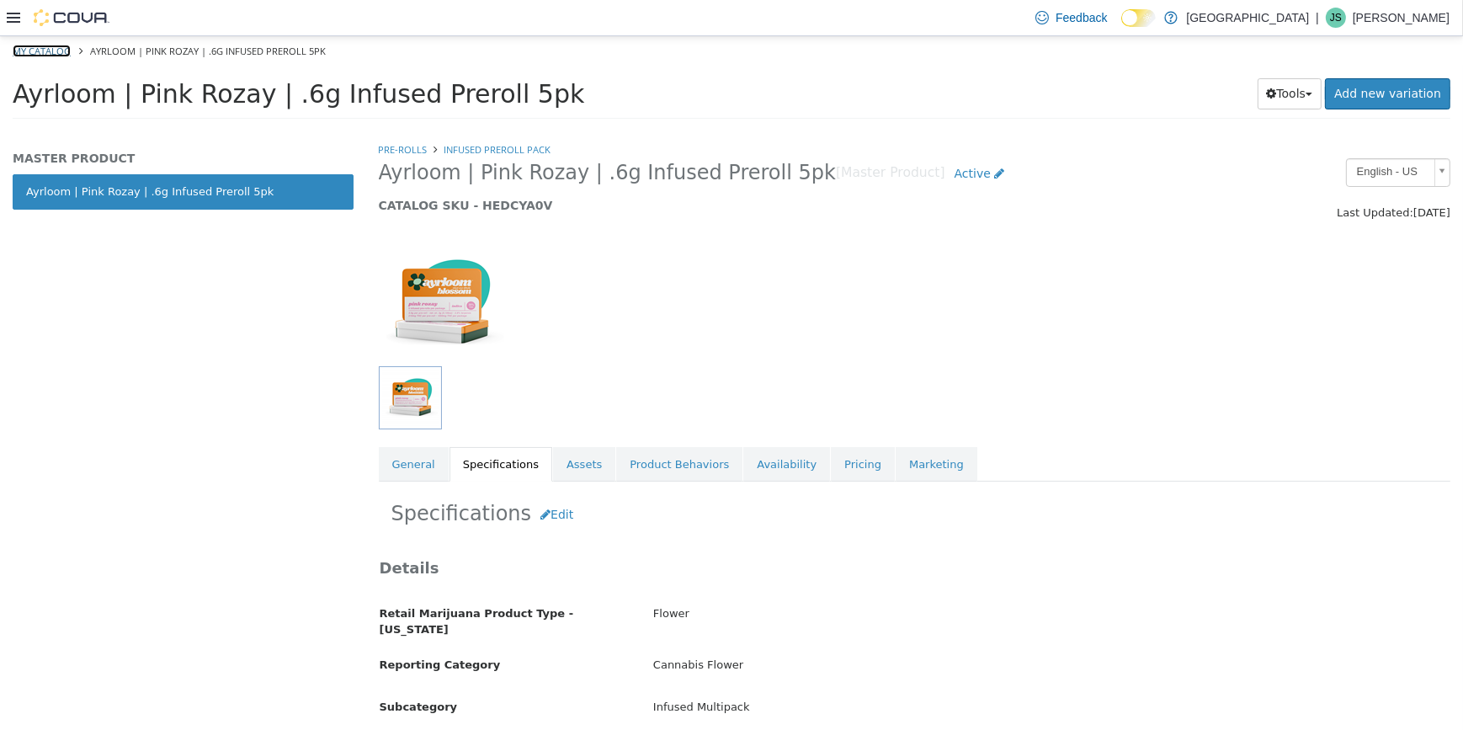
click at [50, 49] on link "My Catalog" at bounding box center [42, 51] width 58 height 13
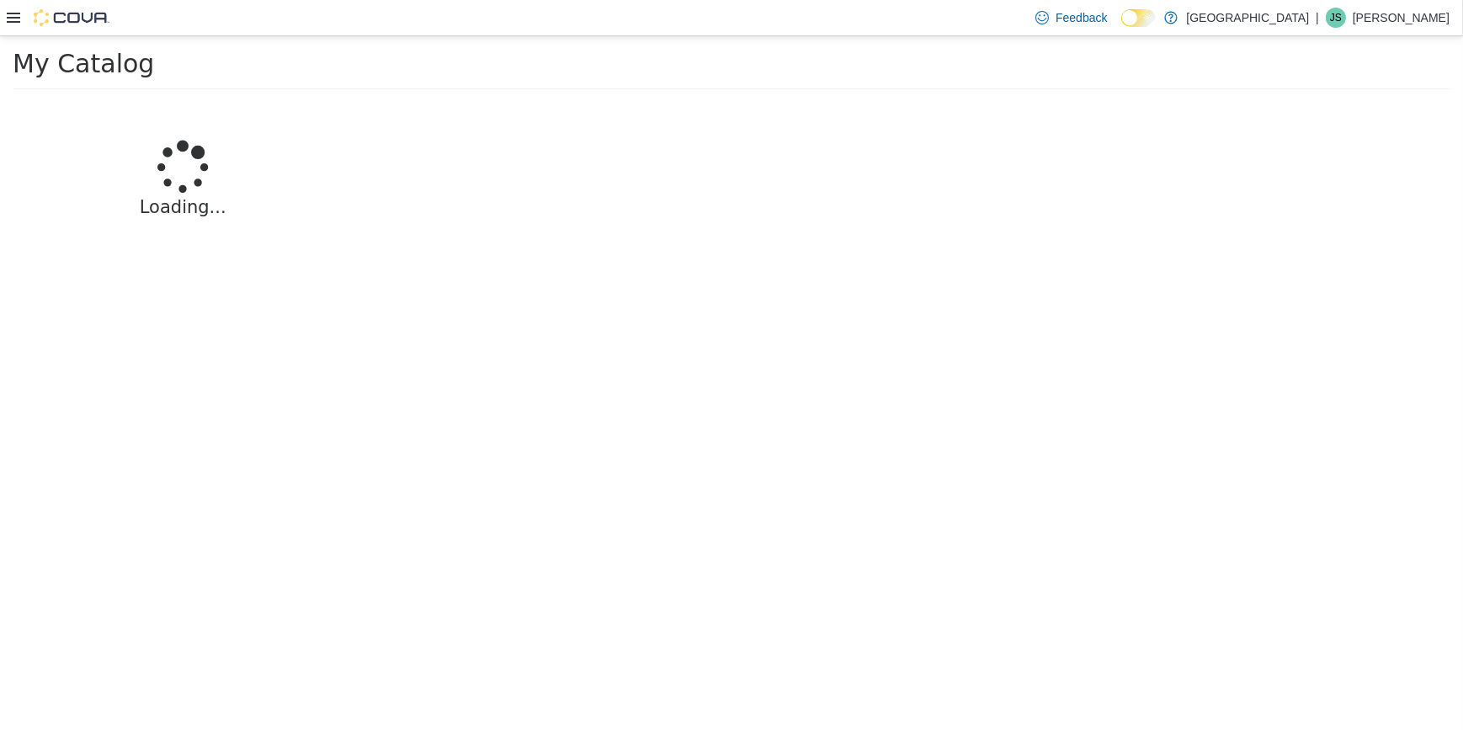
click at [69, 13] on img at bounding box center [72, 17] width 76 height 17
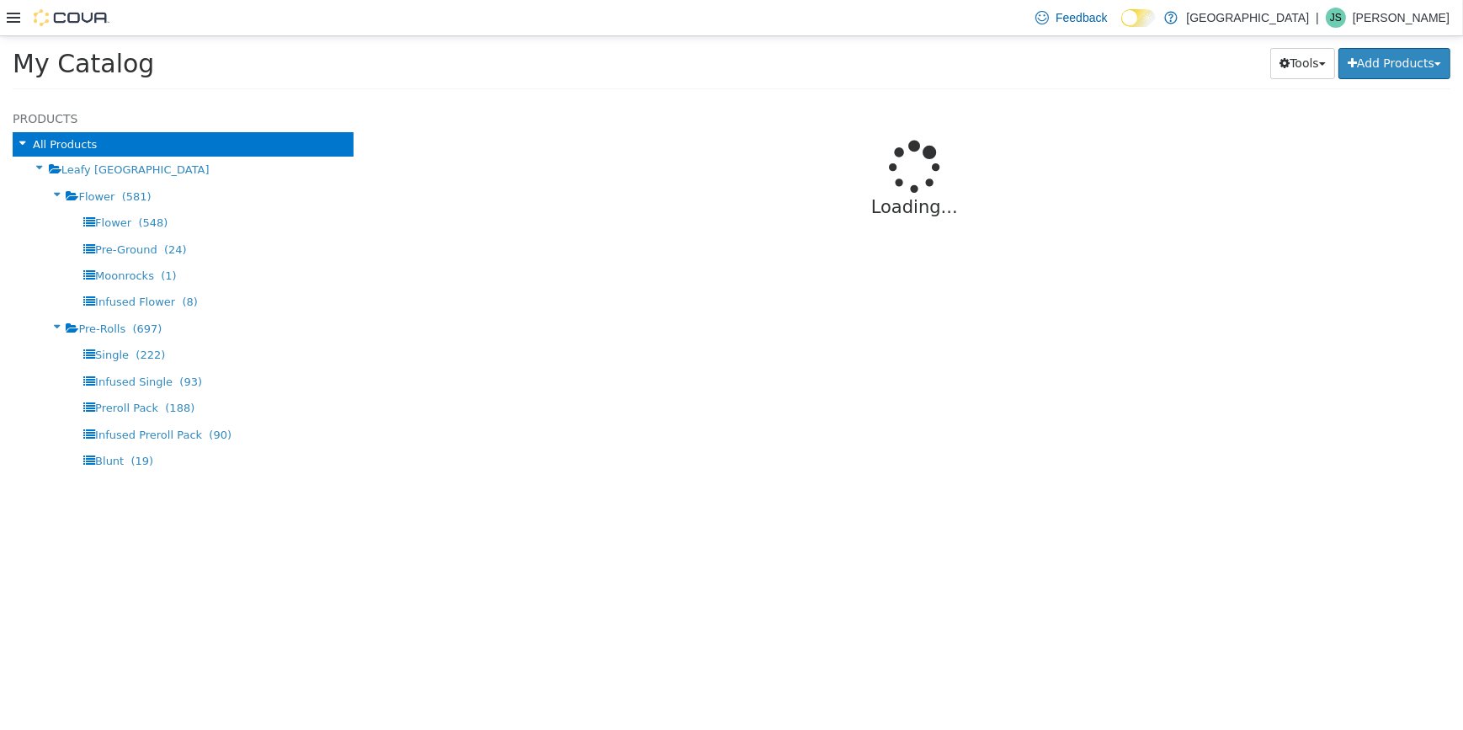
select select "**********"
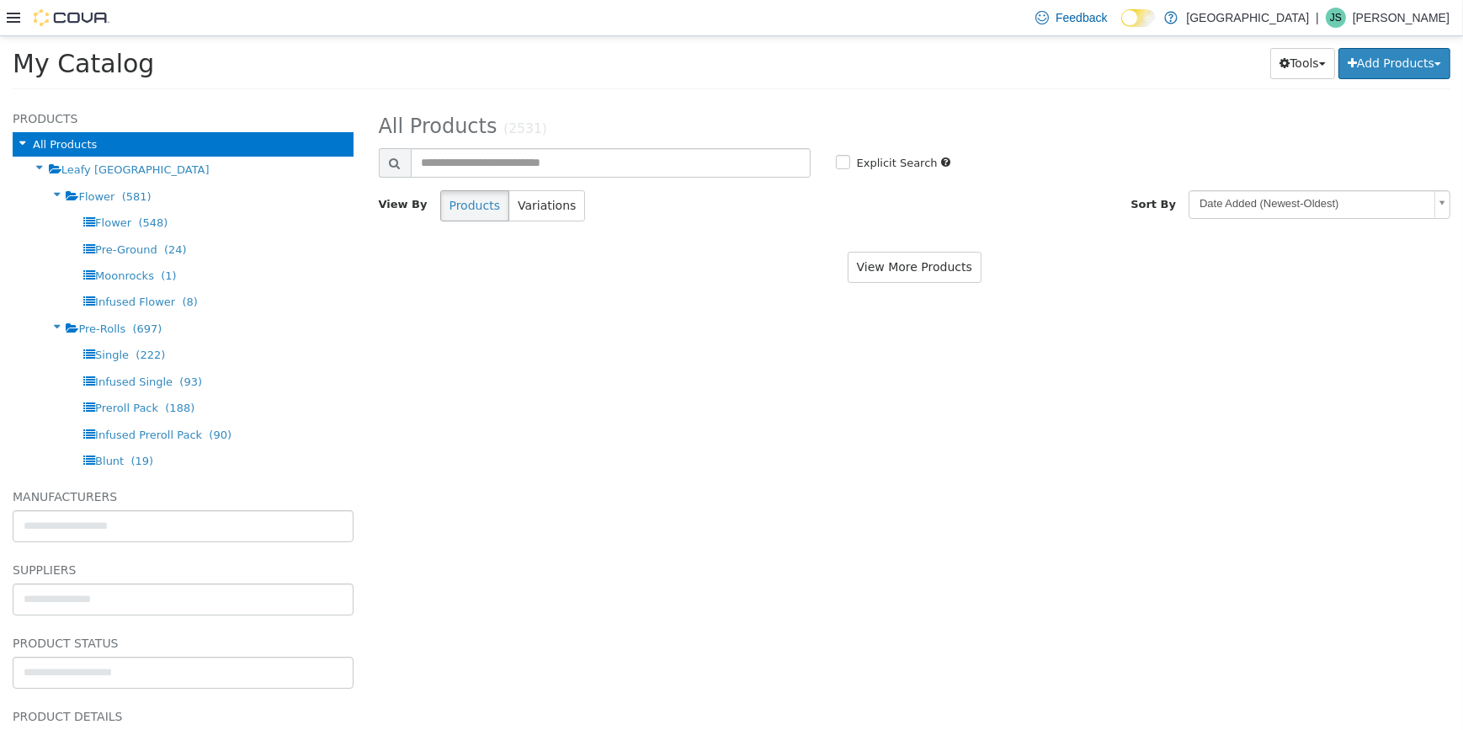
click at [86, 12] on img at bounding box center [72, 17] width 76 height 17
